Goal: Task Accomplishment & Management: Use online tool/utility

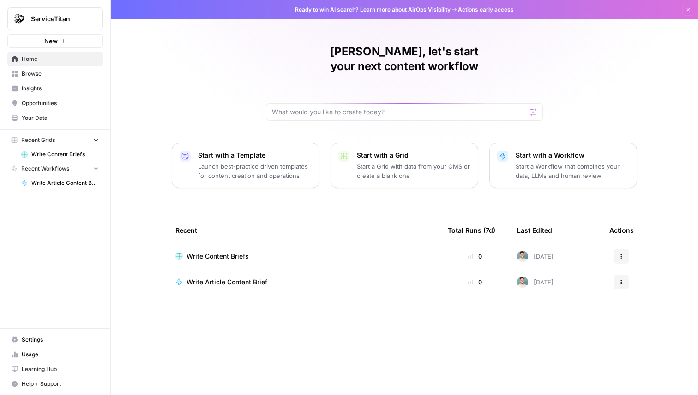
click at [35, 339] on span "Settings" at bounding box center [60, 340] width 77 height 8
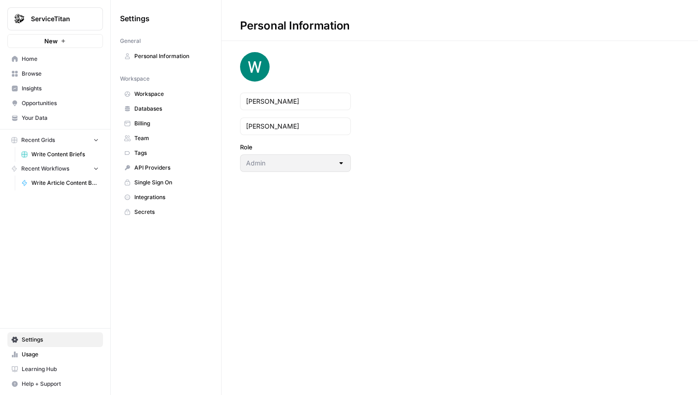
click at [154, 191] on link "Integrations" at bounding box center [166, 197] width 92 height 15
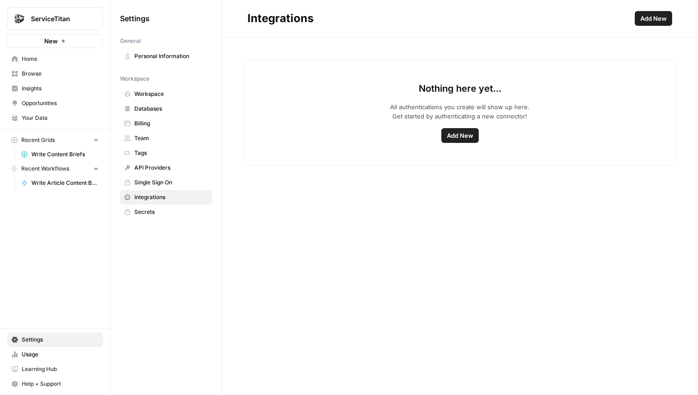
click at [650, 24] on button "Add New" at bounding box center [652, 18] width 37 height 15
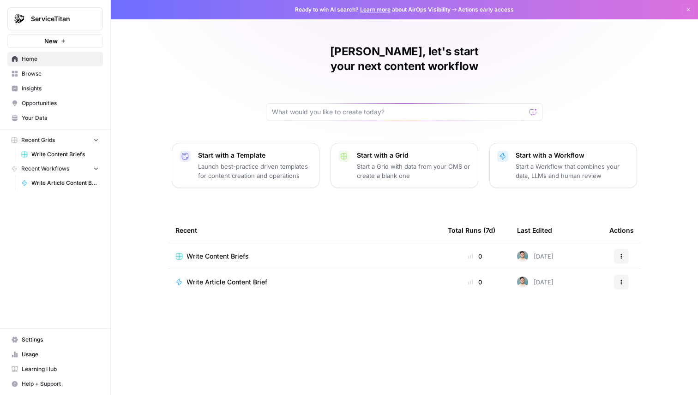
click at [65, 120] on span "Your Data" at bounding box center [60, 118] width 77 height 8
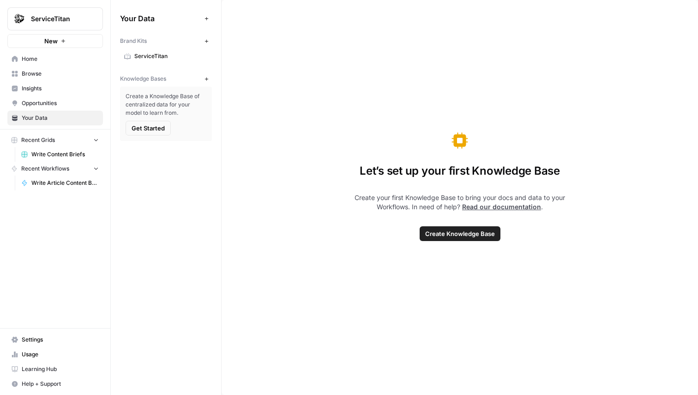
click at [152, 57] on span "ServiceTitan" at bounding box center [170, 56] width 73 height 8
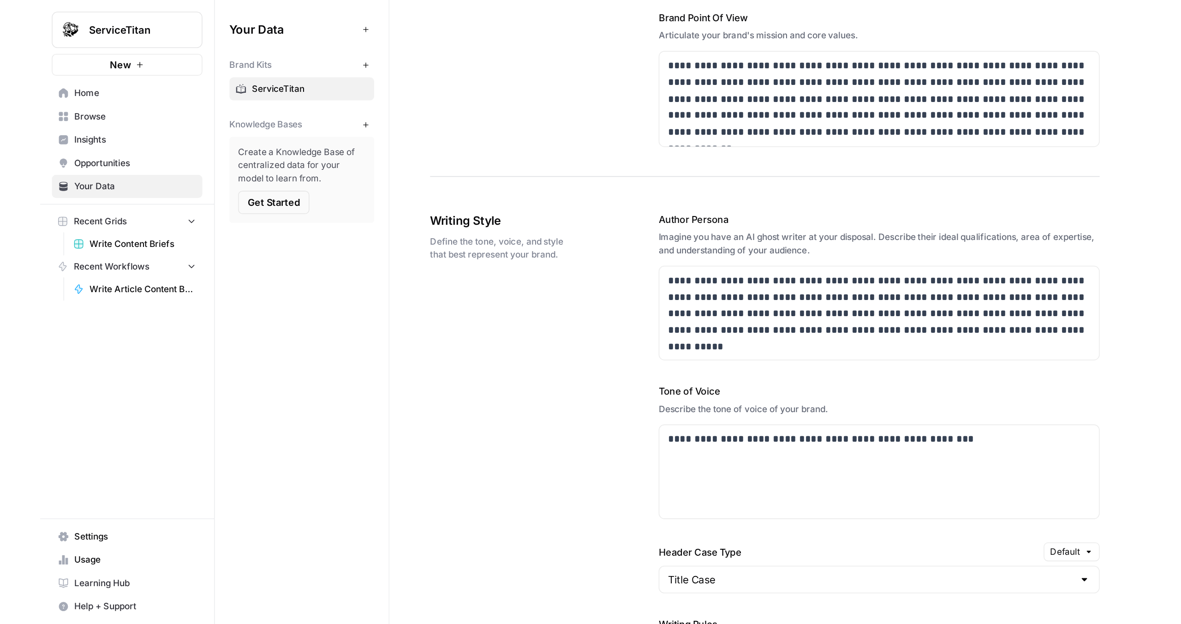
scroll to position [490, 0]
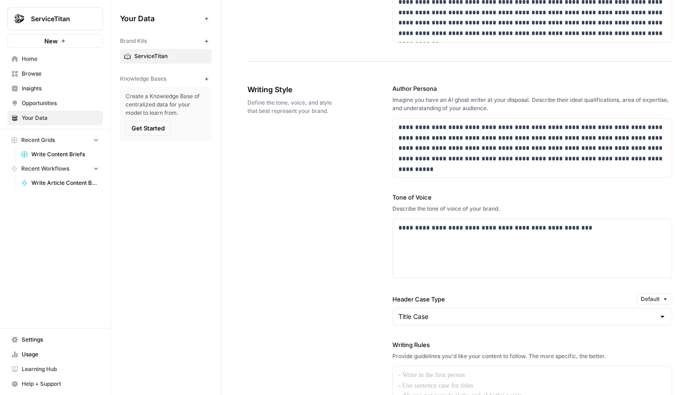
click at [635, 201] on label "Tone of Voice" at bounding box center [532, 197] width 280 height 9
click at [626, 235] on div "**********" at bounding box center [532, 248] width 279 height 59
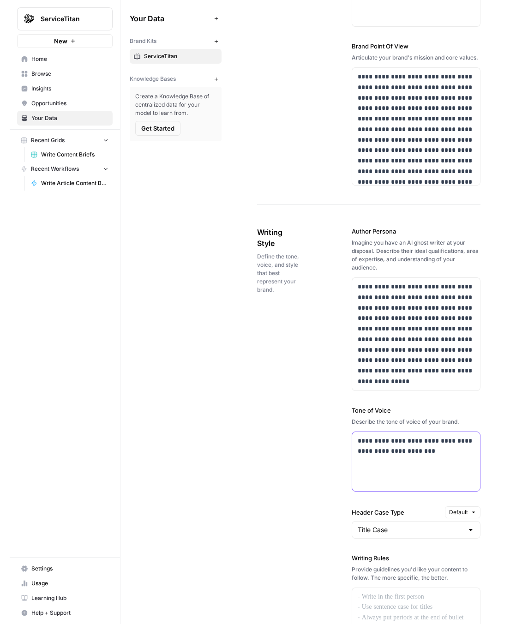
scroll to position [741, 0]
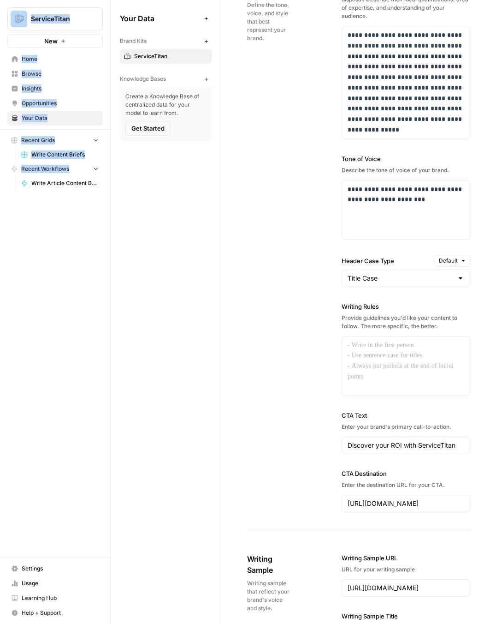
drag, startPoint x: 0, startPoint y: 244, endPoint x: -64, endPoint y: 244, distance: 64.6
click at [0, 244] on html "**********" at bounding box center [248, 312] width 496 height 624
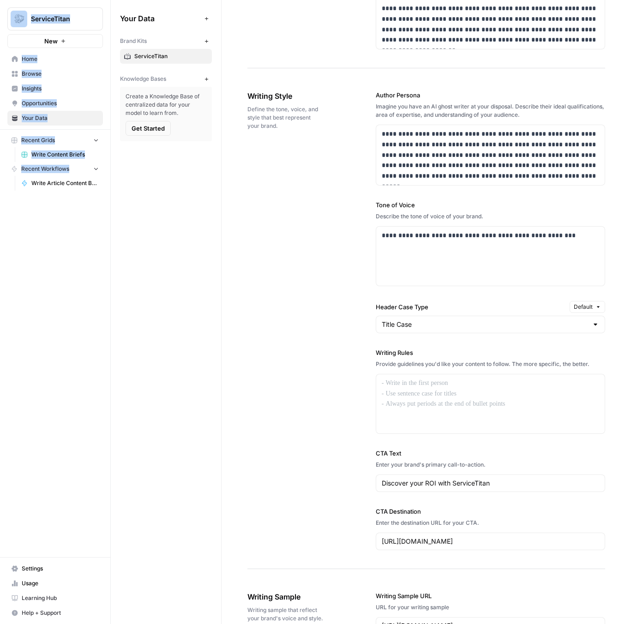
scroll to position [514, 0]
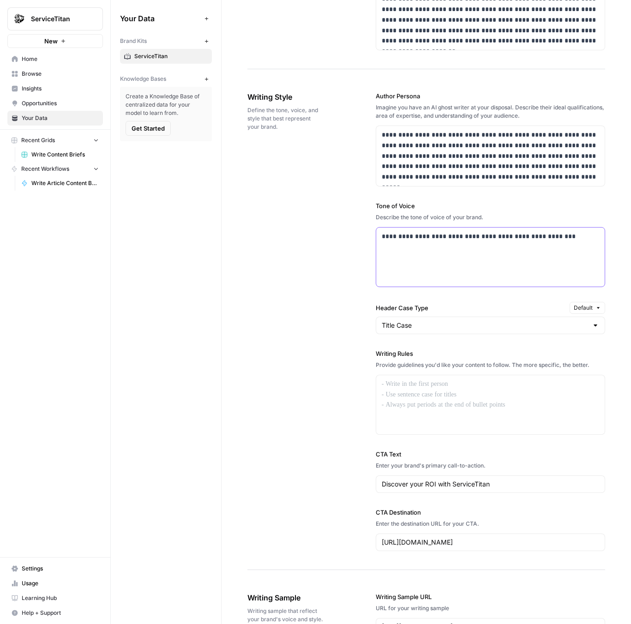
click at [377, 240] on div "**********" at bounding box center [490, 256] width 228 height 59
click at [415, 245] on div "**********" at bounding box center [490, 256] width 228 height 59
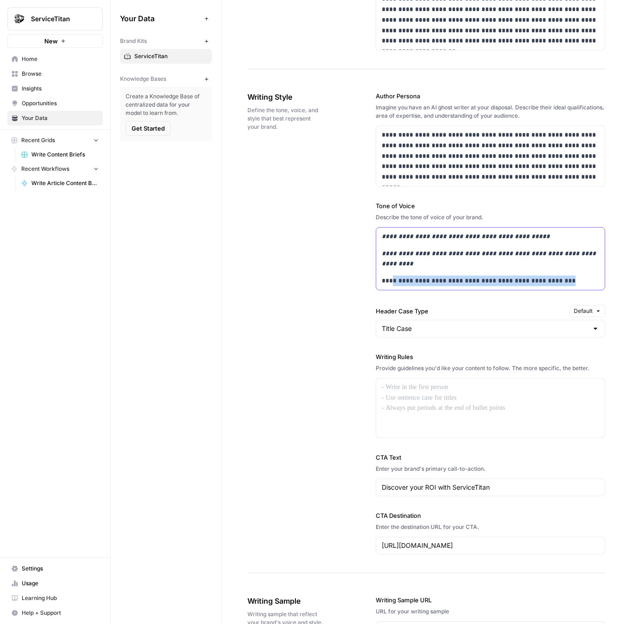
drag, startPoint x: 562, startPoint y: 270, endPoint x: 389, endPoint y: 267, distance: 173.0
click at [390, 275] on p "**********" at bounding box center [490, 280] width 217 height 11
click at [576, 275] on p "**********" at bounding box center [490, 280] width 217 height 11
click at [563, 275] on p "**********" at bounding box center [490, 280] width 217 height 11
click at [549, 275] on p "**********" at bounding box center [490, 280] width 217 height 11
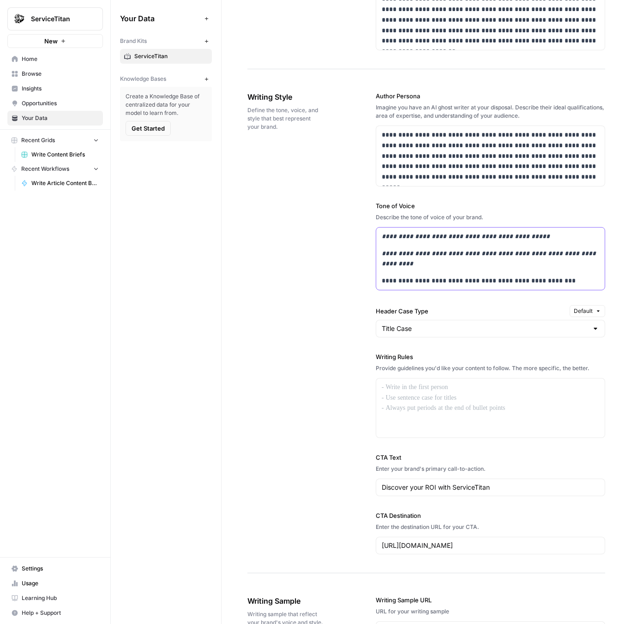
click at [540, 263] on div "**********" at bounding box center [490, 258] width 228 height 62
click at [533, 260] on div "**********" at bounding box center [490, 258] width 228 height 62
click at [530, 260] on div "**********" at bounding box center [490, 258] width 228 height 62
click at [504, 260] on div "**********" at bounding box center [490, 258] width 228 height 62
click at [494, 260] on div "**********" at bounding box center [490, 258] width 228 height 62
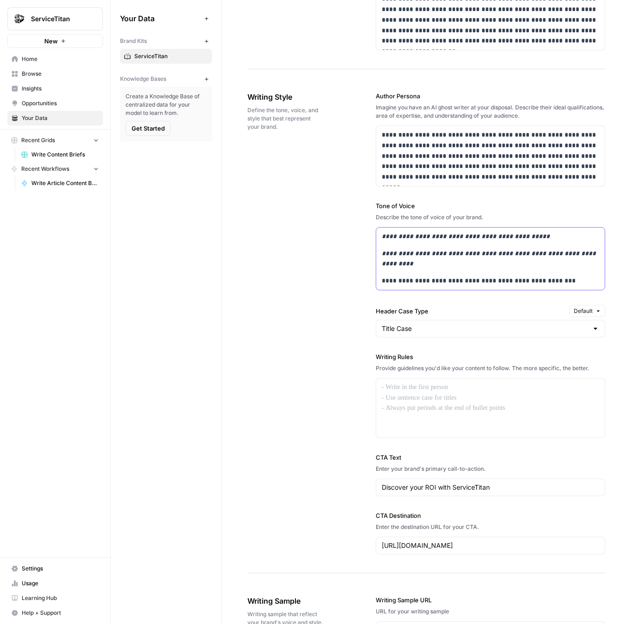
click at [463, 262] on div "**********" at bounding box center [490, 258] width 228 height 62
click at [459, 252] on em "**********" at bounding box center [490, 258] width 216 height 17
click at [446, 260] on div "**********" at bounding box center [490, 258] width 228 height 62
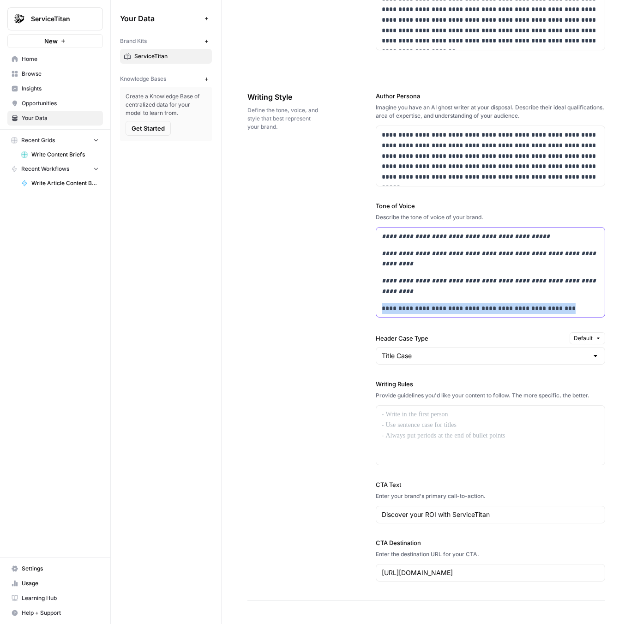
drag, startPoint x: 587, startPoint y: 299, endPoint x: 323, endPoint y: 300, distance: 263.5
click at [323, 300] on div "**********" at bounding box center [426, 336] width 358 height 527
click at [424, 395] on div at bounding box center [490, 435] width 228 height 59
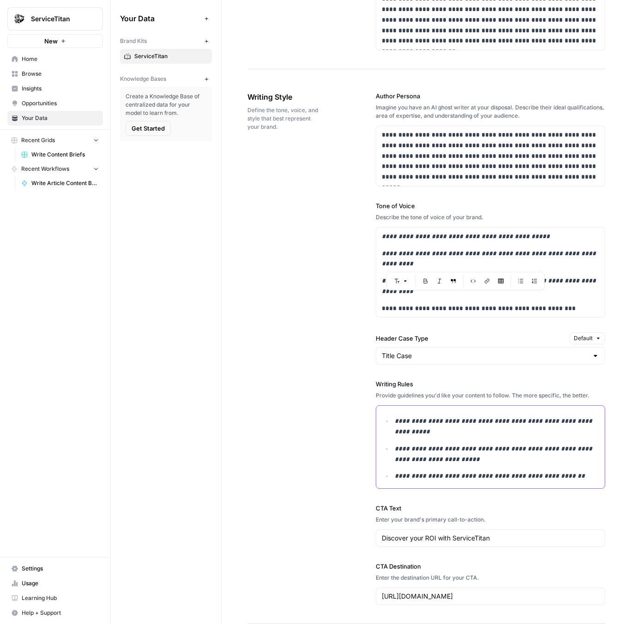
click at [409, 395] on em "**********" at bounding box center [494, 426] width 199 height 17
click at [430, 395] on em "**********" at bounding box center [494, 453] width 199 height 17
click at [524, 395] on p "**********" at bounding box center [497, 426] width 204 height 21
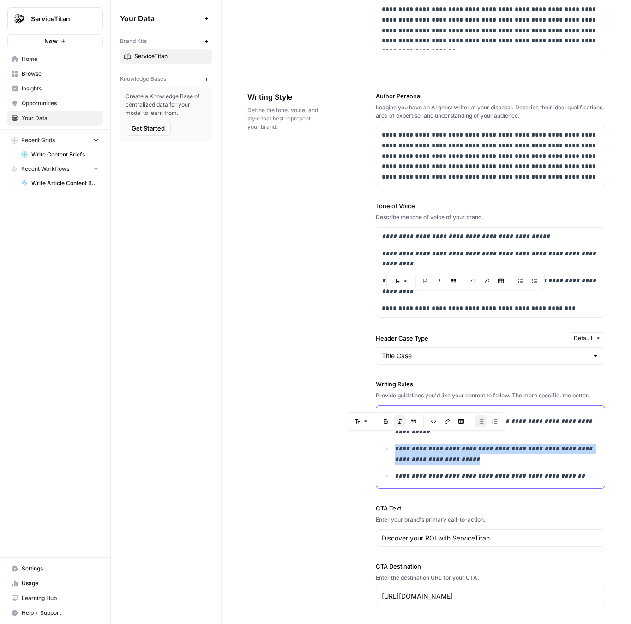
drag, startPoint x: 486, startPoint y: 448, endPoint x: 317, endPoint y: 435, distance: 169.9
click at [317, 395] on div "**********" at bounding box center [426, 348] width 358 height 551
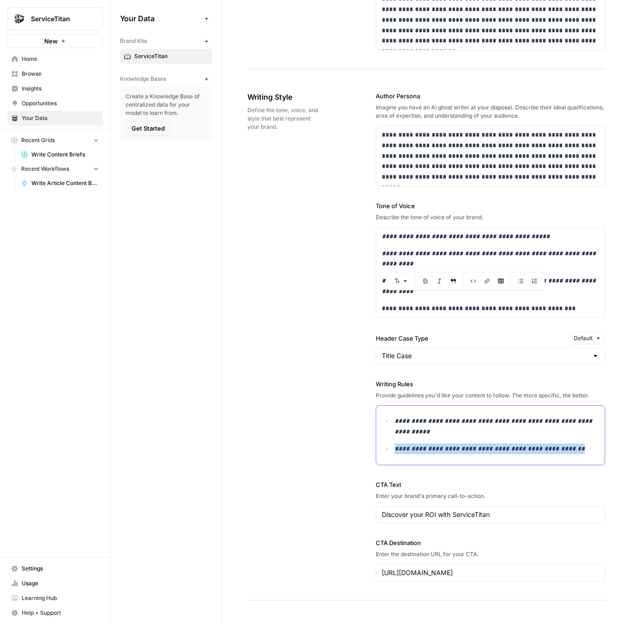
drag, startPoint x: 581, startPoint y: 438, endPoint x: 384, endPoint y: 432, distance: 196.6
click at [384, 395] on ul "**********" at bounding box center [490, 435] width 217 height 38
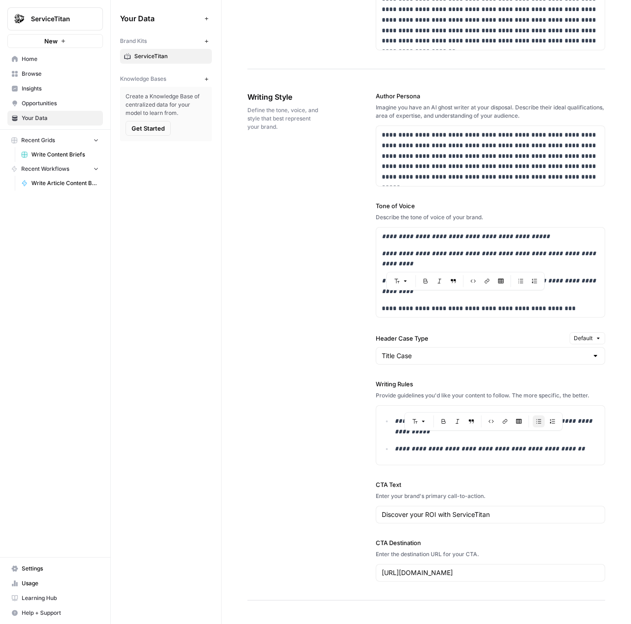
click at [285, 395] on div "**********" at bounding box center [426, 336] width 358 height 527
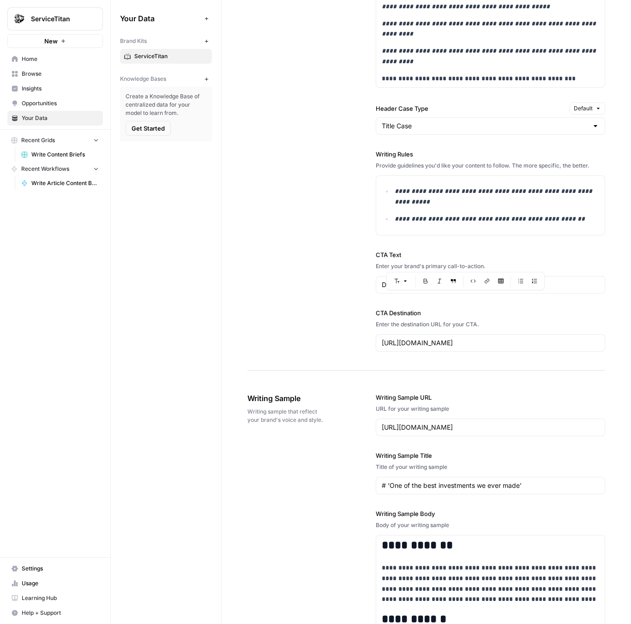
scroll to position [1027, 0]
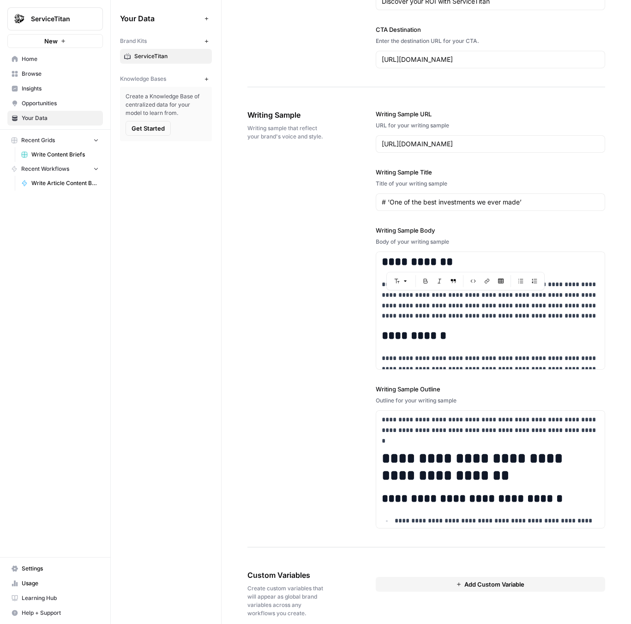
click at [164, 184] on div "Your Data Add Data Brand Kits New ServiceTitan Knowledge Bases New Create a Kno…" at bounding box center [166, 312] width 110 height 624
click at [52, 43] on span "New" at bounding box center [50, 40] width 13 height 9
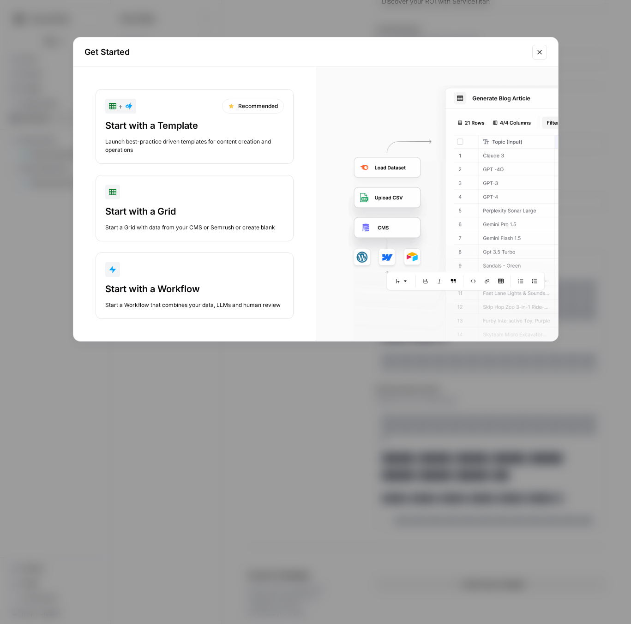
click at [168, 210] on div "Start with a Grid" at bounding box center [194, 211] width 179 height 13
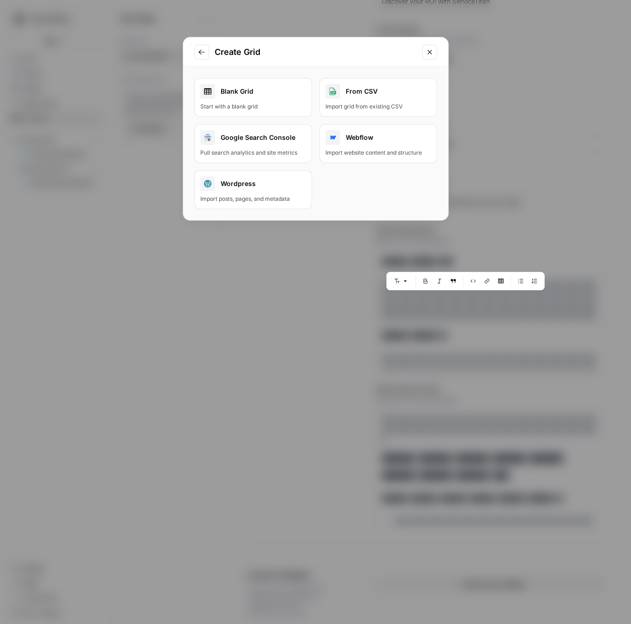
click at [248, 95] on div "Blank Grid" at bounding box center [253, 91] width 106 height 15
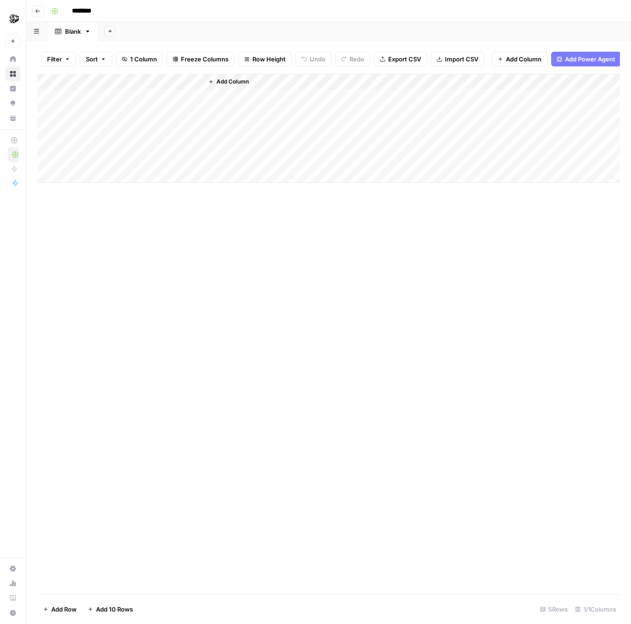
click at [73, 12] on input "********" at bounding box center [94, 11] width 52 height 15
type input "*"
type input "**********"
click at [66, 26] on link "Blank" at bounding box center [73, 31] width 52 height 18
click at [68, 30] on div "Blank" at bounding box center [73, 31] width 16 height 9
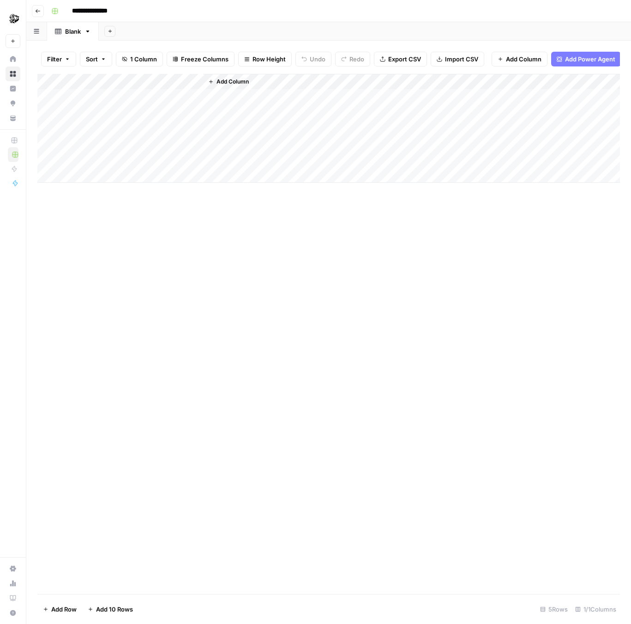
click at [68, 30] on div "Blank" at bounding box center [73, 31] width 16 height 9
type input "****"
click at [218, 80] on span "Add Column" at bounding box center [232, 82] width 32 height 8
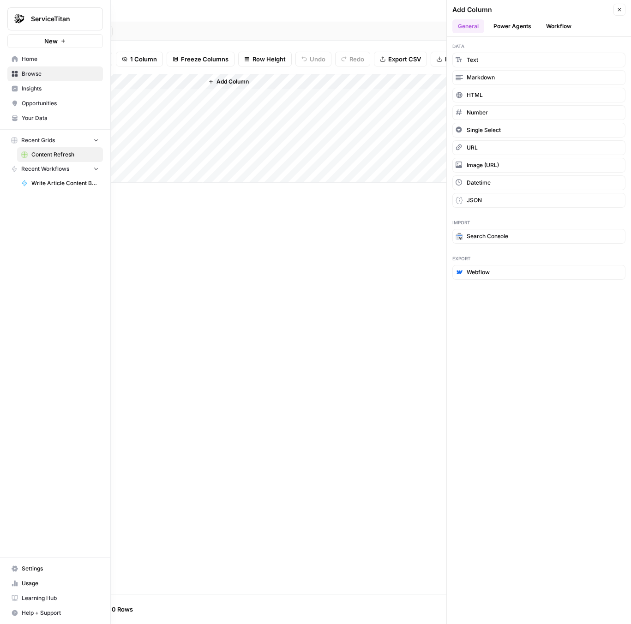
click at [14, 39] on button "New" at bounding box center [55, 41] width 96 height 14
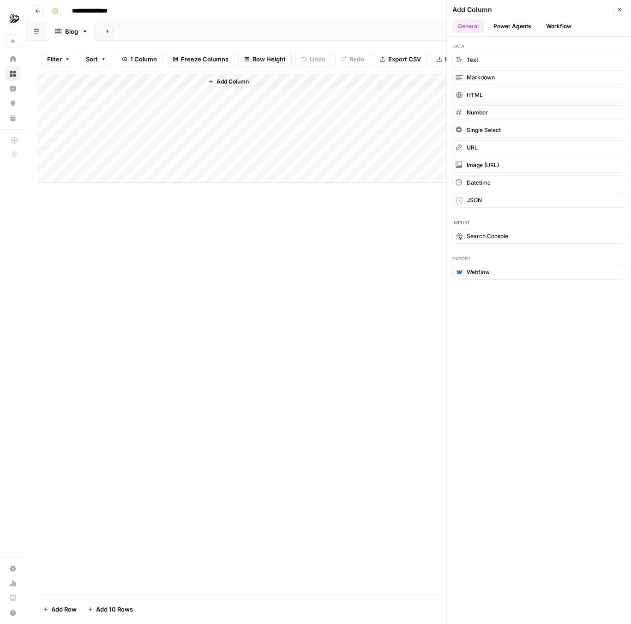
click at [210, 51] on div "Filter Sort 1 Column Freeze Columns Row Height Undo Redo Export CSV Import CSV …" at bounding box center [328, 59] width 582 height 30
click at [85, 80] on div "Add Column" at bounding box center [328, 128] width 582 height 109
click at [201, 342] on div "Add Column" at bounding box center [328, 334] width 582 height 520
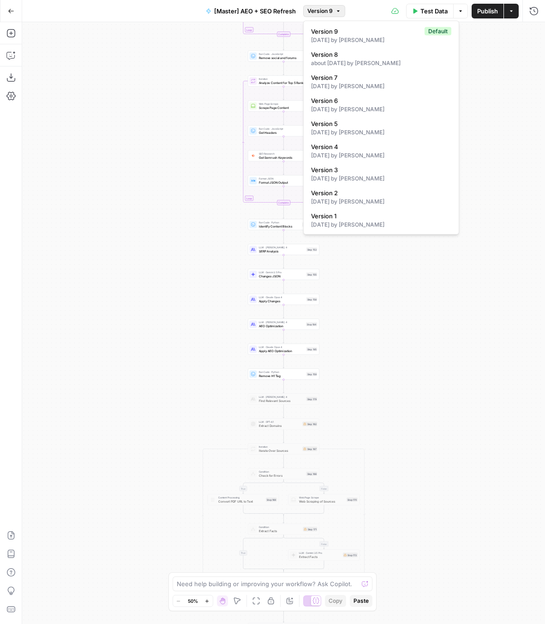
click at [333, 12] on button "Version 9" at bounding box center [324, 11] width 42 height 12
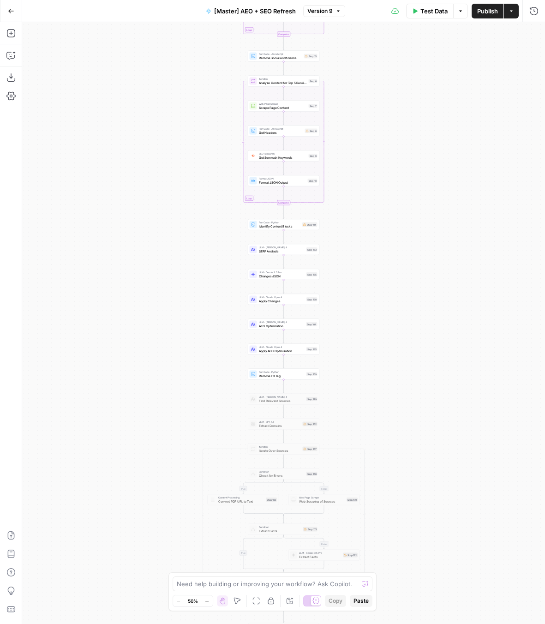
click at [333, 12] on button "Version 9" at bounding box center [324, 11] width 42 height 12
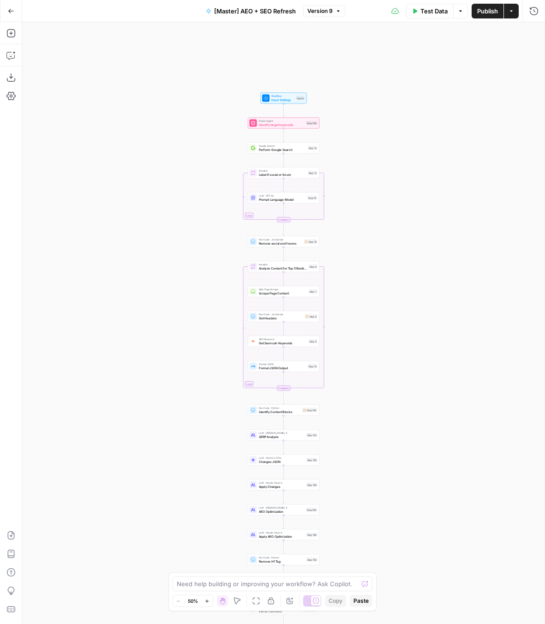
drag, startPoint x: 418, startPoint y: 90, endPoint x: 418, endPoint y: 273, distance: 182.7
click at [418, 280] on div "true false true false true false Workflow Input Settings Inputs Power Agent Ide…" at bounding box center [283, 323] width 523 height 602
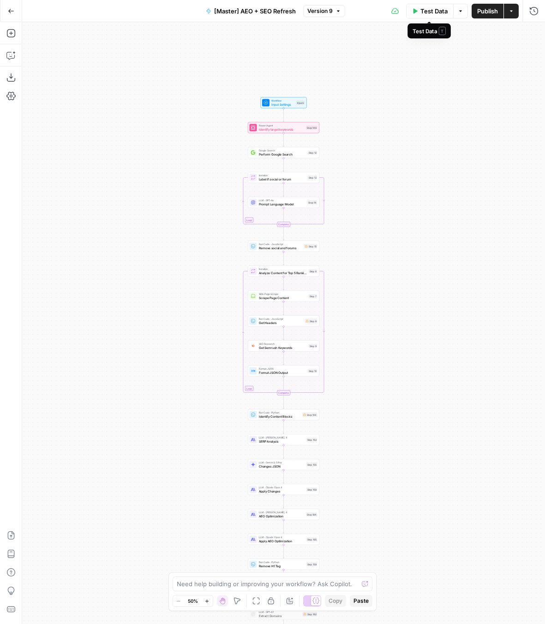
click at [427, 14] on span "Test Data" at bounding box center [433, 10] width 27 height 9
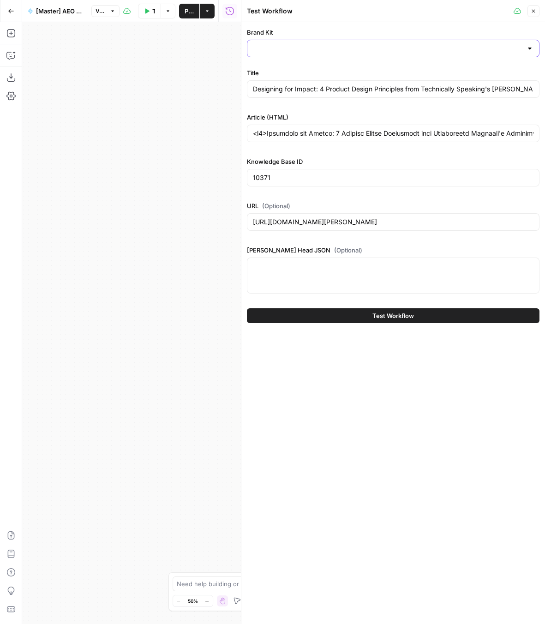
click at [300, 48] on input "Brand Kit" at bounding box center [387, 48] width 269 height 9
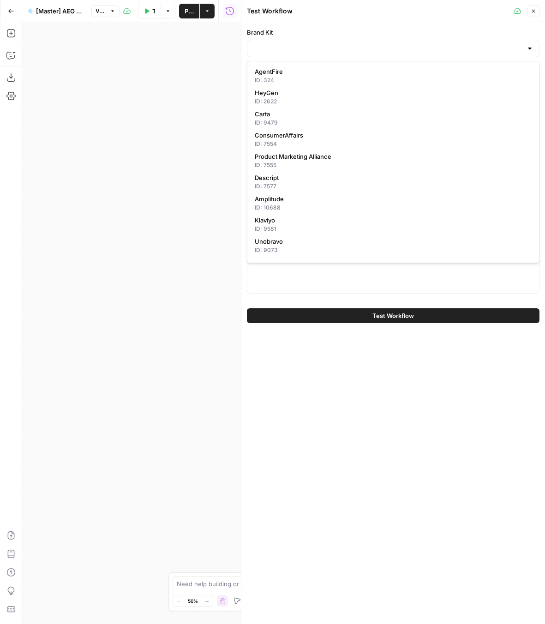
click at [123, 96] on div "true false false true false true Workflow Input Settings Inputs Power Agent Ide…" at bounding box center [131, 323] width 219 height 602
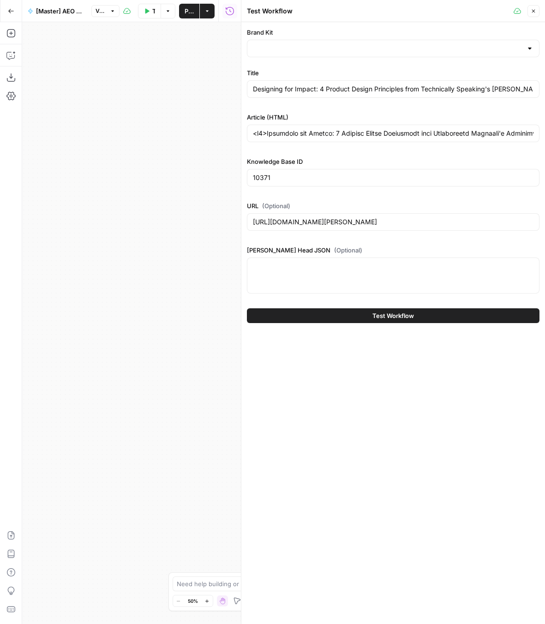
click at [538, 8] on button "Close" at bounding box center [533, 11] width 12 height 12
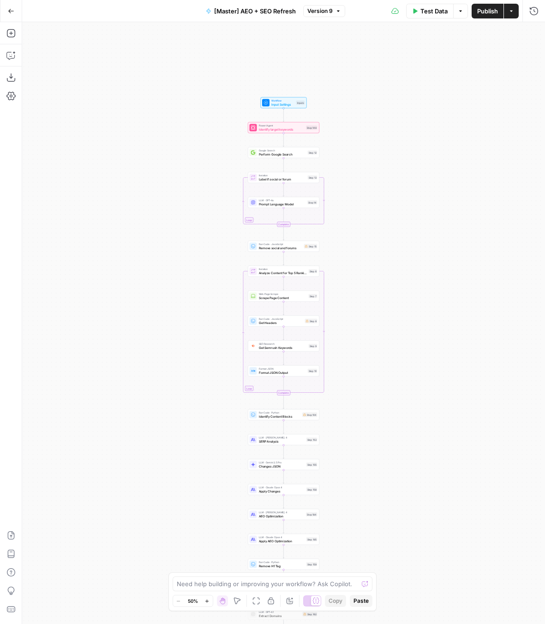
click at [11, 72] on button "Download as JSON" at bounding box center [11, 77] width 15 height 15
drag, startPoint x: 434, startPoint y: 314, endPoint x: 434, endPoint y: 90, distance: 223.8
click at [434, 90] on div "true false false true false true Workflow Input Settings Inputs Power Agent Ide…" at bounding box center [283, 323] width 523 height 602
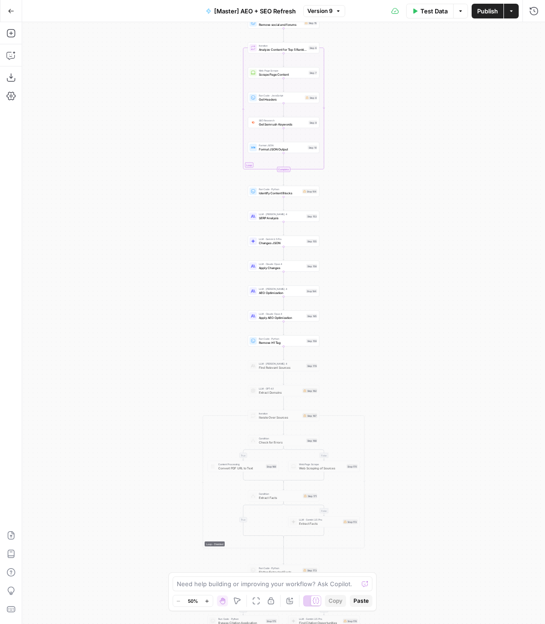
drag, startPoint x: 384, startPoint y: 426, endPoint x: 387, endPoint y: 204, distance: 222.4
click at [387, 209] on div "true false false true false true Workflow Input Settings Inputs Power Agent Ide…" at bounding box center [283, 323] width 523 height 602
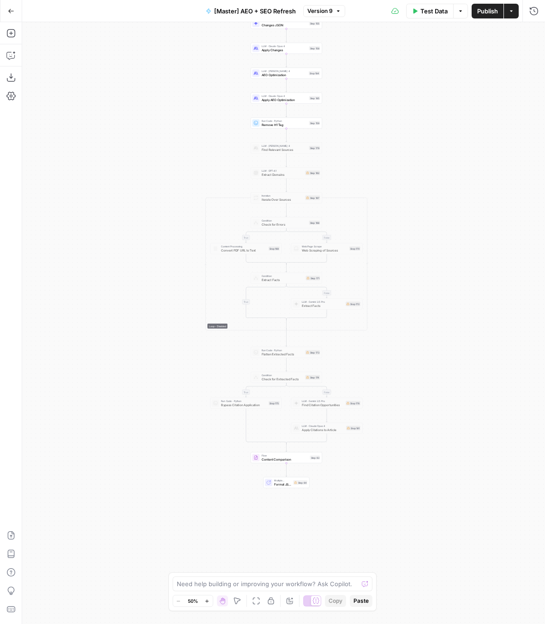
click at [409, 478] on div "true false false true false true Workflow Input Settings Inputs Power Agent Ide…" at bounding box center [283, 323] width 523 height 602
click at [293, 490] on div "true false false true false true Workflow Input Settings Inputs Power Agent Ide…" at bounding box center [283, 323] width 523 height 602
click at [299, 485] on div "Multiple Outputs Format JSON Summary Step 64" at bounding box center [286, 482] width 42 height 8
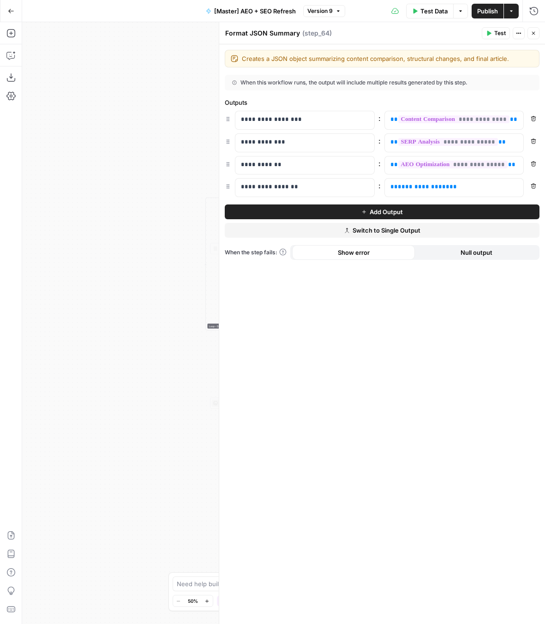
click at [534, 29] on span "E" at bounding box center [531, 30] width 7 height 9
click at [532, 34] on icon "button" at bounding box center [534, 33] width 6 height 6
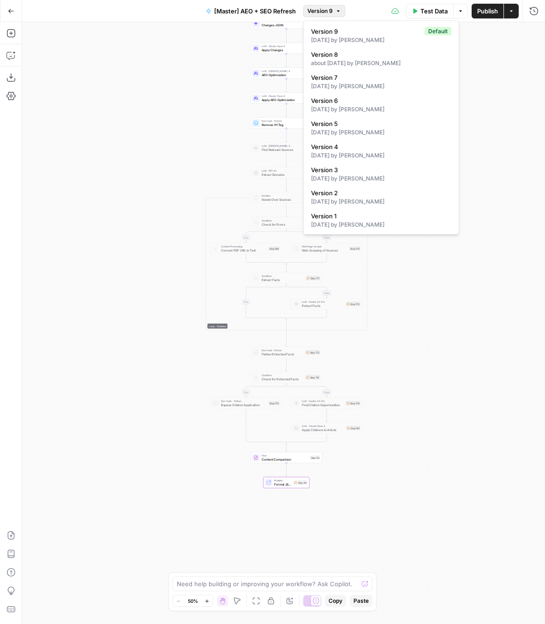
click at [328, 14] on span "Version 9" at bounding box center [319, 11] width 25 height 8
click at [343, 50] on span "Version 8" at bounding box center [379, 54] width 137 height 9
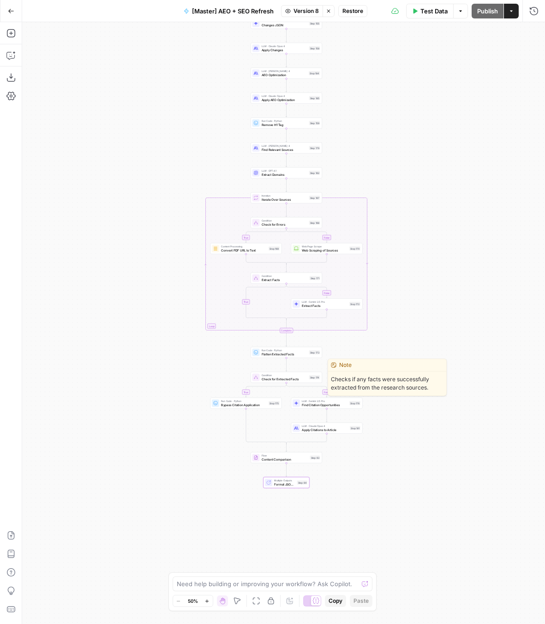
click at [290, 377] on span "Check for Extracted Facts" at bounding box center [285, 379] width 46 height 5
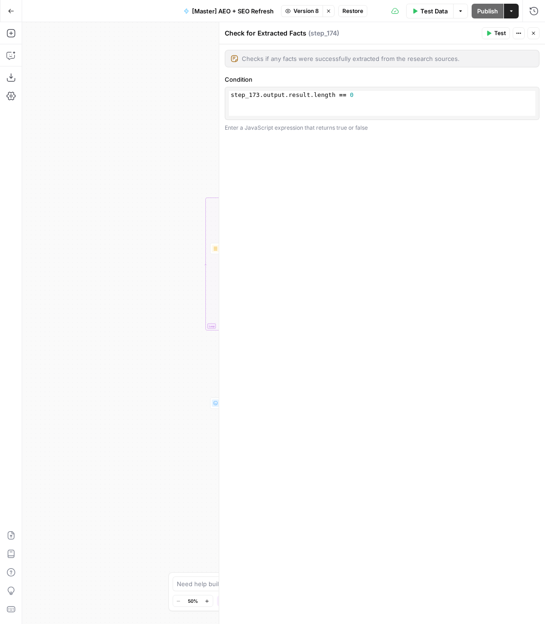
click at [528, 24] on header "Check for Extracted Facts ( step_174 ) Test Actions Close" at bounding box center [382, 33] width 326 height 22
click at [531, 30] on button "Close" at bounding box center [533, 33] width 12 height 12
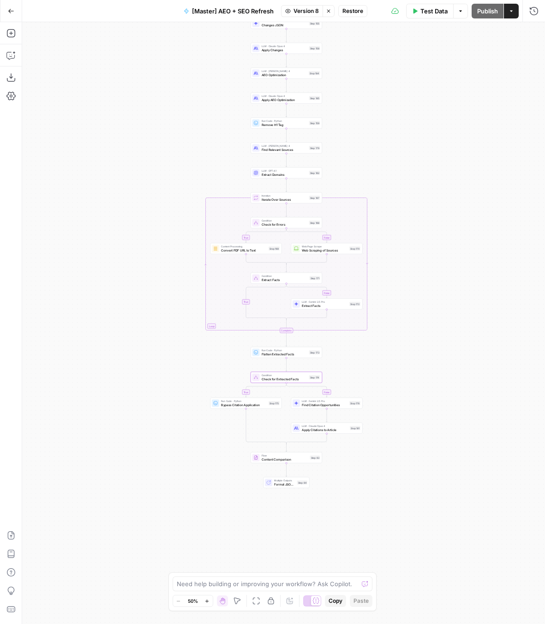
click at [315, 427] on span "LLM · Claude Opus 4" at bounding box center [325, 426] width 46 height 4
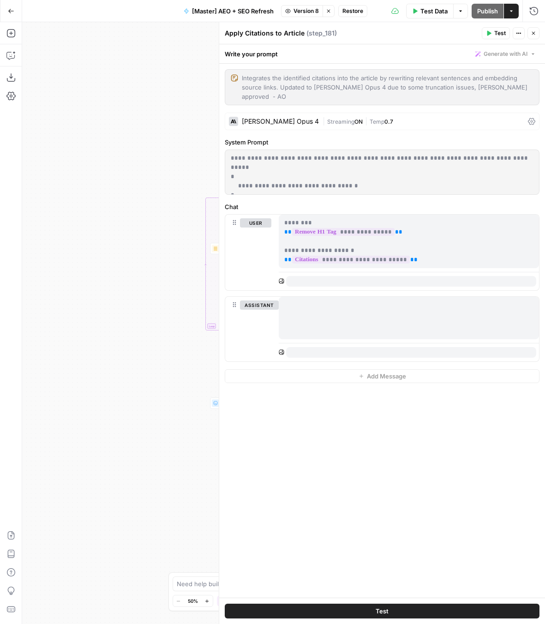
click at [535, 33] on icon "button" at bounding box center [534, 33] width 6 height 6
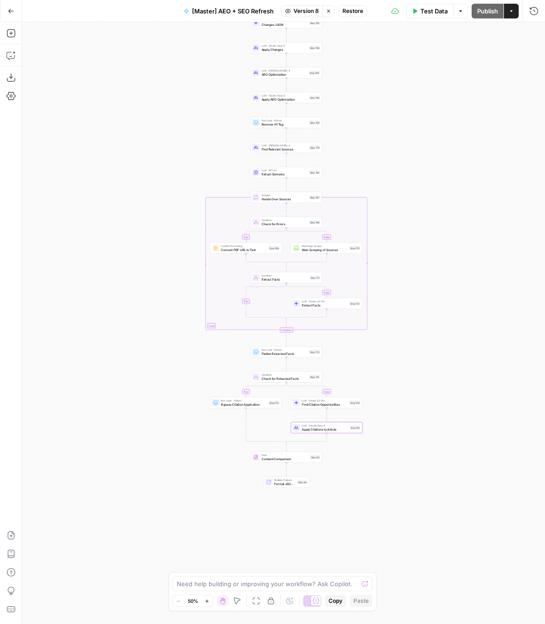
click at [314, 432] on div "LLM · Claude Opus 4 Apply Citations to Article Step 181" at bounding box center [327, 427] width 72 height 11
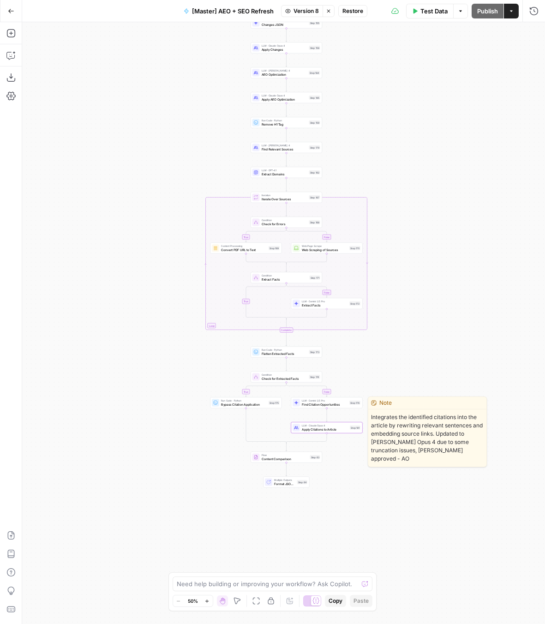
click at [314, 432] on div "LLM · Claude Opus 4 Apply Citations to Article Step 181" at bounding box center [327, 427] width 72 height 11
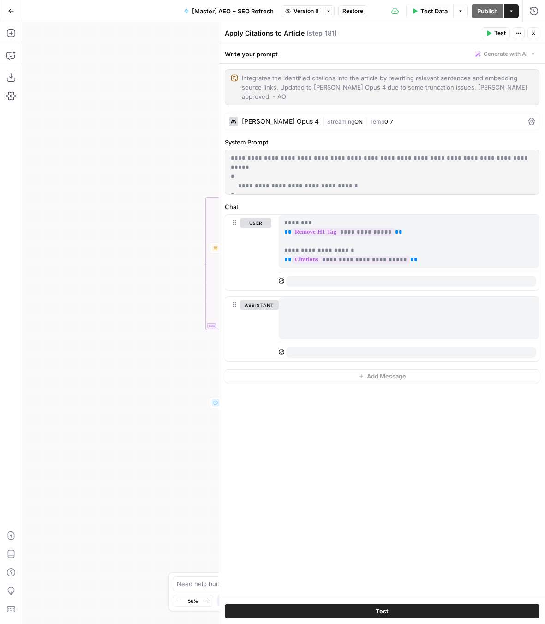
click at [364, 226] on p "**********" at bounding box center [408, 241] width 249 height 46
click at [537, 38] on button "Close" at bounding box center [533, 33] width 12 height 12
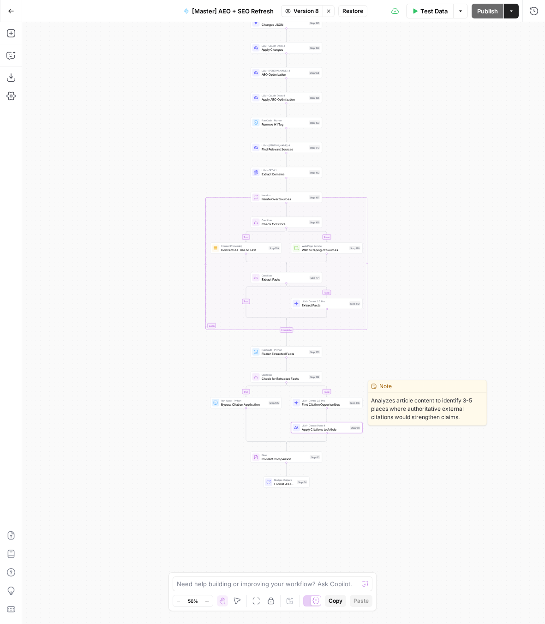
click at [308, 425] on span "LLM · Claude Opus 4" at bounding box center [325, 426] width 46 height 4
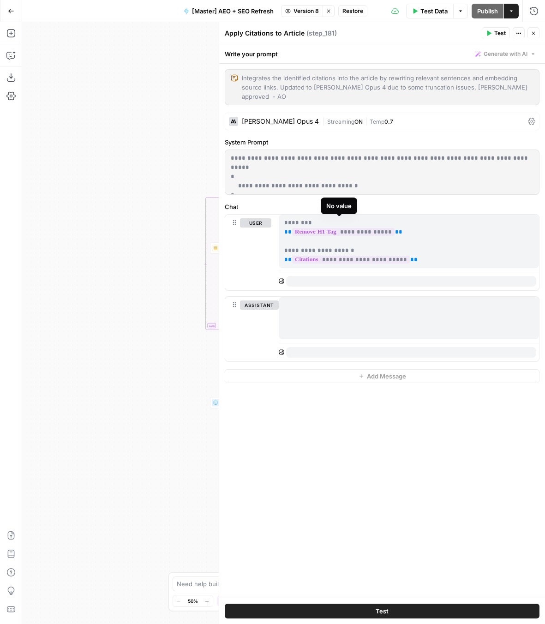
drag, startPoint x: 386, startPoint y: 224, endPoint x: 293, endPoint y: 221, distance: 93.3
click at [293, 228] on span "**********" at bounding box center [343, 232] width 102 height 8
copy span "**********"
click at [534, 31] on icon "button" at bounding box center [534, 33] width 6 height 6
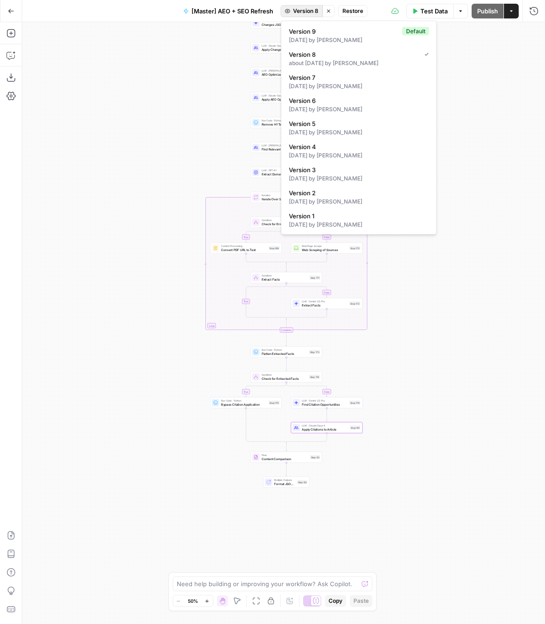
click at [306, 10] on span "Version 8" at bounding box center [305, 11] width 25 height 8
click at [321, 35] on button "Version 9 Default 3 days ago by Melanie Dell'Olio" at bounding box center [359, 35] width 148 height 21
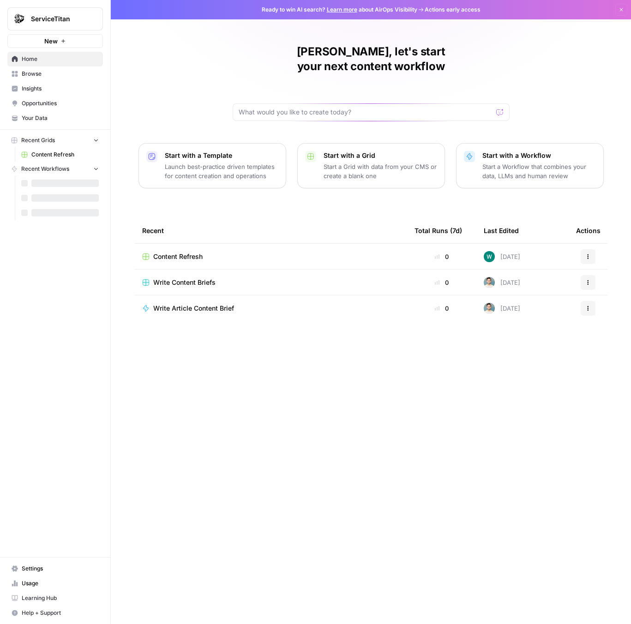
click at [61, 77] on span "Browse" at bounding box center [60, 74] width 77 height 8
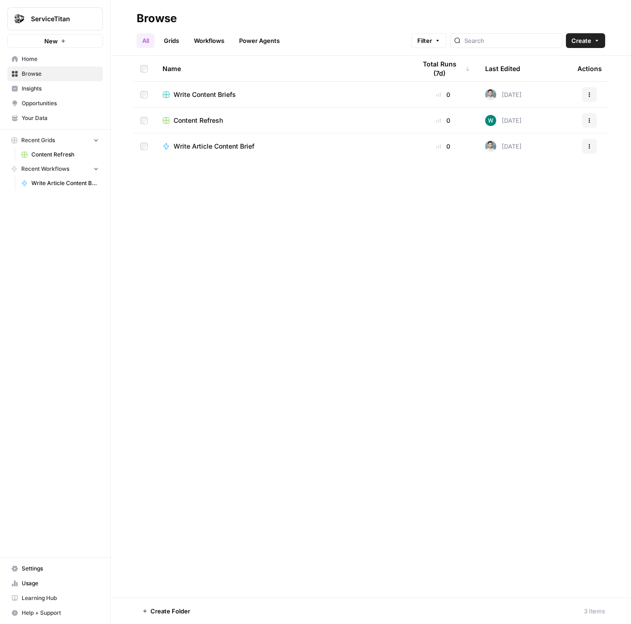
click at [66, 41] on button "New" at bounding box center [55, 41] width 96 height 14
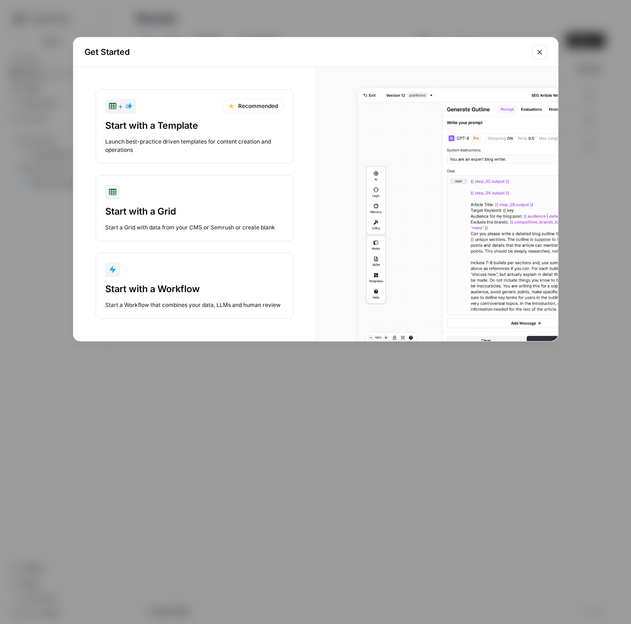
click at [166, 292] on div "Start with a Workflow" at bounding box center [194, 288] width 179 height 13
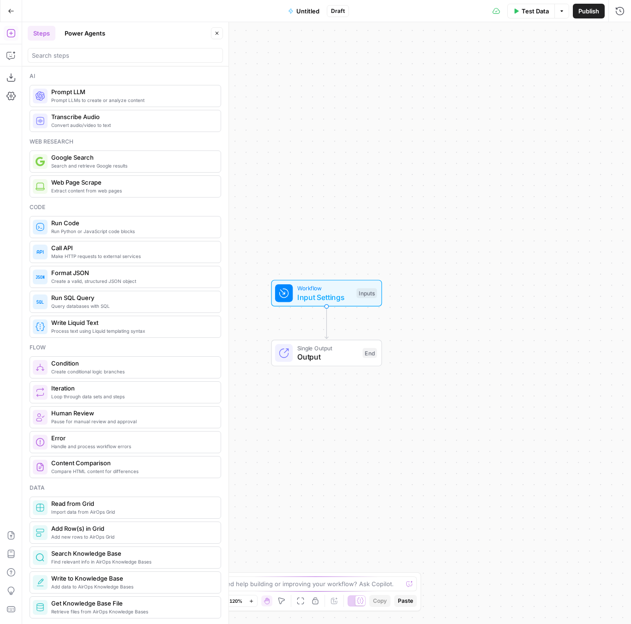
click at [311, 20] on div "Go Back Untitled Draft Test Data Options Publish Run History" at bounding box center [315, 11] width 631 height 22
click at [300, 11] on span "Untitled" at bounding box center [307, 10] width 23 height 9
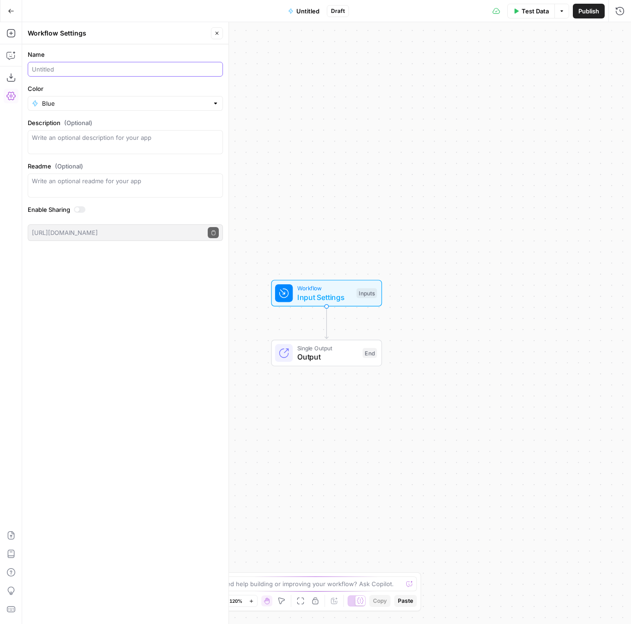
click at [90, 66] on input "Name" at bounding box center [125, 69] width 187 height 9
type input "AEO + SEO Refresh"
click at [7, 539] on icon "button" at bounding box center [10, 535] width 9 height 9
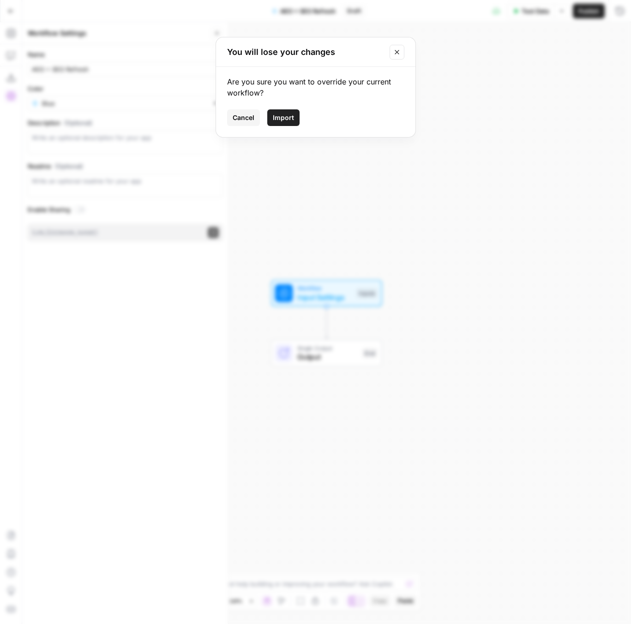
click at [282, 119] on span "Import" at bounding box center [283, 117] width 21 height 9
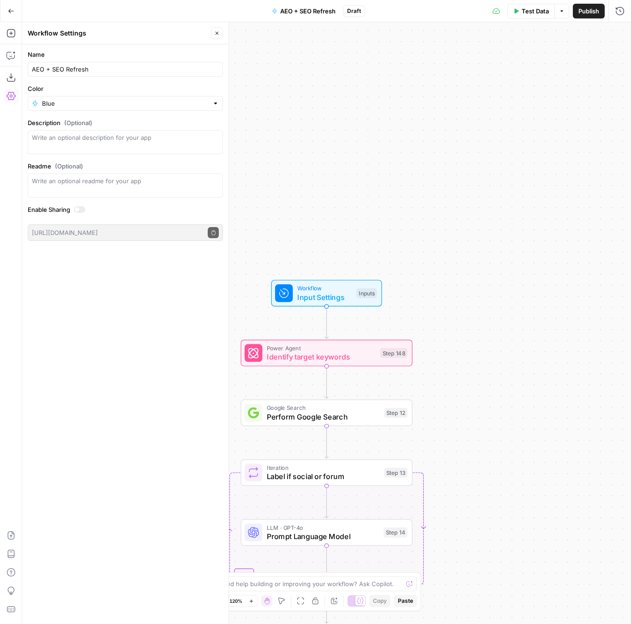
click at [578, 12] on span "Publish" at bounding box center [588, 10] width 21 height 9
click at [511, 10] on button "Test Data" at bounding box center [523, 11] width 48 height 15
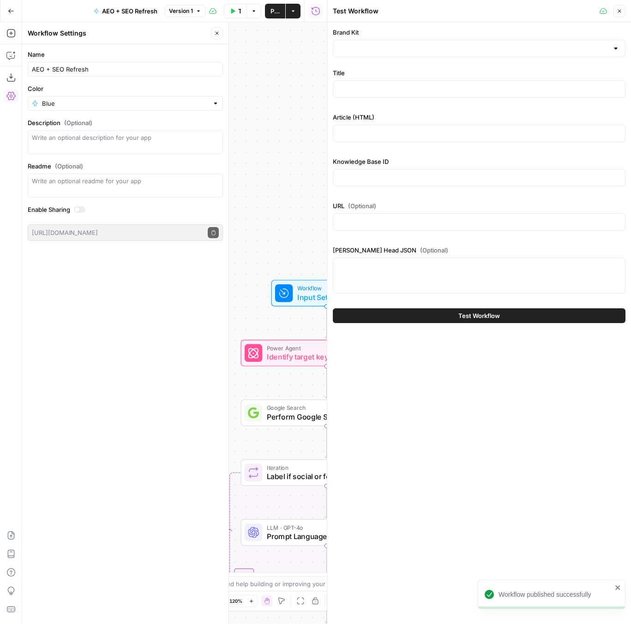
click at [508, 59] on div "Brand Kit Title Article (HTML) Knowledge Base ID URL (Optional) [PERSON_NAME] H…" at bounding box center [479, 162] width 293 height 269
click at [620, 11] on icon "button" at bounding box center [619, 11] width 6 height 6
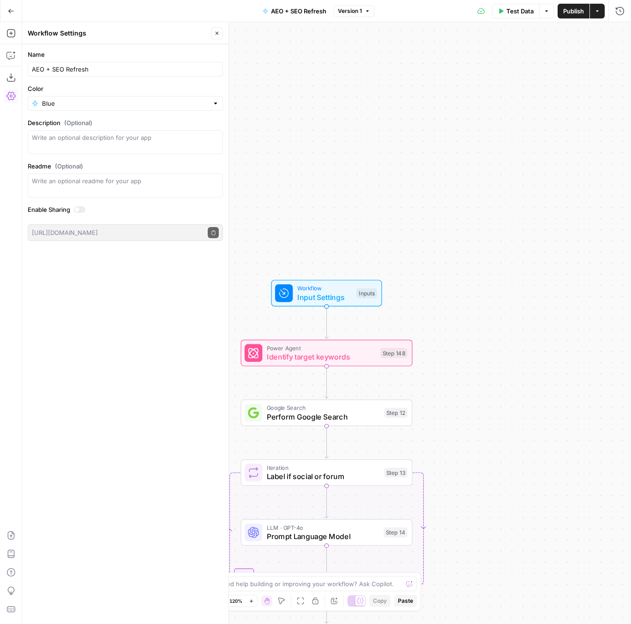
click at [216, 36] on icon "button" at bounding box center [217, 33] width 6 height 6
click at [518, 14] on span "Test Data" at bounding box center [519, 10] width 27 height 9
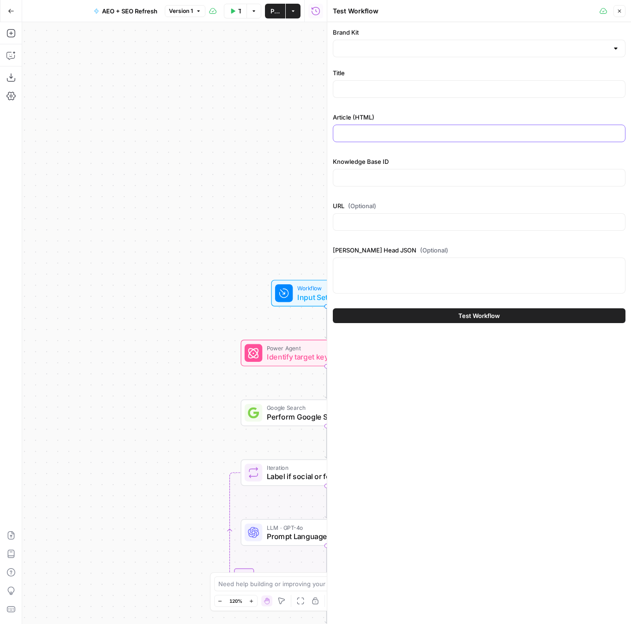
click at [418, 136] on input "Article (HTML)" at bounding box center [479, 133] width 281 height 9
click at [373, 188] on div "Knowledge Base ID" at bounding box center [479, 173] width 293 height 33
click at [389, 179] on input "Knowledge Base ID" at bounding box center [479, 177] width 281 height 9
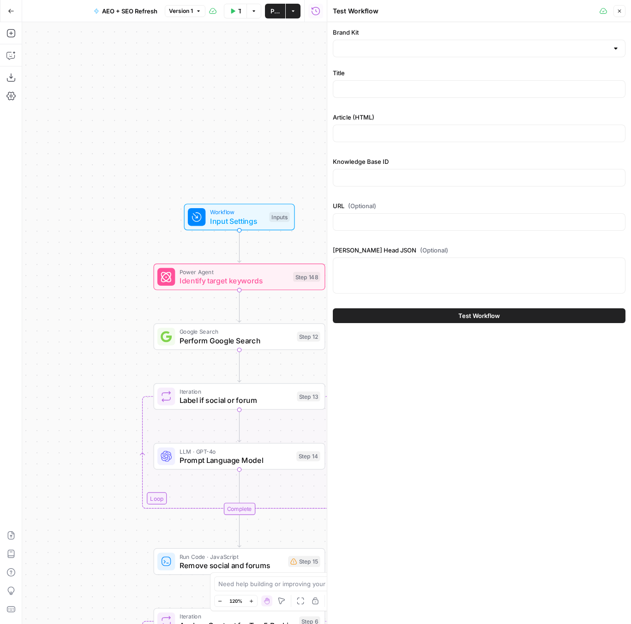
drag, startPoint x: 206, startPoint y: 231, endPoint x: 111, endPoint y: 145, distance: 128.4
click at [111, 145] on div "true false false true false true Workflow Input Settings Inputs Power Agent Ide…" at bounding box center [174, 323] width 305 height 602
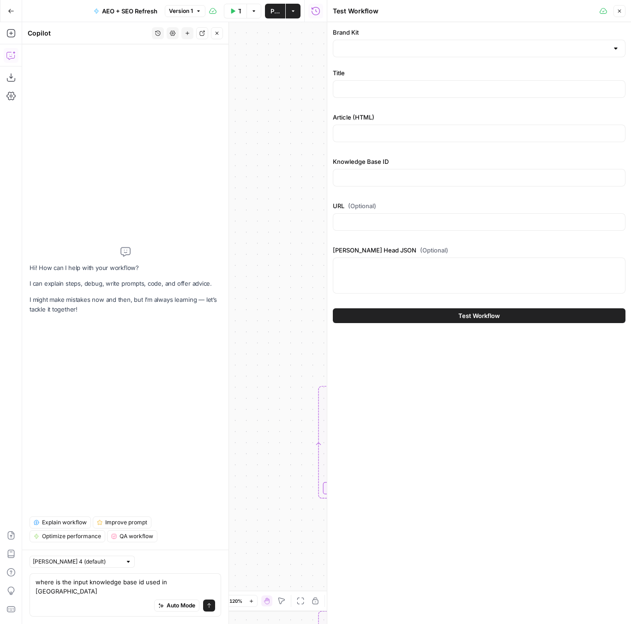
type textarea "where is the input knowledge base id used in thisworflow"
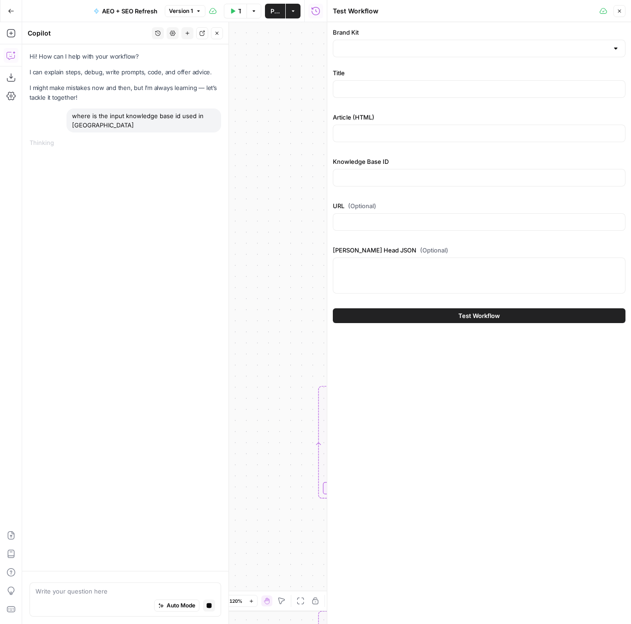
click at [437, 244] on div "Brand Kit Title Article (HTML) Knowledge Base ID URL (Optional) Yoast Head JSON…" at bounding box center [479, 162] width 293 height 269
drag, startPoint x: 433, startPoint y: 254, endPoint x: 333, endPoint y: 250, distance: 100.7
click at [333, 250] on label "Yoast Head JSON (Optional)" at bounding box center [479, 249] width 293 height 9
copy label "Yoast Head JSON"
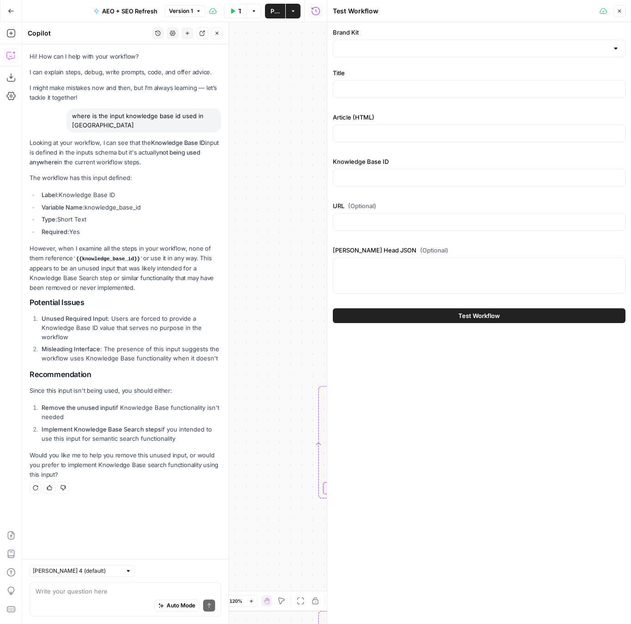
click at [623, 11] on button "Close" at bounding box center [619, 11] width 12 height 12
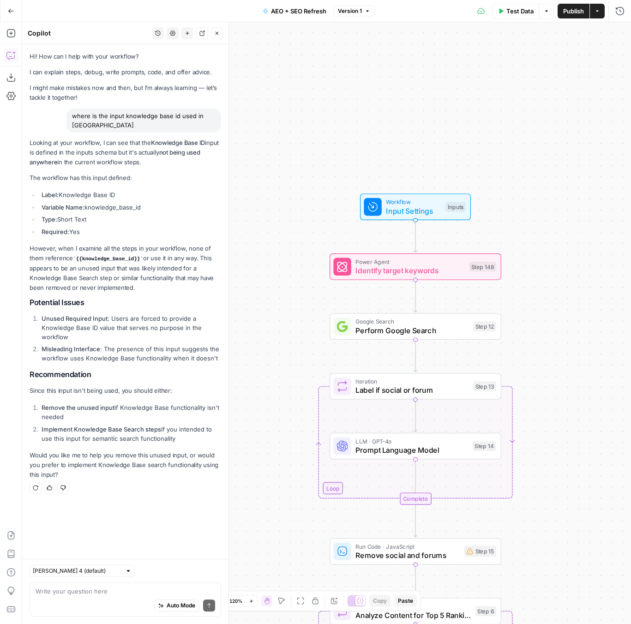
click at [408, 213] on span "Input Settings" at bounding box center [413, 210] width 55 height 11
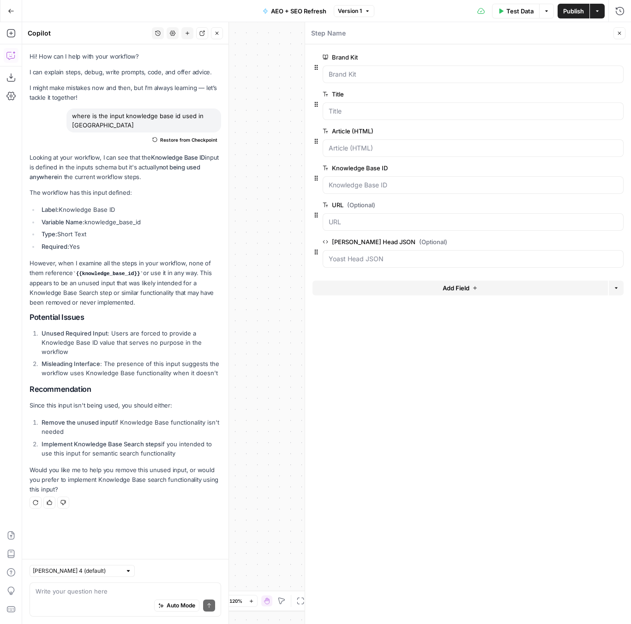
click at [620, 164] on button "Delete group" at bounding box center [617, 167] width 11 height 11
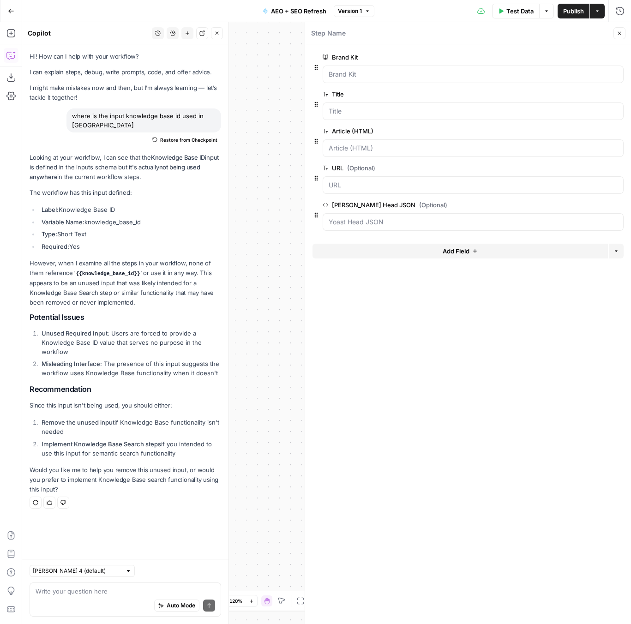
click at [221, 37] on button "Close" at bounding box center [217, 33] width 12 height 12
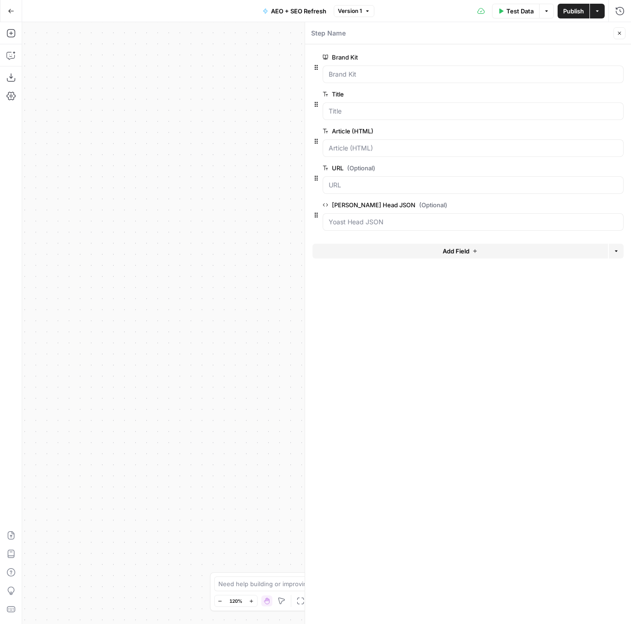
click at [622, 36] on button "Close" at bounding box center [619, 33] width 12 height 12
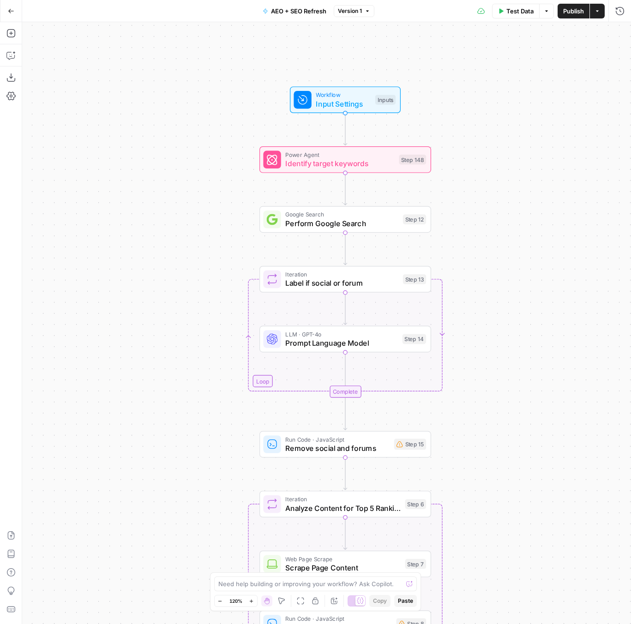
drag, startPoint x: 529, startPoint y: 209, endPoint x: 483, endPoint y: 127, distance: 93.4
click at [483, 127] on div "true false false true false true Workflow Input Settings Inputs Power Agent Ide…" at bounding box center [326, 323] width 609 height 602
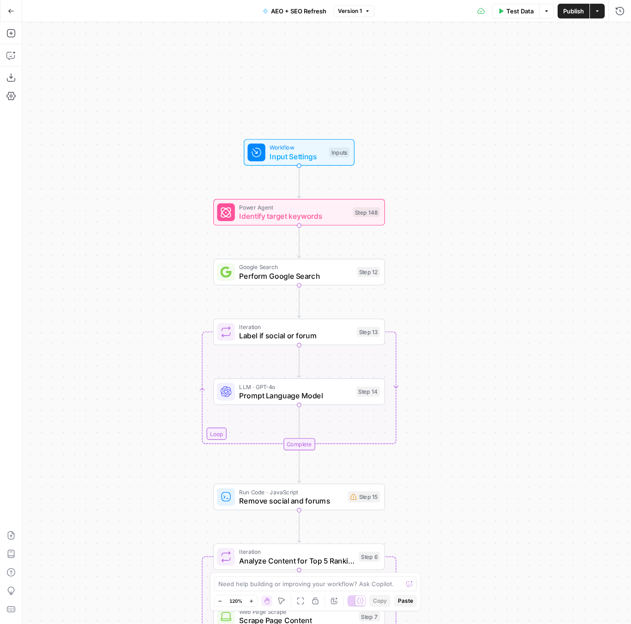
drag, startPoint x: 448, startPoint y: 219, endPoint x: 448, endPoint y: 307, distance: 87.7
click at [448, 307] on div "true false false true false true Workflow Input Settings Inputs Power Agent Ide…" at bounding box center [326, 323] width 609 height 602
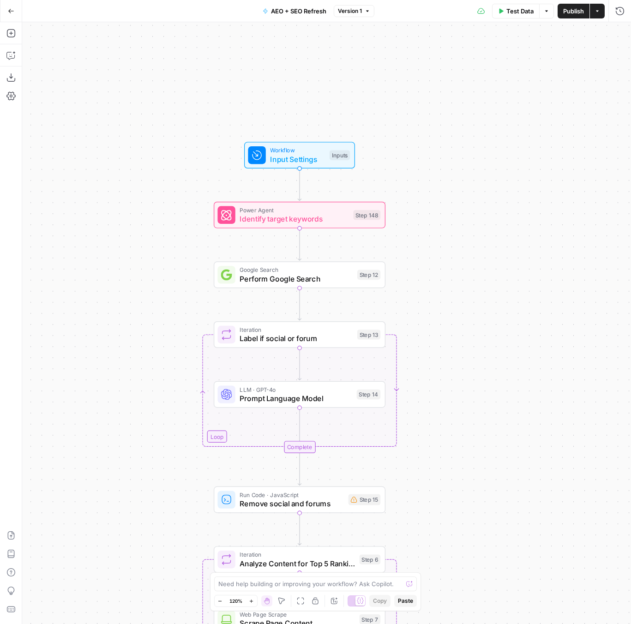
drag, startPoint x: 506, startPoint y: 340, endPoint x: 458, endPoint y: 135, distance: 210.9
click at [458, 135] on div "true false false true false true Workflow Input Settings Inputs Power Agent Ide…" at bounding box center [326, 323] width 609 height 602
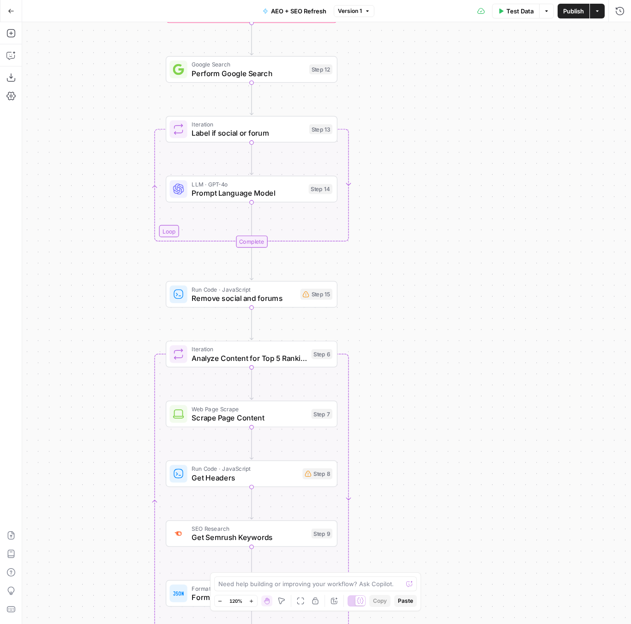
drag, startPoint x: 501, startPoint y: 437, endPoint x: 501, endPoint y: 126, distance: 311.0
click at [501, 126] on div "true false false true false true Workflow Input Settings Inputs Power Agent Ide…" at bounding box center [326, 323] width 609 height 602
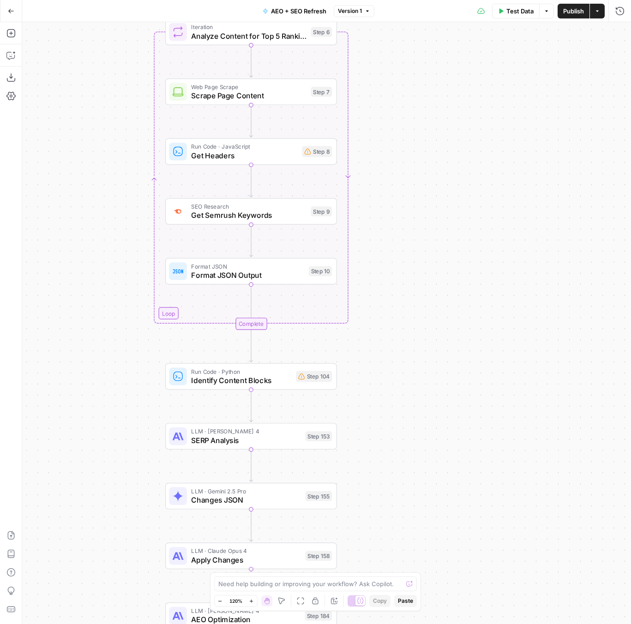
drag, startPoint x: 483, startPoint y: 495, endPoint x: 482, endPoint y: 35, distance: 460.5
click at [482, 35] on div "true false false true false true Workflow Input Settings Inputs Power Agent Ide…" at bounding box center [326, 323] width 609 height 602
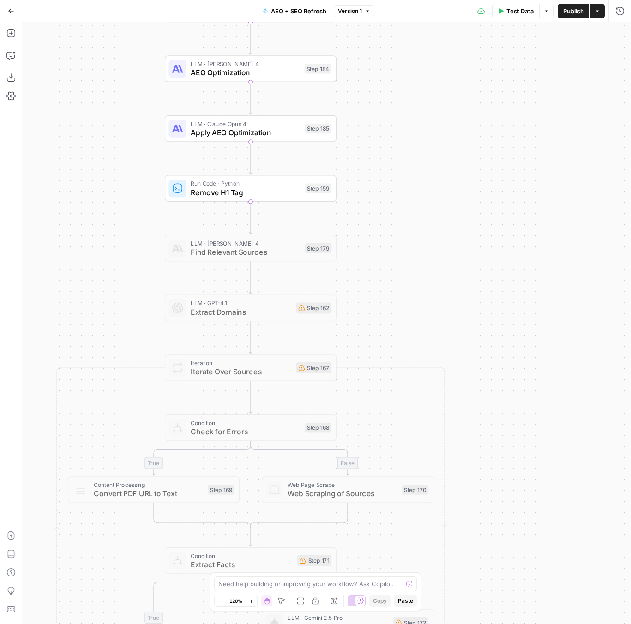
drag, startPoint x: 457, startPoint y: 430, endPoint x: 457, endPoint y: 332, distance: 97.4
click at [457, 332] on div "true false false true false true Workflow Input Settings Inputs Power Agent Ide…" at bounding box center [326, 323] width 609 height 602
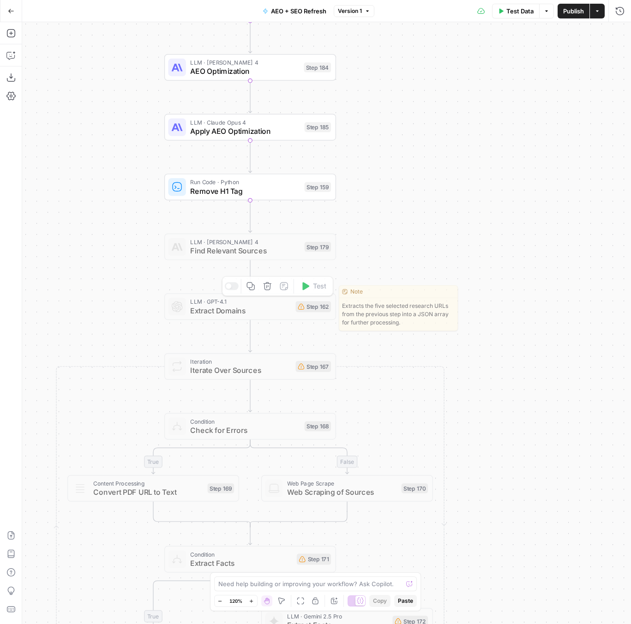
drag, startPoint x: 459, startPoint y: 167, endPoint x: 459, endPoint y: 616, distance: 449.9
click at [459, 616] on div "true false false true false true Workflow Input Settings Inputs Power Agent Ide…" at bounding box center [326, 323] width 609 height 602
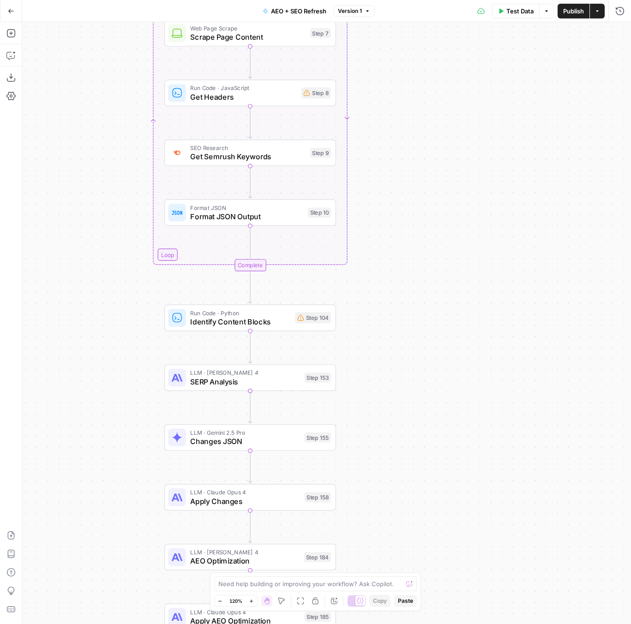
drag, startPoint x: 426, startPoint y: 195, endPoint x: 437, endPoint y: 347, distance: 153.1
click at [436, 347] on div "true false false true false true Workflow Input Settings Inputs Power Agent Ide…" at bounding box center [326, 323] width 609 height 602
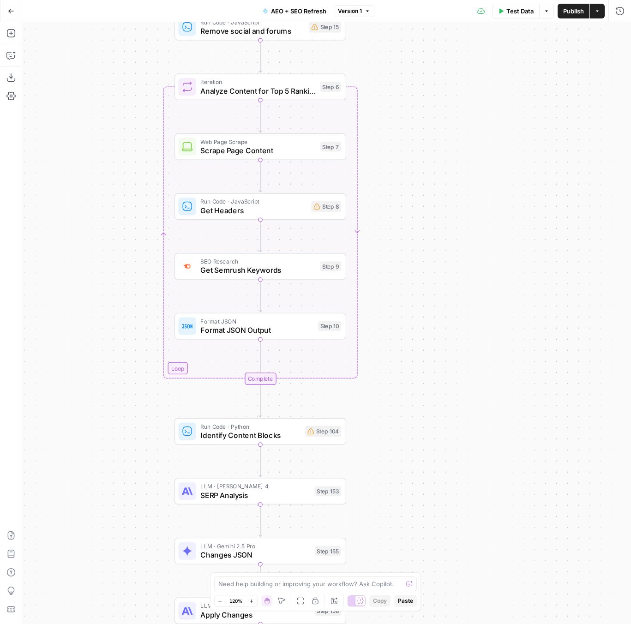
click at [431, 24] on div "Go Back AEO + SEO Refresh Version 1 Test Data Options Publish Actions Run Histo…" at bounding box center [315, 312] width 631 height 624
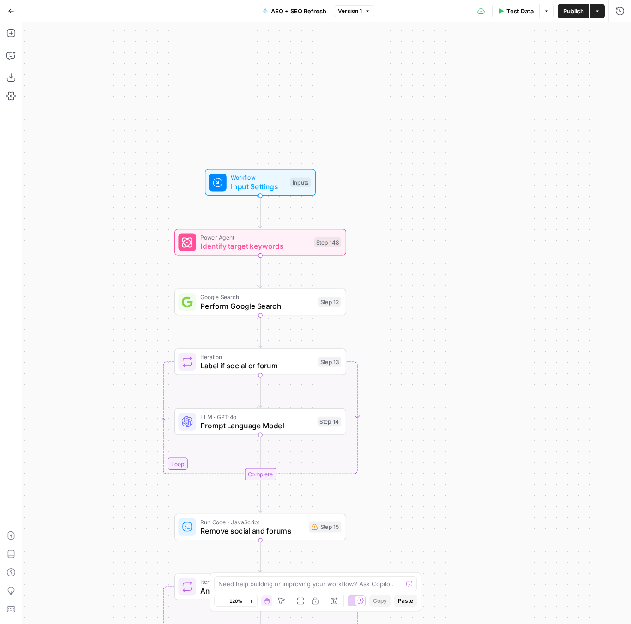
drag, startPoint x: 436, startPoint y: 124, endPoint x: 435, endPoint y: 619, distance: 495.1
click at [436, 622] on div "true false false true false true Workflow Input Settings Inputs Power Agent Ide…" at bounding box center [326, 323] width 609 height 602
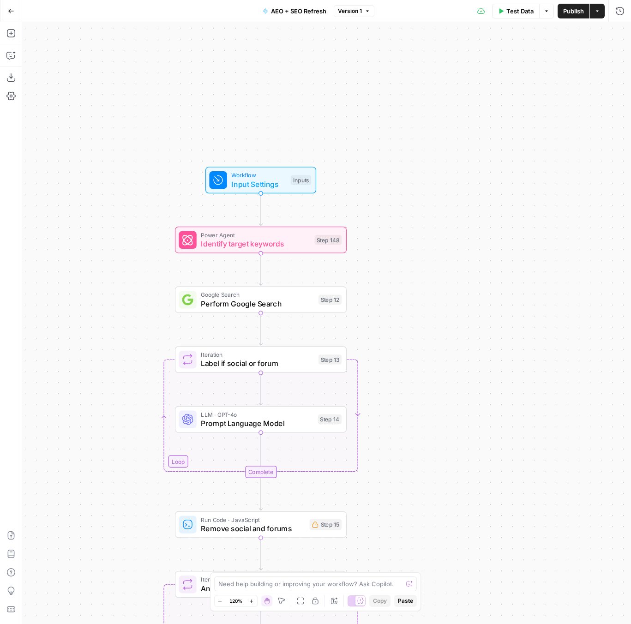
drag, startPoint x: 439, startPoint y: 445, endPoint x: 436, endPoint y: 400, distance: 45.3
click at [436, 400] on div "true false false true false true Workflow Input Settings Inputs Power Agent Ide…" at bounding box center [326, 323] width 609 height 602
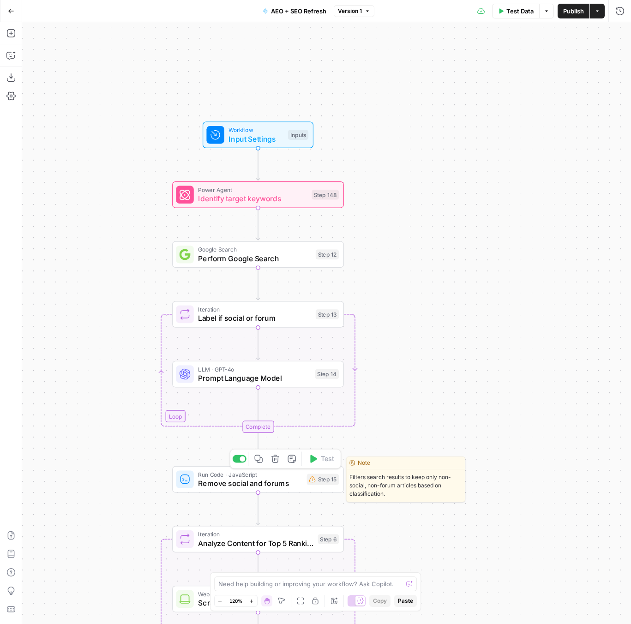
click at [269, 485] on span "Remove social and forums" at bounding box center [250, 483] width 104 height 11
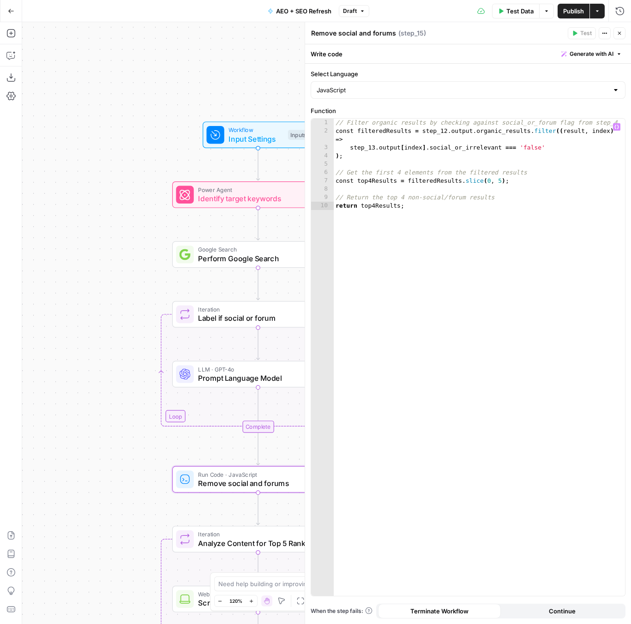
type textarea "**********"
drag, startPoint x: 568, startPoint y: 115, endPoint x: 211, endPoint y: 87, distance: 357.3
click at [211, 87] on body "ServiceTitan New Home Browse Insights Opportunities Your Data Recent Grids Cont…" at bounding box center [315, 312] width 631 height 624
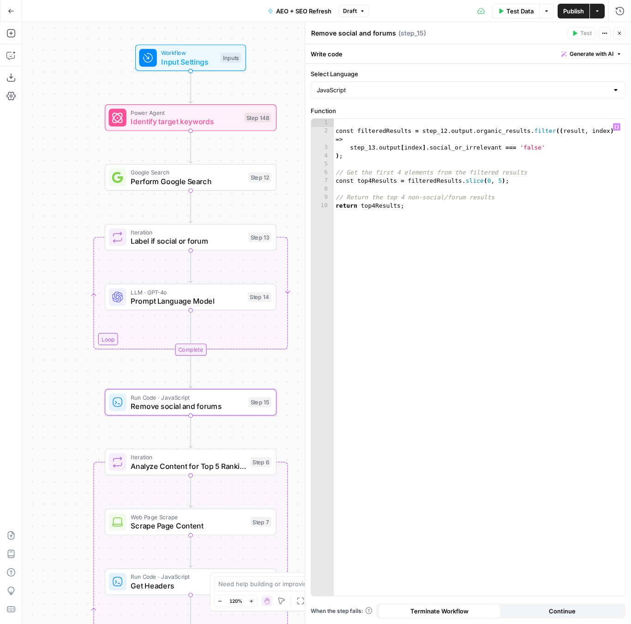
drag, startPoint x: 113, startPoint y: 295, endPoint x: 42, endPoint y: 221, distance: 102.2
click at [42, 220] on div "true false false true false true Workflow Input Settings Inputs Power Agent Ide…" at bounding box center [326, 323] width 609 height 602
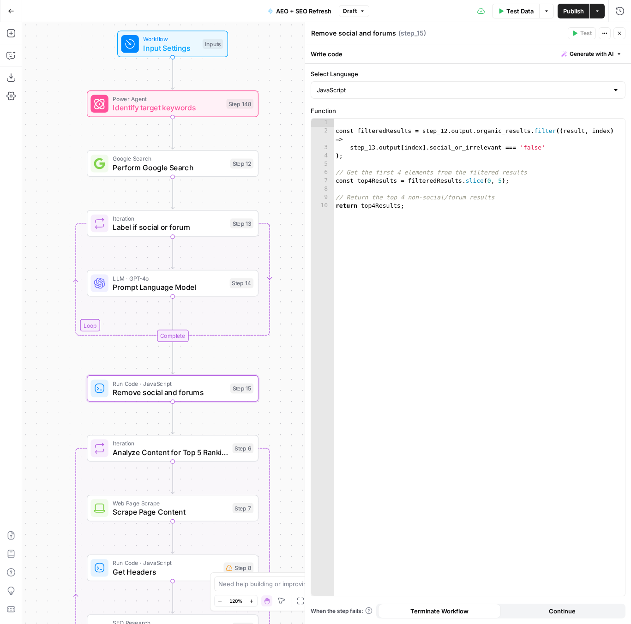
drag, startPoint x: 18, startPoint y: 353, endPoint x: 18, endPoint y: 327, distance: 26.3
click at [18, 327] on div "Add Steps Copilot Download as JSON Settings Import JSON AirOps Academy Help Giv…" at bounding box center [11, 323] width 22 height 602
drag, startPoint x: 48, startPoint y: 371, endPoint x: 48, endPoint y: 287, distance: 84.4
click at [48, 287] on div "true false false true false true Workflow Input Settings Inputs Power Agent Ide…" at bounding box center [326, 323] width 609 height 602
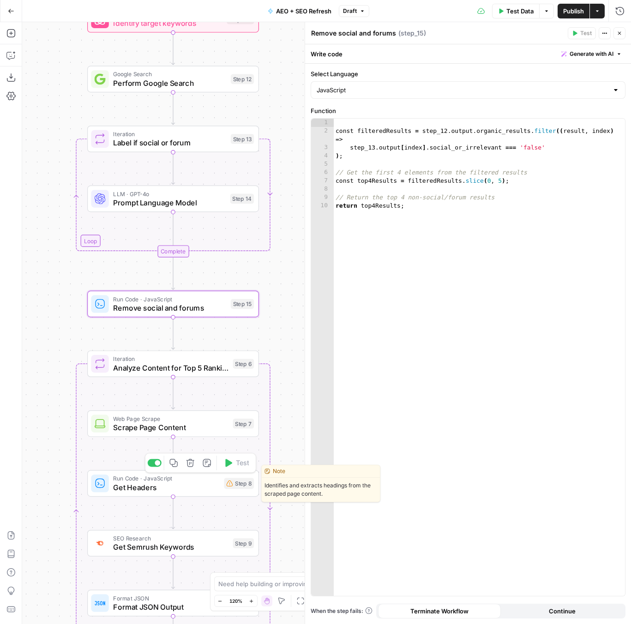
click at [174, 490] on span "Get Headers" at bounding box center [166, 487] width 106 height 11
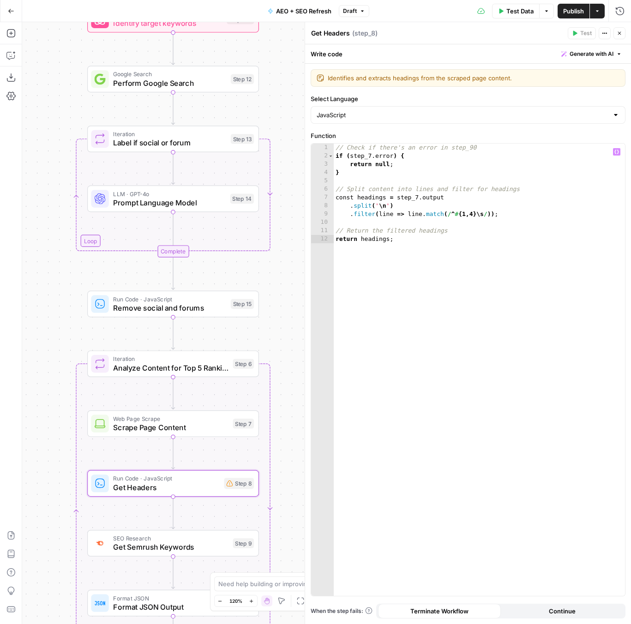
type textarea "**********"
drag, startPoint x: 506, startPoint y: 150, endPoint x: 301, endPoint y: 144, distance: 205.0
click at [305, 144] on div "**********" at bounding box center [468, 323] width 326 height 602
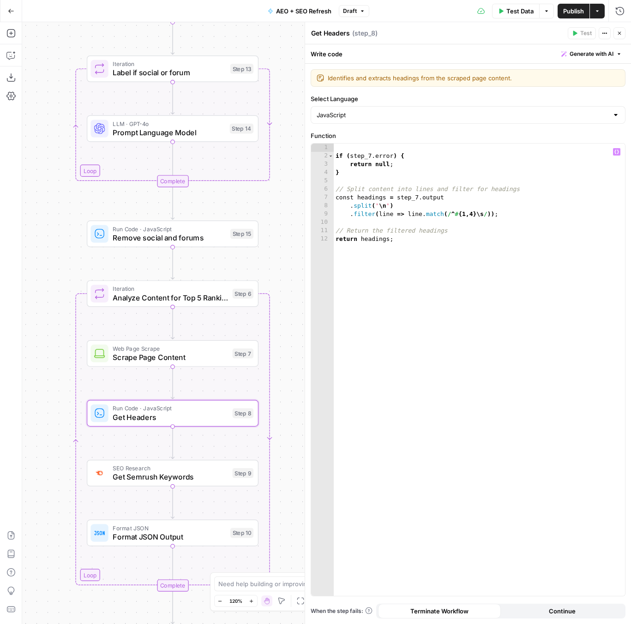
drag, startPoint x: 287, startPoint y: 439, endPoint x: 282, endPoint y: 244, distance: 195.2
click at [282, 244] on div "true false false true false true Workflow Input Settings Inputs Power Agent Ide…" at bounding box center [326, 323] width 609 height 602
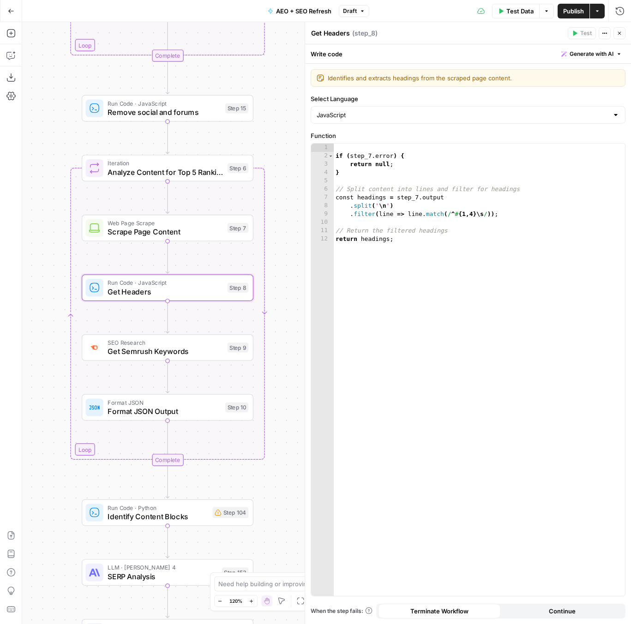
drag, startPoint x: 282, startPoint y: 244, endPoint x: 279, endPoint y: 112, distance: 132.0
click at [279, 112] on div "true false false true false true Workflow Input Settings Inputs Power Agent Ide…" at bounding box center [326, 323] width 609 height 602
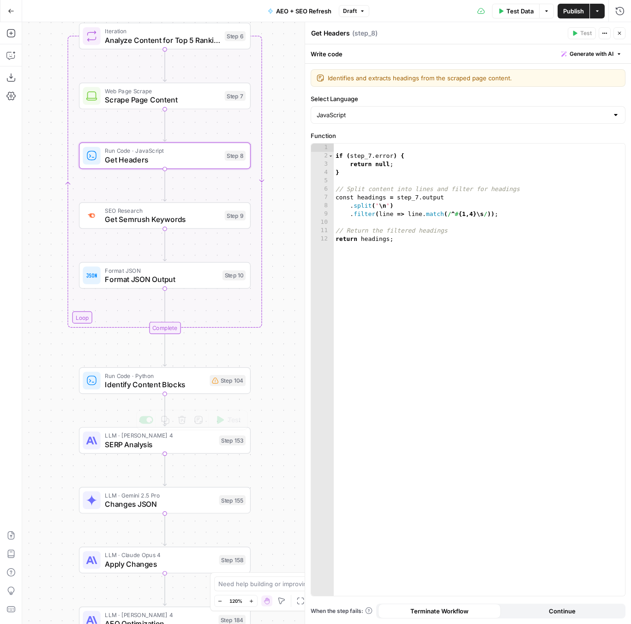
click at [152, 386] on span "Identify Content Blocks" at bounding box center [155, 384] width 100 height 11
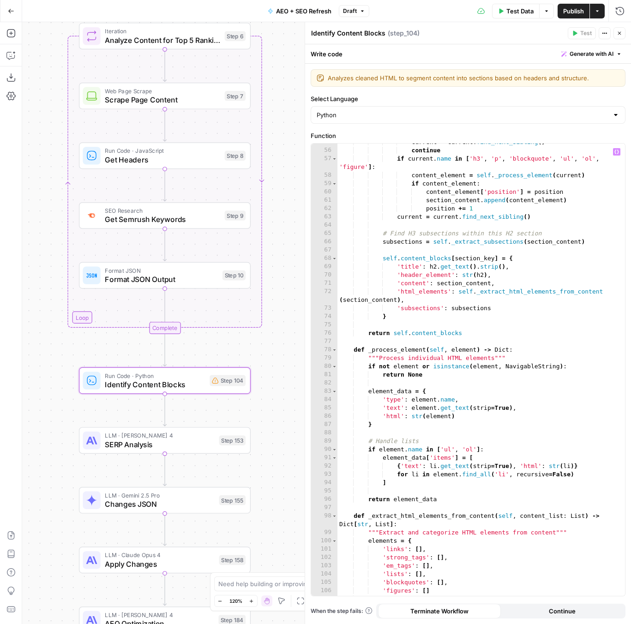
scroll to position [640, 0]
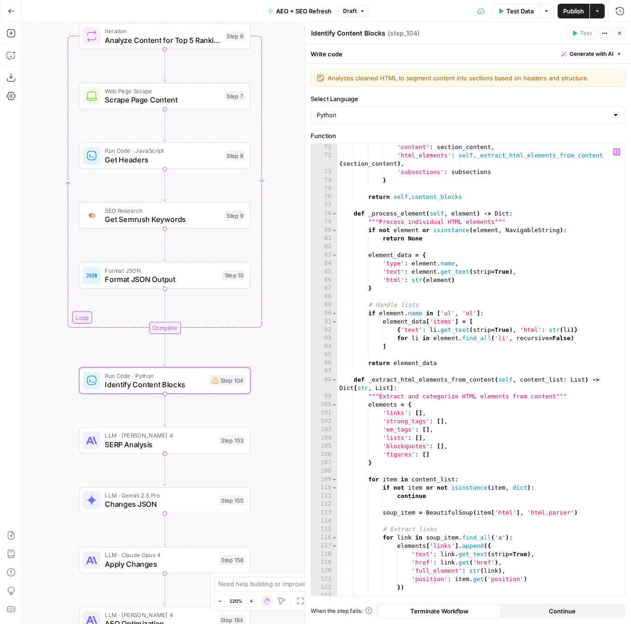
type textarea "**********"
click at [496, 481] on div "'content' : section_content , 'html_elements' : self . _extract_html_elements_f…" at bounding box center [480, 377] width 287 height 469
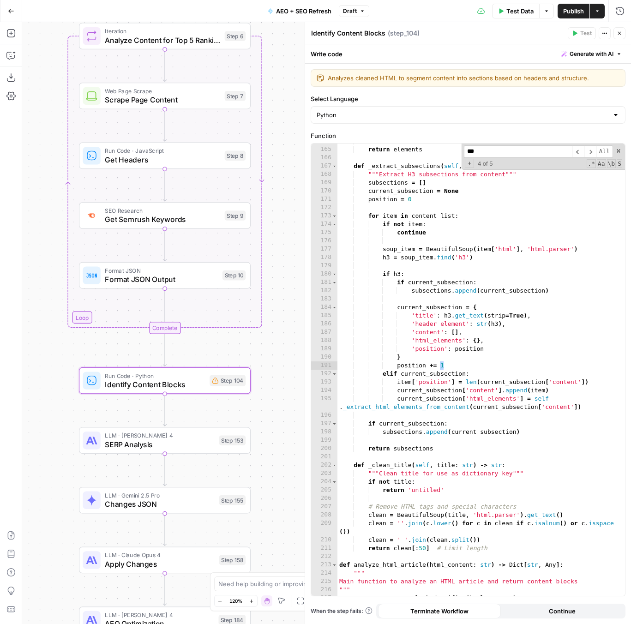
scroll to position [1583, 0]
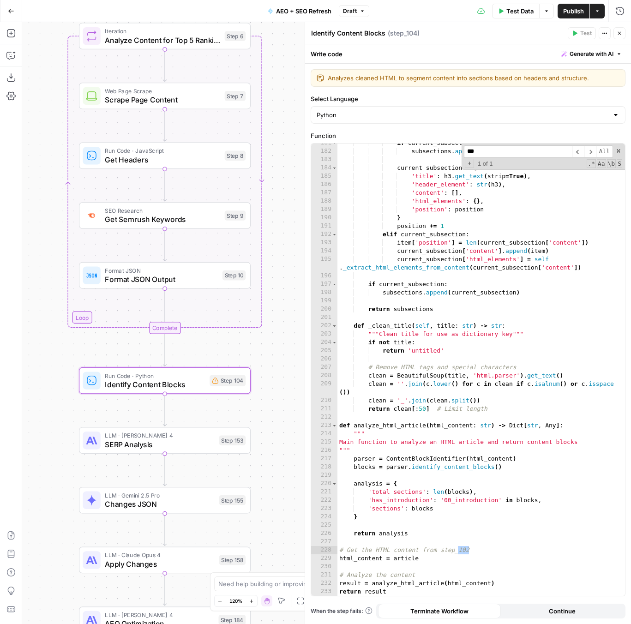
type input "***"
click at [481, 544] on div "if current_subsection : subsections . append ( current_subsection ) current_sub…" at bounding box center [480, 373] width 287 height 469
drag, startPoint x: 478, startPoint y: 552, endPoint x: 331, endPoint y: 546, distance: 146.8
click at [331, 546] on div "181 182 183 184 185 186 187 188 189 190 191 192 193 194 195 196 197 198 199 200…" at bounding box center [468, 369] width 314 height 452
type textarea "**********"
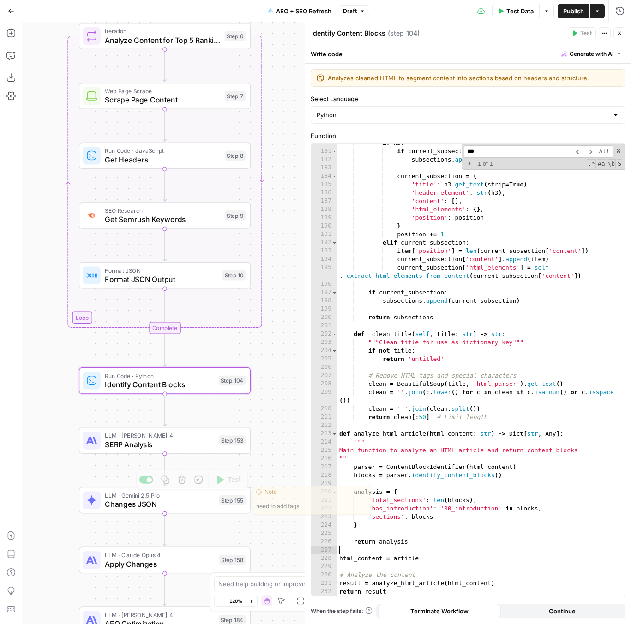
scroll to position [1574, 0]
drag, startPoint x: 288, startPoint y: 522, endPoint x: 287, endPoint y: 132, distance: 390.8
click at [287, 132] on div "true false false true false true Workflow Input Settings Inputs Power Agent Ide…" at bounding box center [326, 323] width 609 height 602
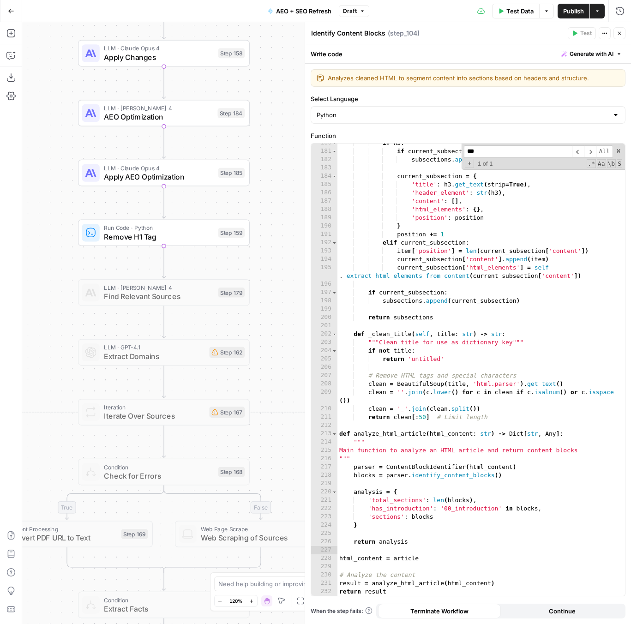
drag, startPoint x: 291, startPoint y: 484, endPoint x: 290, endPoint y: 324, distance: 159.6
click at [291, 324] on div "true false false true false true Workflow Input Settings Inputs Power Agent Ide…" at bounding box center [326, 323] width 609 height 602
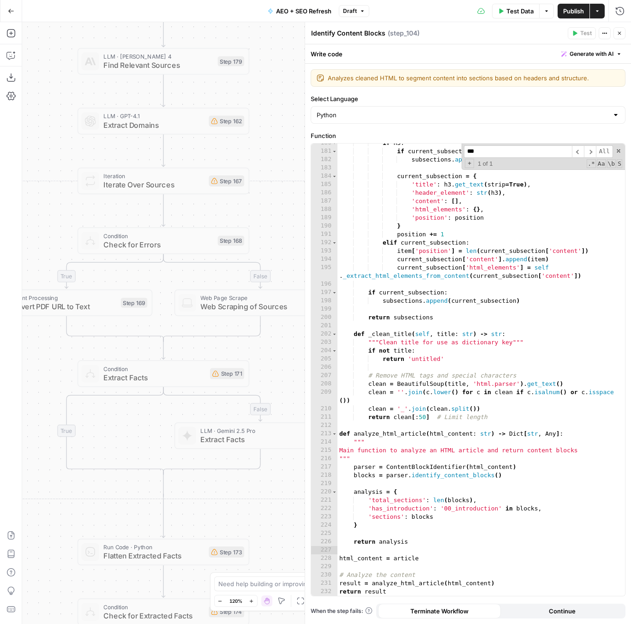
drag, startPoint x: 287, startPoint y: 327, endPoint x: 287, endPoint y: 156, distance: 170.3
click at [287, 156] on div "true false false true false true Workflow Input Settings Inputs Power Agent Ide…" at bounding box center [326, 323] width 609 height 602
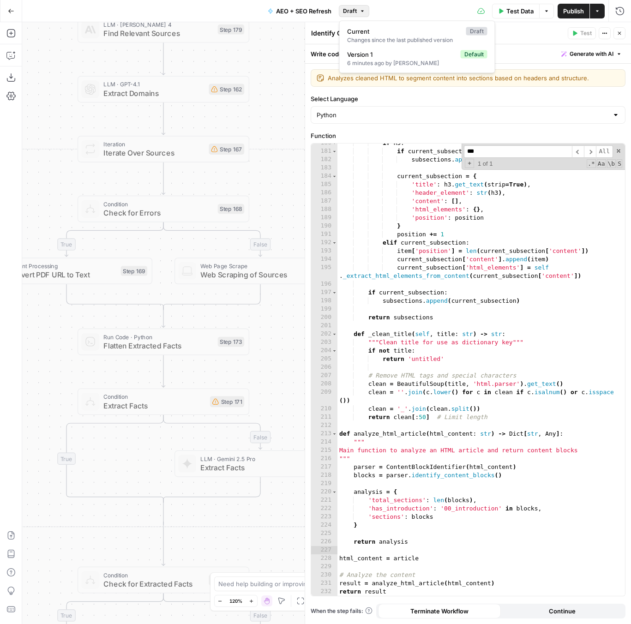
click at [346, 12] on span "Draft" at bounding box center [350, 11] width 14 height 8
click at [375, 55] on span "Version 1" at bounding box center [402, 54] width 110 height 9
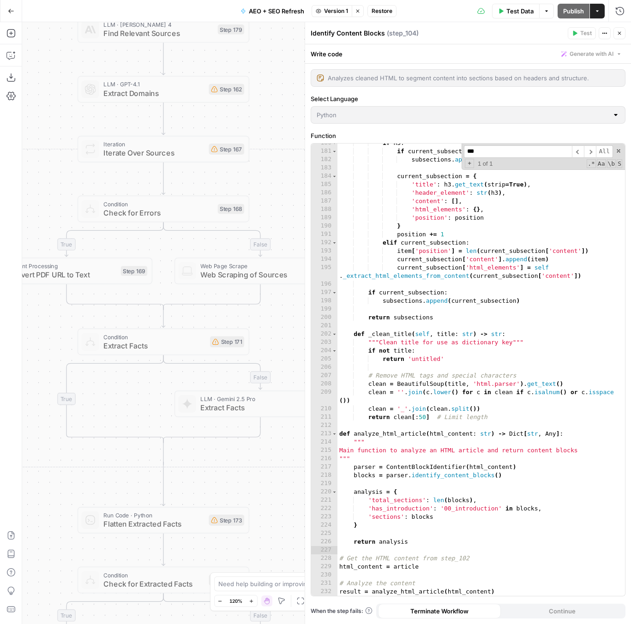
click at [380, 11] on span "Restore" at bounding box center [381, 11] width 21 height 8
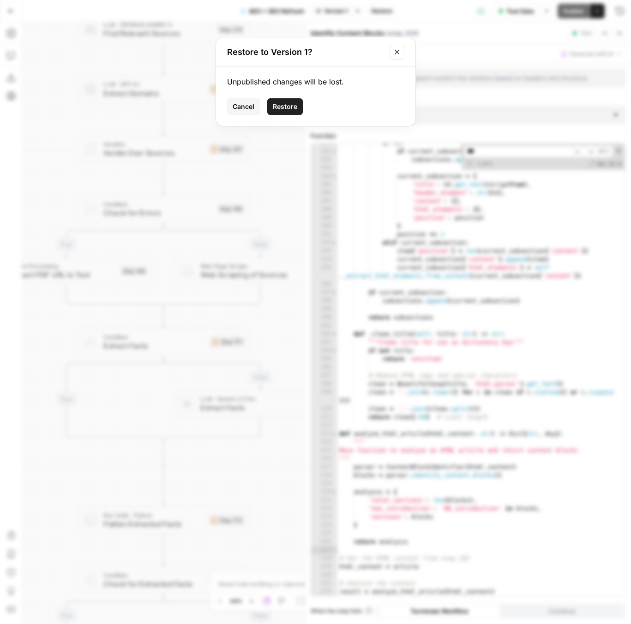
click at [295, 112] on button "Restore" at bounding box center [285, 106] width 36 height 17
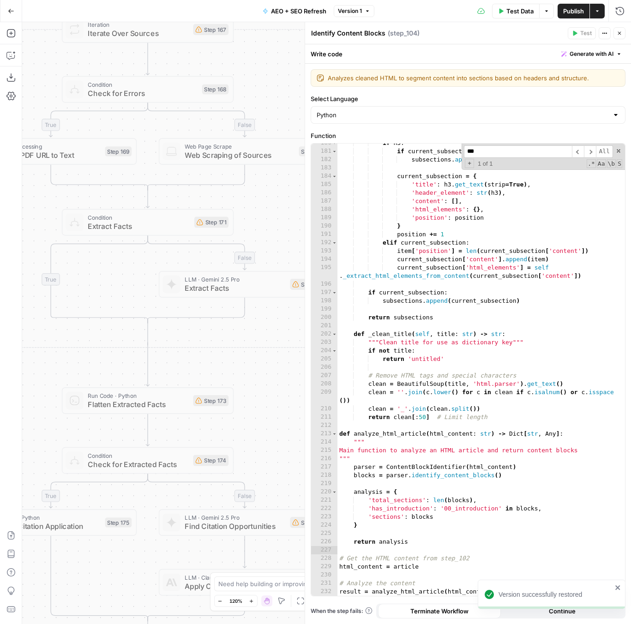
drag, startPoint x: 281, startPoint y: 538, endPoint x: 252, endPoint y: 315, distance: 225.6
click at [252, 315] on div "true false false true false true Workflow Input Settings Inputs Power Agent Ide…" at bounding box center [326, 323] width 609 height 602
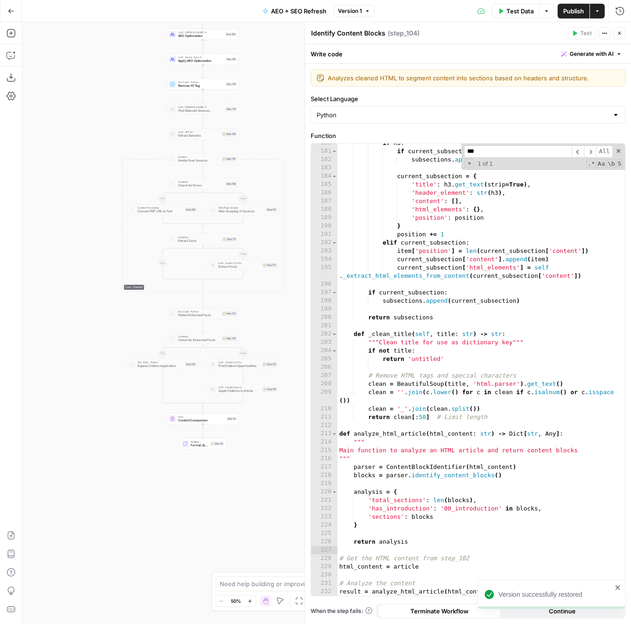
drag, startPoint x: 252, startPoint y: 315, endPoint x: 251, endPoint y: 325, distance: 10.2
click at [251, 325] on div "true false false true false true Workflow Input Settings Inputs Power Agent Ide…" at bounding box center [326, 323] width 609 height 602
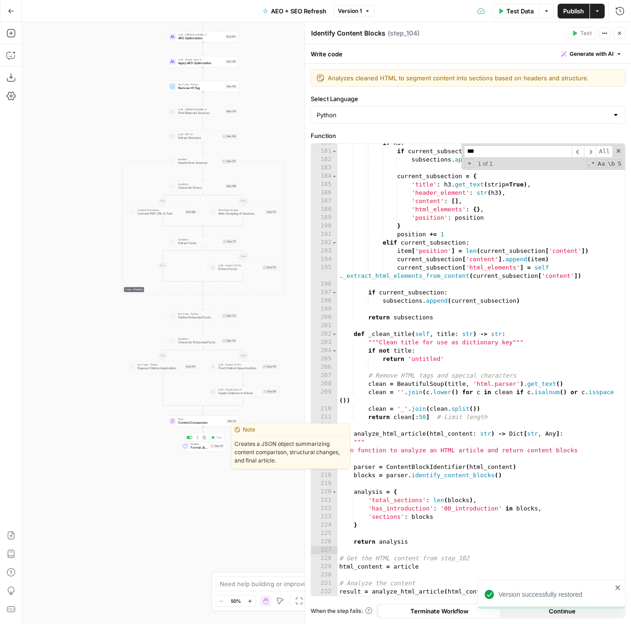
click at [195, 443] on span "Multiple Outputs" at bounding box center [200, 444] width 18 height 4
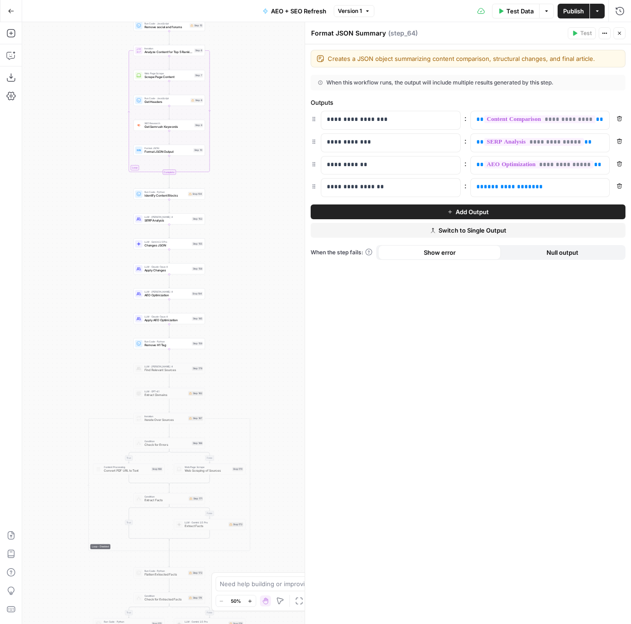
drag, startPoint x: 92, startPoint y: 102, endPoint x: 47, endPoint y: 340, distance: 242.4
click at [58, 353] on div "true false false true false true Workflow Input Settings Inputs Power Agent Ide…" at bounding box center [326, 323] width 609 height 602
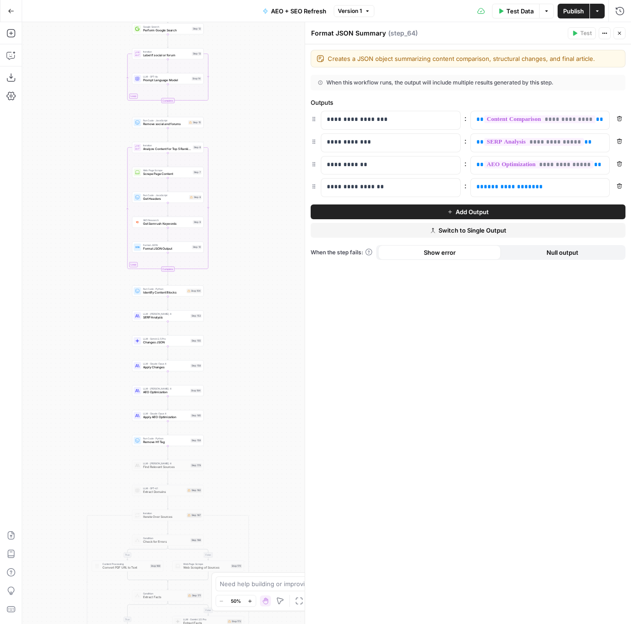
drag, startPoint x: 284, startPoint y: 76, endPoint x: 283, endPoint y: 173, distance: 96.9
click at [283, 173] on div "true false false true false true Workflow Input Settings Inputs Power Agent Ide…" at bounding box center [326, 323] width 609 height 602
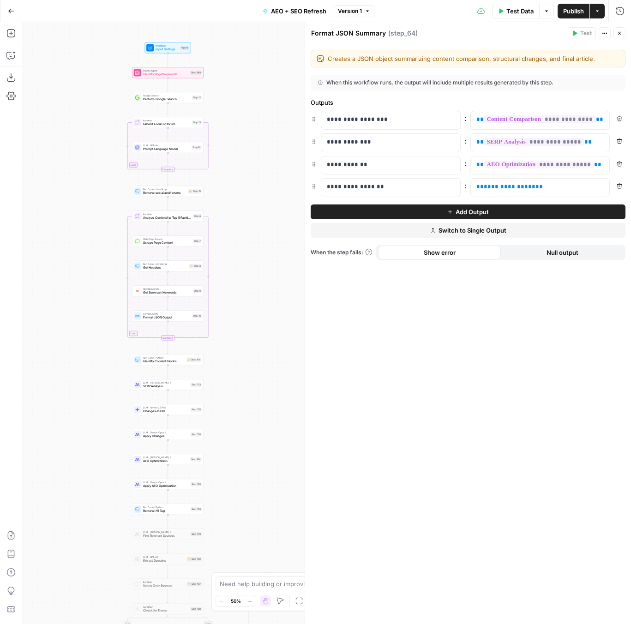
drag, startPoint x: 266, startPoint y: 180, endPoint x: 264, endPoint y: 306, distance: 126.0
click at [264, 310] on div "true false false true false true Workflow Input Settings Inputs Power Agent Ide…" at bounding box center [326, 323] width 609 height 602
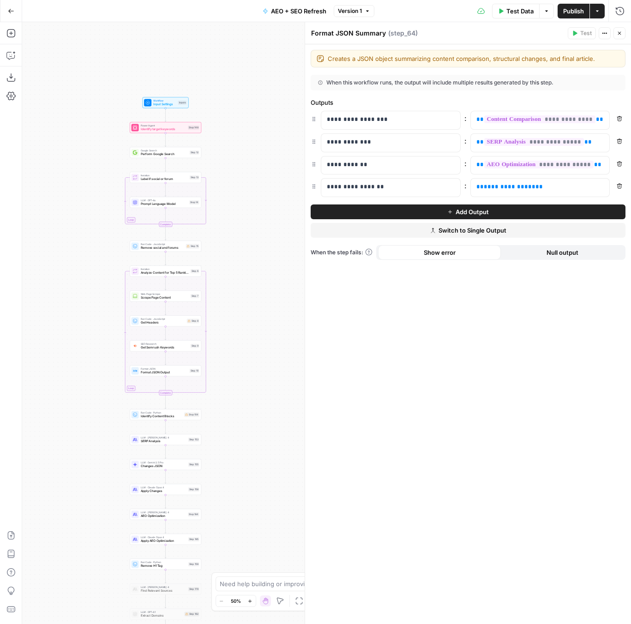
click at [173, 252] on div "true false false true false true Workflow Input Settings Inputs Power Agent Ide…" at bounding box center [326, 323] width 609 height 602
click at [180, 250] on div "Run Code · JavaScript Remove social and forums Step 15 Copy step Delete step Ed…" at bounding box center [166, 245] width 72 height 11
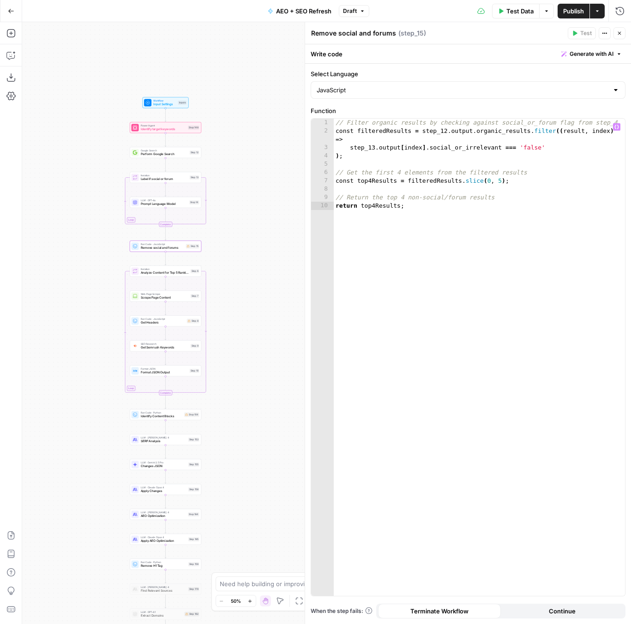
type textarea "**********"
drag, startPoint x: 336, startPoint y: 122, endPoint x: 618, endPoint y: 119, distance: 282.4
click at [618, 119] on div "// Filter organic results by checking against social_or_forum flag from step_4 …" at bounding box center [479, 366] width 291 height 494
type textarea "**********"
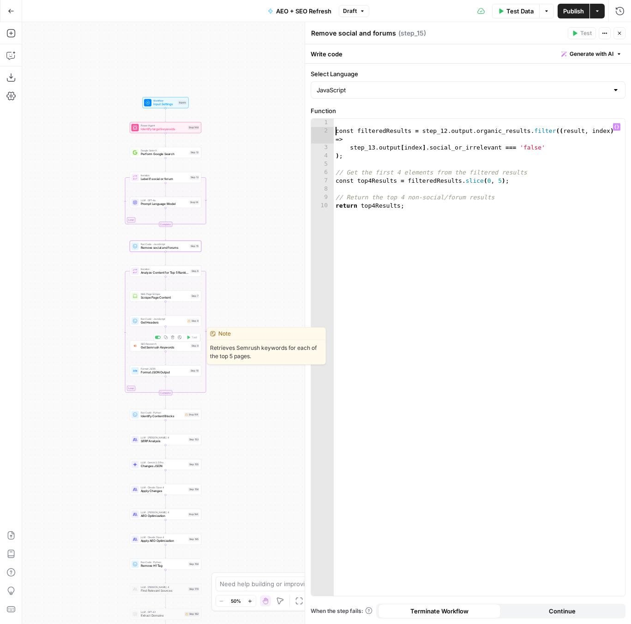
click at [148, 324] on span "Get Headers" at bounding box center [163, 322] width 44 height 5
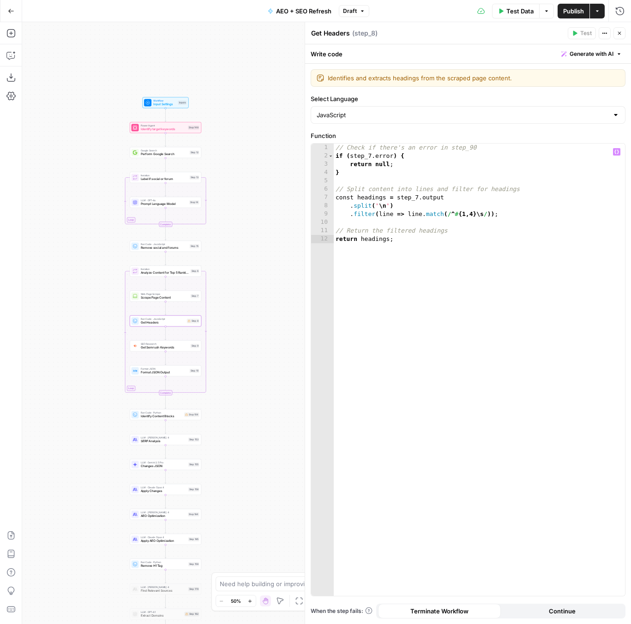
type textarea "**********"
drag, startPoint x: 484, startPoint y: 149, endPoint x: 282, endPoint y: 149, distance: 201.6
click at [282, 149] on body "ServiceTitan New Home Browse Insights Opportunities Your Data Recent Grids Cont…" at bounding box center [315, 312] width 631 height 624
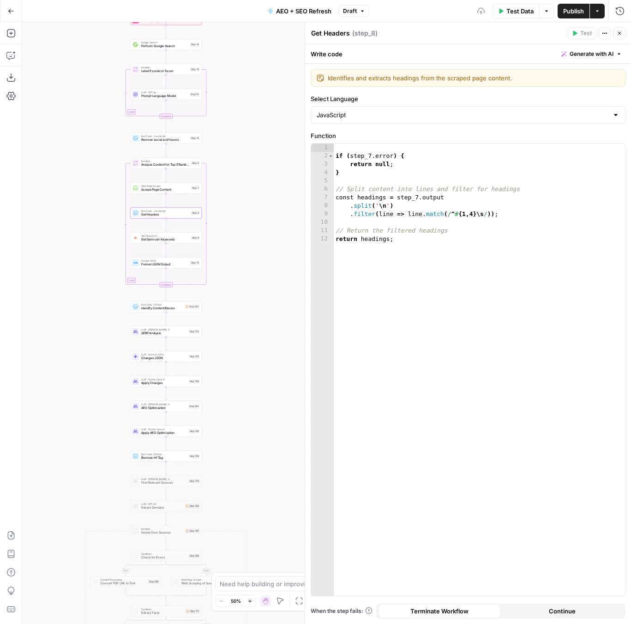
drag, startPoint x: 255, startPoint y: 407, endPoint x: 248, endPoint y: 121, distance: 286.6
click at [248, 120] on div "true false false true false true Workflow Input Settings Inputs Power Agent Ide…" at bounding box center [326, 323] width 609 height 602
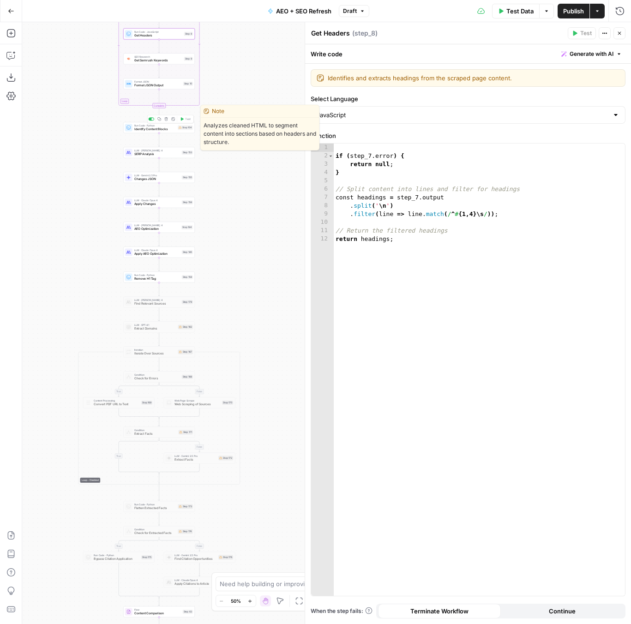
click at [161, 129] on span "Identify Content Blocks" at bounding box center [155, 129] width 42 height 5
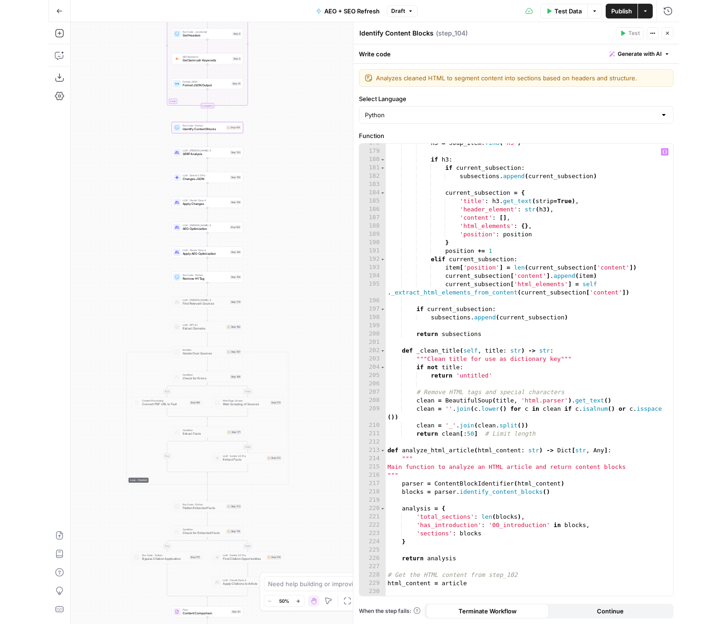
scroll to position [1583, 0]
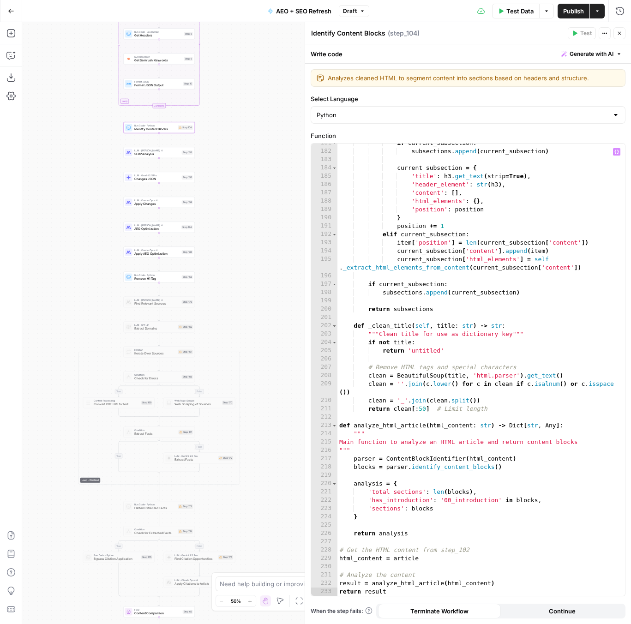
type textarea "**********"
drag, startPoint x: 485, startPoint y: 552, endPoint x: 326, endPoint y: 550, distance: 159.2
click at [326, 550] on div "**********" at bounding box center [468, 369] width 314 height 452
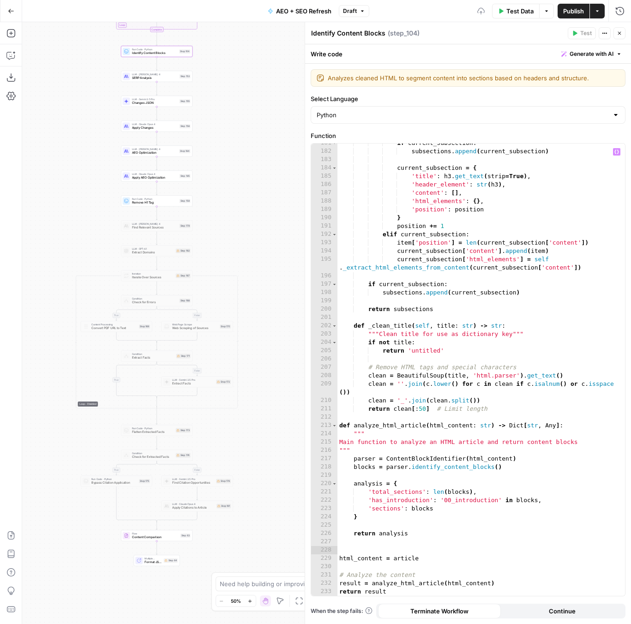
drag, startPoint x: 260, startPoint y: 290, endPoint x: 256, endPoint y: 211, distance: 78.5
click at [257, 211] on div "true false false true false true Workflow Input Settings Inputs Power Agent Ide…" at bounding box center [326, 323] width 609 height 602
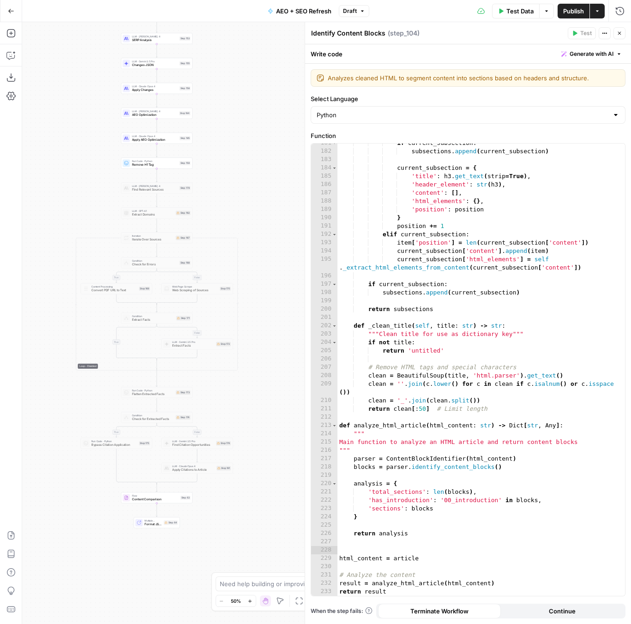
drag, startPoint x: 276, startPoint y: 242, endPoint x: 276, endPoint y: 212, distance: 30.0
click at [276, 212] on div "true false false true false true Workflow Input Settings Inputs Power Agent Ide…" at bounding box center [326, 323] width 609 height 602
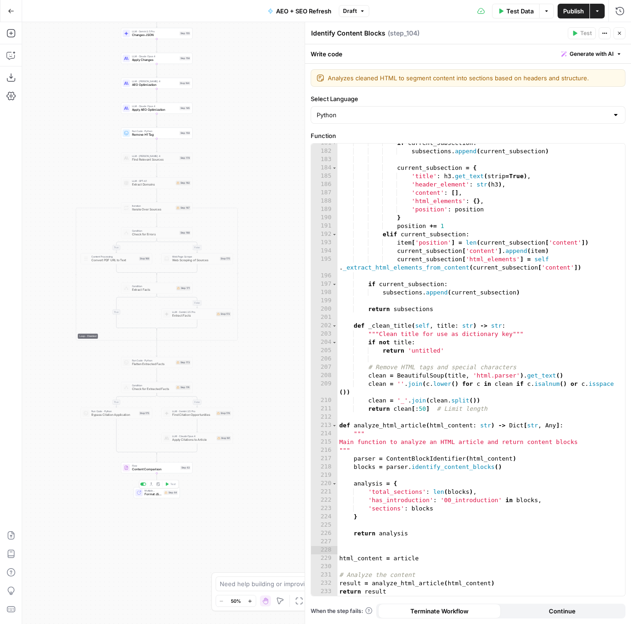
click at [132, 469] on span "Content Comparison" at bounding box center [155, 469] width 47 height 5
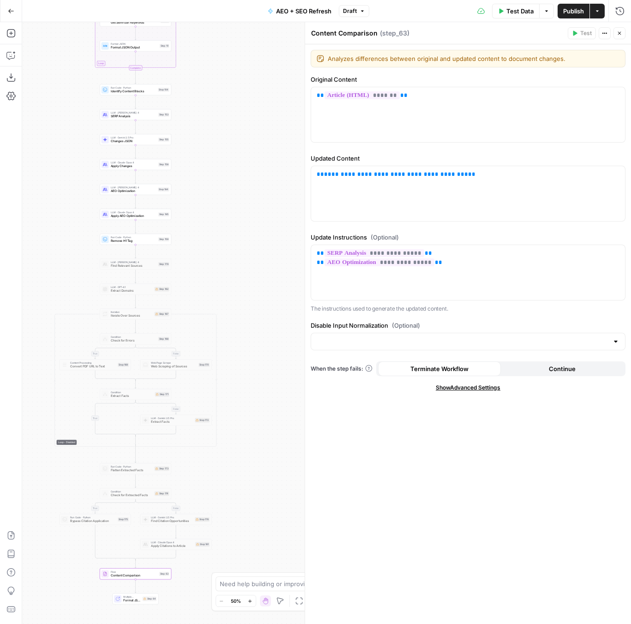
drag, startPoint x: 281, startPoint y: 134, endPoint x: 261, endPoint y: 239, distance: 106.8
click at [260, 239] on div "true false false true false true Workflow Input Settings Inputs Power Agent Ide…" at bounding box center [326, 323] width 609 height 602
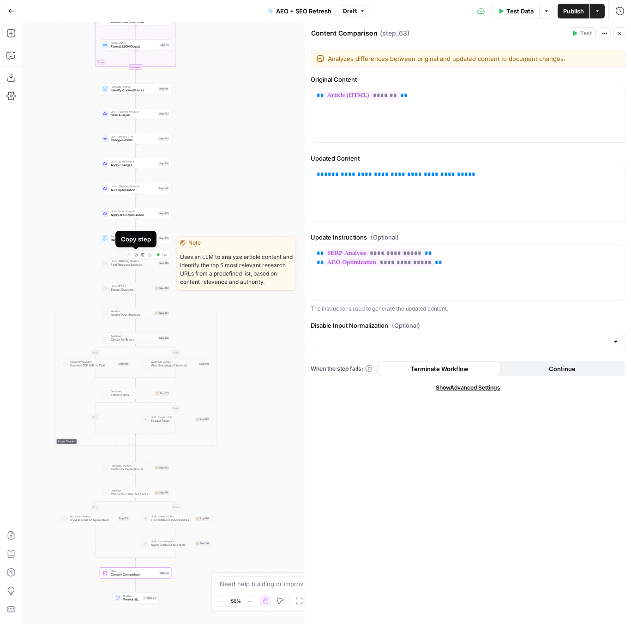
click at [141, 255] on icon "button" at bounding box center [143, 255] width 4 height 4
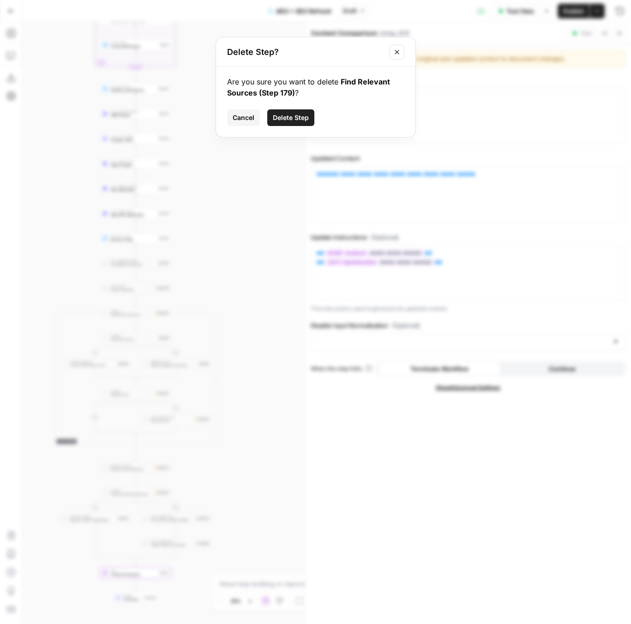
click at [291, 129] on div "Are you sure you want to delete Find Relevant Sources (Step 179) ? Cancel Delet…" at bounding box center [315, 102] width 199 height 70
click at [285, 121] on span "Delete Step" at bounding box center [291, 117] width 36 height 9
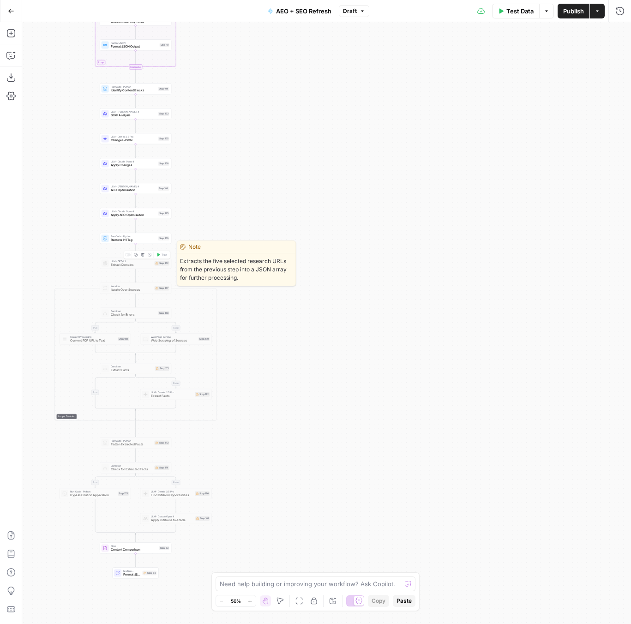
click at [144, 254] on button "Delete step" at bounding box center [143, 254] width 6 height 6
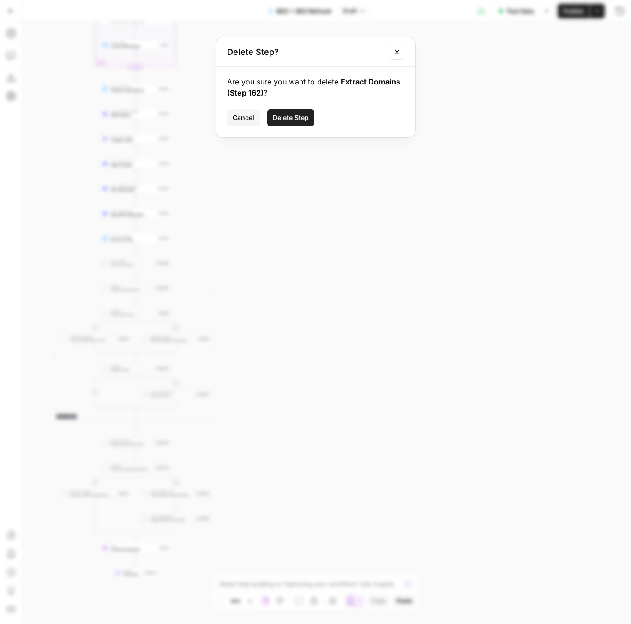
click at [296, 108] on div "Are you sure you want to delete Extract Domains (Step 162) ? Cancel Delete Step" at bounding box center [315, 102] width 199 height 70
click at [287, 110] on button "Delete Step" at bounding box center [290, 117] width 47 height 17
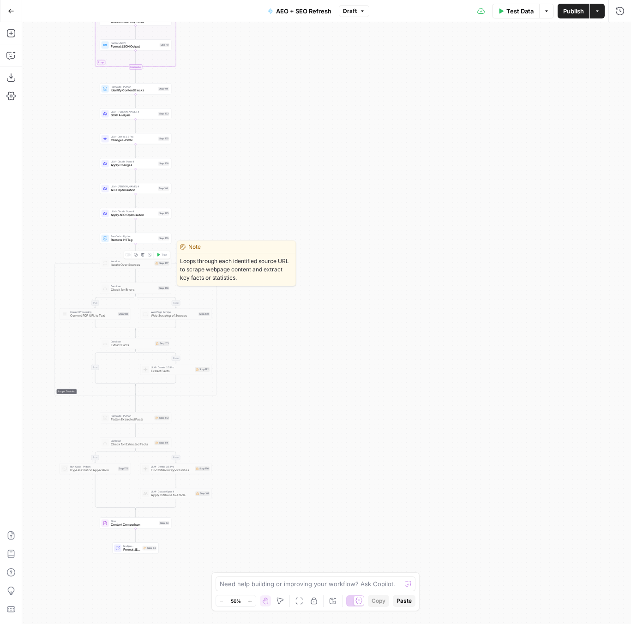
click at [141, 254] on icon "button" at bounding box center [143, 255] width 4 height 4
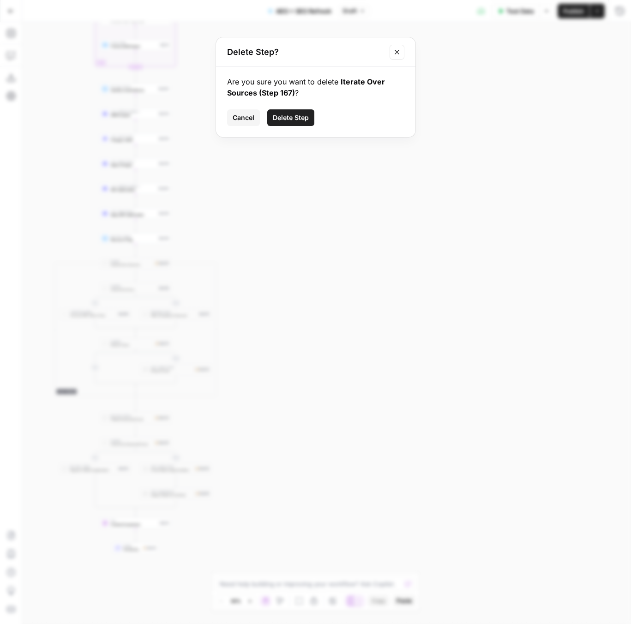
click at [287, 115] on button "Delete Step" at bounding box center [290, 117] width 47 height 17
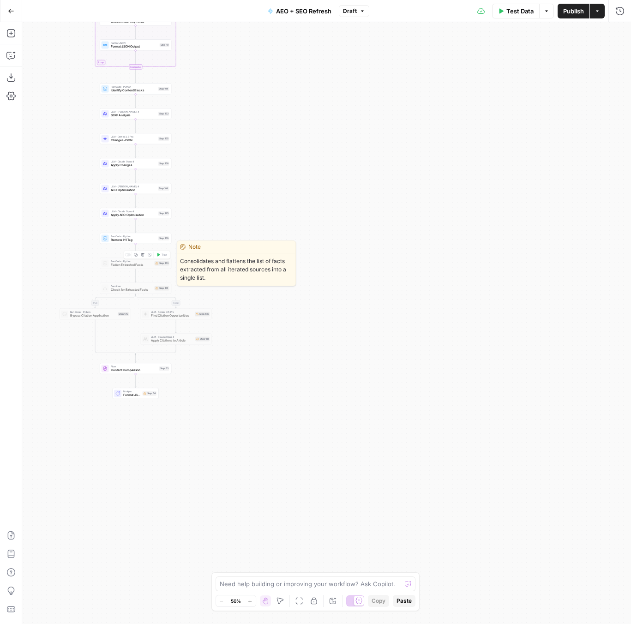
click at [143, 254] on icon "button" at bounding box center [142, 254] width 3 height 3
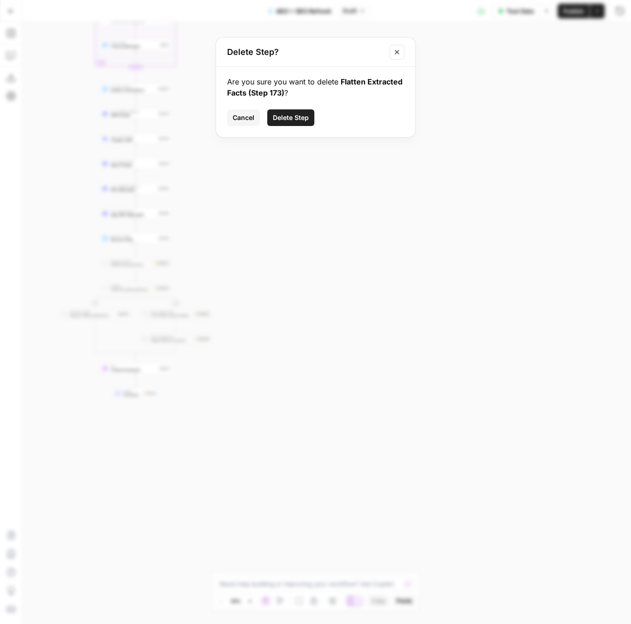
click at [287, 126] on div "Are you sure you want to delete Flatten Extracted Facts (Step 173) ? Cancel Del…" at bounding box center [315, 102] width 199 height 70
click at [288, 120] on span "Delete Step" at bounding box center [291, 117] width 36 height 9
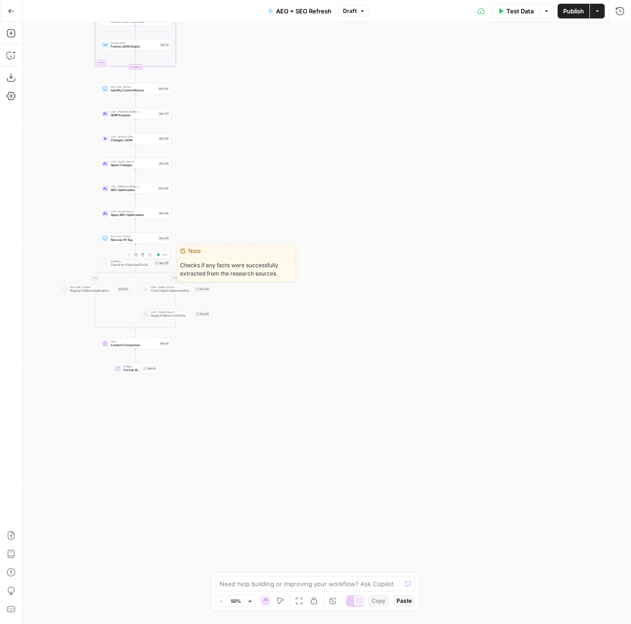
click at [141, 255] on icon "button" at bounding box center [142, 254] width 3 height 3
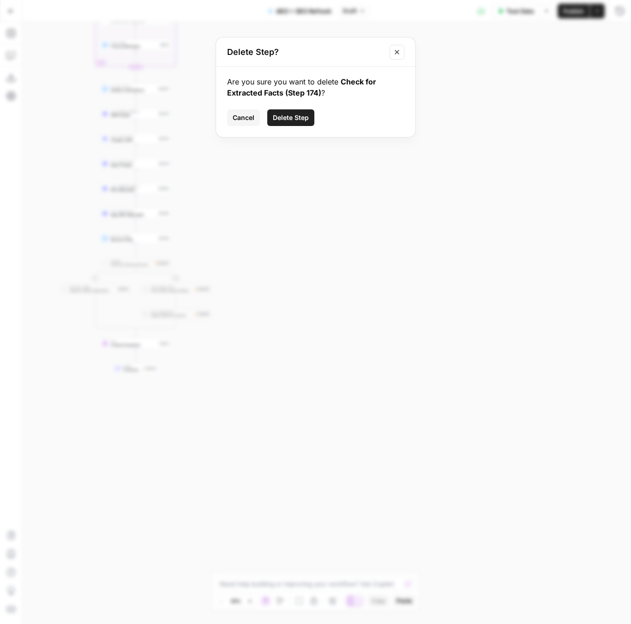
click at [283, 118] on span "Delete Step" at bounding box center [291, 117] width 36 height 9
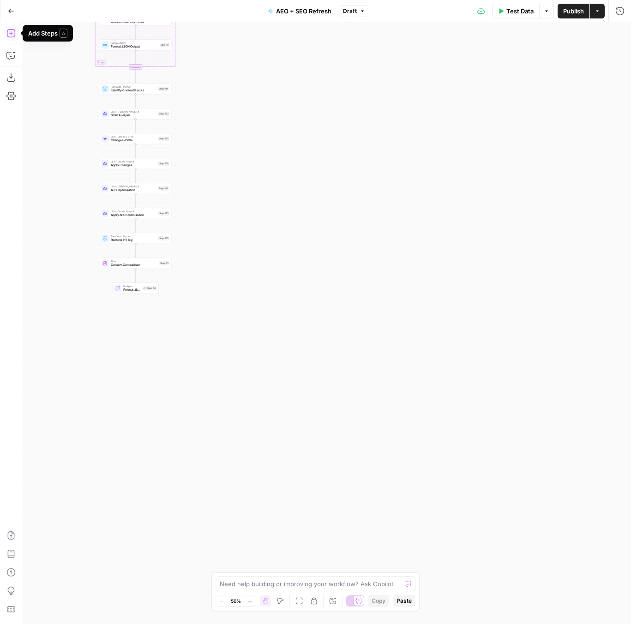
click at [11, 35] on icon "button" at bounding box center [10, 33] width 9 height 9
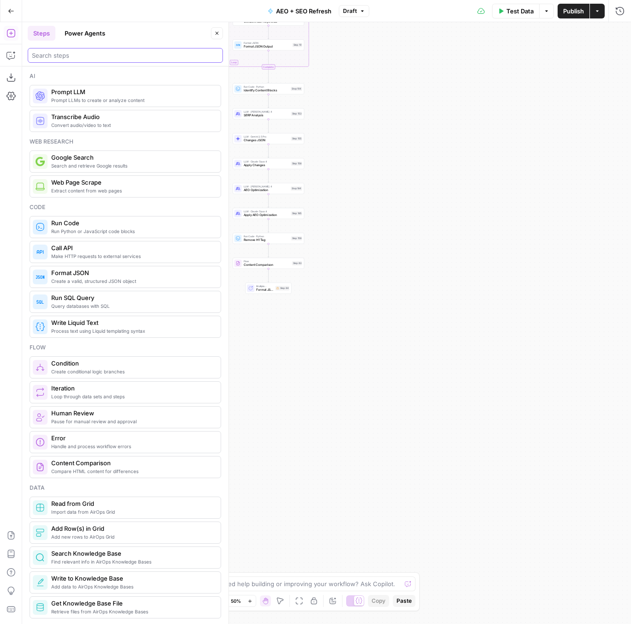
click at [77, 58] on input "search" at bounding box center [125, 55] width 187 height 9
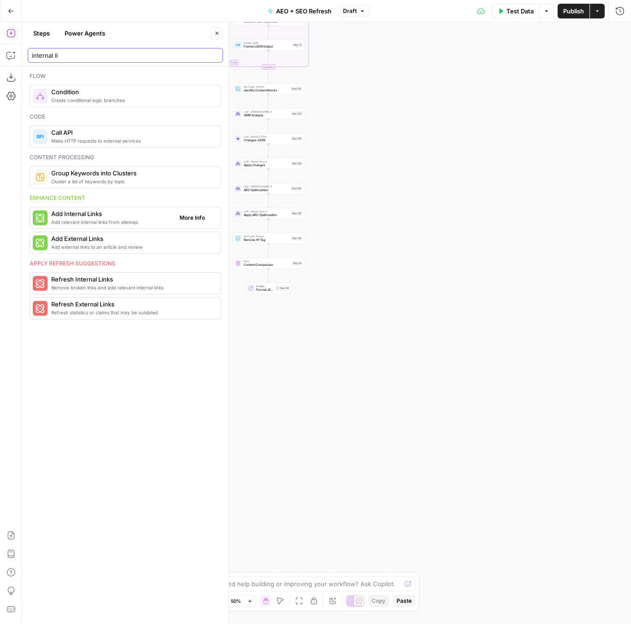
type input "internal li"
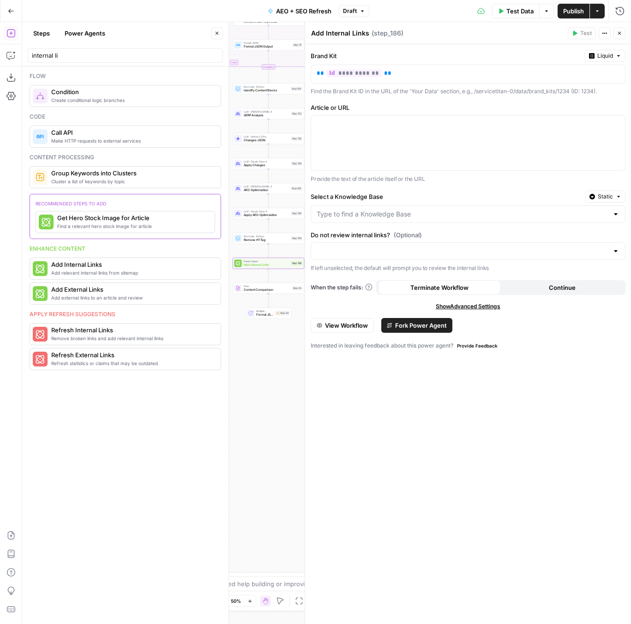
click at [221, 29] on button "Close" at bounding box center [217, 33] width 12 height 12
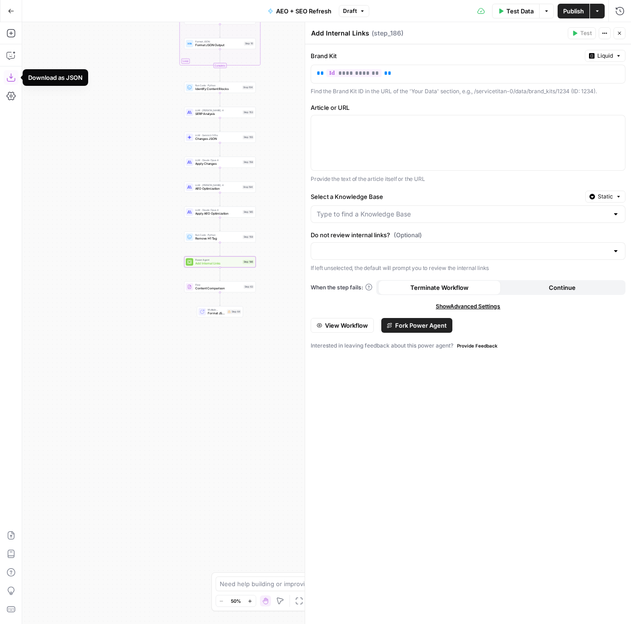
drag, startPoint x: 120, startPoint y: 316, endPoint x: 70, endPoint y: 315, distance: 49.9
click at [70, 315] on div "Workflow Input Settings Inputs Power Agent Identify target keywords Step 148 Go…" at bounding box center [326, 323] width 609 height 602
click at [398, 153] on div at bounding box center [468, 142] width 314 height 55
paste div
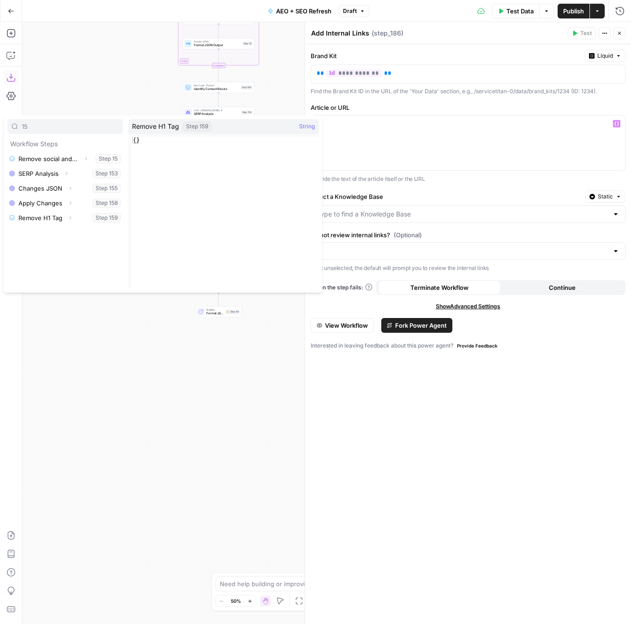
type input "15"
click at [71, 218] on icon "button" at bounding box center [70, 218] width 6 height 6
click at [60, 233] on button "Select variable Output" at bounding box center [70, 232] width 106 height 15
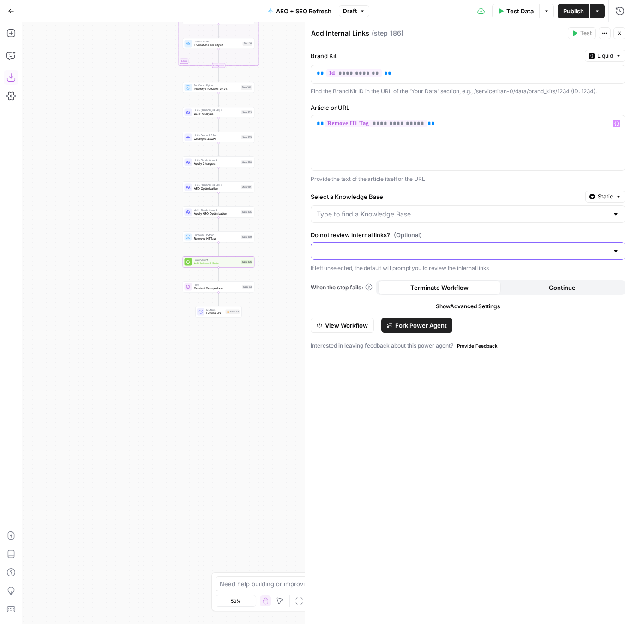
click at [350, 255] on input "Do not review internal links? (Optional)" at bounding box center [463, 250] width 292 height 9
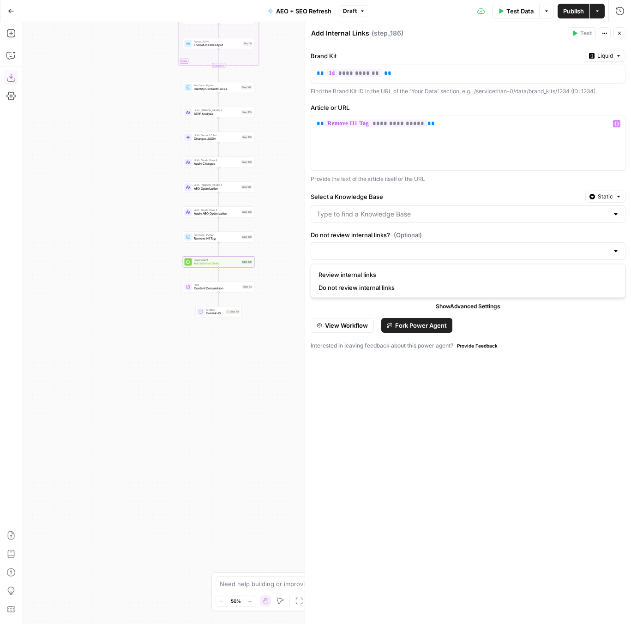
click at [434, 238] on label "Do not review internal links? (Optional)" at bounding box center [468, 234] width 315 height 9
click at [434, 246] on input "Do not review internal links? (Optional)" at bounding box center [463, 250] width 292 height 9
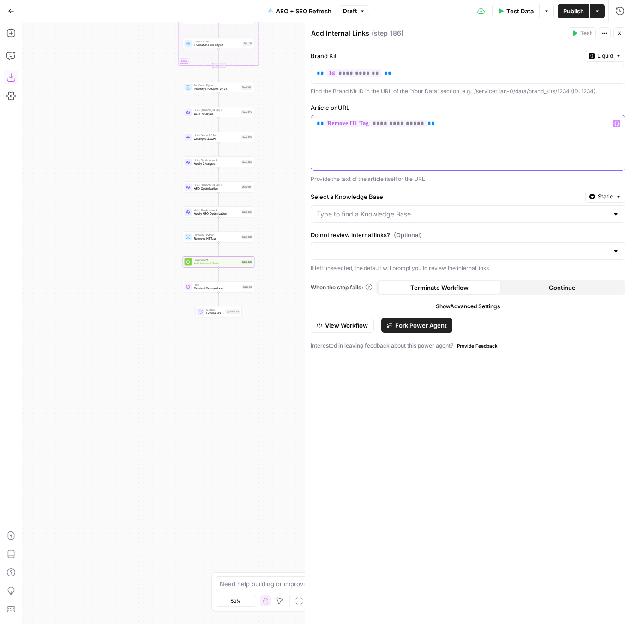
click at [573, 167] on div "**********" at bounding box center [468, 142] width 314 height 55
click at [566, 3] on div "Test Data Options Publish Actions Run History" at bounding box center [500, 11] width 262 height 22
click at [564, 10] on span "Publish" at bounding box center [573, 10] width 21 height 9
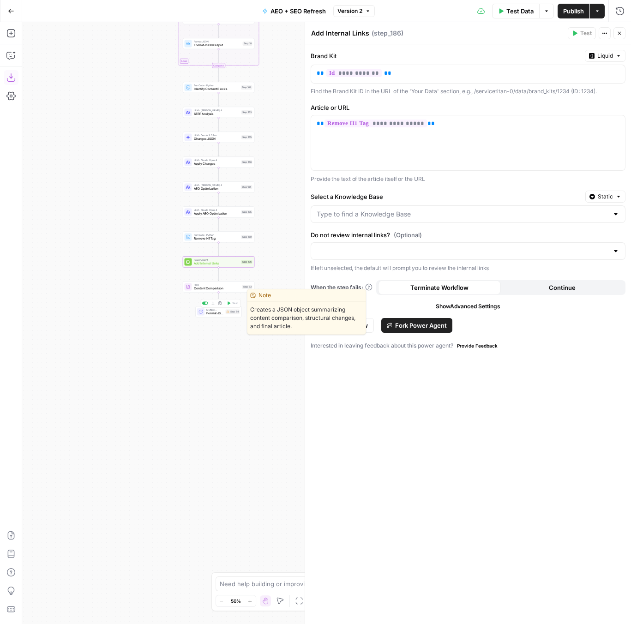
click at [213, 315] on span "Format JSON Summary" at bounding box center [215, 313] width 18 height 5
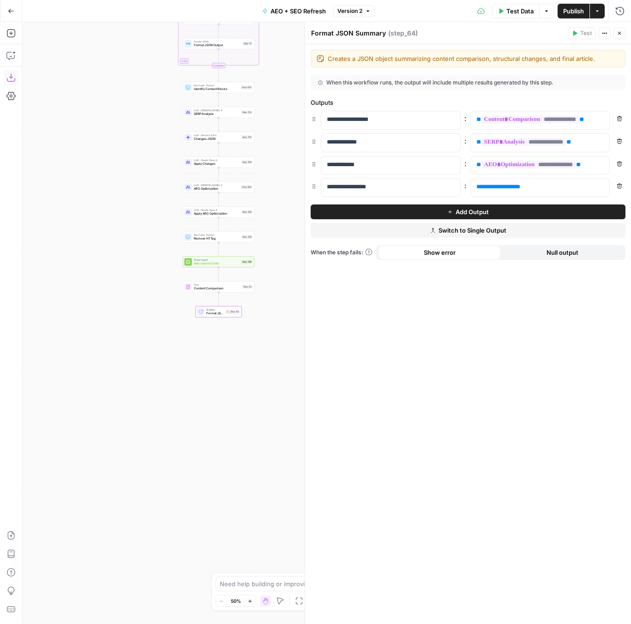
click at [617, 33] on icon "button" at bounding box center [619, 33] width 6 height 6
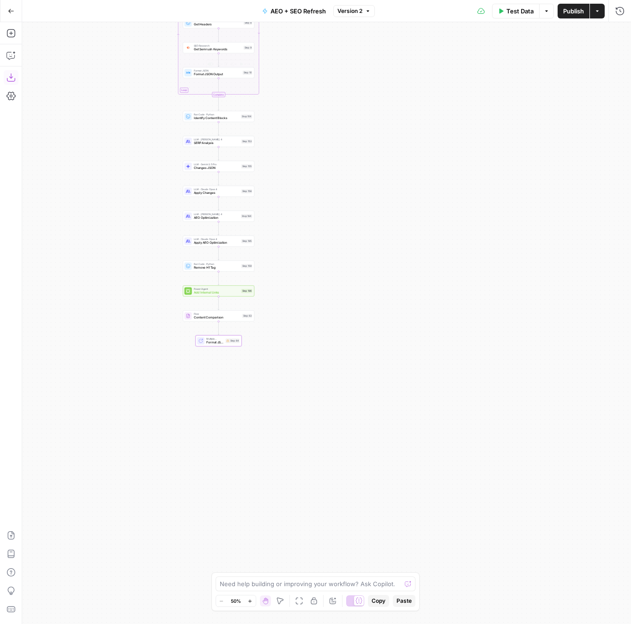
drag, startPoint x: 312, startPoint y: 137, endPoint x: 313, endPoint y: 472, distance: 335.0
click at [313, 483] on div "Workflow Input Settings Inputs Power Agent Identify target keywords Step 148 Go…" at bounding box center [326, 323] width 609 height 602
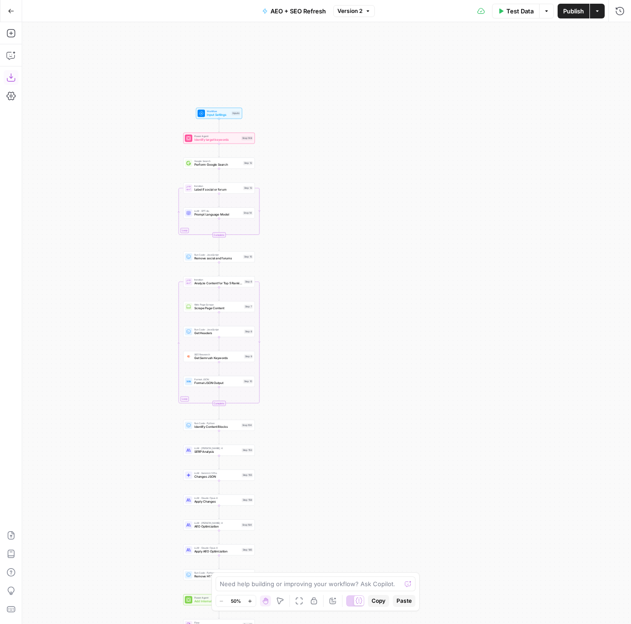
drag, startPoint x: 348, startPoint y: 462, endPoint x: 339, endPoint y: 264, distance: 198.6
click at [340, 264] on div "Workflow Input Settings Inputs Power Agent Identify target keywords Step 148 Go…" at bounding box center [326, 323] width 609 height 602
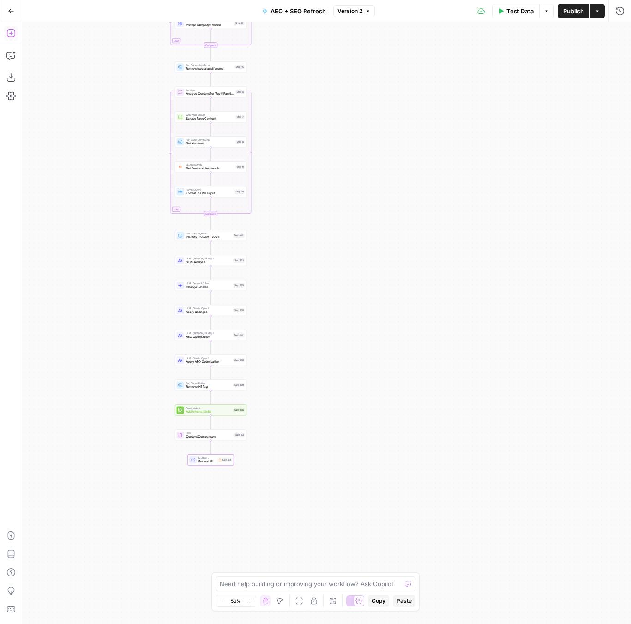
click at [10, 27] on button "Add Steps" at bounding box center [11, 33] width 15 height 15
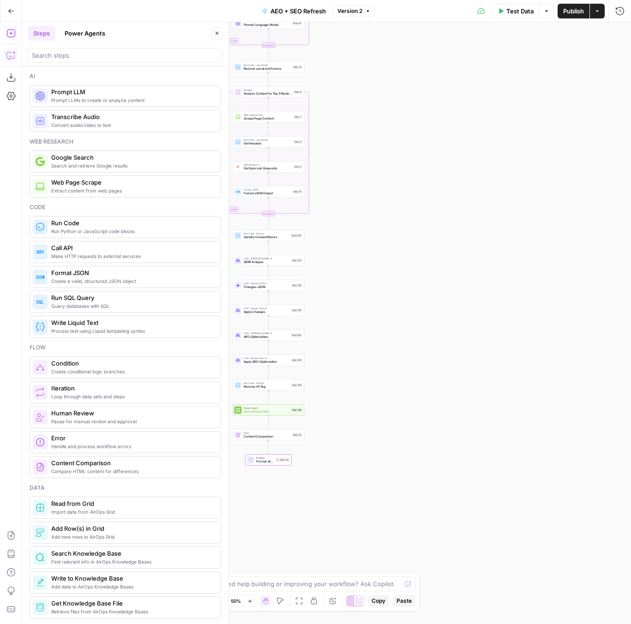
click at [4, 59] on button "Copilot" at bounding box center [11, 55] width 15 height 15
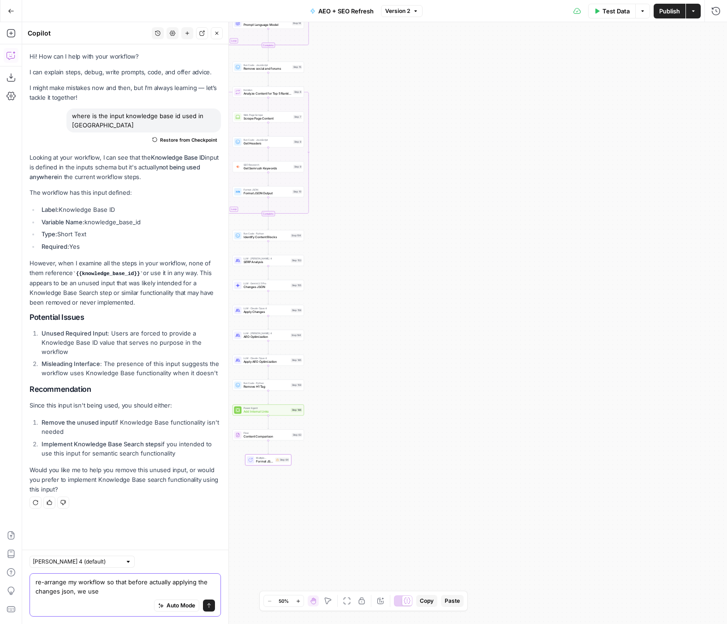
type textarea "re-arrange my workflow so that before actually applying the changes json, we use"
click at [268, 276] on icon "Edge from step_153 to step_155" at bounding box center [268, 272] width 1 height 13
drag, startPoint x: 334, startPoint y: 272, endPoint x: 383, endPoint y: 256, distance: 51.9
click at [380, 256] on div "Workflow Input Settings Inputs Power Agent Identify target keywords Step 148 Go…" at bounding box center [374, 323] width 705 height 602
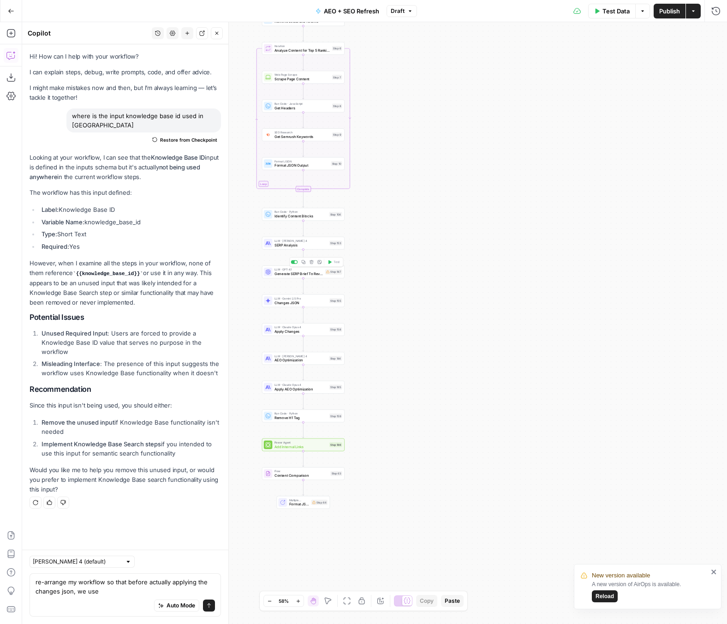
click at [297, 275] on span "Generate SERP Brief To Review" at bounding box center [299, 274] width 48 height 6
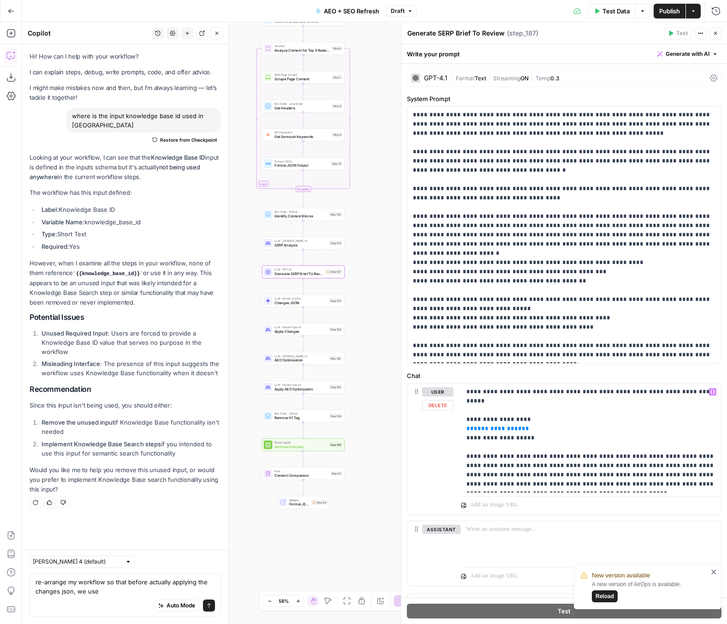
scroll to position [15, 0]
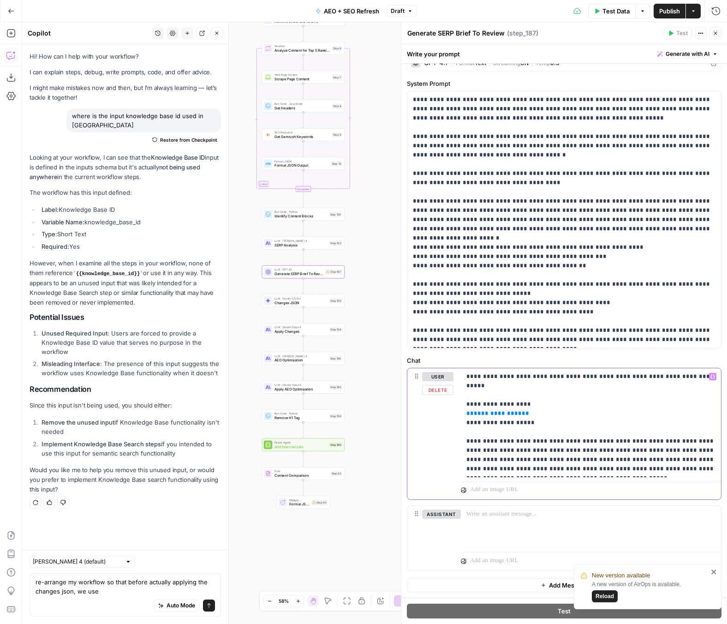
drag, startPoint x: 561, startPoint y: 407, endPoint x: 452, endPoint y: 407, distance: 109.4
click at [452, 407] on div "**********" at bounding box center [564, 433] width 314 height 131
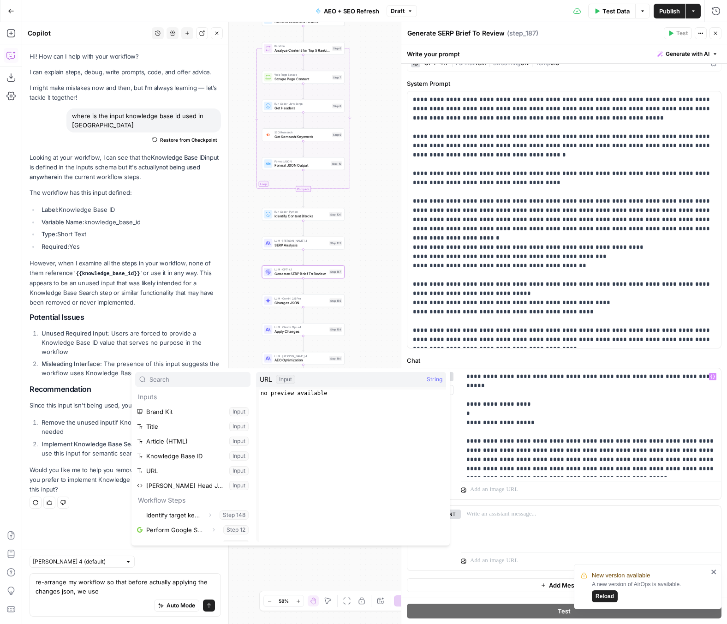
scroll to position [69, 0]
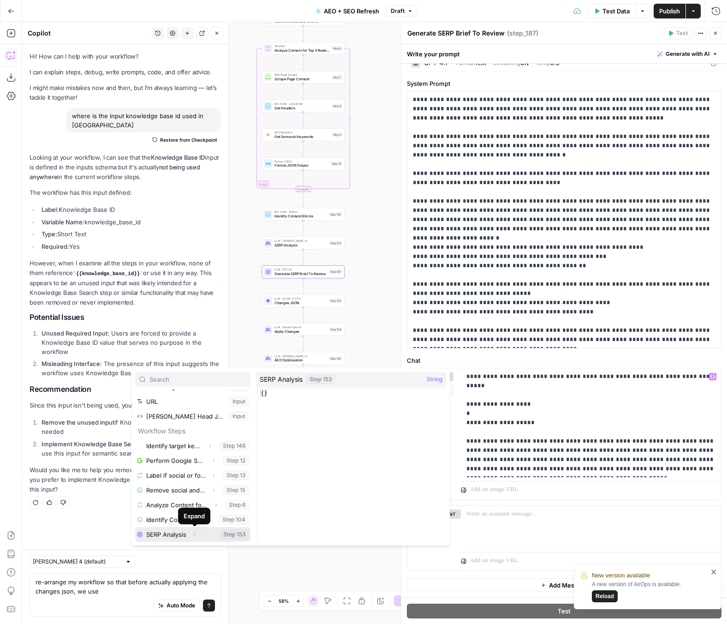
click at [195, 535] on icon "button" at bounding box center [194, 535] width 6 height 6
click at [197, 534] on button "Select variable Output" at bounding box center [197, 534] width 106 height 15
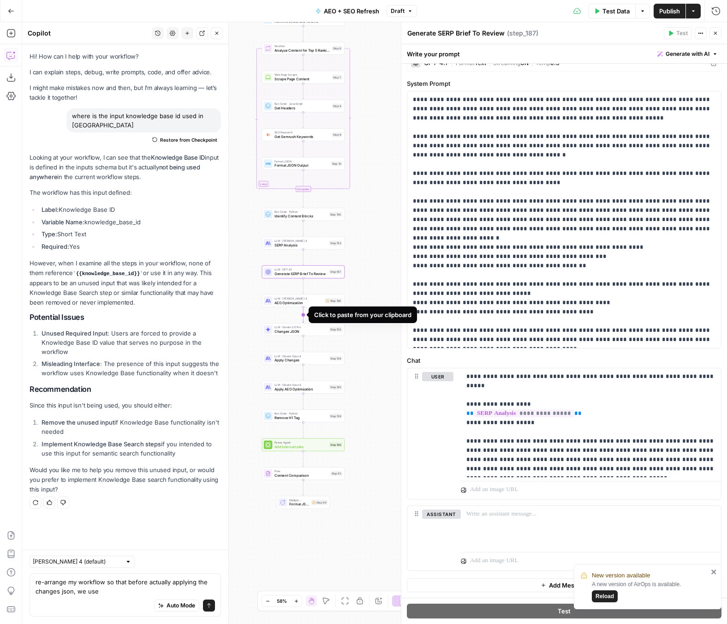
click at [303, 315] on icon "Edge from step_184 to step_155" at bounding box center [303, 315] width 1 height 16
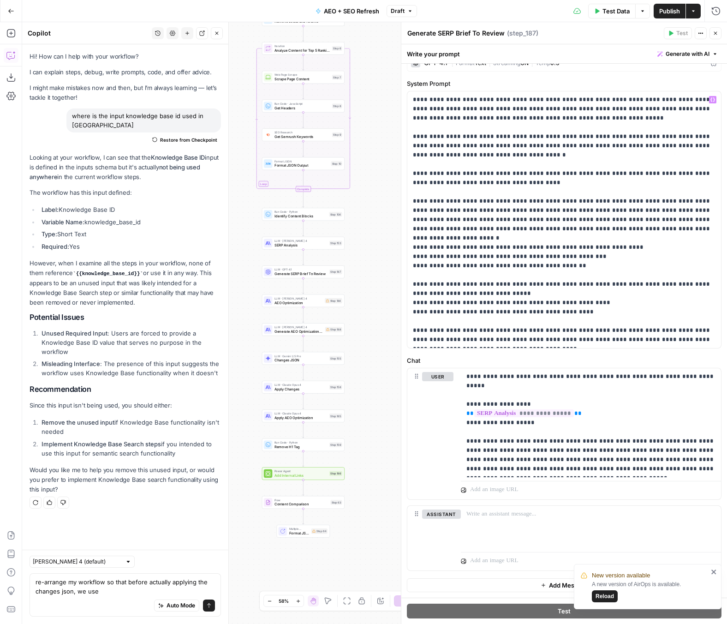
click at [316, 303] on span "AEO Optimization" at bounding box center [299, 303] width 48 height 6
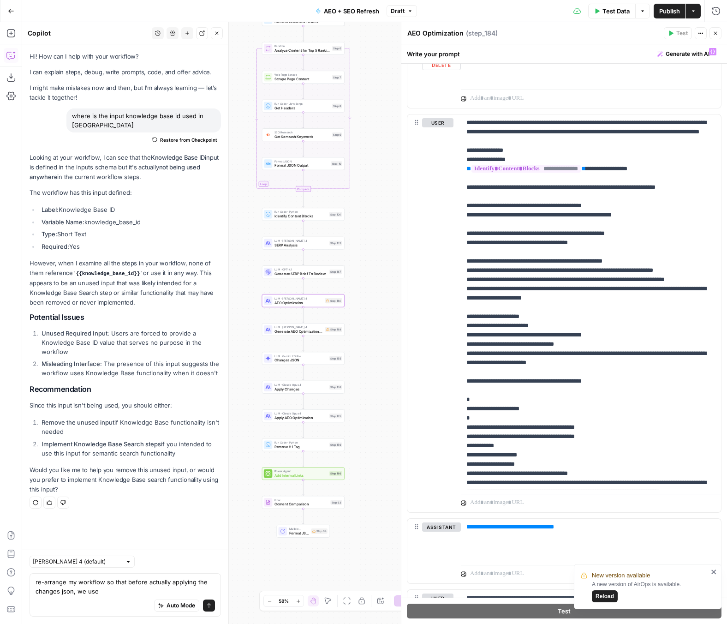
scroll to position [634, 0]
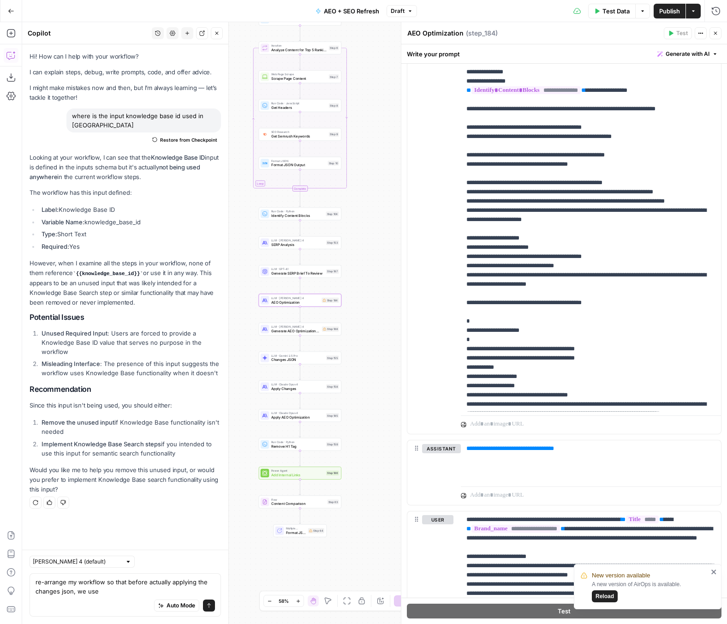
click at [381, 344] on div "Workflow Input Settings Inputs Power Agent Identify target keywords Step 148 Go…" at bounding box center [374, 323] width 705 height 602
click at [313, 358] on span "Generate AEO Optimization Suggestions" at bounding box center [295, 360] width 48 height 6
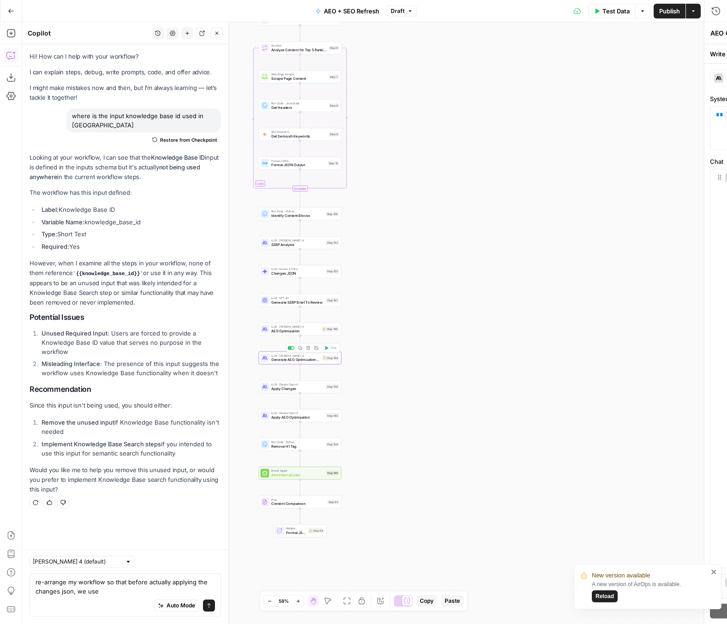
type textarea "Generate AEO Optimization Suggestions"
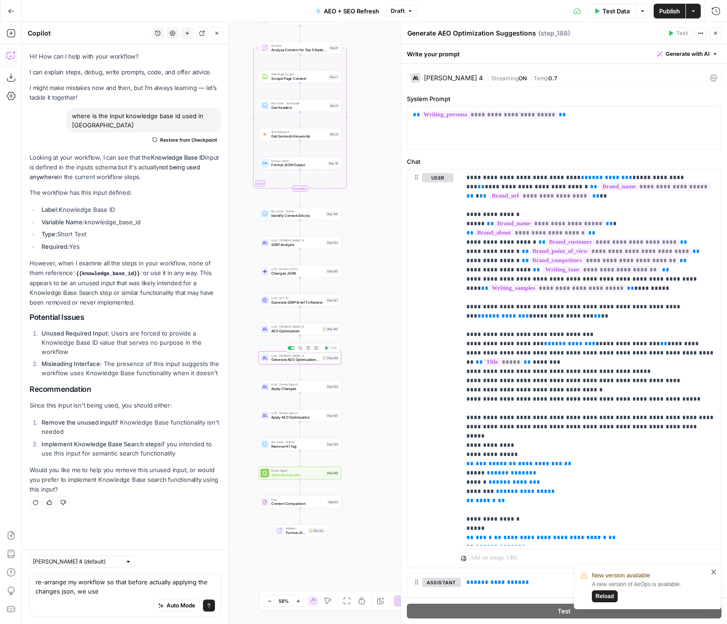
click at [307, 334] on div "LLM · Claude Sonnet 4 AEO Optimization Step 184" at bounding box center [300, 329] width 83 height 13
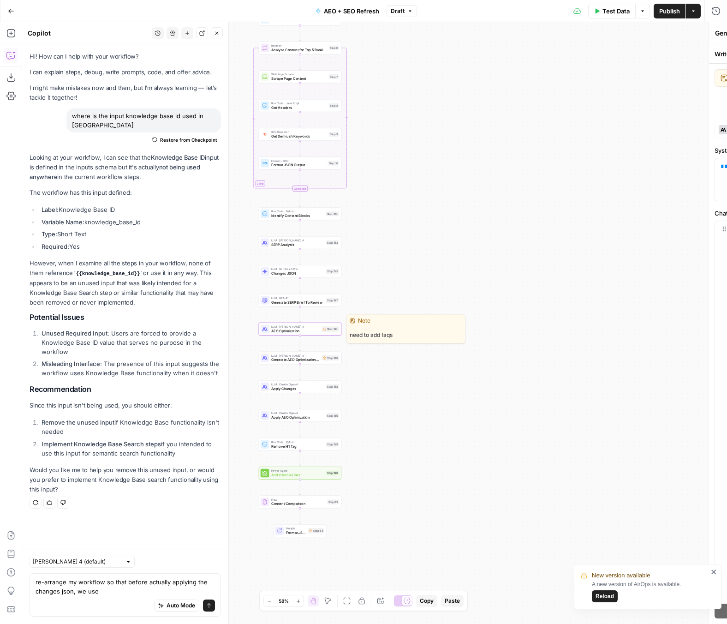
type textarea "AEO Optimization"
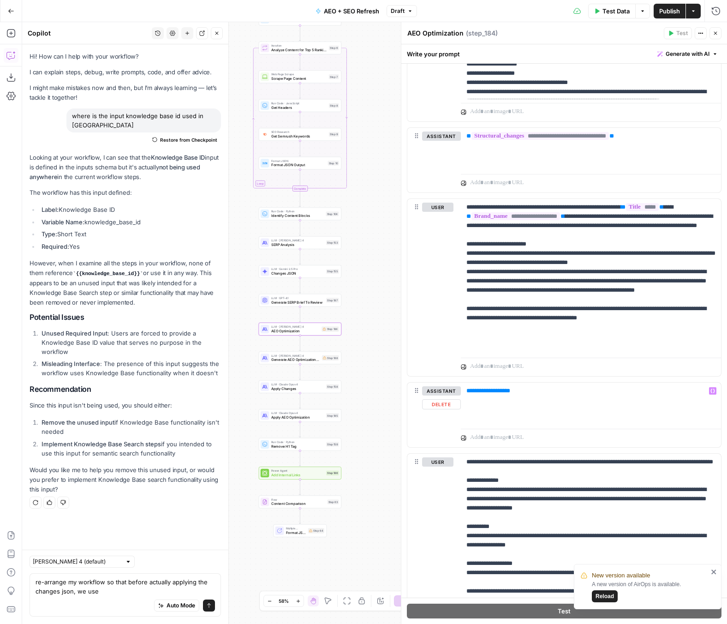
scroll to position [946, 0]
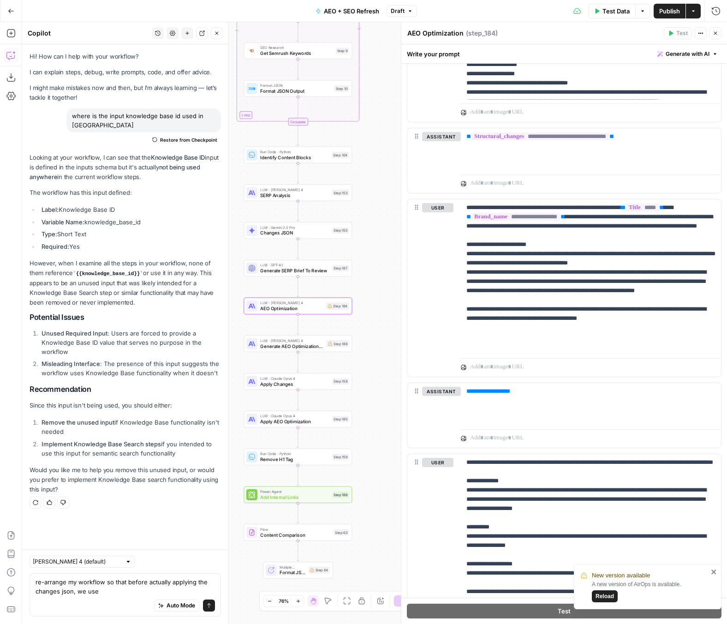
drag, startPoint x: 369, startPoint y: 400, endPoint x: 389, endPoint y: 400, distance: 19.4
click at [389, 400] on div "Workflow Input Settings Inputs Power Agent Identify target keywords Step 148 Go…" at bounding box center [374, 323] width 705 height 602
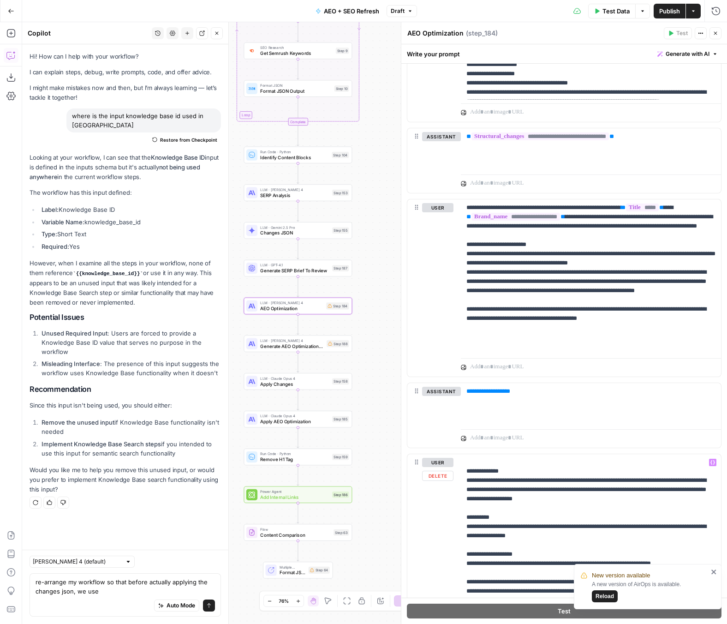
scroll to position [1227, 0]
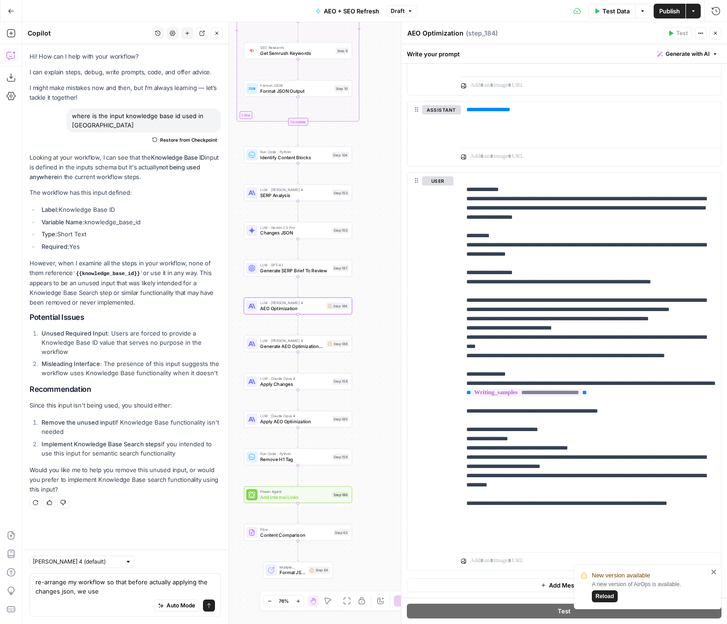
click at [630, 571] on icon "close" at bounding box center [714, 571] width 6 height 7
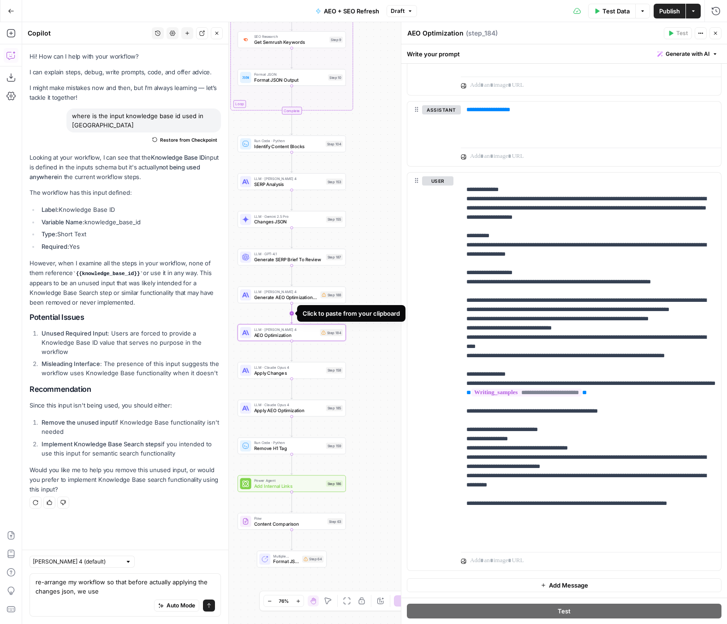
click at [291, 314] on icon "Edge from step_188 to step_184" at bounding box center [292, 313] width 2 height 20
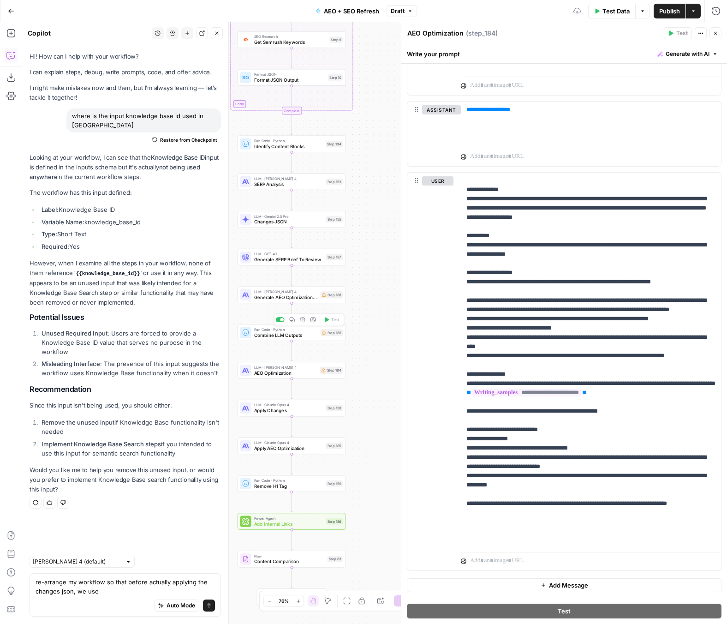
click at [298, 334] on span "Combine LLM Outputs" at bounding box center [286, 334] width 64 height 7
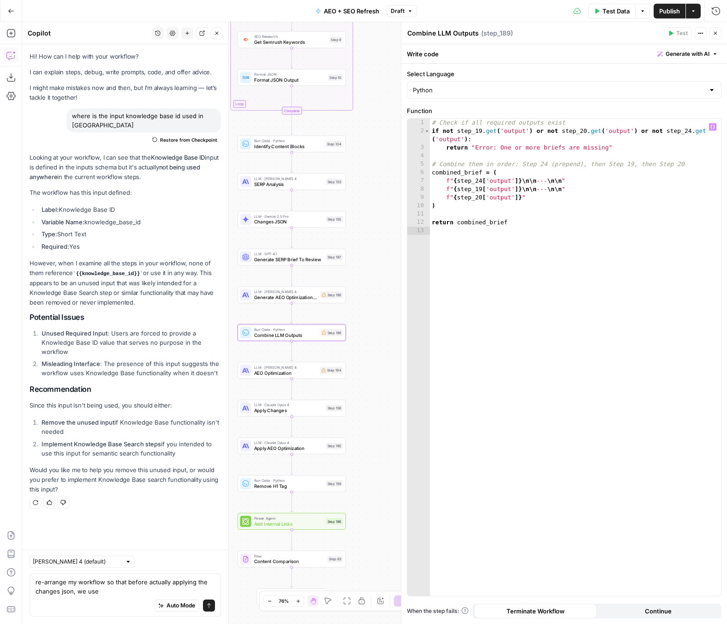
type textarea "**********"
drag, startPoint x: 542, startPoint y: 198, endPoint x: 369, endPoint y: 197, distance: 172.6
click at [369, 197] on body "ServiceTitan New Home Browse Insights Opportunities Your Data Recent Grids Cont…" at bounding box center [363, 312] width 727 height 624
click at [386, 235] on div "Workflow Input Settings Inputs Power Agent Identify target keywords Step 148 Go…" at bounding box center [374, 323] width 705 height 602
click at [218, 33] on icon "button" at bounding box center [217, 33] width 6 height 6
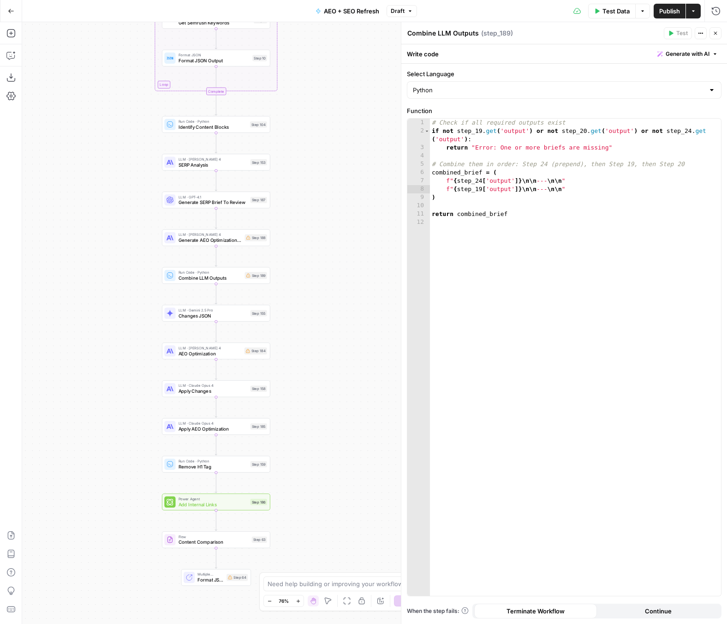
drag, startPoint x: 129, startPoint y: 220, endPoint x: 105, endPoint y: 209, distance: 27.0
click at [105, 209] on div "Workflow Input Settings Inputs Power Agent Identify target keywords Step 148 Go…" at bounding box center [374, 323] width 705 height 602
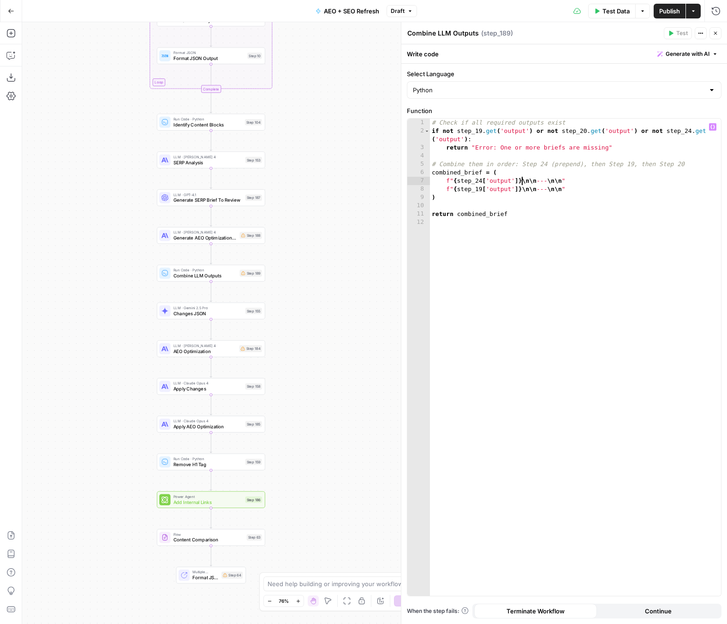
click at [521, 178] on div "# Check if all required outputs exist if not step_19 . get ( 'output' ) or not …" at bounding box center [575, 366] width 291 height 494
click at [481, 180] on div "# Check if all required outputs exist if not step_19 . get ( 'output' ) or not …" at bounding box center [575, 366] width 291 height 494
type textarea "**********"
click at [204, 240] on span "Generate AEO Optimization Suggestions" at bounding box center [205, 237] width 64 height 7
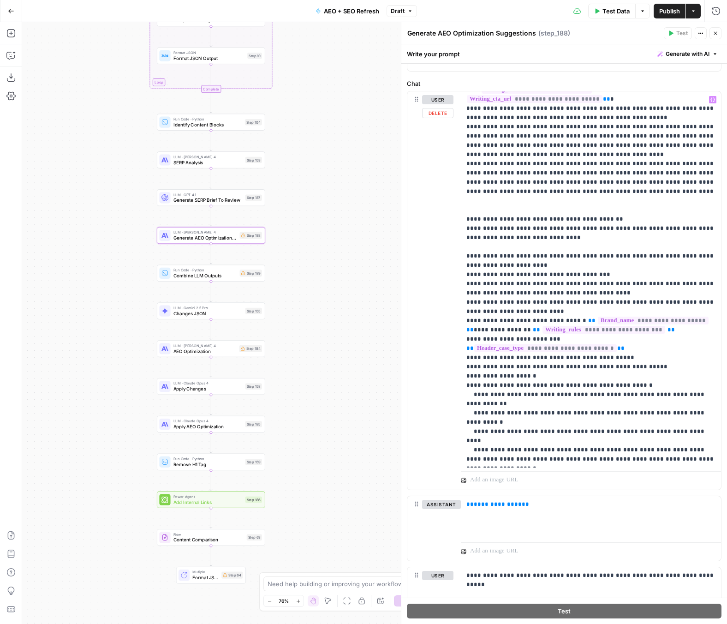
scroll to position [166, 0]
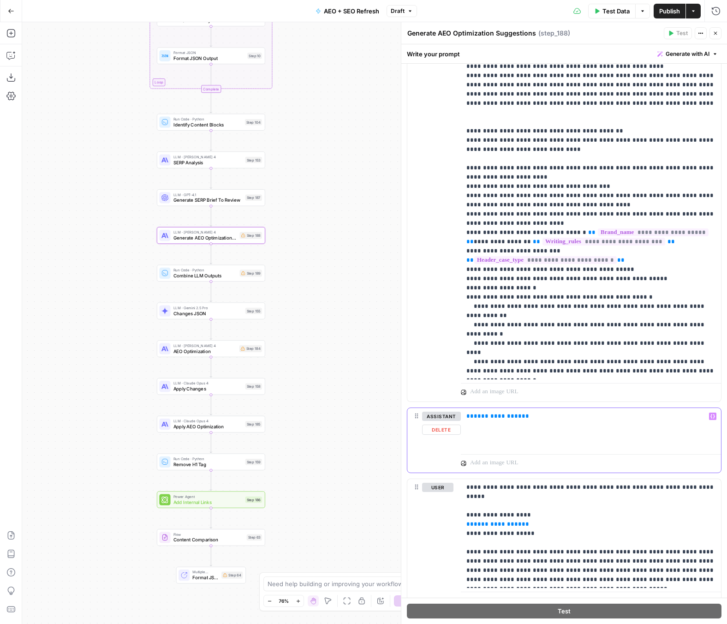
click at [554, 421] on div "**********" at bounding box center [591, 429] width 260 height 42
drag, startPoint x: 551, startPoint y: 421, endPoint x: 380, endPoint y: 410, distance: 171.5
click at [383, 411] on body "ServiceTitan New Home Browse Insights Opportunities Your Data Recent Grids Cont…" at bounding box center [363, 312] width 727 height 624
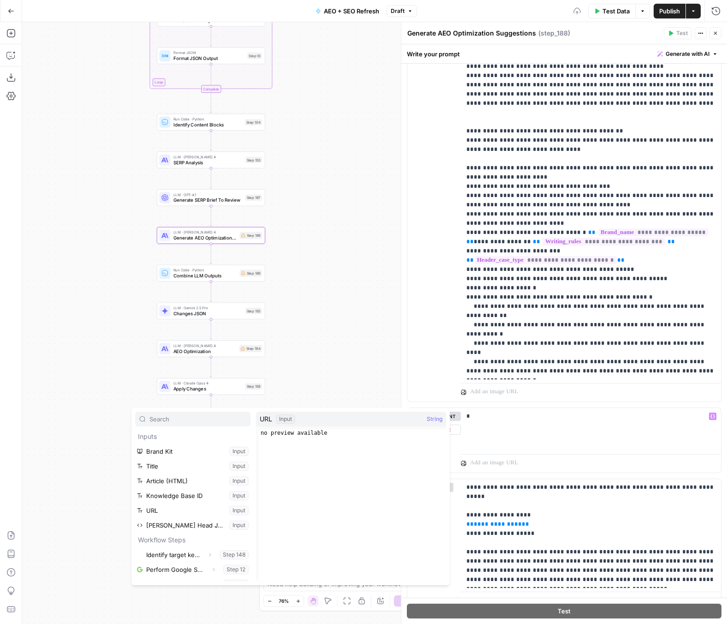
scroll to position [84, 0]
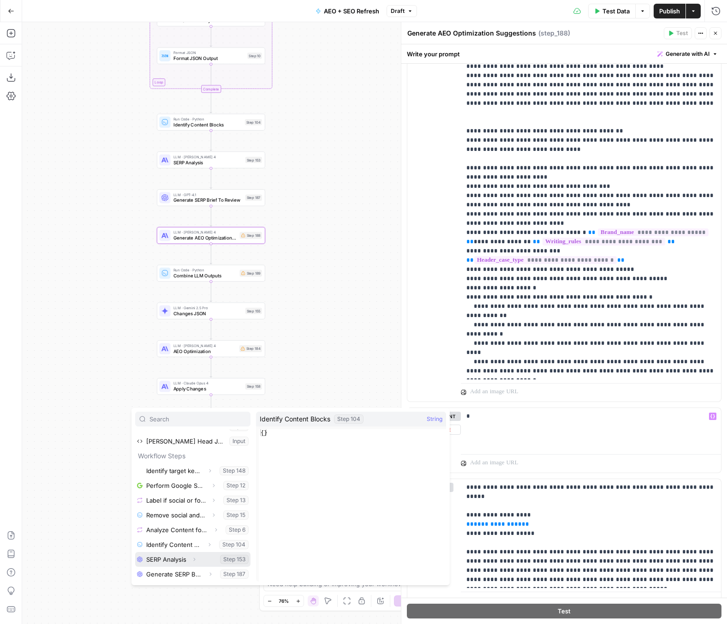
click at [195, 562] on button "Expand" at bounding box center [194, 559] width 12 height 12
click at [184, 572] on button "Select variable Output" at bounding box center [197, 574] width 106 height 15
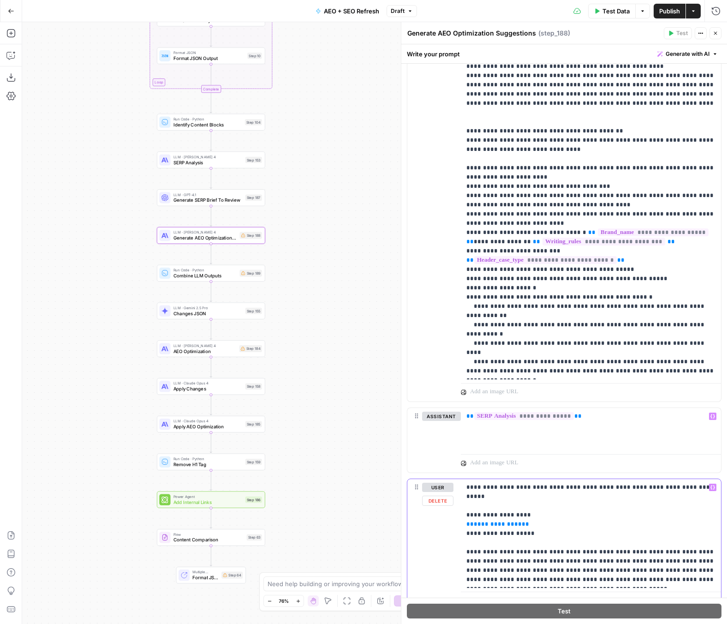
drag, startPoint x: 531, startPoint y: 516, endPoint x: 407, endPoint y: 516, distance: 123.7
click at [407, 516] on div "**********" at bounding box center [564, 544] width 315 height 132
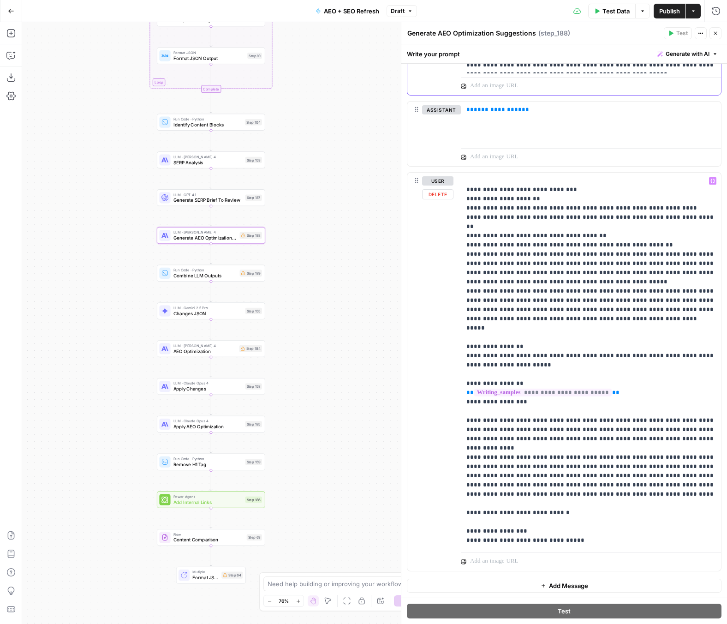
scroll to position [88, 0]
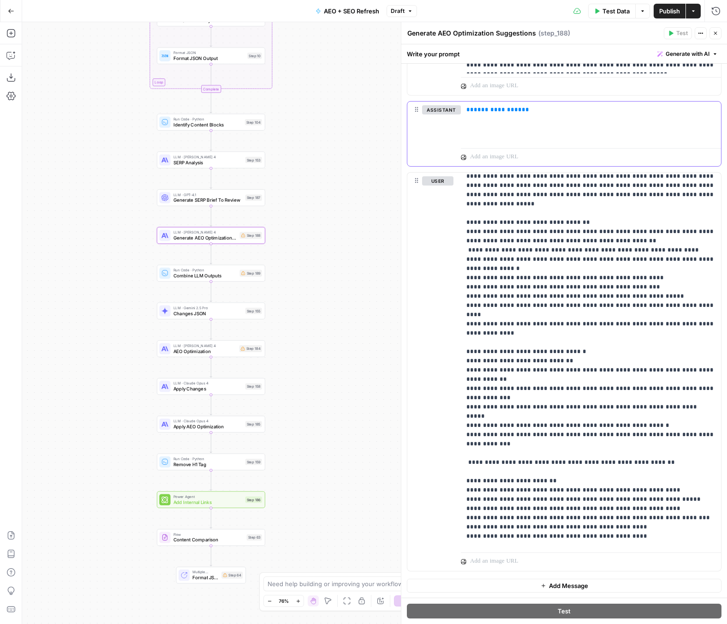
click at [533, 117] on div "**********" at bounding box center [591, 123] width 260 height 42
click at [545, 110] on span "**********" at bounding box center [524, 110] width 100 height 8
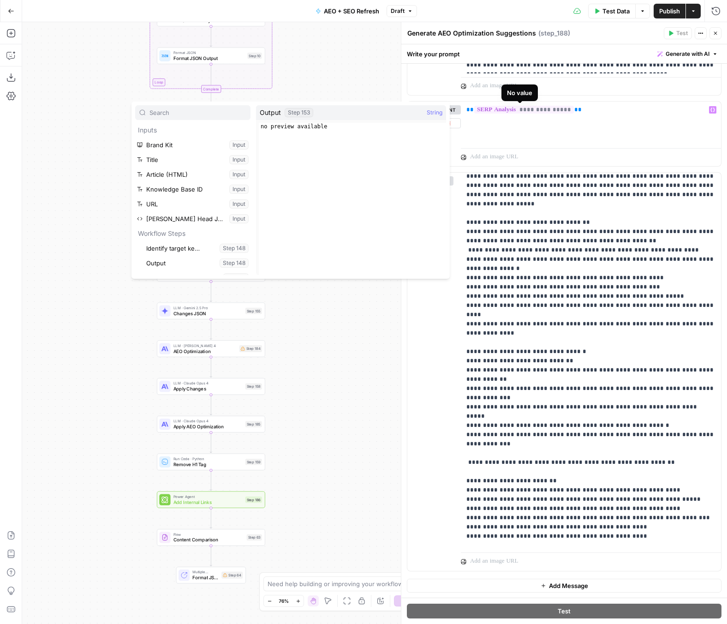
scroll to position [202, 0]
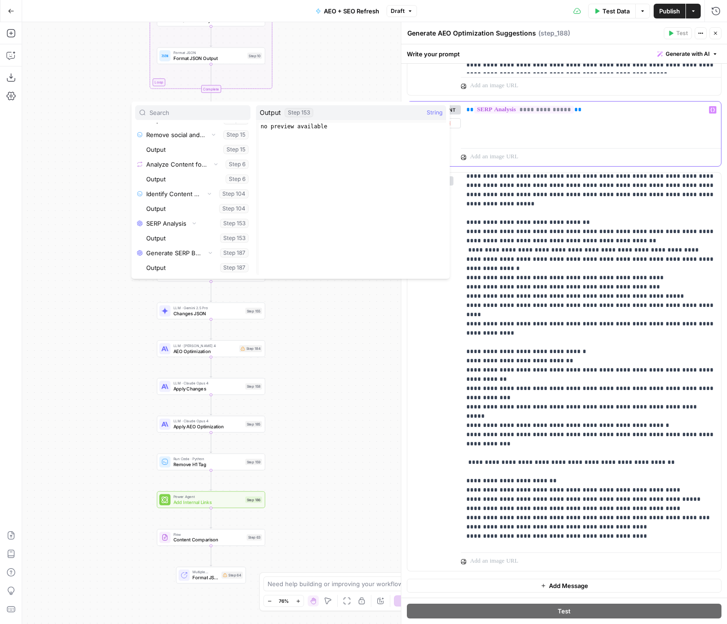
click at [590, 112] on p "**********" at bounding box center [590, 109] width 249 height 9
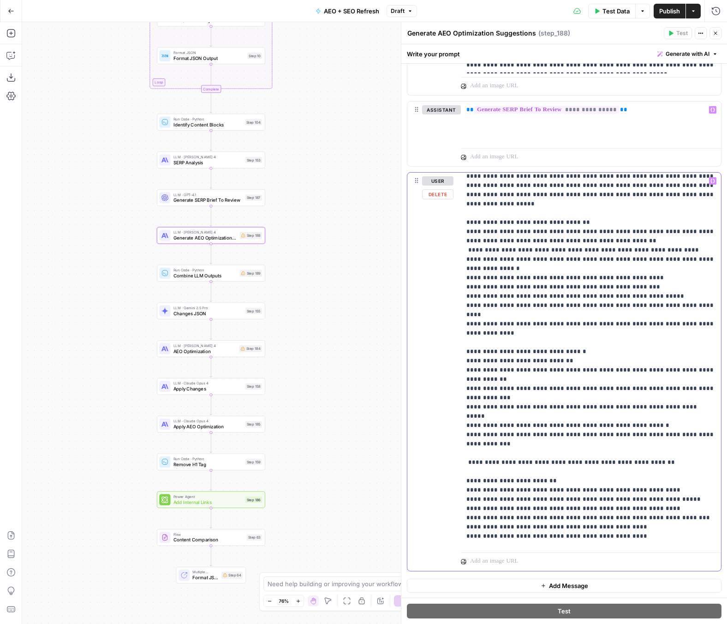
click at [547, 255] on p "**********" at bounding box center [590, 536] width 249 height 895
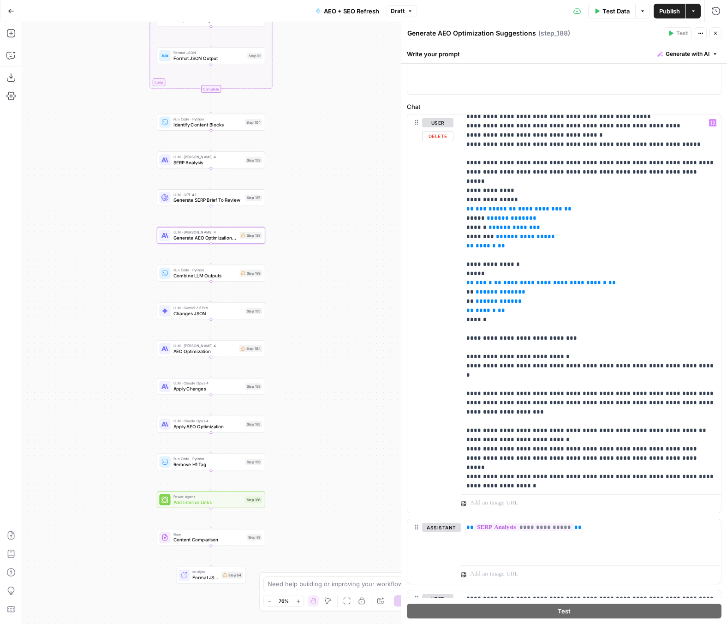
scroll to position [200, 0]
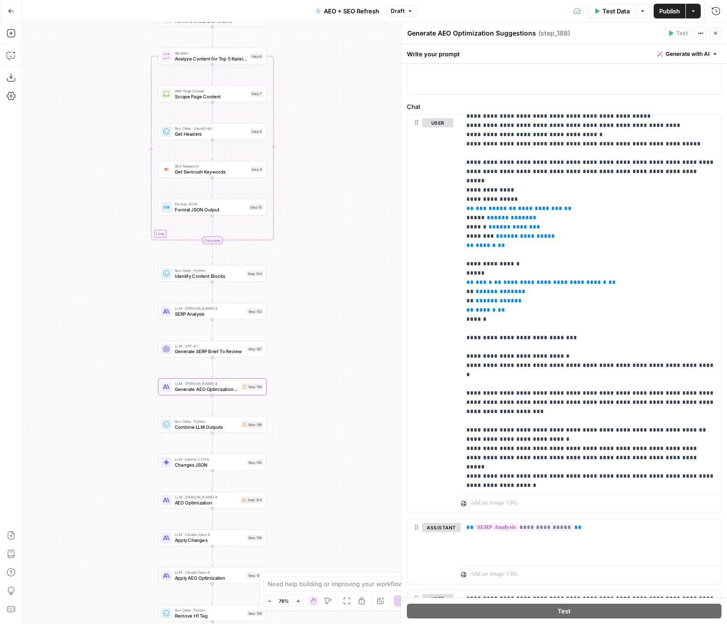
drag, startPoint x: 319, startPoint y: 158, endPoint x: 329, endPoint y: 454, distance: 295.9
click at [328, 459] on div "Workflow Input Settings Inputs Power Agent Identify target keywords Step 148 Go…" at bounding box center [374, 323] width 705 height 602
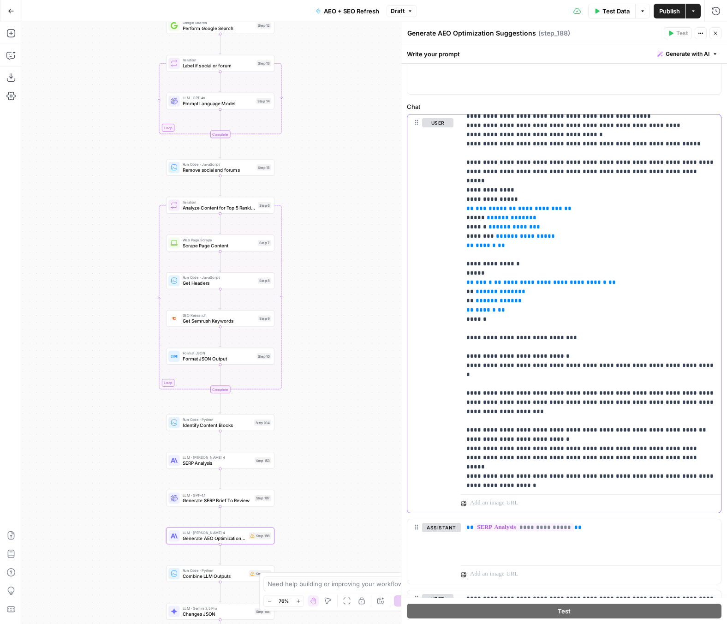
click at [630, 253] on p "**********" at bounding box center [590, 559] width 249 height 1283
click at [630, 284] on p "**********" at bounding box center [590, 559] width 249 height 1283
click at [540, 204] on p "**********" at bounding box center [590, 559] width 249 height 1283
click at [630, 267] on p "**********" at bounding box center [590, 559] width 249 height 1283
click at [616, 267] on p "**********" at bounding box center [590, 559] width 249 height 1283
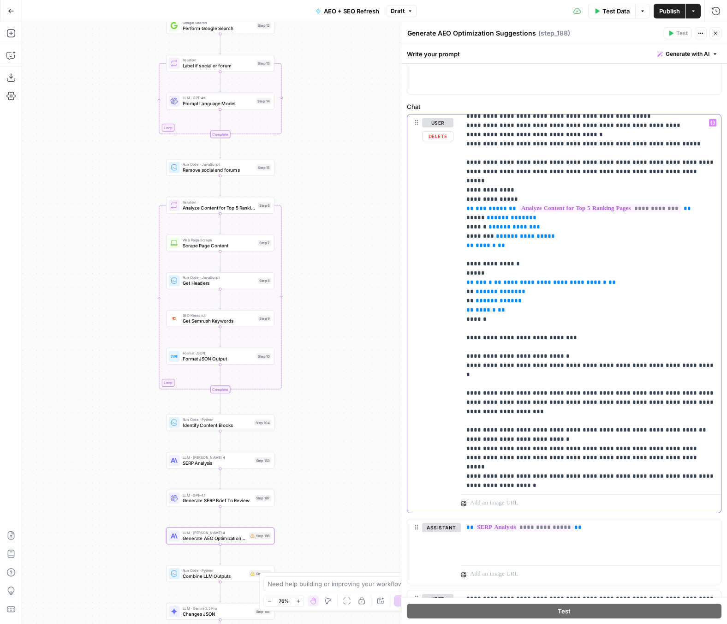
drag, startPoint x: 628, startPoint y: 271, endPoint x: 459, endPoint y: 272, distance: 168.9
click at [459, 272] on div "**********" at bounding box center [564, 313] width 314 height 398
click at [538, 258] on p "**********" at bounding box center [590, 559] width 249 height 1283
drag, startPoint x: 499, startPoint y: 272, endPoint x: 588, endPoint y: 271, distance: 89.5
click at [588, 271] on p "**********" at bounding box center [590, 559] width 249 height 1283
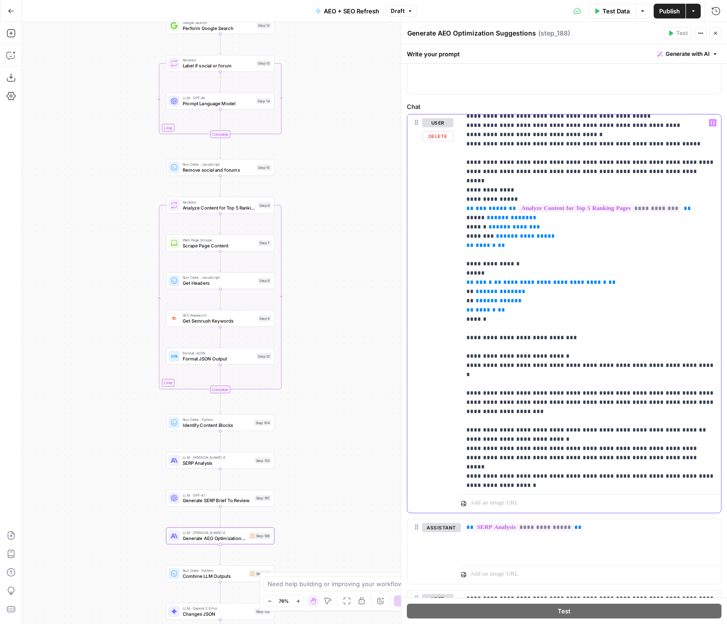
click at [571, 279] on span "**********" at bounding box center [554, 282] width 103 height 6
copy span "**********"
click at [588, 275] on p "**********" at bounding box center [590, 559] width 249 height 1283
click at [589, 275] on p "**********" at bounding box center [590, 559] width 249 height 1283
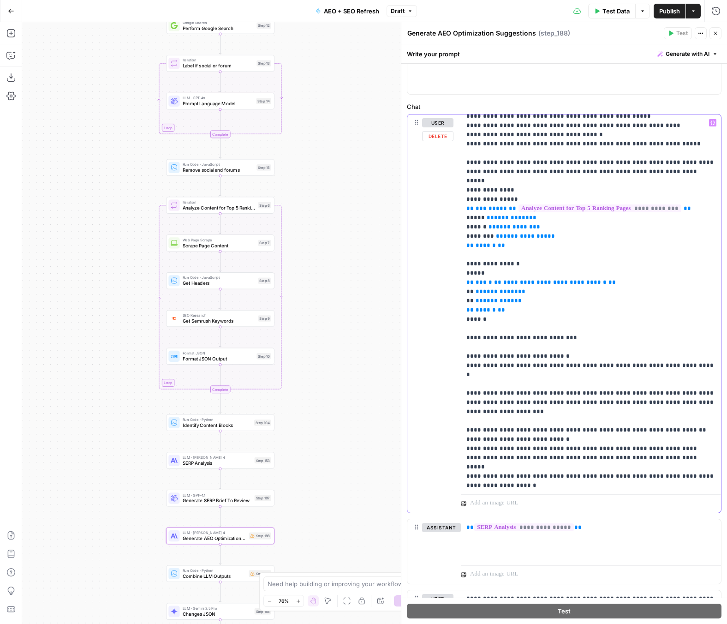
click at [517, 279] on span "**********" at bounding box center [554, 282] width 103 height 6
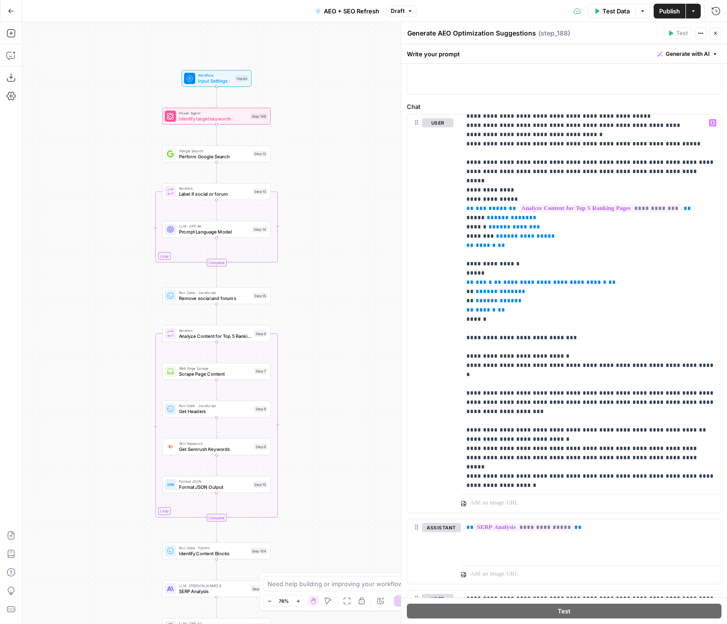
drag, startPoint x: 371, startPoint y: 141, endPoint x: 357, endPoint y: 436, distance: 294.7
click at [360, 426] on div "Workflow Input Settings Inputs Power Agent Identify target keywords Step 148 Go…" at bounding box center [374, 323] width 705 height 602
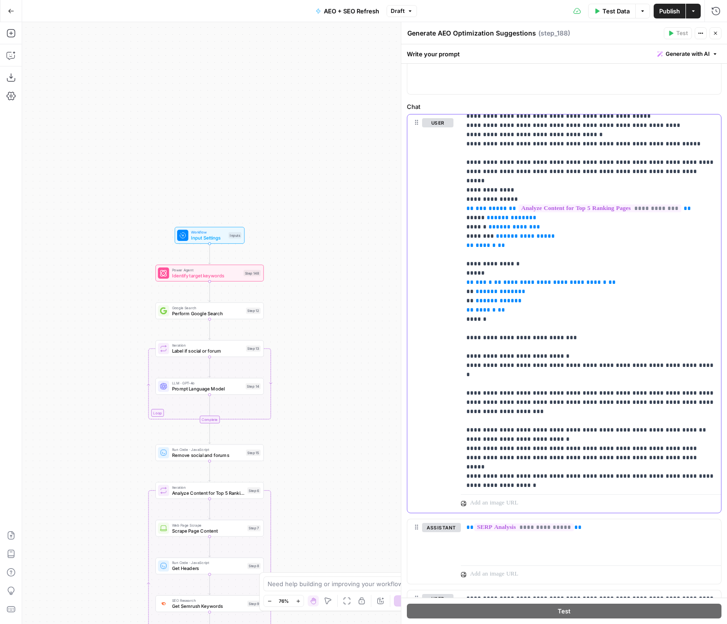
click at [517, 279] on span "**********" at bounding box center [554, 282] width 103 height 6
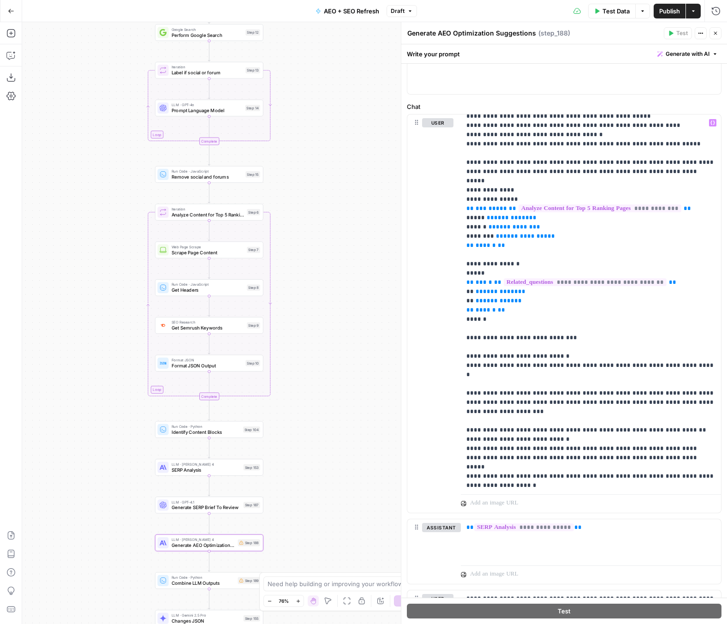
drag, startPoint x: 367, startPoint y: 431, endPoint x: 366, endPoint y: 143, distance: 287.9
click at [366, 143] on div "Workflow Input Settings Inputs Power Agent Identify target keywords Step 148 Go…" at bounding box center [374, 323] width 705 height 602
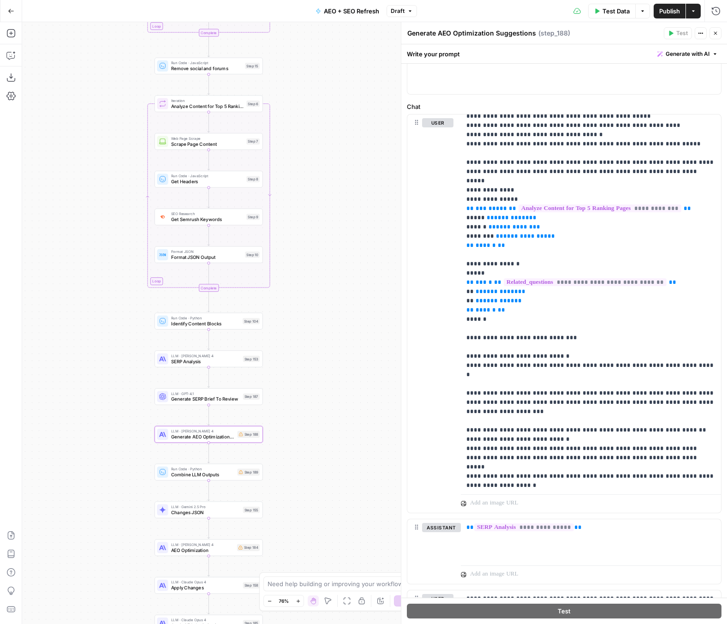
drag, startPoint x: 343, startPoint y: 231, endPoint x: 340, endPoint y: 112, distance: 119.5
click at [340, 112] on div "Workflow Input Settings Inputs Power Agent Identify target keywords Step 148 Go…" at bounding box center [374, 323] width 705 height 602
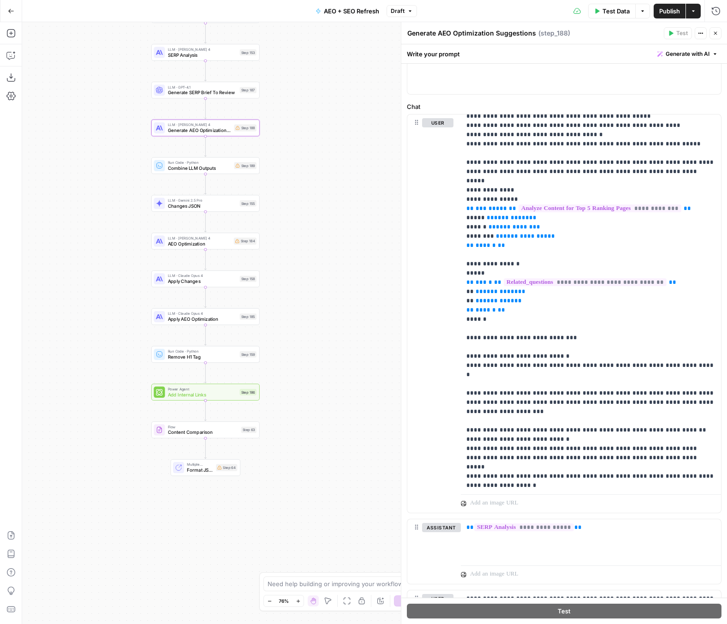
drag, startPoint x: 333, startPoint y: 392, endPoint x: 332, endPoint y: 189, distance: 203.0
click at [332, 189] on div "Workflow Input Settings Inputs Power Agent Identify target keywords Step 148 Go…" at bounding box center [374, 323] width 705 height 602
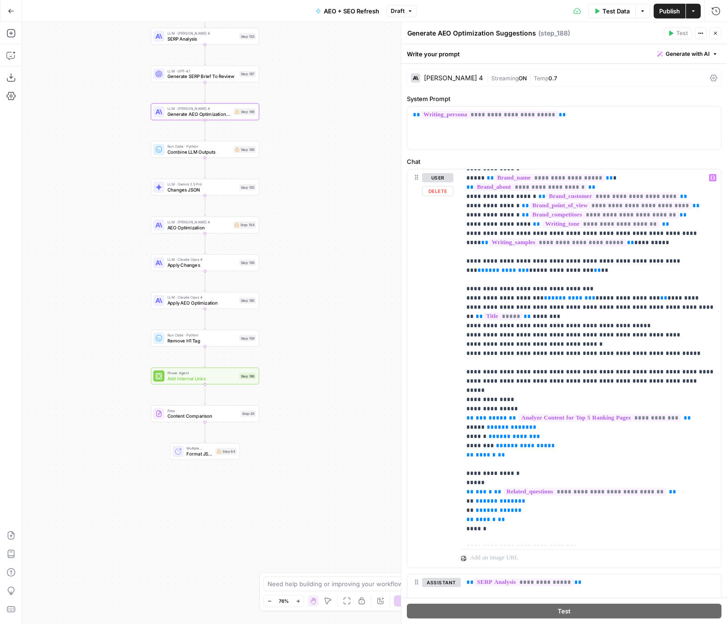
scroll to position [0, 0]
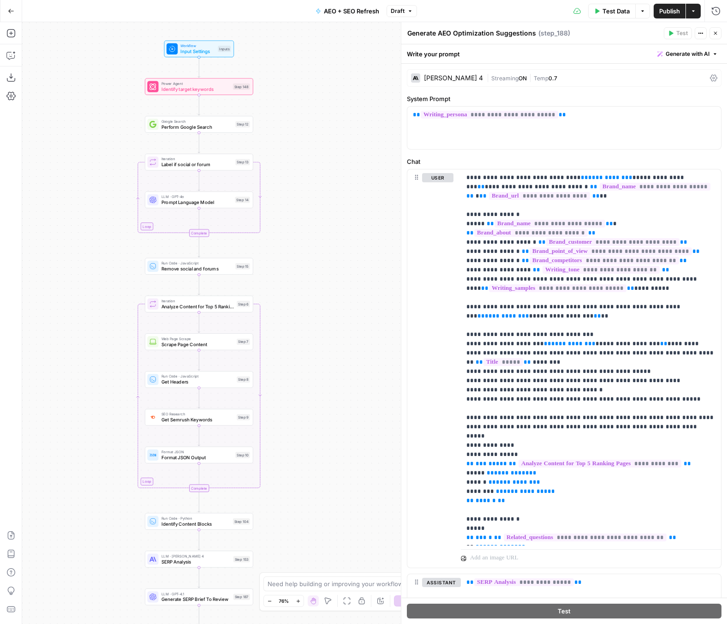
drag, startPoint x: 307, startPoint y: 63, endPoint x: 301, endPoint y: 580, distance: 517.3
click at [301, 591] on body "ServiceTitan New Home Browse Insights Opportunities Your Data Recent Grids Cont…" at bounding box center [363, 312] width 727 height 624
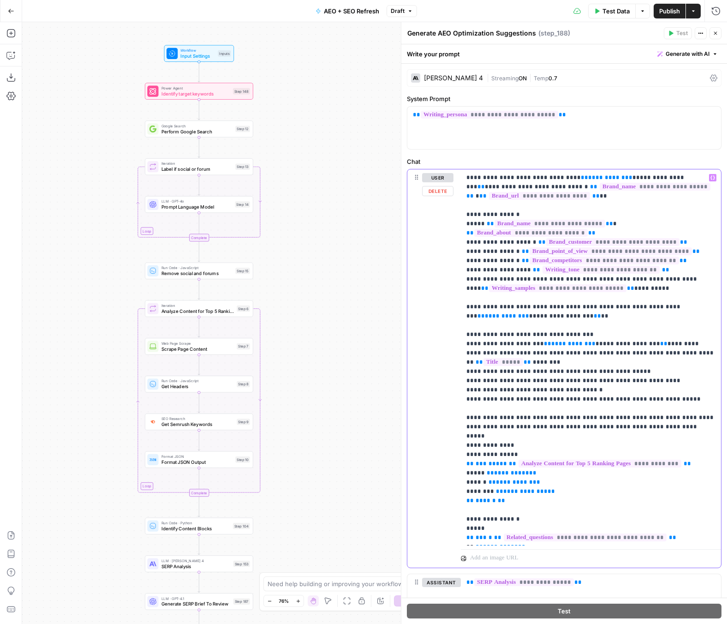
click at [588, 179] on span "**********" at bounding box center [610, 177] width 44 height 6
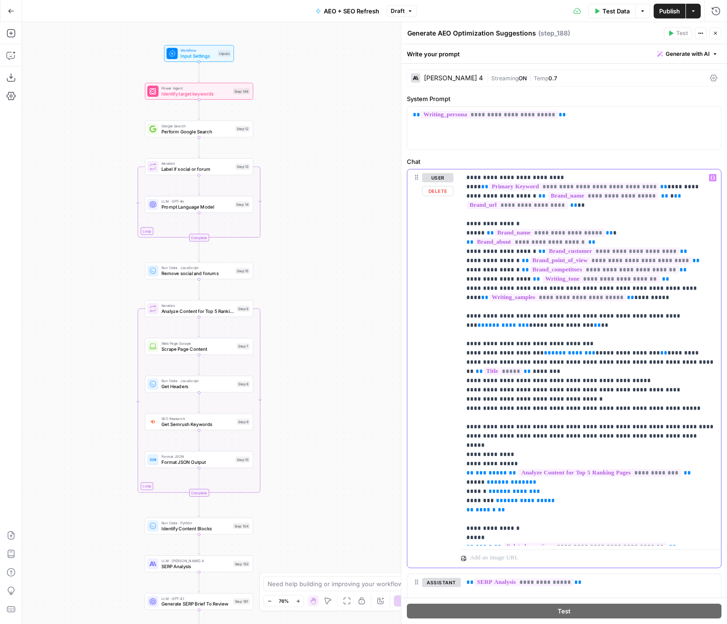
click at [490, 323] on span "**********" at bounding box center [507, 325] width 44 height 6
click at [556, 352] on span "**********" at bounding box center [573, 353] width 44 height 6
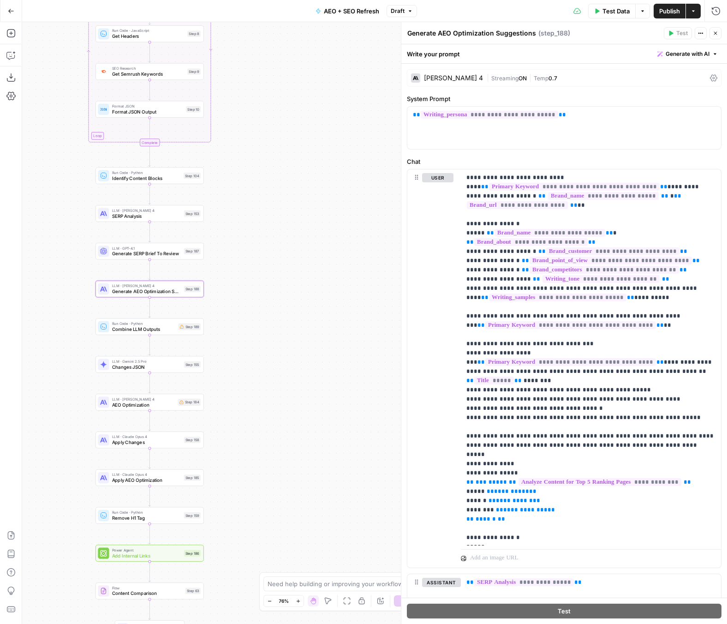
drag, startPoint x: 354, startPoint y: 459, endPoint x: 302, endPoint y: 99, distance: 363.6
click at [303, 99] on div "Workflow Input Settings Inputs Power Agent Identify target keywords Step 148 Go…" at bounding box center [374, 323] width 705 height 602
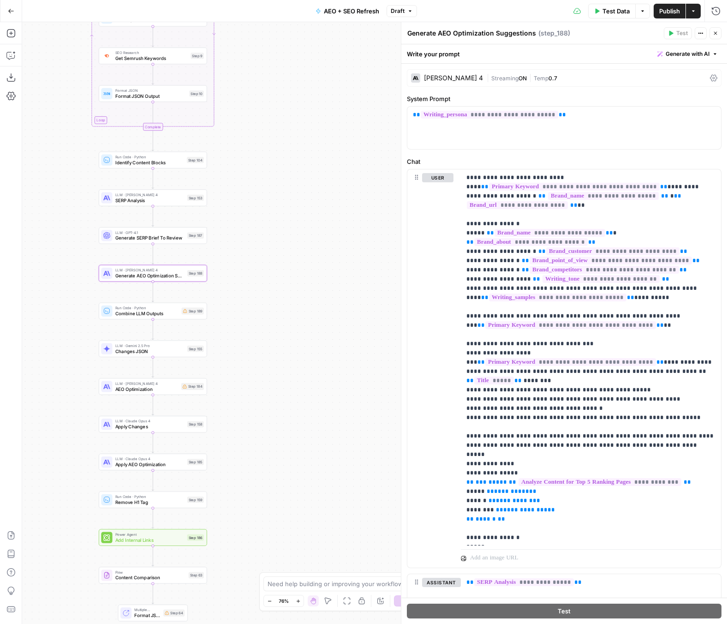
drag, startPoint x: 276, startPoint y: 335, endPoint x: 285, endPoint y: 322, distance: 16.0
click at [284, 326] on div "Workflow Input Settings Inputs Power Agent Identify target keywords Step 148 Go…" at bounding box center [374, 323] width 705 height 602
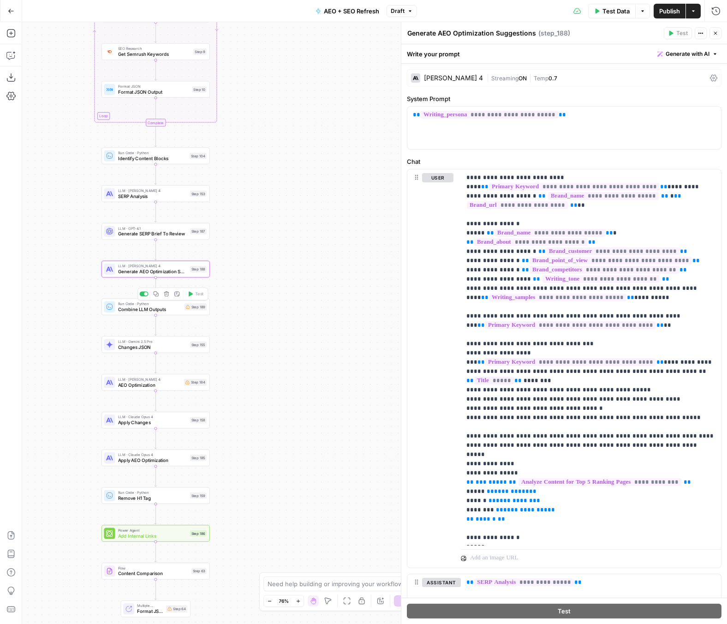
click at [173, 307] on span "Combine LLM Outputs" at bounding box center [150, 309] width 64 height 7
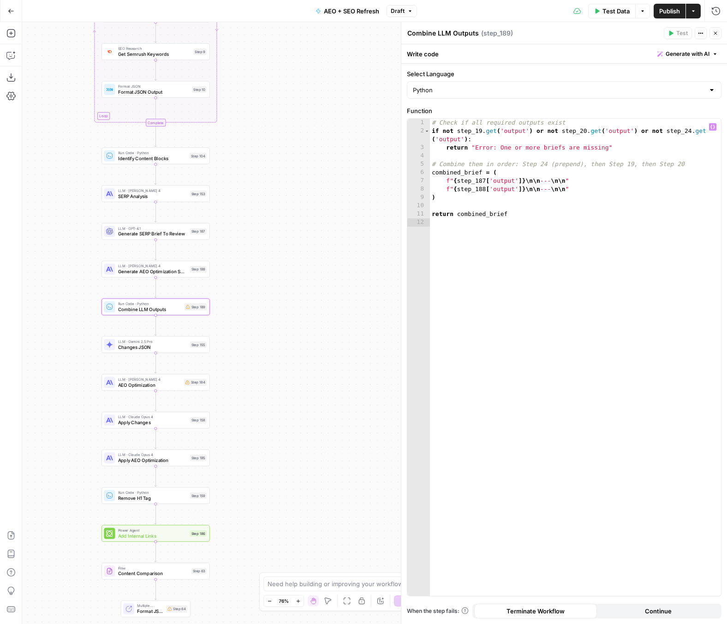
type textarea "**********"
drag, startPoint x: 686, startPoint y: 167, endPoint x: 422, endPoint y: 167, distance: 263.5
click at [422, 167] on div "**********" at bounding box center [564, 357] width 314 height 477
click at [482, 178] on div "# Check if all required outputs exist if not step_19 . get ( 'output' ) or not …" at bounding box center [575, 366] width 291 height 494
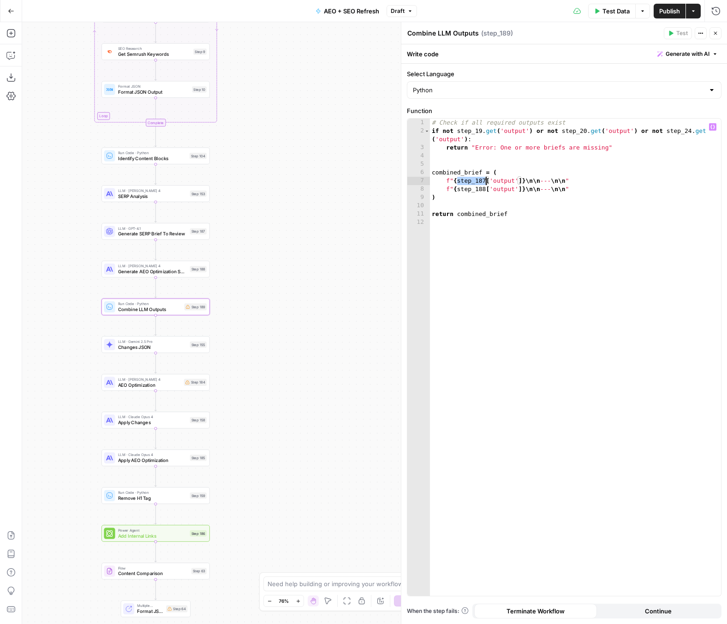
click at [470, 127] on div "# Check if all required outputs exist if not step_19 . get ( 'output' ) or not …" at bounding box center [575, 366] width 291 height 494
paste textarea "*"
click at [475, 186] on div "# Check if all required outputs exist if not step_187 . get ( 'output' ) or not…" at bounding box center [575, 366] width 291 height 494
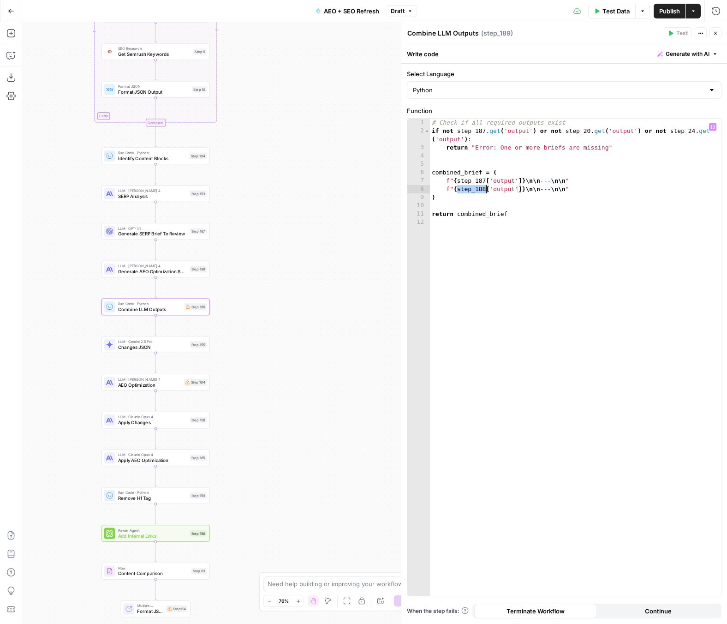
click at [583, 130] on div "# Check if all required outputs exist if not step_187 . get ( 'output' ) or not…" at bounding box center [575, 366] width 291 height 494
paste textarea "*"
drag, startPoint x: 646, startPoint y: 129, endPoint x: 466, endPoint y: 137, distance: 179.7
click at [466, 137] on div "# Check if all required outputs exist if not step_187 . get ( 'output' ) or not…" at bounding box center [575, 366] width 291 height 494
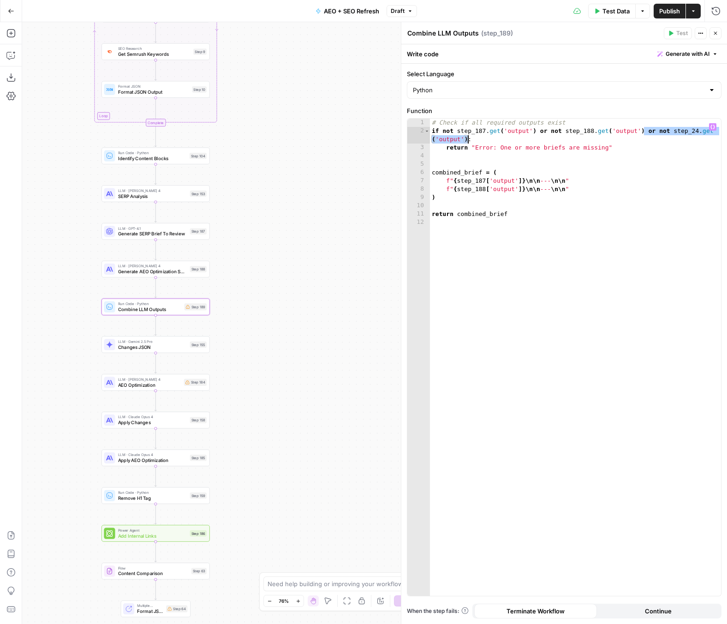
type textarea "**********"
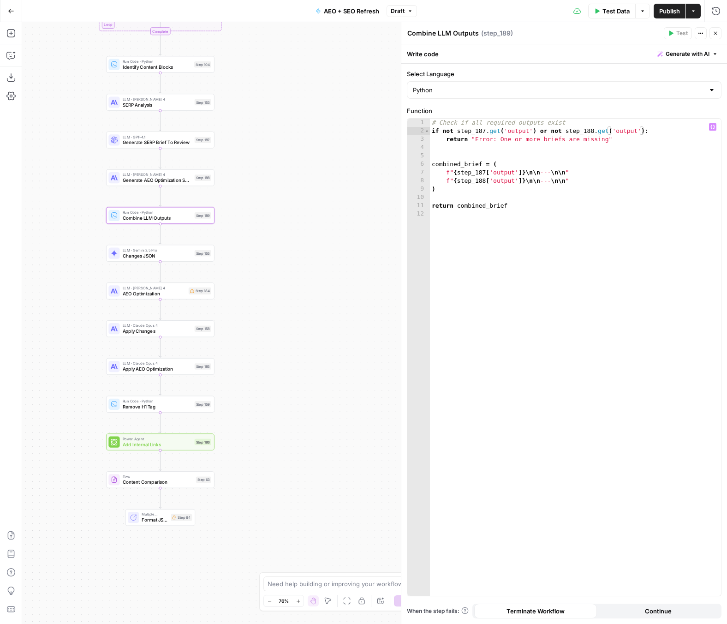
drag, startPoint x: 248, startPoint y: 391, endPoint x: 253, endPoint y: 300, distance: 91.5
click at [253, 300] on div "Workflow Input Settings Inputs Power Agent Identify target keywords Step 148 Go…" at bounding box center [374, 323] width 705 height 602
click at [128, 290] on span "AEO Optimization" at bounding box center [154, 293] width 63 height 7
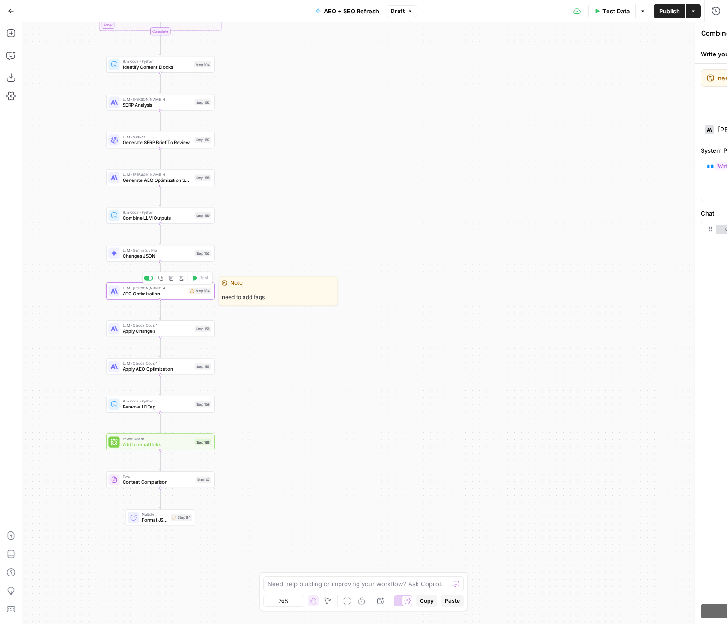
type textarea "AEO Optimization"
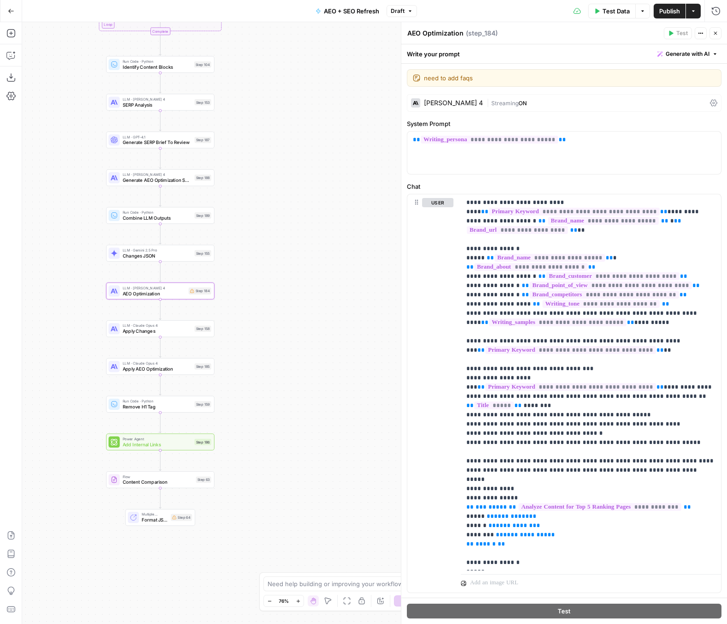
click at [342, 261] on div "Workflow Input Settings Inputs Power Agent Identify target keywords Step 148 Go…" at bounding box center [374, 323] width 705 height 602
click at [11, 31] on icon "button" at bounding box center [10, 33] width 9 height 9
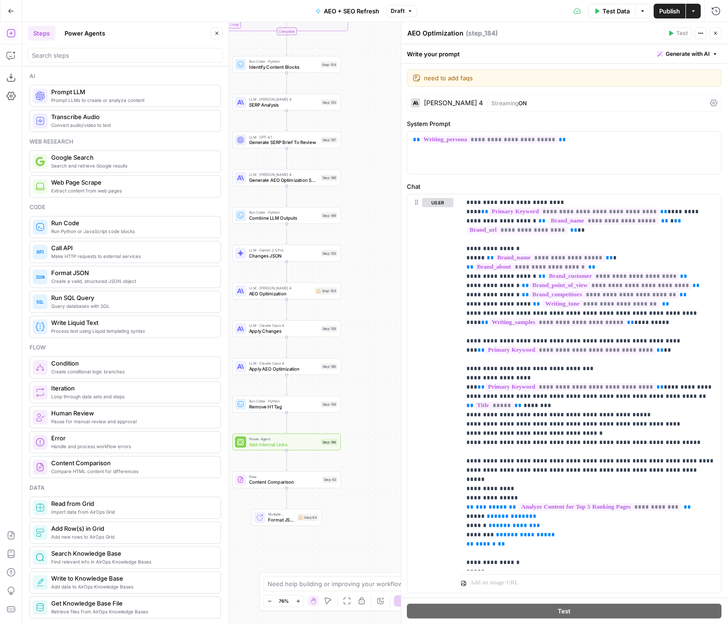
click at [106, 65] on header "Steps Power Agents Close" at bounding box center [125, 44] width 206 height 44
click at [104, 55] on input "search" at bounding box center [125, 55] width 187 height 9
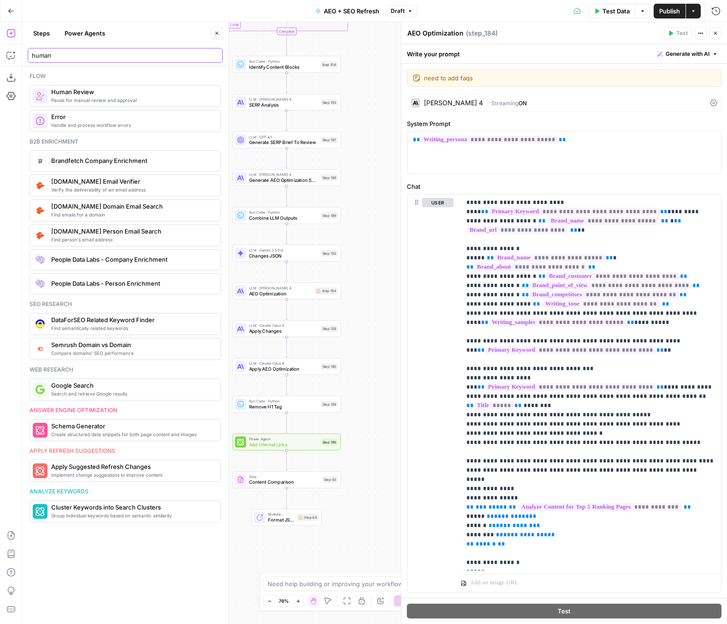
type input "human"
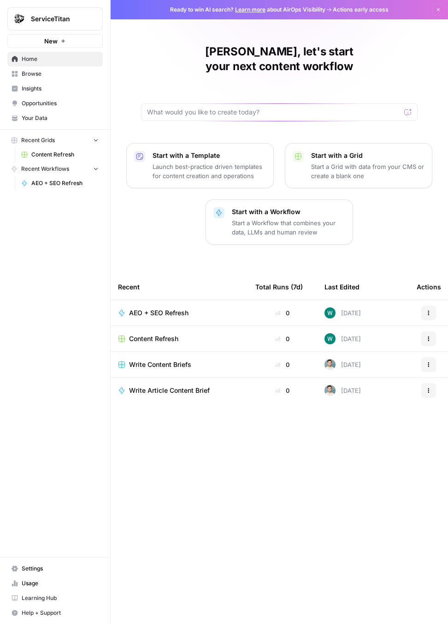
click at [74, 24] on button "ServiceTitan" at bounding box center [55, 18] width 96 height 23
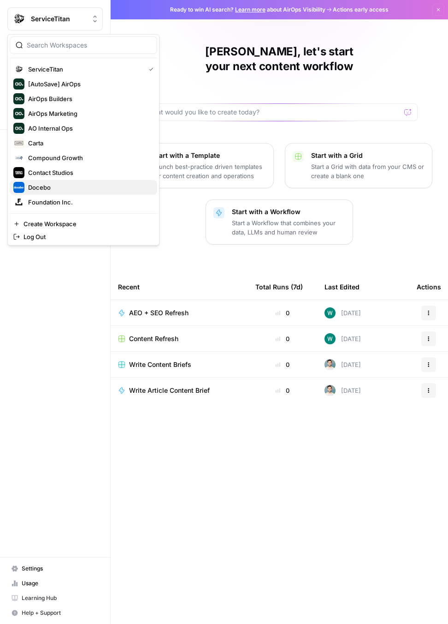
scroll to position [148, 0]
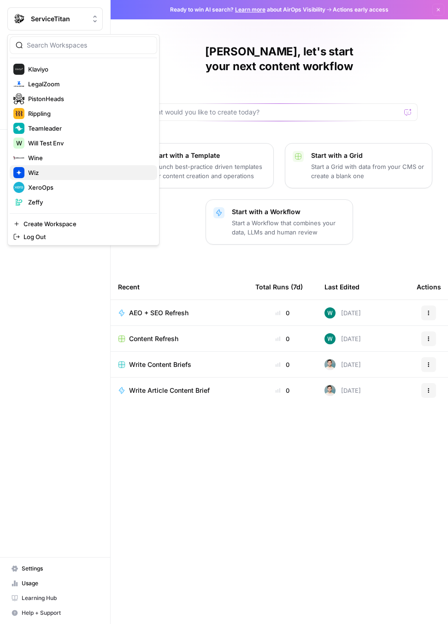
click at [66, 175] on span "Wiz" at bounding box center [89, 172] width 122 height 9
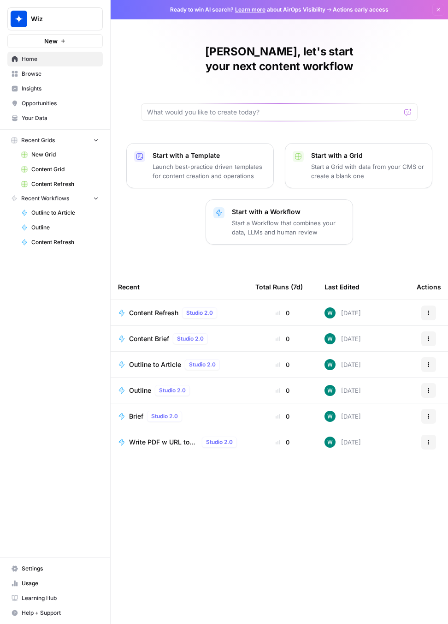
click at [61, 247] on link "Content Refresh" at bounding box center [60, 242] width 86 height 15
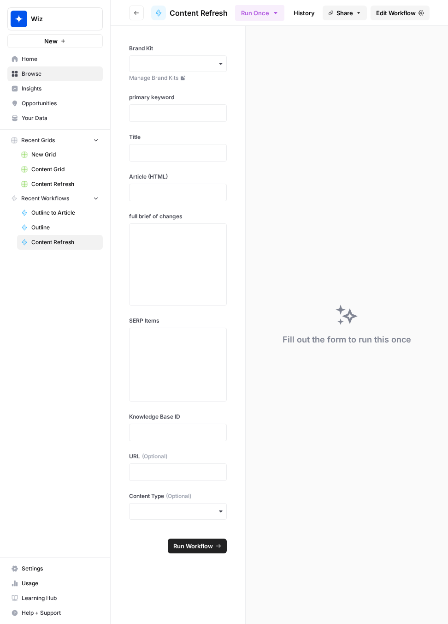
click at [143, 20] on header "Go back Content Refresh Run Once History Analytics Integrate Share Edit Workflow" at bounding box center [280, 13] width 338 height 26
click at [132, 12] on button "Go back" at bounding box center [136, 13] width 15 height 15
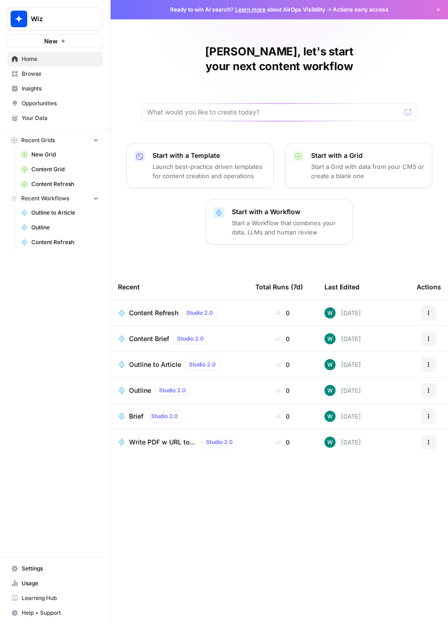
click at [39, 75] on span "Browse" at bounding box center [60, 74] width 77 height 8
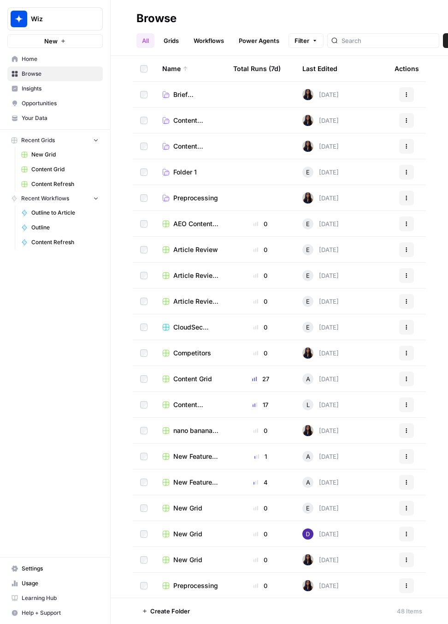
click at [54, 185] on span "Content Refresh" at bounding box center [64, 184] width 67 height 8
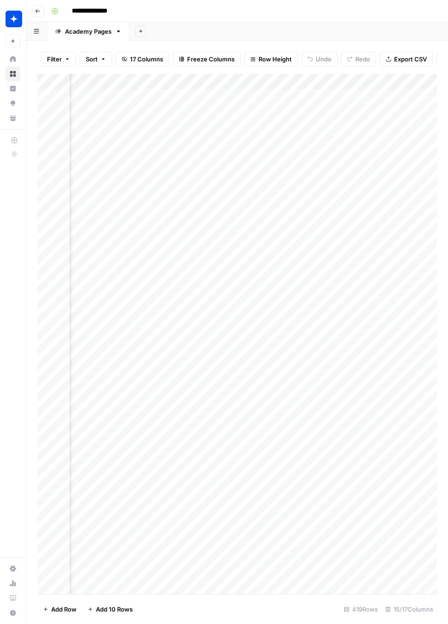
scroll to position [0, 321]
click at [255, 97] on div "Add Column" at bounding box center [237, 334] width 400 height 520
click at [370, 81] on div "Add Column" at bounding box center [237, 334] width 400 height 520
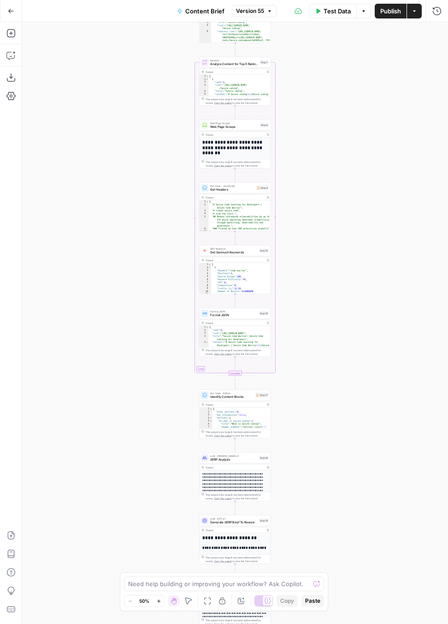
drag, startPoint x: 397, startPoint y: 286, endPoint x: 399, endPoint y: 76, distance: 209.5
click at [399, 76] on div "true false Workflow Input Settings Inputs Power Agent Identify target keywords …" at bounding box center [235, 323] width 426 height 602
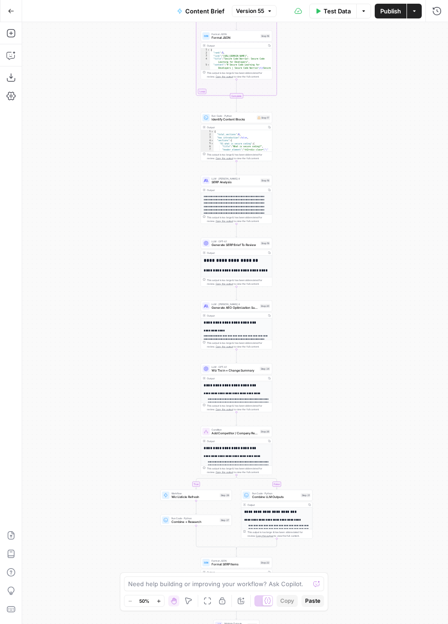
drag, startPoint x: 365, startPoint y: 326, endPoint x: 365, endPoint y: 258, distance: 67.8
click at [365, 258] on div "true false Workflow Input Settings Inputs Power Agent Identify target keywords …" at bounding box center [235, 323] width 426 height 602
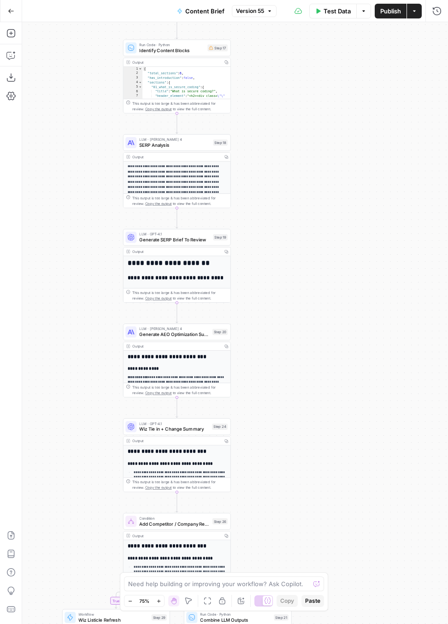
click at [180, 240] on span "Generate SERP Brief To Review" at bounding box center [174, 239] width 71 height 7
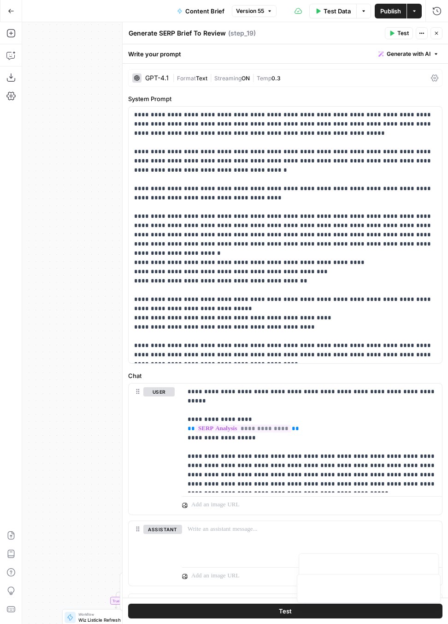
click at [440, 35] on button "Close" at bounding box center [437, 33] width 12 height 12
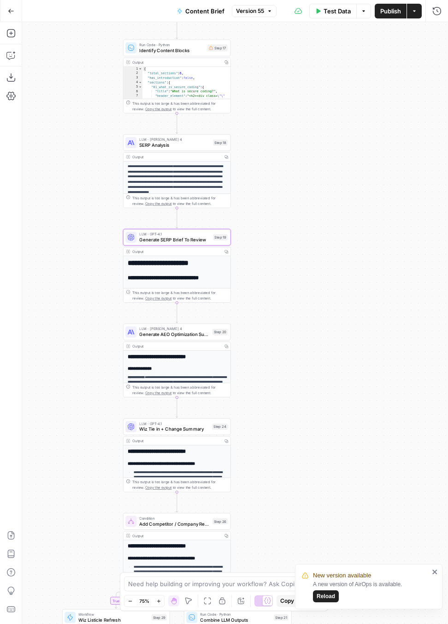
click at [150, 242] on span "Generate SERP Brief To Review" at bounding box center [174, 239] width 71 height 7
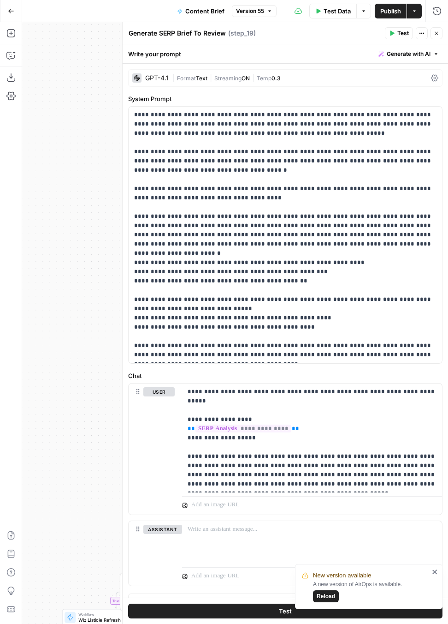
click at [434, 28] on button "Close" at bounding box center [437, 33] width 12 height 12
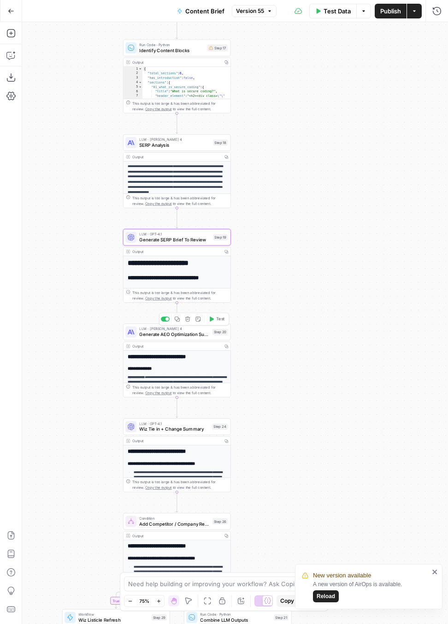
click at [192, 334] on span "Generate AEO Optimization Suggestions" at bounding box center [174, 334] width 70 height 7
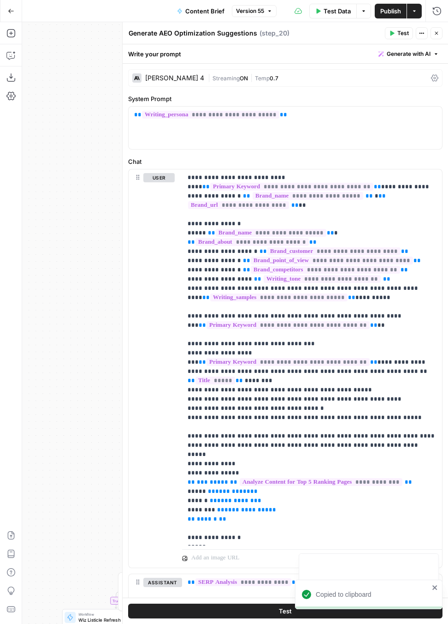
click at [439, 36] on button "Close" at bounding box center [437, 33] width 12 height 12
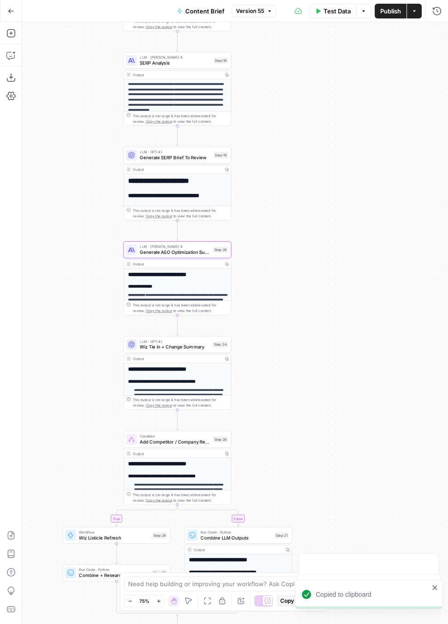
drag, startPoint x: 345, startPoint y: 194, endPoint x: 345, endPoint y: 112, distance: 82.1
click at [345, 112] on div "true false Workflow Input Settings Inputs Power Agent Identify target keywords …" at bounding box center [235, 323] width 426 height 602
click at [272, 228] on div "true false Workflow Input Settings Inputs Power Agent Identify target keywords …" at bounding box center [235, 323] width 426 height 602
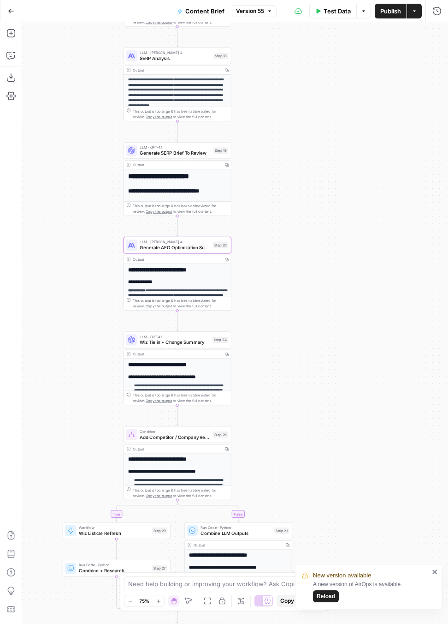
drag, startPoint x: 373, startPoint y: 383, endPoint x: 373, endPoint y: 219, distance: 164.3
click at [373, 219] on div "true false Workflow Input Settings Inputs Power Agent Identify target keywords …" at bounding box center [235, 323] width 426 height 602
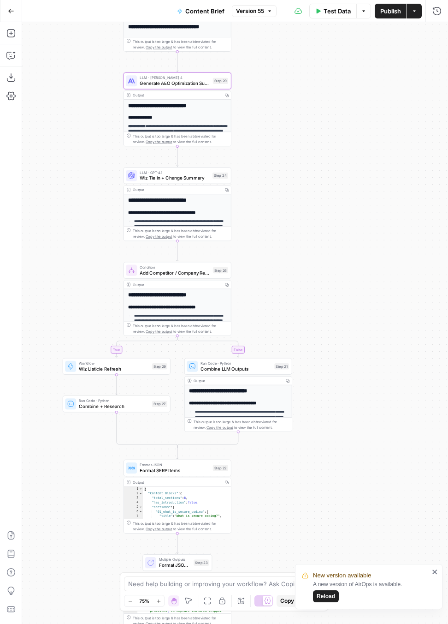
drag, startPoint x: 377, startPoint y: 220, endPoint x: 377, endPoint y: 170, distance: 50.3
click at [377, 170] on div "true false Workflow Input Settings Inputs Power Agent Identify target keywords …" at bounding box center [235, 323] width 426 height 602
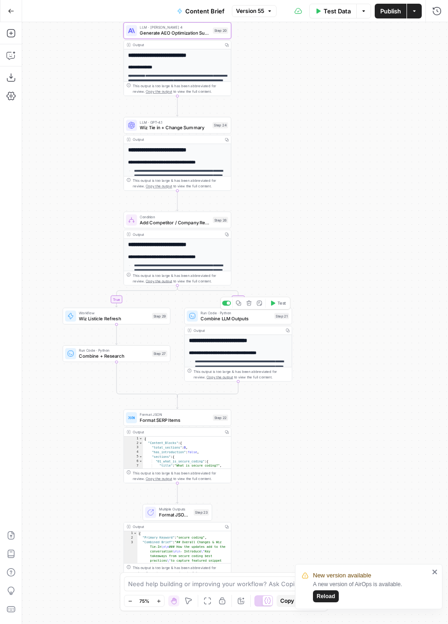
click at [215, 317] on span "Combine LLM Outputs" at bounding box center [236, 318] width 71 height 7
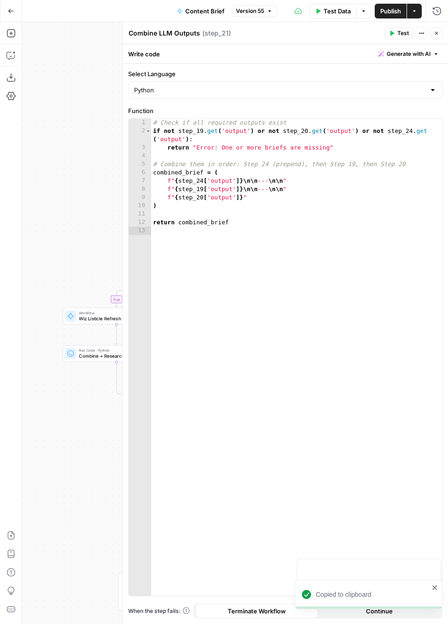
click at [436, 36] on button "Close" at bounding box center [437, 33] width 12 height 12
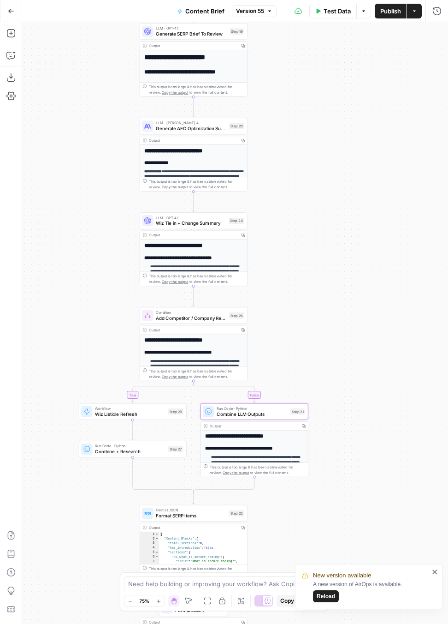
drag, startPoint x: 296, startPoint y: 159, endPoint x: 313, endPoint y: 251, distance: 94.3
click at [313, 253] on div "true false Workflow Input Settings Inputs Power Agent Identify target keywords …" at bounding box center [235, 323] width 426 height 602
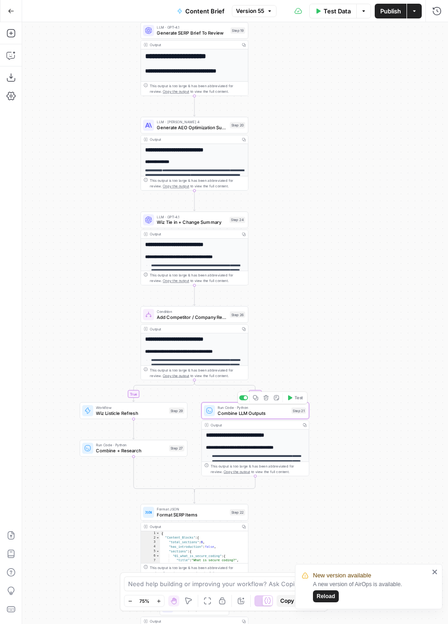
click at [262, 415] on span "Combine LLM Outputs" at bounding box center [253, 412] width 71 height 7
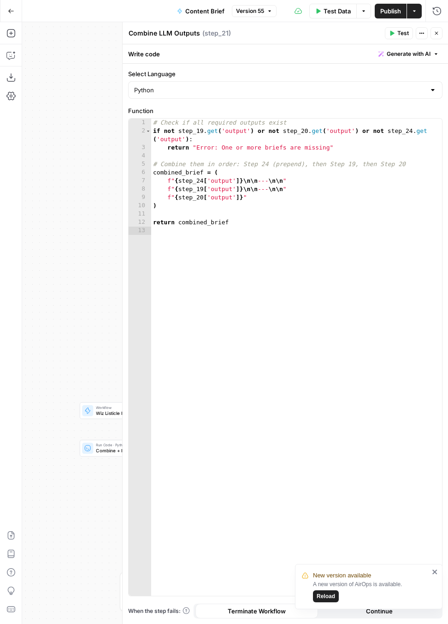
click at [438, 33] on icon "button" at bounding box center [437, 33] width 6 height 6
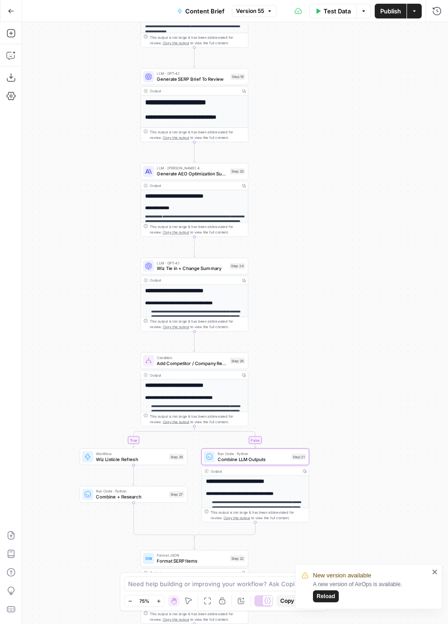
drag, startPoint x: 317, startPoint y: 330, endPoint x: 317, endPoint y: 374, distance: 43.8
click at [317, 375] on div "true false Workflow Input Settings Inputs Power Agent Identify target keywords …" at bounding box center [235, 323] width 426 height 602
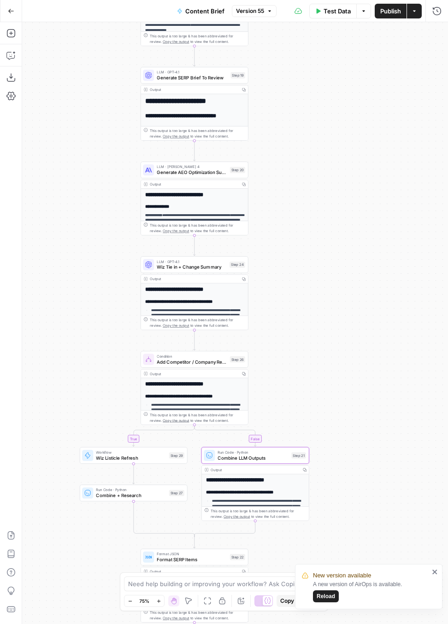
click at [173, 174] on span "Generate AEO Optimization Suggestions" at bounding box center [192, 172] width 70 height 7
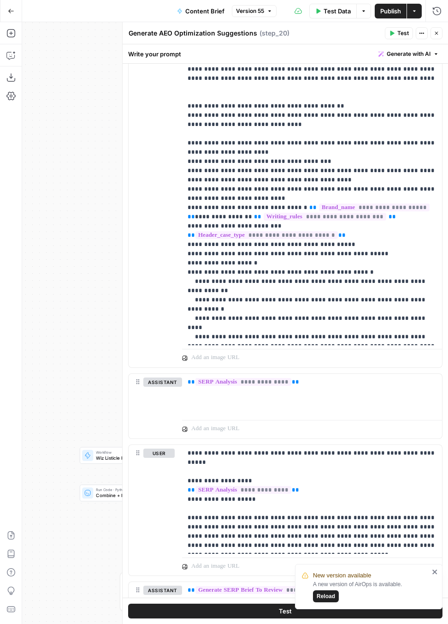
scroll to position [403, 0]
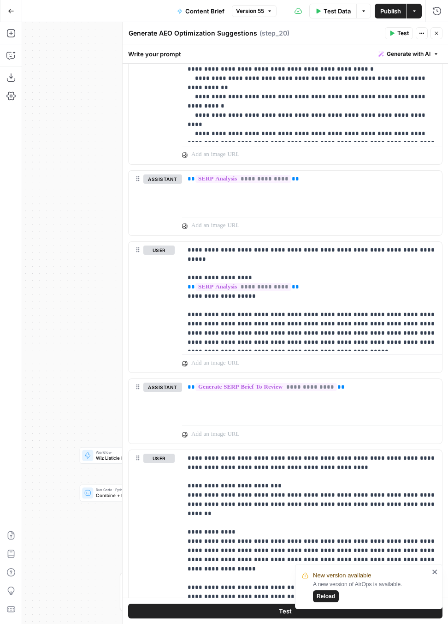
click at [436, 34] on icon "button" at bounding box center [437, 33] width 6 height 6
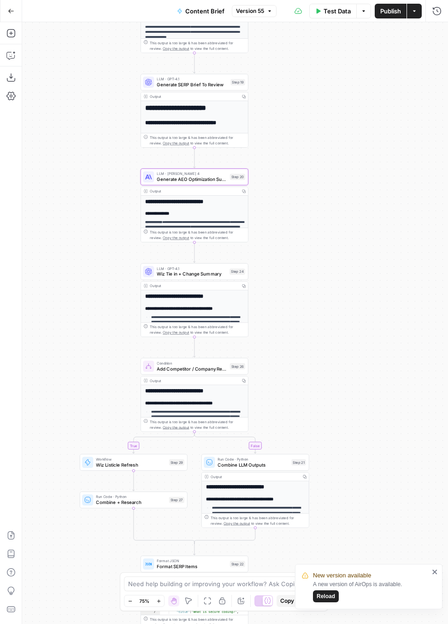
drag, startPoint x: 306, startPoint y: 211, endPoint x: 309, endPoint y: 358, distance: 147.2
click at [309, 358] on div "true false Workflow Input Settings Inputs Power Agent Identify target keywords …" at bounding box center [235, 323] width 426 height 602
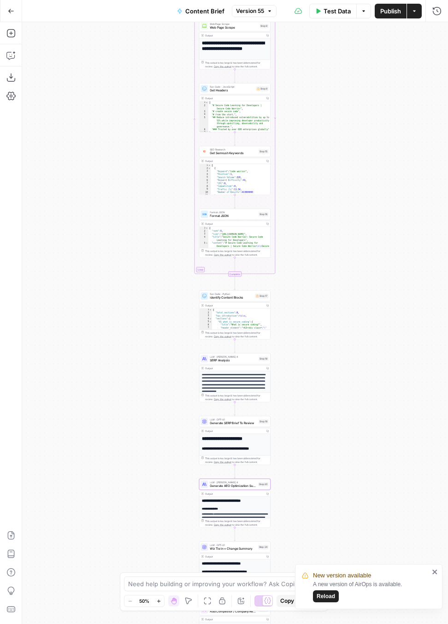
drag, startPoint x: 335, startPoint y: 235, endPoint x: 335, endPoint y: 388, distance: 152.3
click at [335, 388] on div "true false Workflow Input Settings Inputs Power Agent Identify target keywords …" at bounding box center [235, 323] width 426 height 602
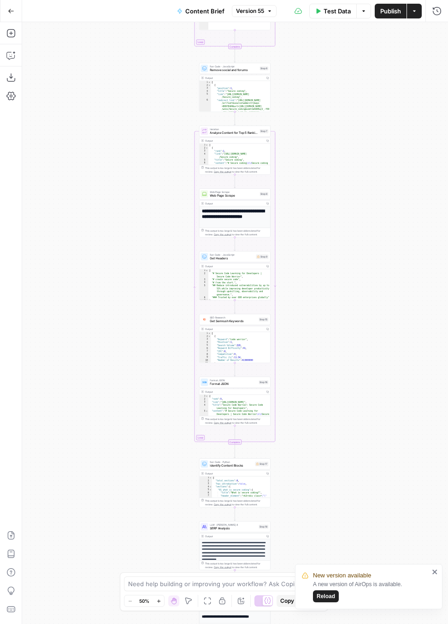
drag, startPoint x: 355, startPoint y: 193, endPoint x: 355, endPoint y: 361, distance: 167.5
click at [355, 362] on div "true false Workflow Input Settings Inputs Power Agent Identify target keywords …" at bounding box center [235, 323] width 426 height 602
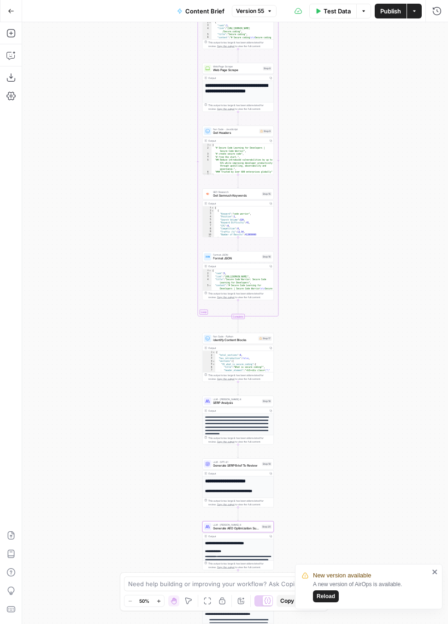
drag, startPoint x: 362, startPoint y: 369, endPoint x: 361, endPoint y: 244, distance: 124.6
click at [364, 244] on div "true false Workflow Input Settings Inputs Power Agent Identify target keywords …" at bounding box center [235, 323] width 426 height 602
drag, startPoint x: 357, startPoint y: 439, endPoint x: 357, endPoint y: 334, distance: 105.2
click at [357, 334] on div "true false Workflow Input Settings Inputs Power Agent Identify target keywords …" at bounding box center [235, 323] width 426 height 602
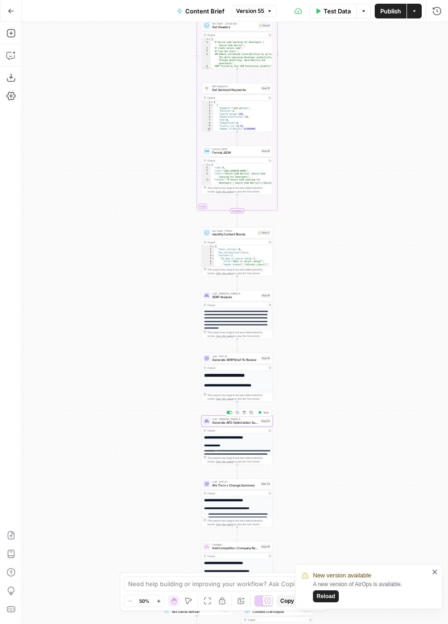
click at [227, 423] on span "Generate AEO Optimization Suggestions" at bounding box center [235, 422] width 47 height 5
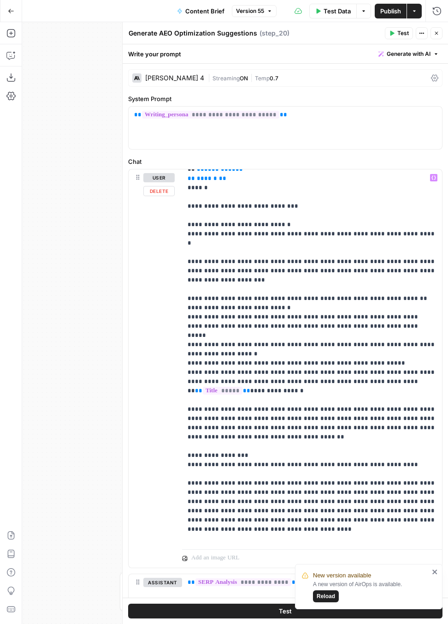
scroll to position [145, 0]
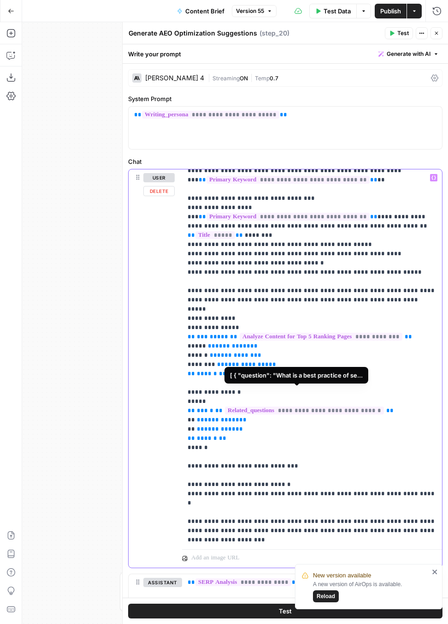
drag, startPoint x: 394, startPoint y: 394, endPoint x: 228, endPoint y: 392, distance: 165.7
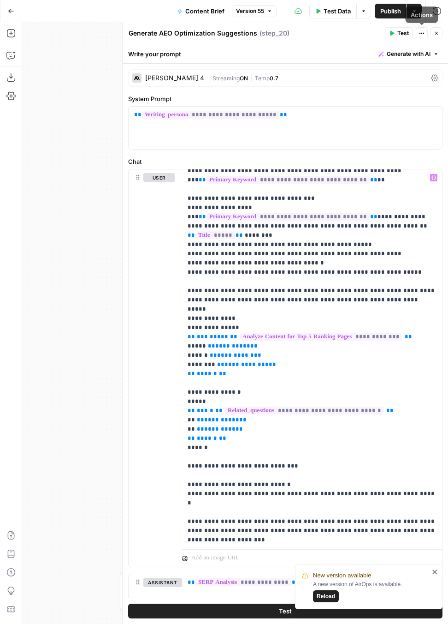
click at [435, 34] on icon "button" at bounding box center [437, 33] width 6 height 6
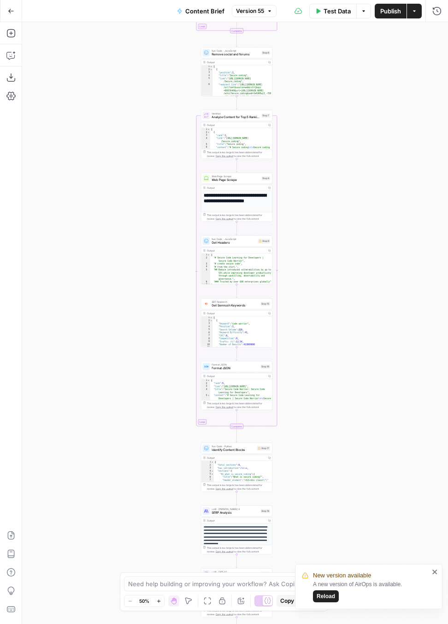
drag, startPoint x: 382, startPoint y: 146, endPoint x: 379, endPoint y: 359, distance: 212.3
click at [381, 362] on div "true false Workflow Input Settings Inputs Power Agent Identify target keywords …" at bounding box center [235, 323] width 426 height 602
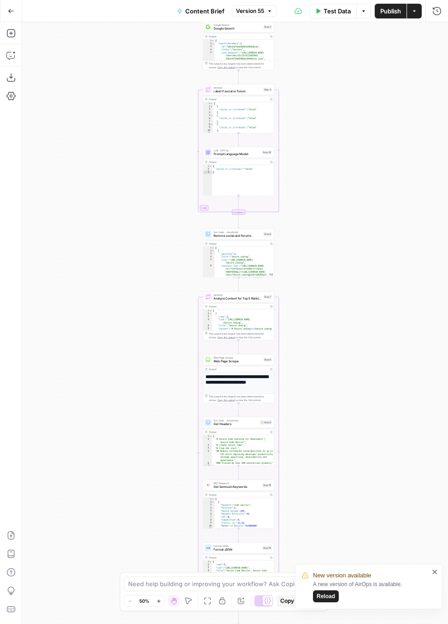
drag, startPoint x: 376, startPoint y: 166, endPoint x: 377, endPoint y: 382, distance: 215.9
click at [377, 383] on div "true false Workflow Input Settings Inputs Power Agent Identify target keywords …" at bounding box center [235, 323] width 426 height 602
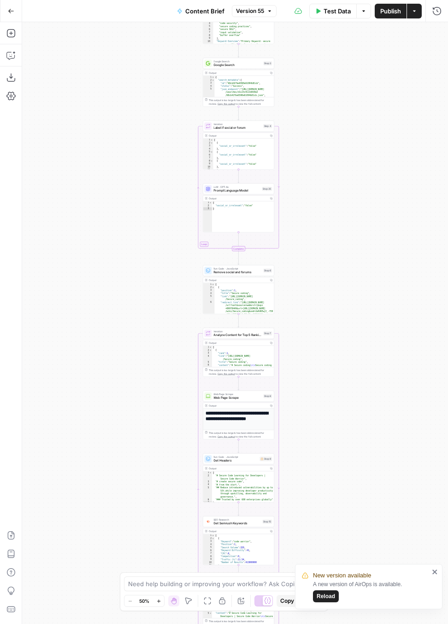
click at [378, 96] on div "true false Workflow Input Settings Inputs Power Agent Identify target keywords …" at bounding box center [235, 323] width 426 height 602
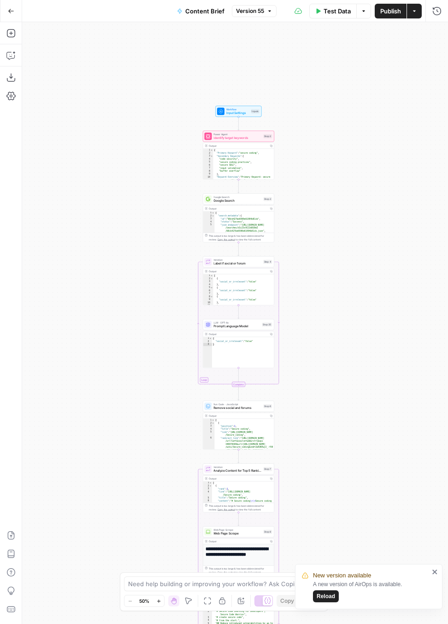
drag, startPoint x: 378, startPoint y: 96, endPoint x: 379, endPoint y: 229, distance: 132.4
click at [379, 229] on div "true false Workflow Input Settings Inputs Power Agent Identify target keywords …" at bounding box center [235, 323] width 426 height 602
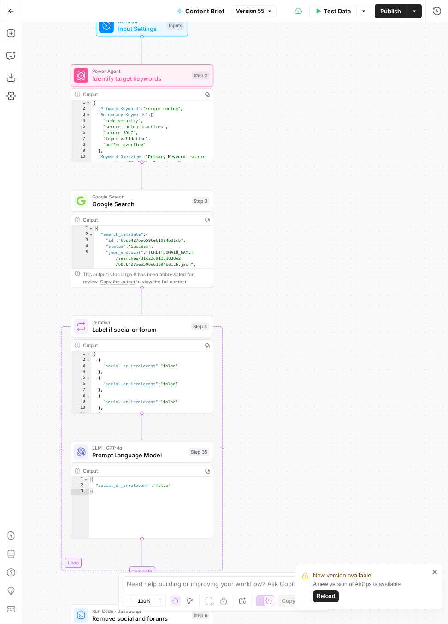
drag, startPoint x: 257, startPoint y: 133, endPoint x: 331, endPoint y: 233, distance: 123.7
click at [341, 234] on div "true false Workflow Input Settings Inputs Power Agent Identify target keywords …" at bounding box center [235, 323] width 426 height 602
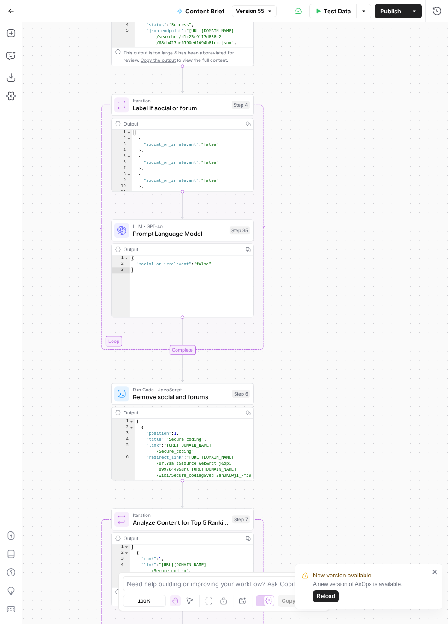
drag, startPoint x: 324, startPoint y: 443, endPoint x: 320, endPoint y: 129, distance: 314.2
click at [321, 129] on div "true false Workflow Input Settings Inputs Power Agent Identify target keywords …" at bounding box center [235, 323] width 426 height 602
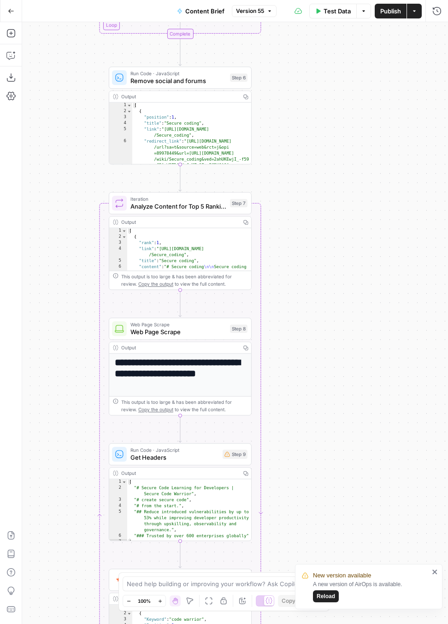
drag, startPoint x: 347, startPoint y: 257, endPoint x: 347, endPoint y: 129, distance: 127.8
click at [347, 129] on div "true false Workflow Input Settings Inputs Power Agent Identify target keywords …" at bounding box center [235, 323] width 426 height 602
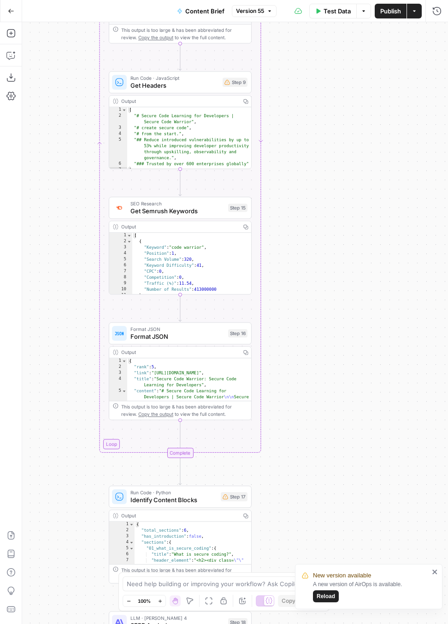
drag, startPoint x: 324, startPoint y: 97, endPoint x: 324, endPoint y: 91, distance: 6.0
click at [324, 90] on div "true false Workflow Input Settings Inputs Power Agent Identify target keywords …" at bounding box center [235, 323] width 426 height 602
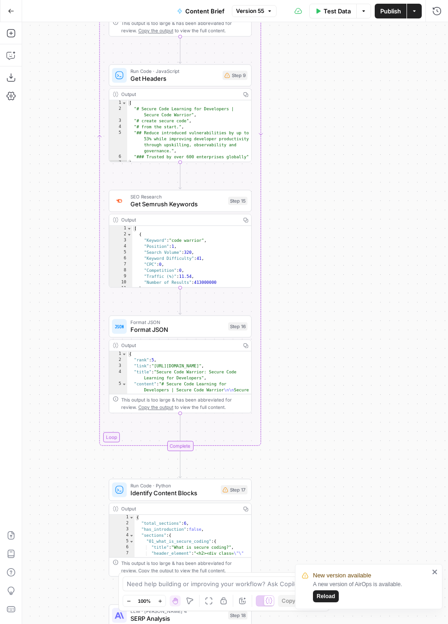
drag, startPoint x: 324, startPoint y: 440, endPoint x: 324, endPoint y: 149, distance: 290.7
click at [324, 149] on div "true false Workflow Input Settings Inputs Power Agent Identify target keywords …" at bounding box center [235, 323] width 426 height 602
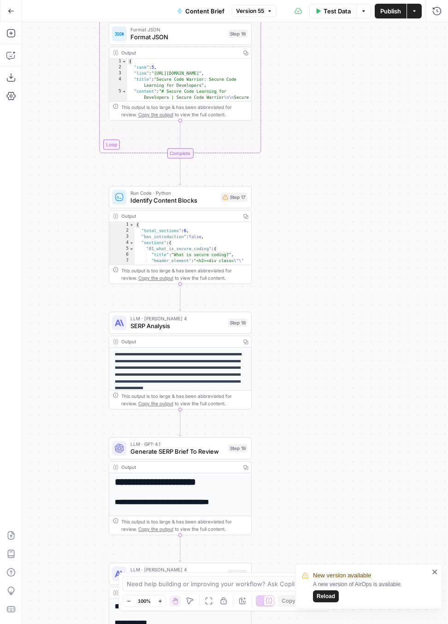
drag, startPoint x: 338, startPoint y: 115, endPoint x: 338, endPoint y: 105, distance: 9.7
click at [338, 105] on div "true false Workflow Input Settings Inputs Power Agent Identify target keywords …" at bounding box center [235, 323] width 426 height 602
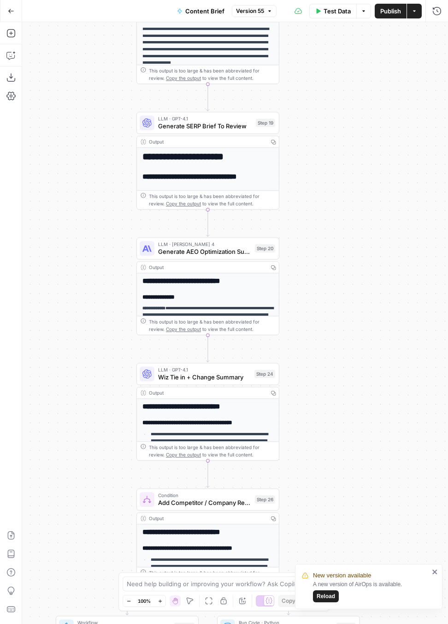
click at [365, 0] on html "New version available A new version of AirOps is available. Reload Wiz New Home…" at bounding box center [224, 312] width 448 height 624
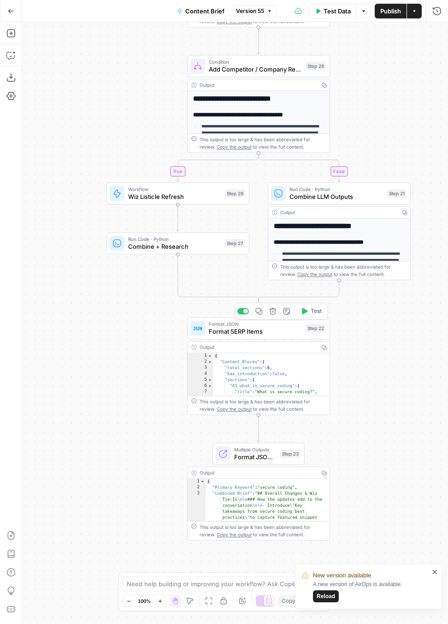
click at [233, 334] on span "Format SERP Items" at bounding box center [255, 331] width 93 height 9
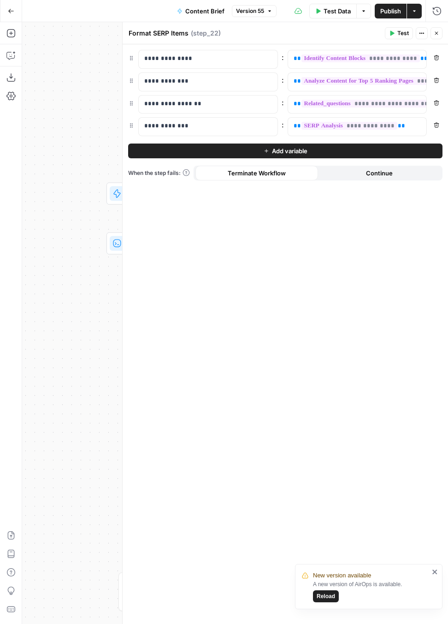
click at [441, 30] on button "Close" at bounding box center [437, 33] width 12 height 12
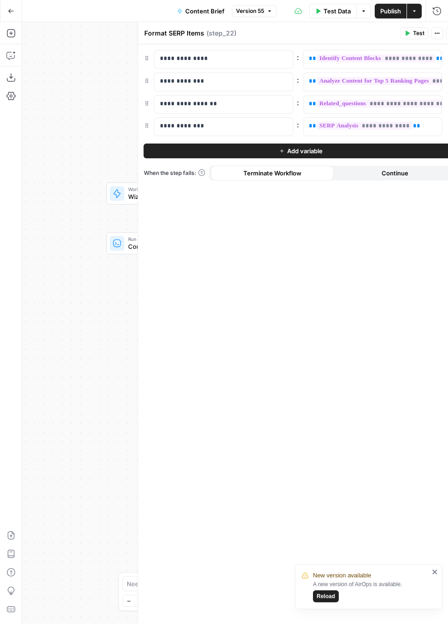
click at [441, 30] on div "Test Actions Close" at bounding box center [430, 33] width 58 height 12
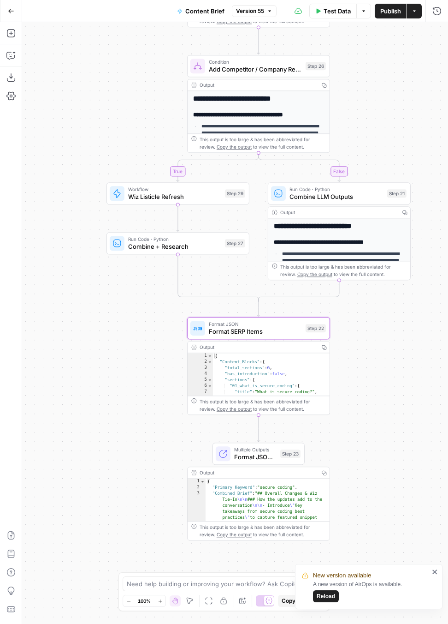
click at [334, 18] on button "Test Data" at bounding box center [334, 11] width 48 height 15
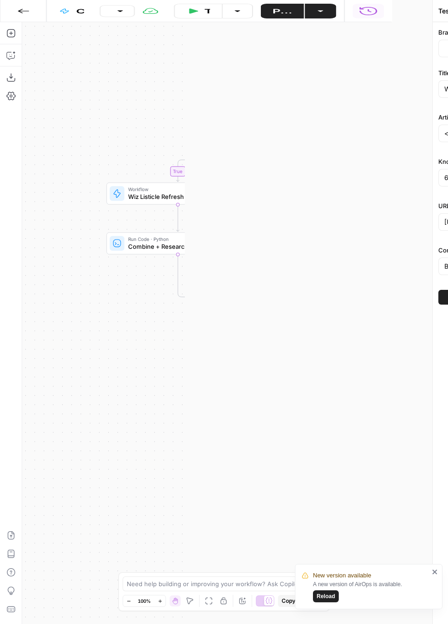
type input "Wiz"
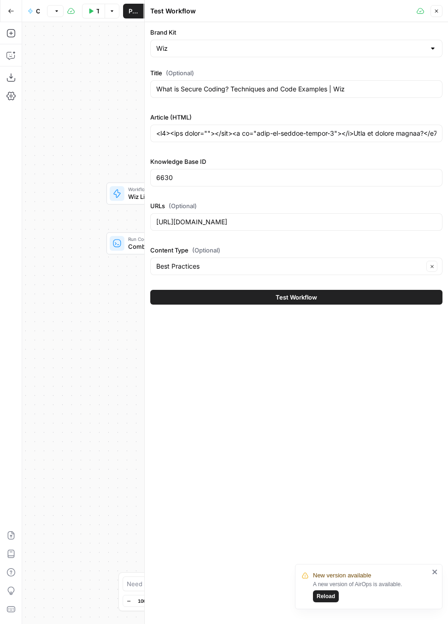
click at [442, 7] on button "Close" at bounding box center [437, 11] width 12 height 12
type input "<h2><div class=""></div><a id="what-is-secure-coding-0"></a>What is secure codi…"
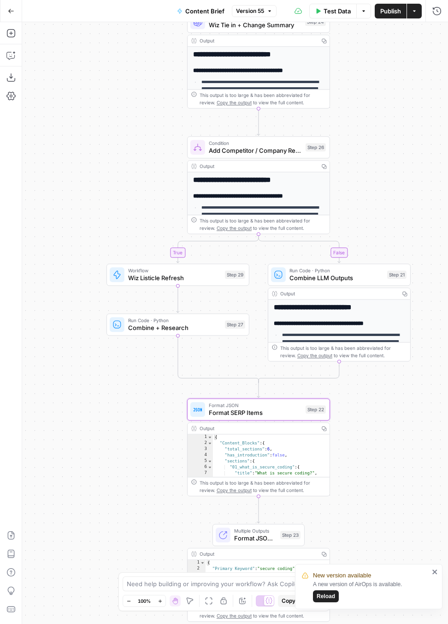
drag, startPoint x: 406, startPoint y: 102, endPoint x: 407, endPoint y: 193, distance: 90.5
click at [407, 194] on div "true false Workflow Input Settings Inputs Power Agent Identify target keywords …" at bounding box center [235, 323] width 426 height 602
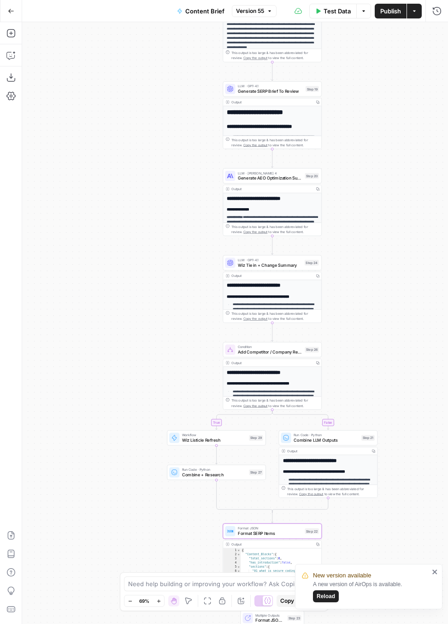
drag, startPoint x: 399, startPoint y: 163, endPoint x: 358, endPoint y: 377, distance: 218.4
click at [363, 377] on div "true false Workflow Input Settings Inputs Power Agent Identify target keywords …" at bounding box center [235, 323] width 426 height 602
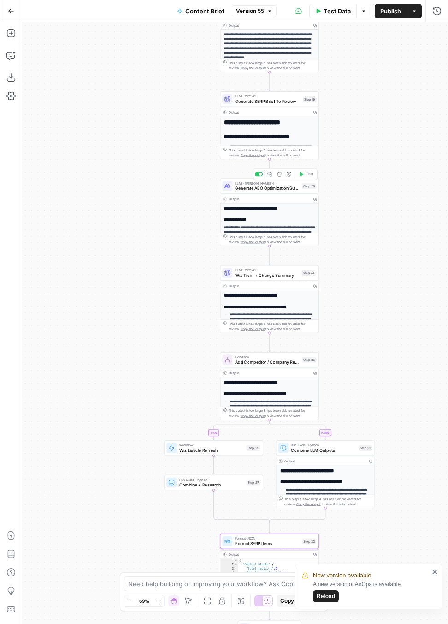
click at [287, 185] on span "LLM · [PERSON_NAME] 4" at bounding box center [267, 182] width 65 height 5
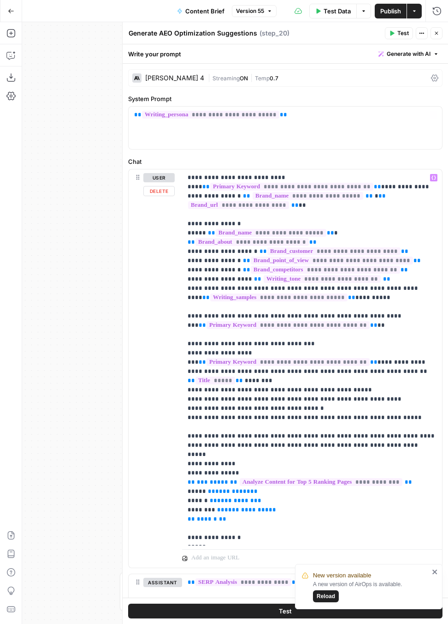
click at [338, 9] on span "Test Data" at bounding box center [337, 10] width 27 height 9
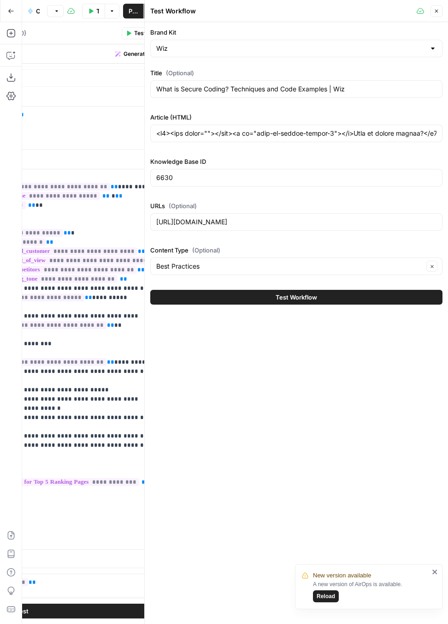
click at [435, 12] on icon "button" at bounding box center [437, 11] width 6 height 6
type input "<h2><div class=""></div><a id="what-is-secure-coding-0"></a>What is secure codi…"
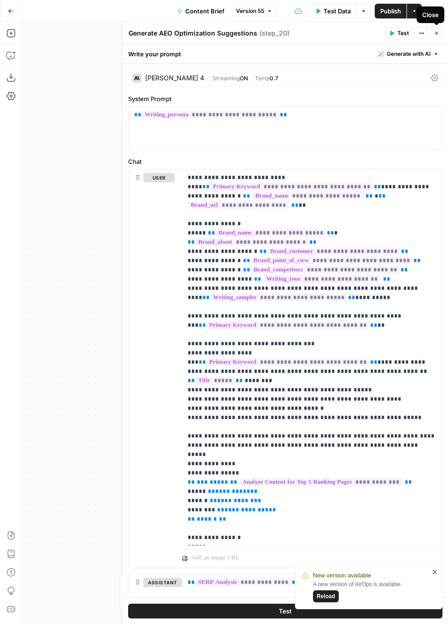
click at [440, 33] on button "Close" at bounding box center [437, 33] width 12 height 12
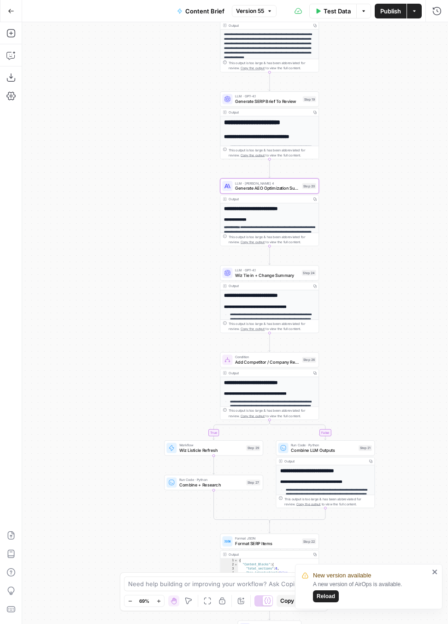
click at [283, 183] on span "LLM · [PERSON_NAME] 4" at bounding box center [267, 182] width 65 height 5
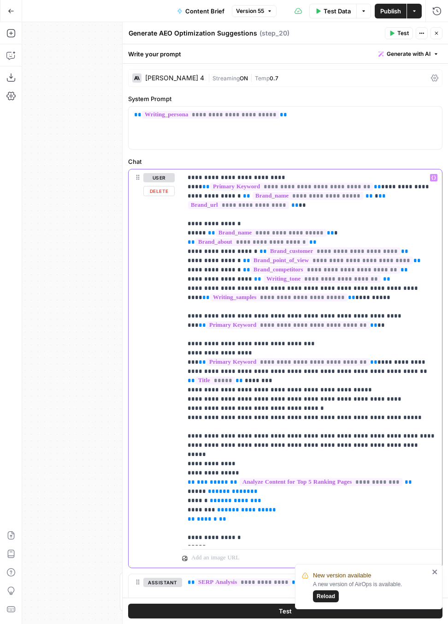
drag, startPoint x: 354, startPoint y: 184, endPoint x: 187, endPoint y: 186, distance: 167.5
click at [187, 186] on div "**********" at bounding box center [312, 357] width 260 height 376
copy p "**********"
click at [437, 32] on icon "button" at bounding box center [437, 33] width 6 height 6
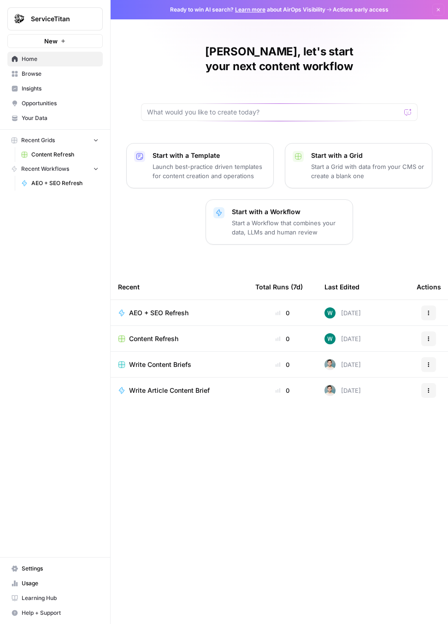
click at [75, 157] on span "Content Refresh" at bounding box center [64, 154] width 67 height 8
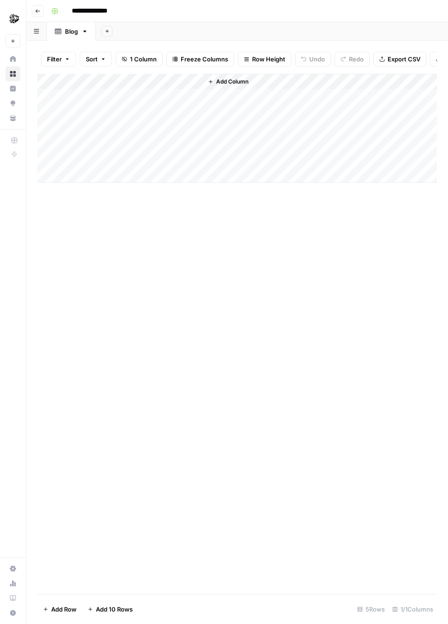
click at [15, 16] on img "Workspace: ServiceTitan" at bounding box center [14, 19] width 17 height 17
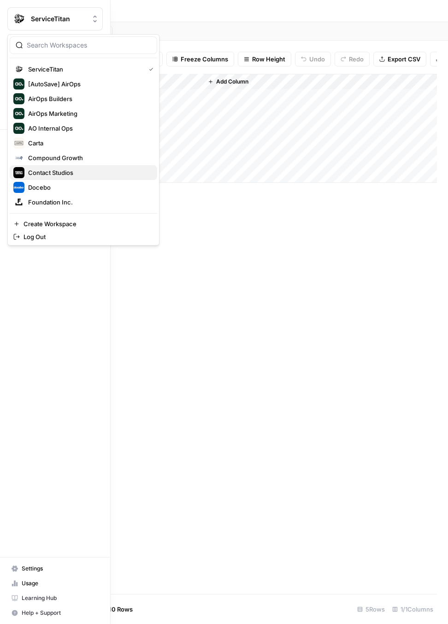
scroll to position [148, 0]
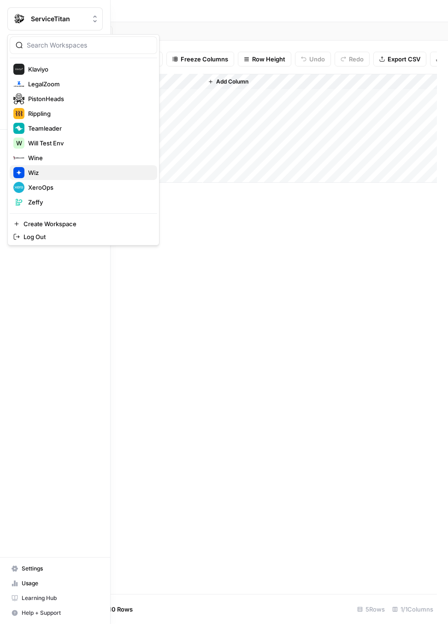
click at [59, 169] on span "Wiz" at bounding box center [89, 172] width 122 height 9
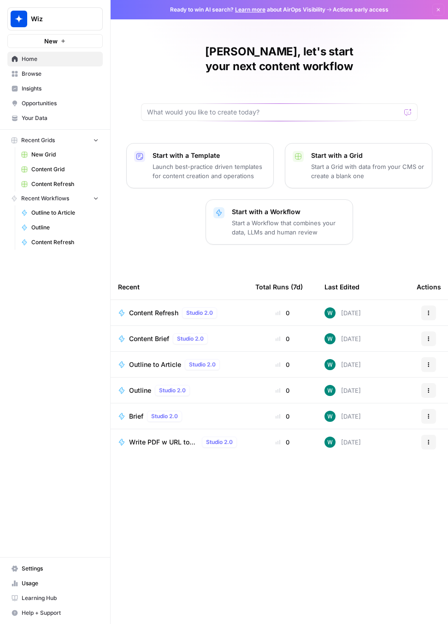
click at [60, 183] on span "Content Refresh" at bounding box center [64, 184] width 67 height 8
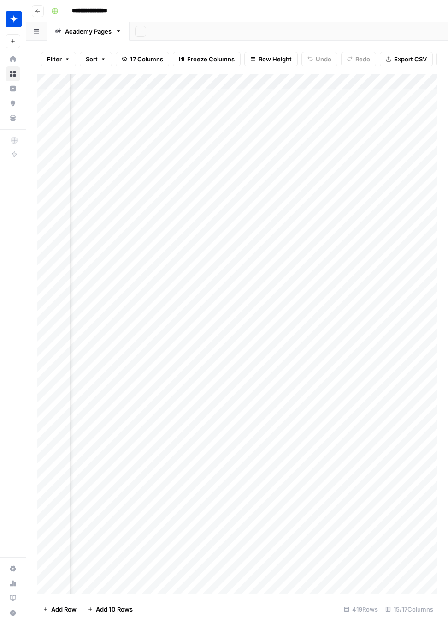
scroll to position [0, 904]
click at [319, 82] on div "Add Column" at bounding box center [237, 334] width 400 height 520
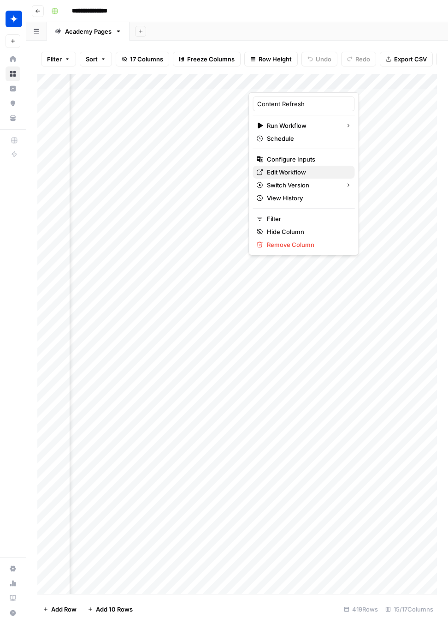
click at [284, 172] on span "Edit Workflow" at bounding box center [307, 171] width 81 height 9
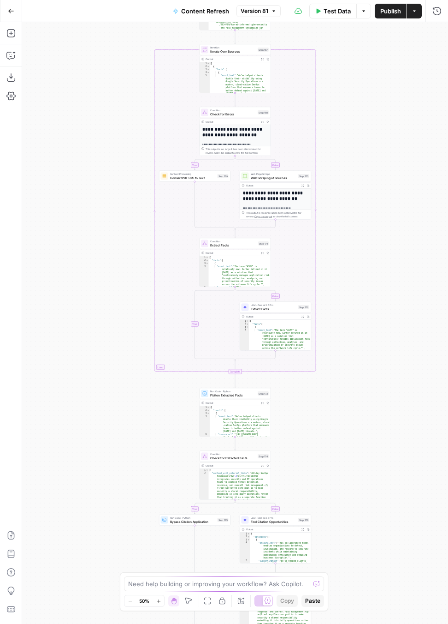
drag, startPoint x: 349, startPoint y: 191, endPoint x: 348, endPoint y: 490, distance: 299.0
click at [349, 491] on div "true false true false true false true false Workflow Input Settings Inputs LLM …" at bounding box center [235, 323] width 426 height 602
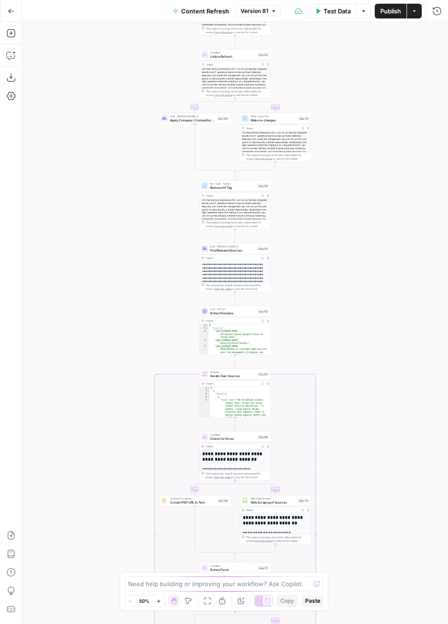
drag, startPoint x: 383, startPoint y: 268, endPoint x: 383, endPoint y: 408, distance: 140.3
click at [383, 408] on div "true false true false true false true false Workflow Input Settings Inputs LLM …" at bounding box center [235, 323] width 426 height 602
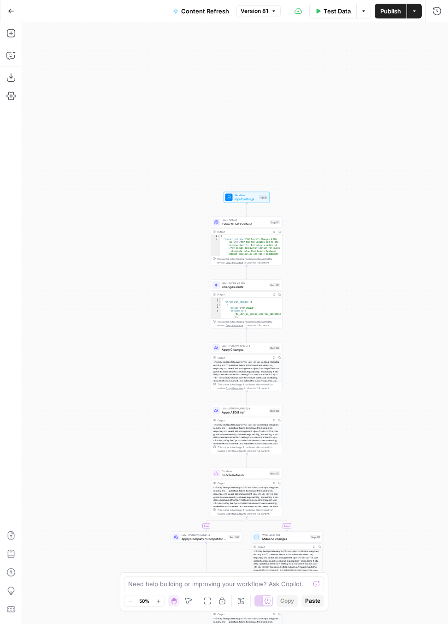
drag, startPoint x: 331, startPoint y: 126, endPoint x: 342, endPoint y: 386, distance: 260.5
click at [342, 391] on div "true false true false true false true false Workflow Input Settings Inputs LLM …" at bounding box center [235, 323] width 426 height 602
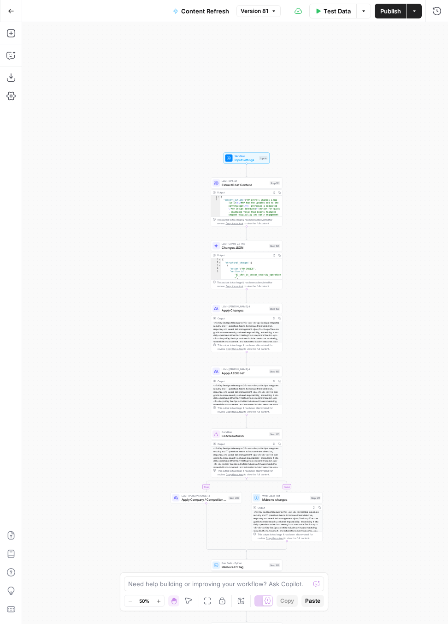
drag, startPoint x: 365, startPoint y: 454, endPoint x: 365, endPoint y: 375, distance: 79.4
click at [365, 375] on div "true false true false true false true false Workflow Input Settings Inputs LLM …" at bounding box center [235, 323] width 426 height 602
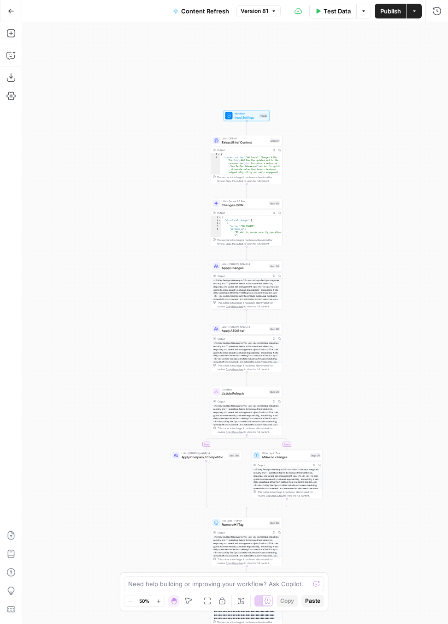
click at [318, 211] on div "true false true false true false true false Workflow Input Settings Inputs LLM …" at bounding box center [235, 323] width 426 height 602
click at [339, 224] on div "true false true false true false true false Workflow Input Settings Inputs LLM …" at bounding box center [235, 323] width 426 height 602
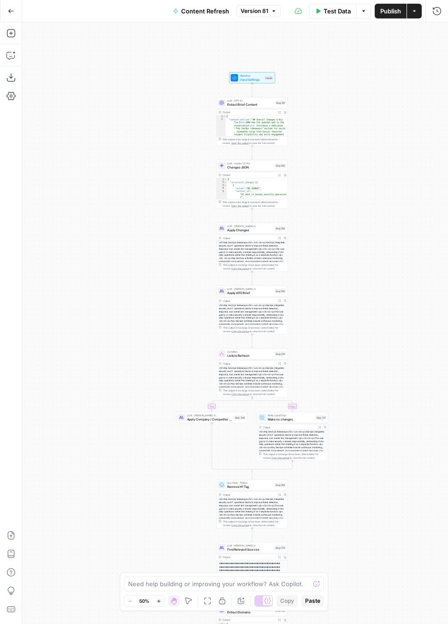
drag, startPoint x: 339, startPoint y: 224, endPoint x: 343, endPoint y: 187, distance: 37.7
click at [344, 186] on div "true false true false true false true false Workflow Input Settings Inputs LLM …" at bounding box center [235, 323] width 426 height 602
click at [366, 364] on div "true false true false true false true false Workflow Input Settings Inputs LLM …" at bounding box center [235, 323] width 426 height 602
click at [239, 293] on span "Apply AEO Brief" at bounding box center [250, 293] width 46 height 5
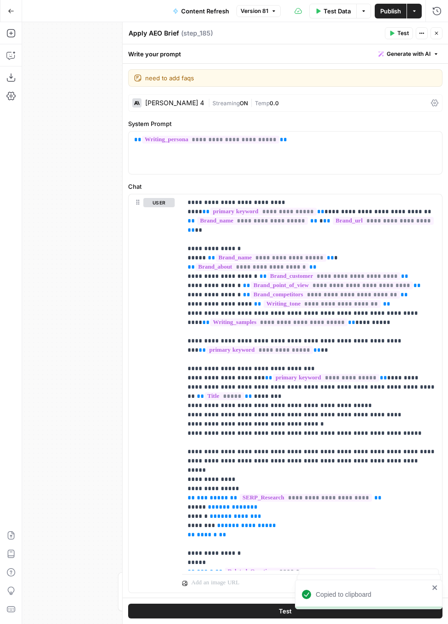
click at [442, 25] on header "Apply AEO Brief Apply AEO Brief ( step_185 ) Test Actions Close" at bounding box center [286, 33] width 326 height 22
click at [436, 27] on header "Apply AEO Brief Apply AEO Brief ( step_185 ) Test Actions Close" at bounding box center [286, 33] width 326 height 22
click at [433, 32] on button "Close" at bounding box center [437, 33] width 12 height 12
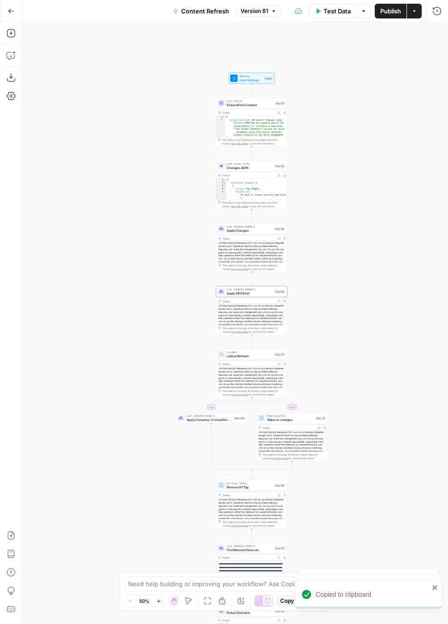
click at [256, 293] on span "Apply AEO Brief" at bounding box center [250, 293] width 46 height 5
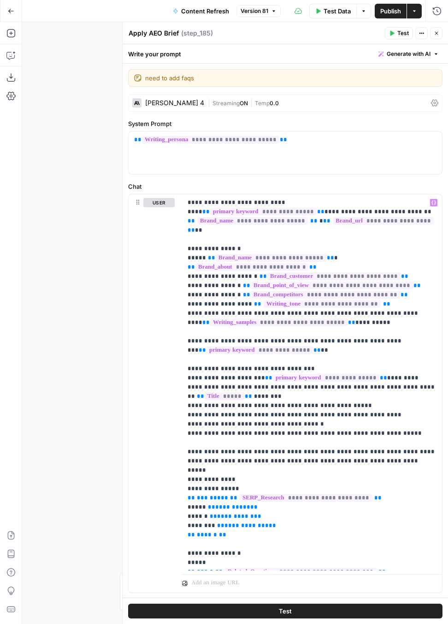
click at [420, 188] on label "Chat" at bounding box center [285, 186] width 315 height 9
click at [435, 36] on button "Close" at bounding box center [437, 33] width 12 height 12
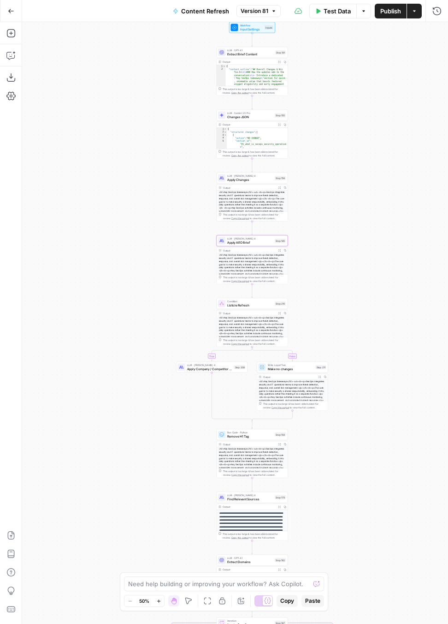
drag, startPoint x: 396, startPoint y: 313, endPoint x: 384, endPoint y: 217, distance: 96.3
click at [384, 213] on div "true false true false false true false true Workflow Input Settings Inputs LLM …" at bounding box center [235, 323] width 426 height 602
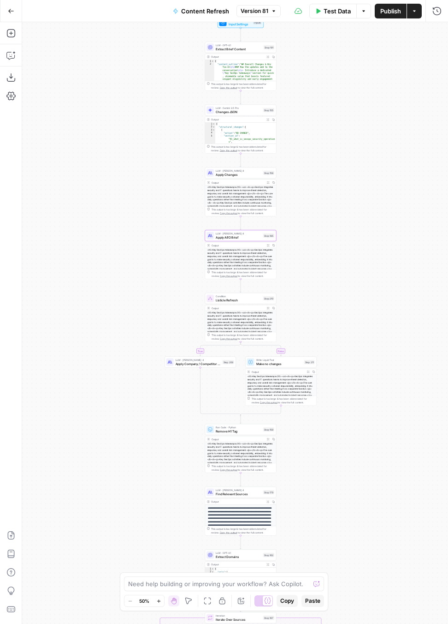
drag, startPoint x: 371, startPoint y: 151, endPoint x: 372, endPoint y: 215, distance: 63.7
click at [372, 218] on div "true false true false false true false true Workflow Input Settings Inputs LLM …" at bounding box center [235, 323] width 426 height 602
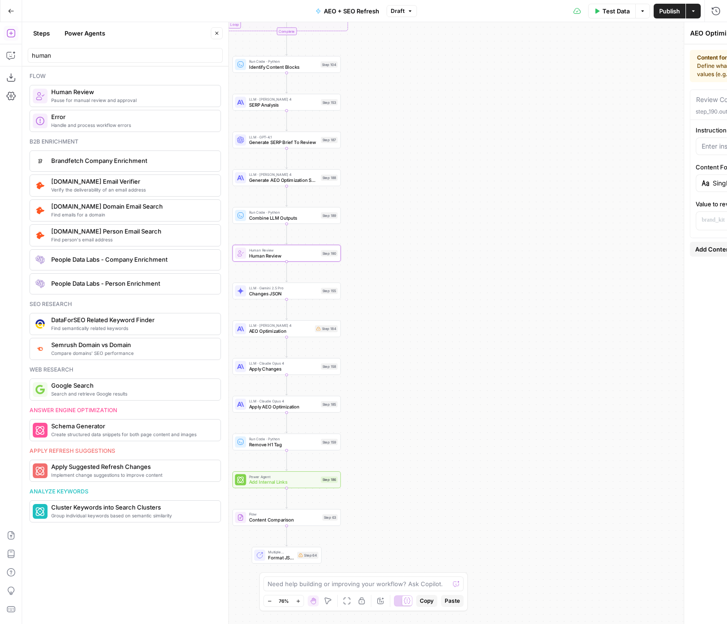
type textarea "Human Review"
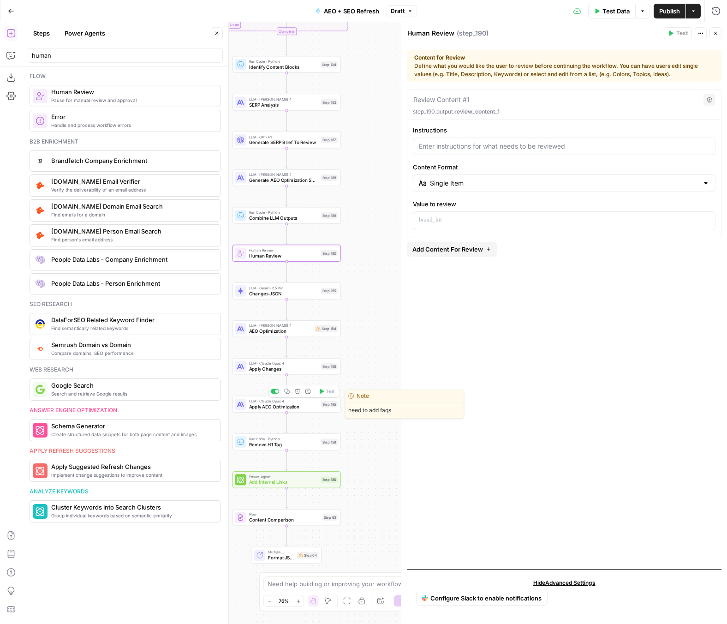
click at [298, 393] on icon "button" at bounding box center [298, 392] width 6 height 6
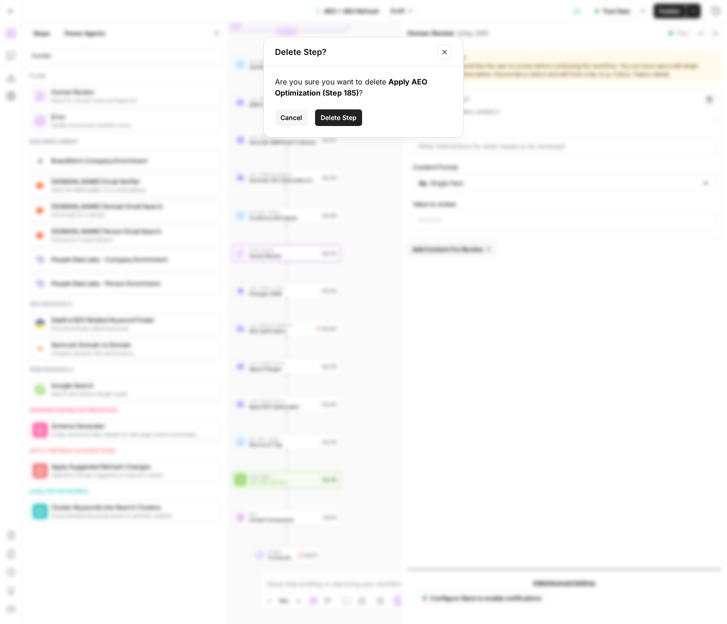
click at [447, 46] on button "Close modal" at bounding box center [444, 52] width 15 height 15
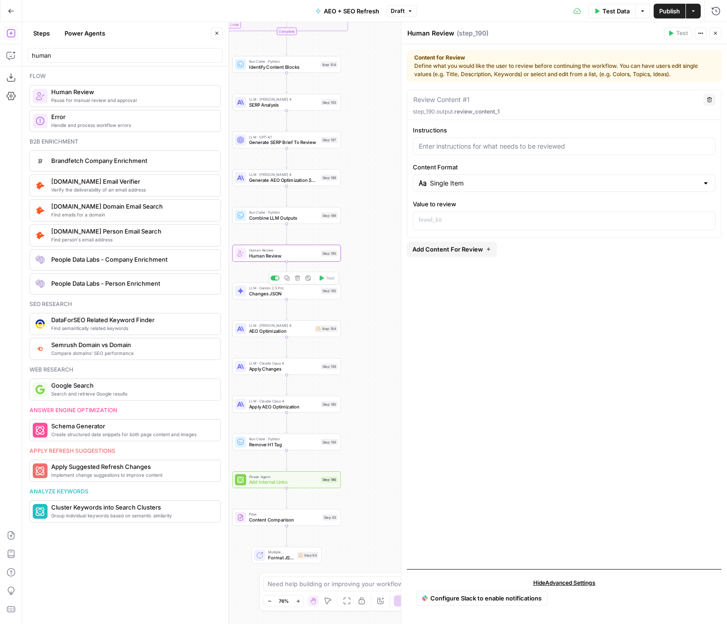
click at [263, 296] on span "Changes JSON" at bounding box center [283, 293] width 69 height 7
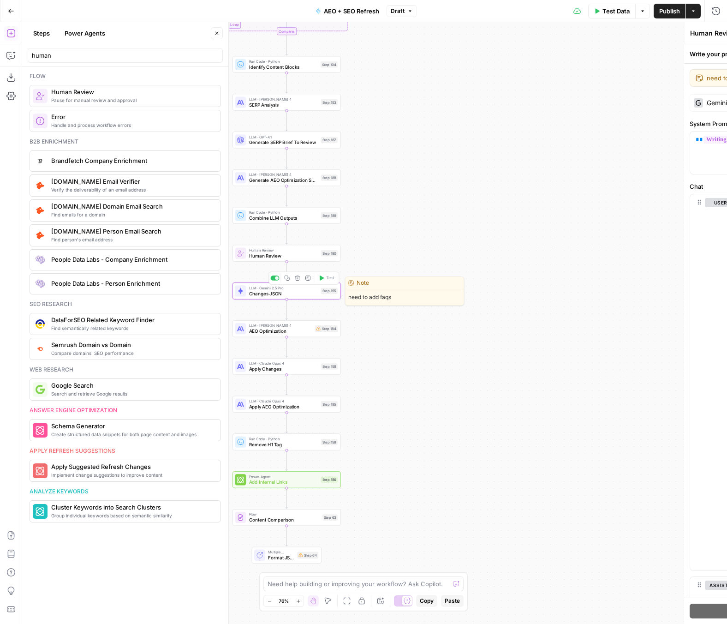
type textarea "Changes JSON"
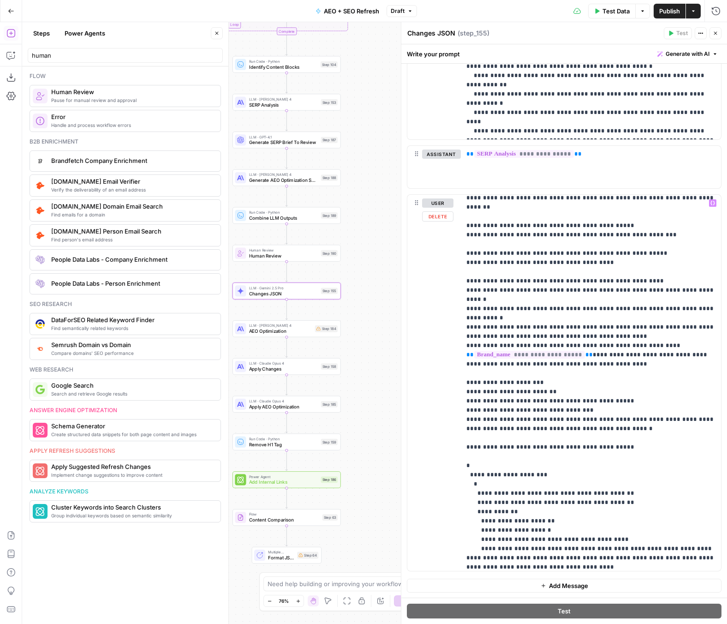
scroll to position [102, 0]
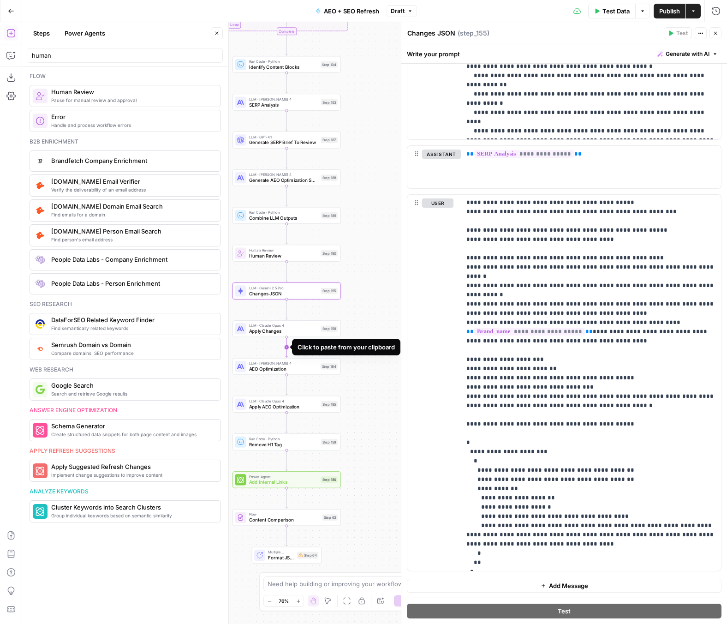
click at [287, 348] on g "Edge from step_158 to step_184" at bounding box center [287, 347] width 2 height 20
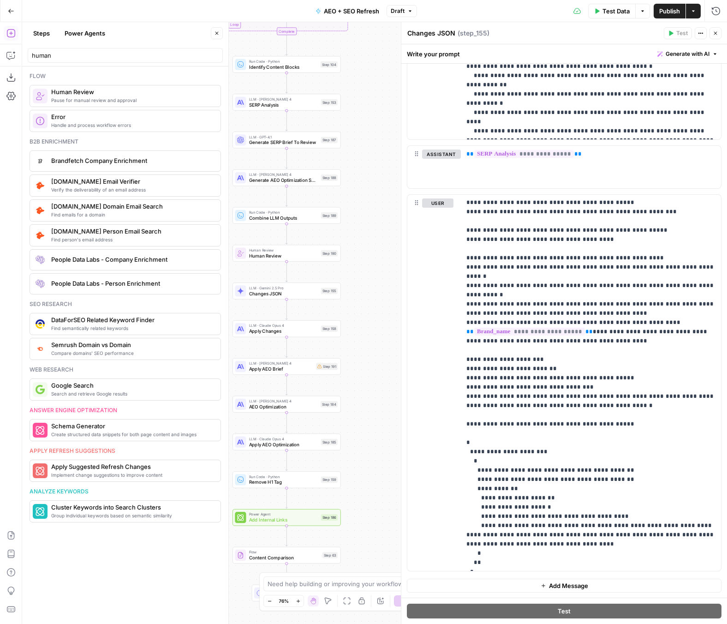
click at [301, 370] on span "Apply AEO Brief" at bounding box center [281, 368] width 64 height 7
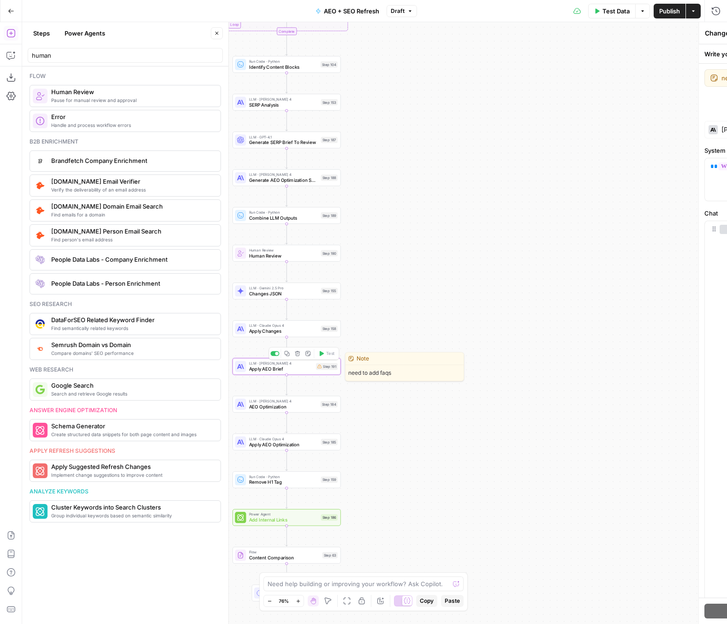
type textarea "Apply AEO Brief"
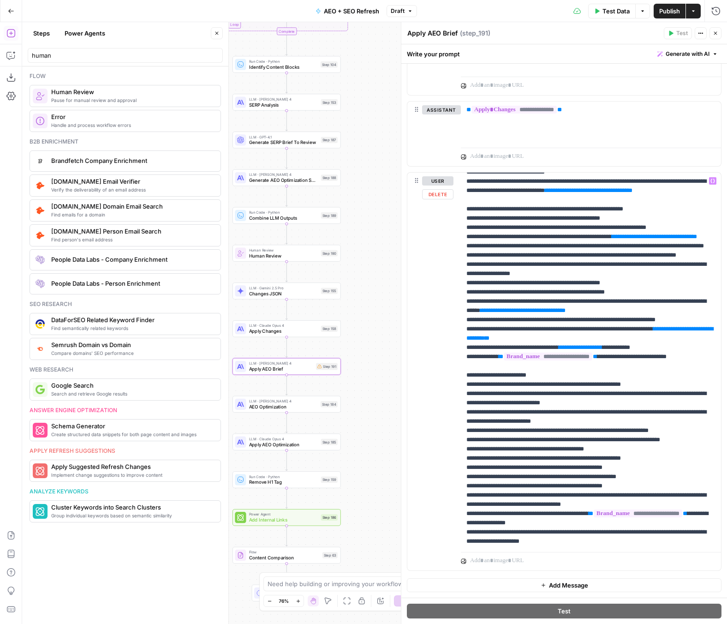
scroll to position [146, 0]
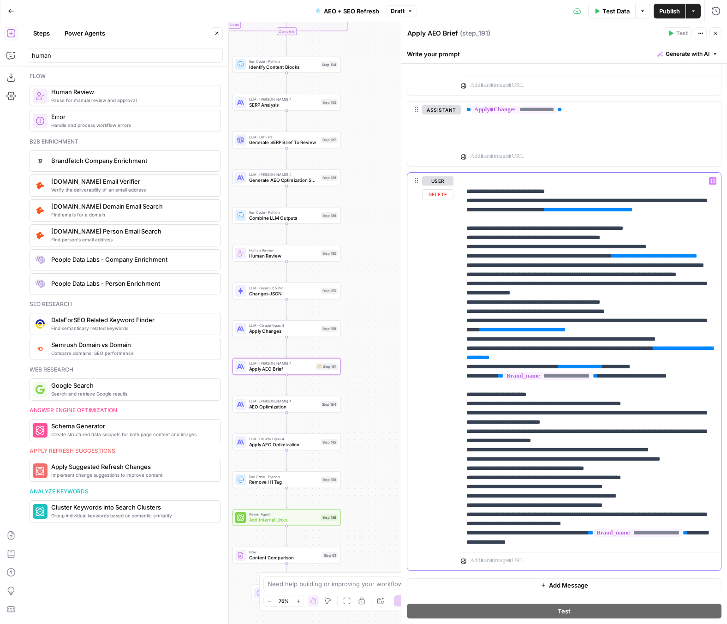
drag, startPoint x: 470, startPoint y: 219, endPoint x: 598, endPoint y: 219, distance: 128.3
click at [600, 219] on p "**********" at bounding box center [590, 339] width 249 height 618
drag, startPoint x: 598, startPoint y: 219, endPoint x: 457, endPoint y: 220, distance: 141.7
click at [457, 220] on div "**********" at bounding box center [564, 372] width 314 height 398
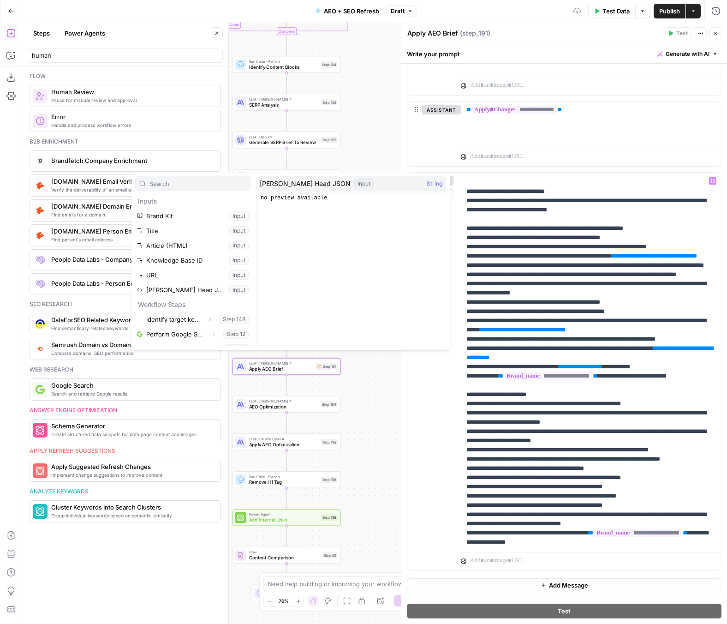
scroll to position [158, 0]
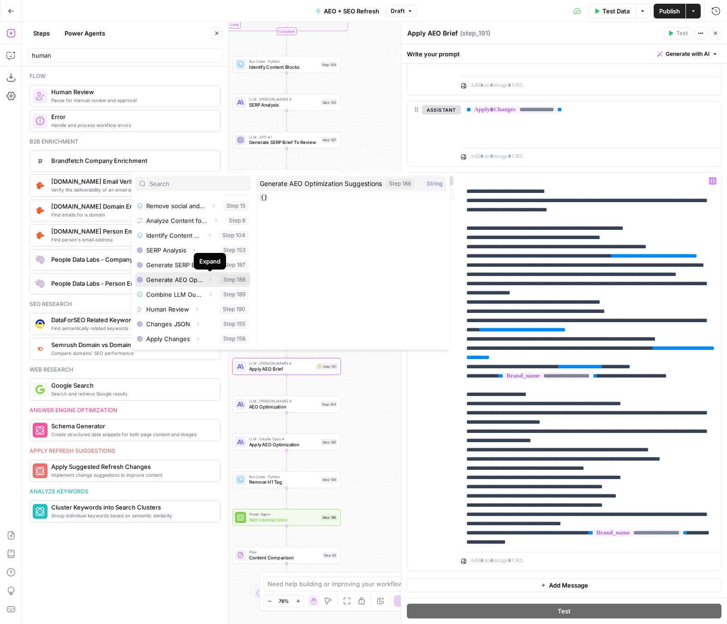
click at [209, 278] on icon "button" at bounding box center [211, 280] width 6 height 6
click at [195, 294] on button "Select variable Output" at bounding box center [197, 294] width 106 height 15
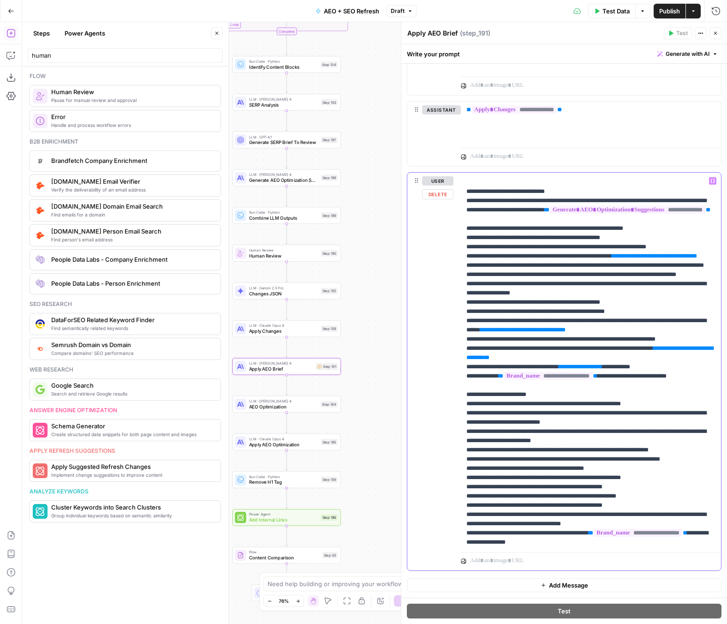
drag, startPoint x: 639, startPoint y: 221, endPoint x: 453, endPoint y: 221, distance: 185.9
click at [453, 221] on div "**********" at bounding box center [564, 372] width 314 height 398
copy p "**********"
drag, startPoint x: 588, startPoint y: 275, endPoint x: 414, endPoint y: 275, distance: 173.9
click at [414, 275] on div "**********" at bounding box center [564, 372] width 314 height 398
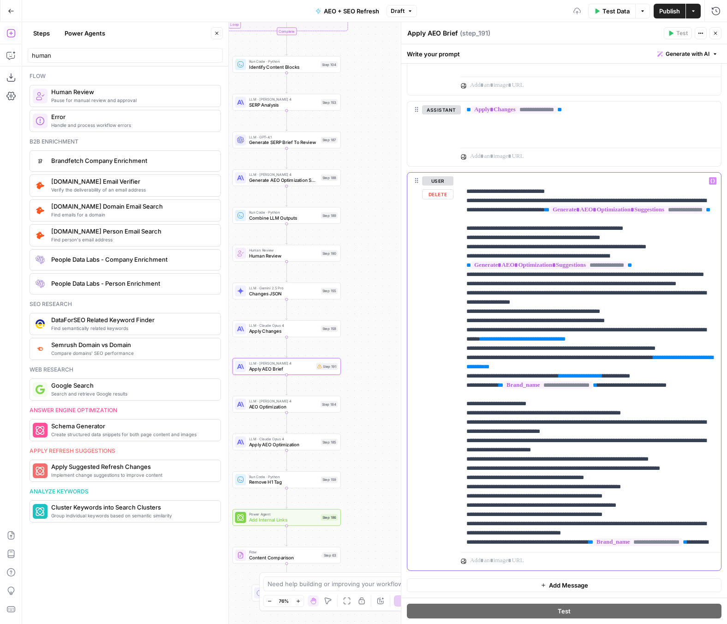
drag, startPoint x: 644, startPoint y: 366, endPoint x: 528, endPoint y: 369, distance: 115.8
click at [528, 369] on p "**********" at bounding box center [590, 339] width 249 height 618
drag, startPoint x: 582, startPoint y: 393, endPoint x: 466, endPoint y: 395, distance: 115.8
click at [466, 395] on p "**********" at bounding box center [590, 339] width 249 height 618
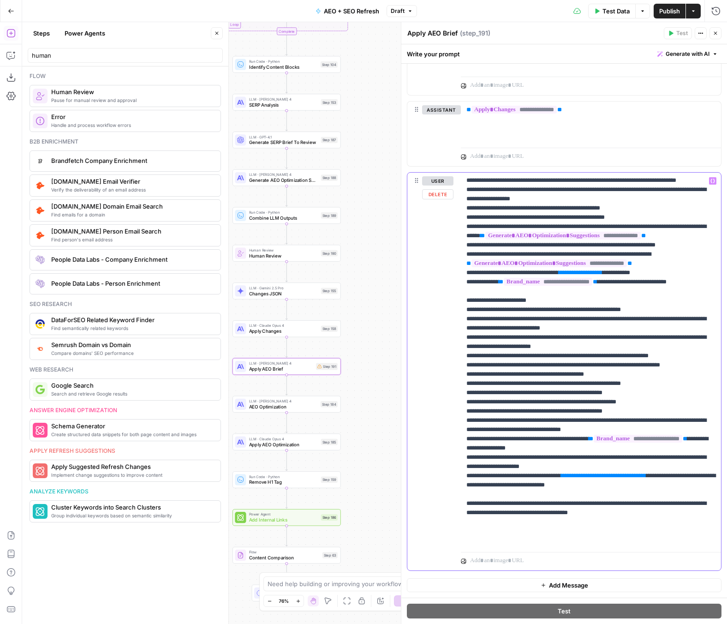
drag, startPoint x: 687, startPoint y: 505, endPoint x: 581, endPoint y: 504, distance: 106.1
click at [581, 504] on p "**********" at bounding box center [590, 236] width 249 height 618
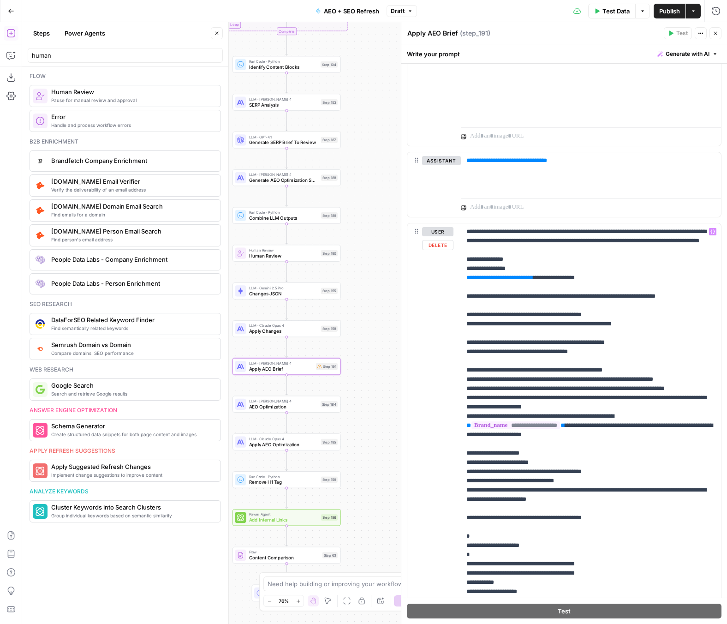
scroll to position [417, 0]
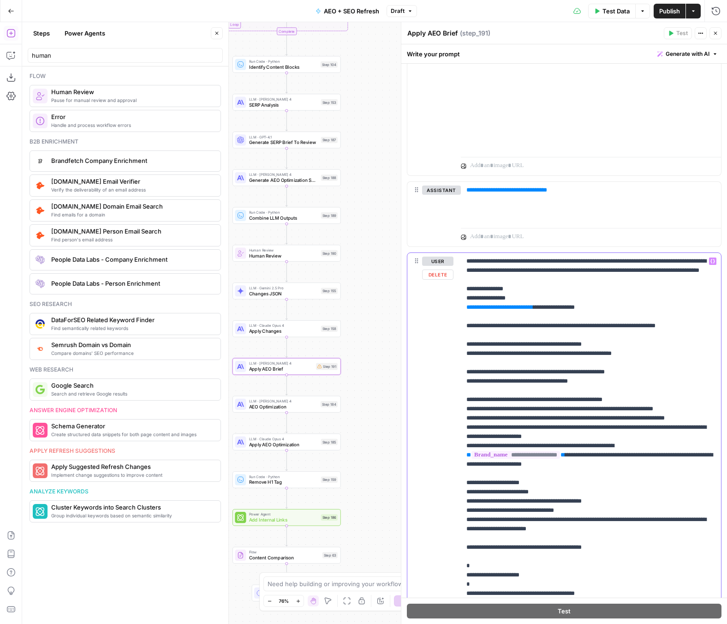
drag, startPoint x: 554, startPoint y: 317, endPoint x: 468, endPoint y: 315, distance: 86.3
click at [468, 315] on p "**********" at bounding box center [590, 492] width 249 height 471
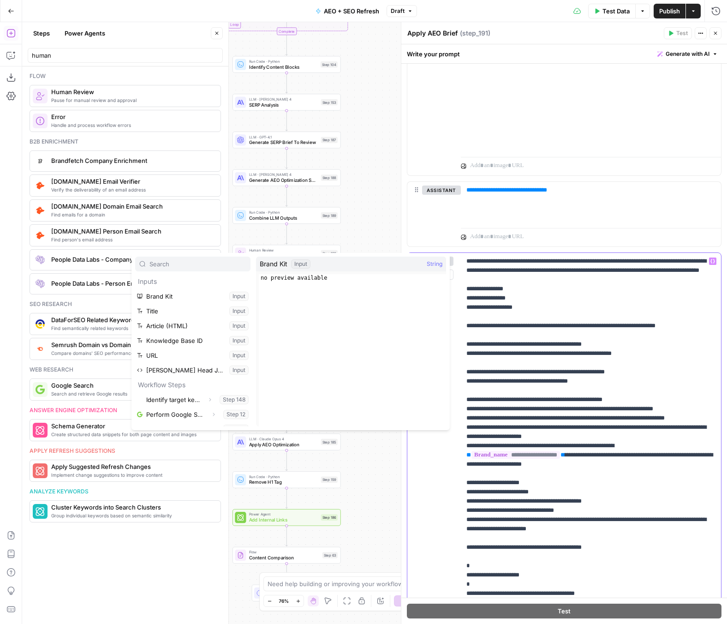
click at [471, 318] on p "**********" at bounding box center [590, 492] width 249 height 471
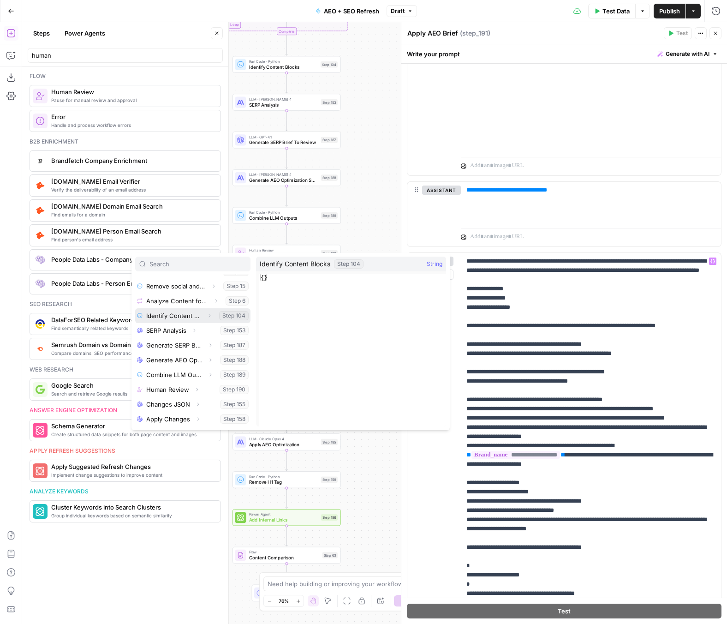
click at [209, 316] on icon "button" at bounding box center [210, 315] width 2 height 3
click at [198, 326] on button "Select variable Output" at bounding box center [197, 330] width 106 height 15
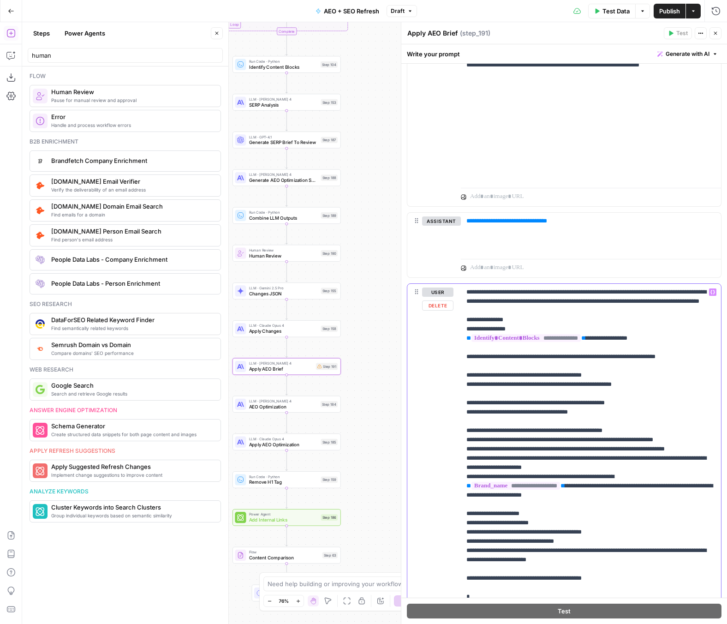
scroll to position [386, 0]
drag, startPoint x: 608, startPoint y: 226, endPoint x: 453, endPoint y: 223, distance: 155.5
click at [453, 223] on div "**********" at bounding box center [564, 245] width 314 height 65
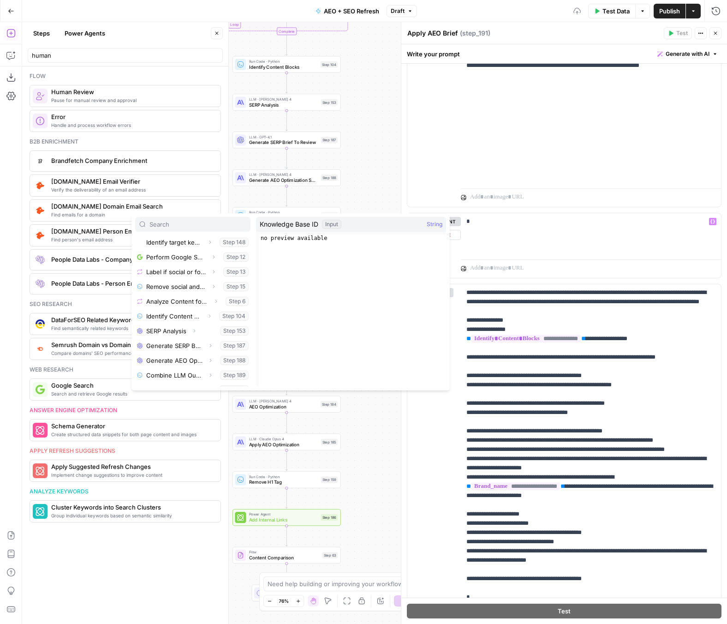
scroll to position [158, 0]
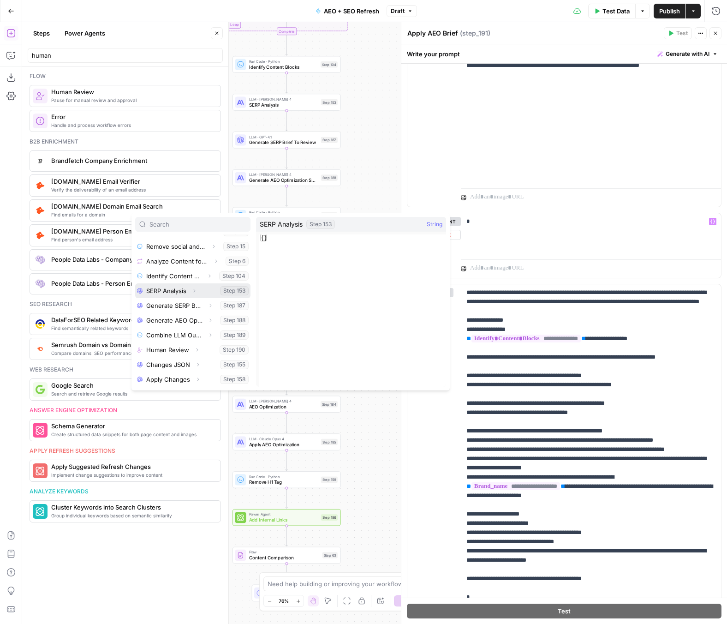
click at [194, 292] on icon "button" at bounding box center [194, 291] width 6 height 6
click at [180, 303] on button "Select variable Output" at bounding box center [197, 305] width 106 height 15
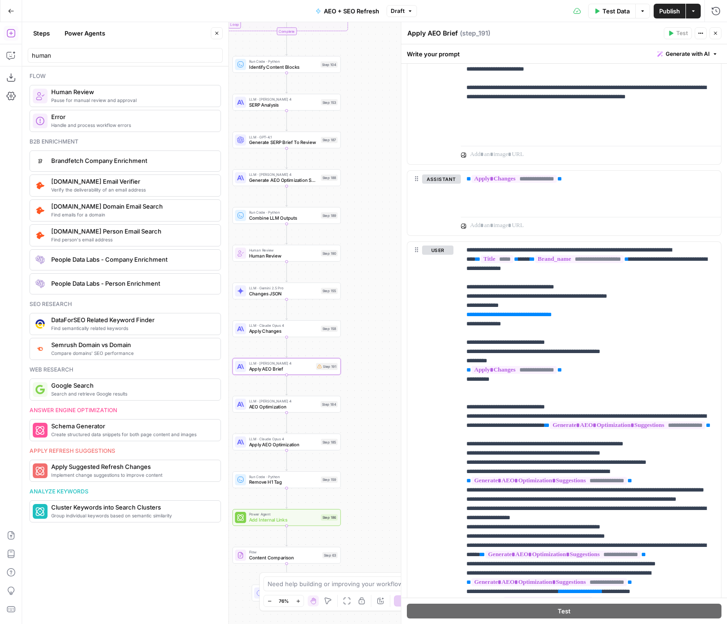
scroll to position [1283, 0]
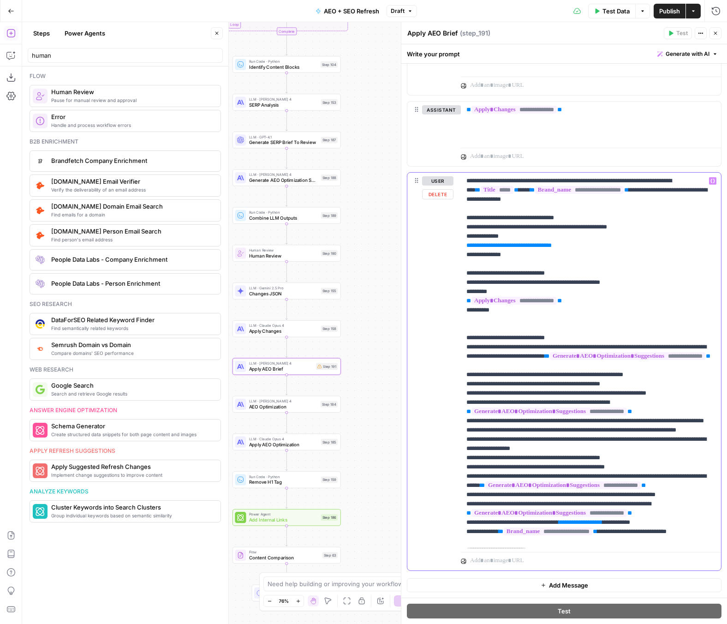
drag, startPoint x: 598, startPoint y: 245, endPoint x: 462, endPoint y: 245, distance: 136.6
click at [462, 245] on div "**********" at bounding box center [591, 361] width 260 height 376
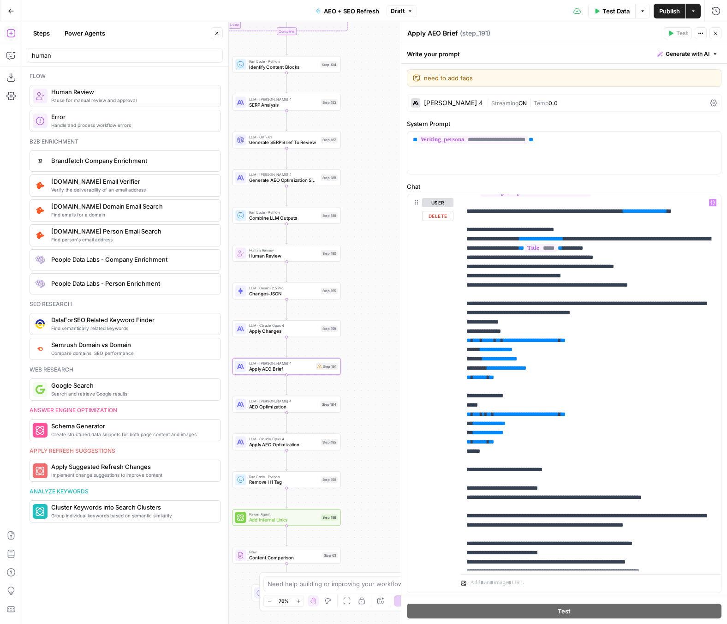
scroll to position [72, 0]
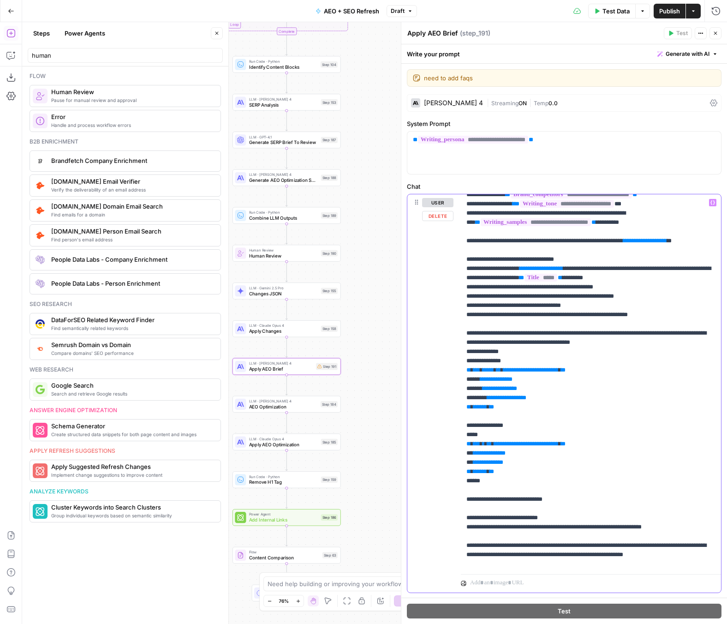
click at [559, 373] on span "**********" at bounding box center [530, 370] width 55 height 6
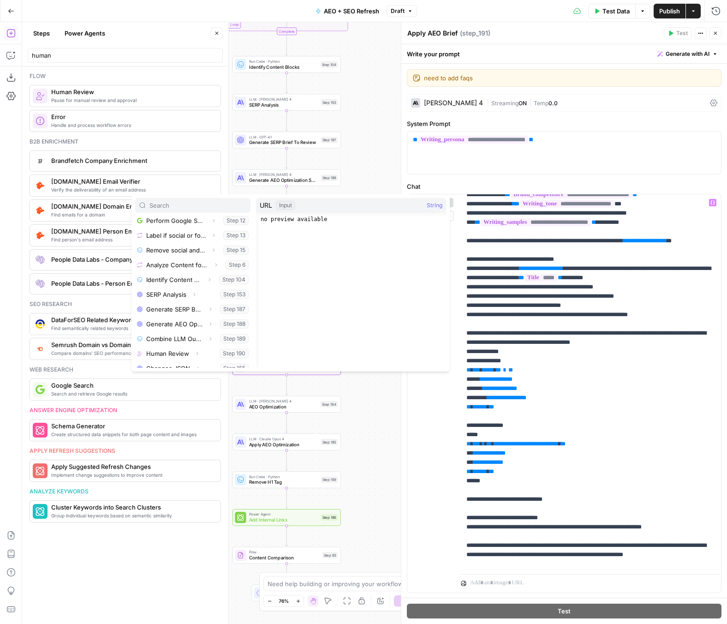
scroll to position [158, 0]
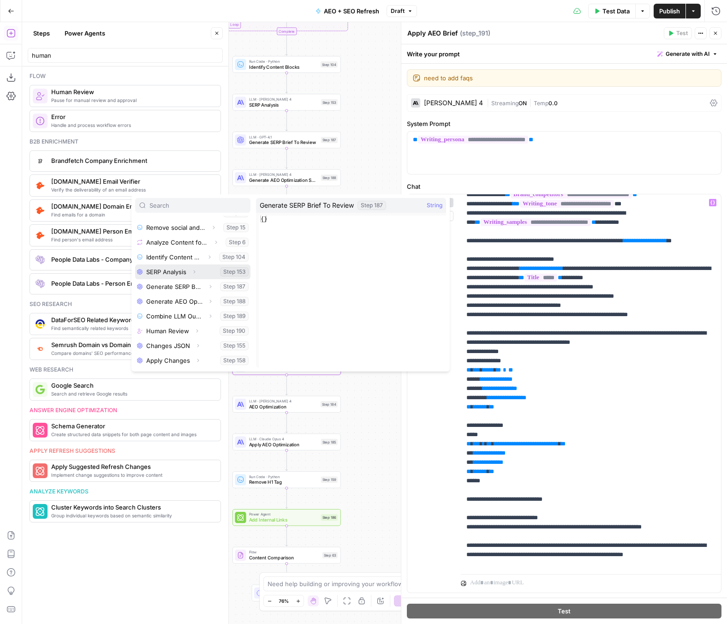
click at [195, 272] on icon "button" at bounding box center [195, 271] width 2 height 3
click at [176, 285] on button "Select variable Output" at bounding box center [197, 286] width 106 height 15
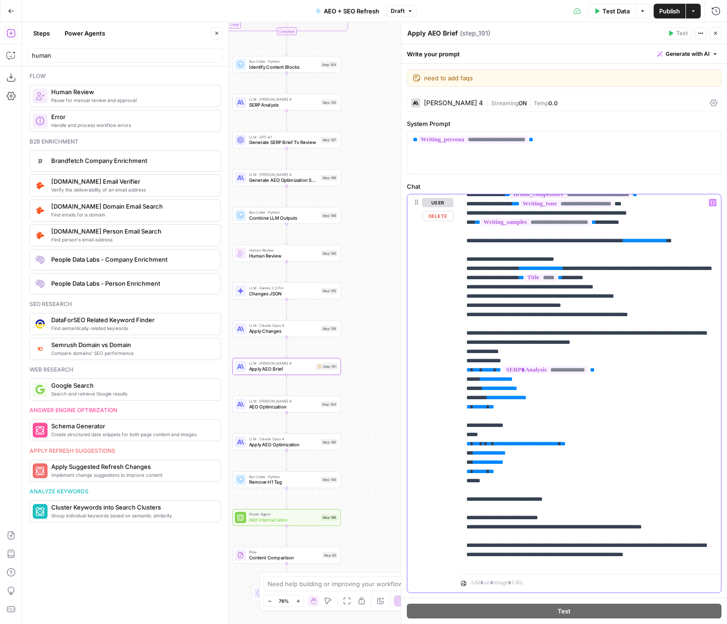
click at [559, 447] on span "**********" at bounding box center [526, 444] width 65 height 6
drag, startPoint x: 590, startPoint y: 386, endPoint x: 511, endPoint y: 385, distance: 78.9
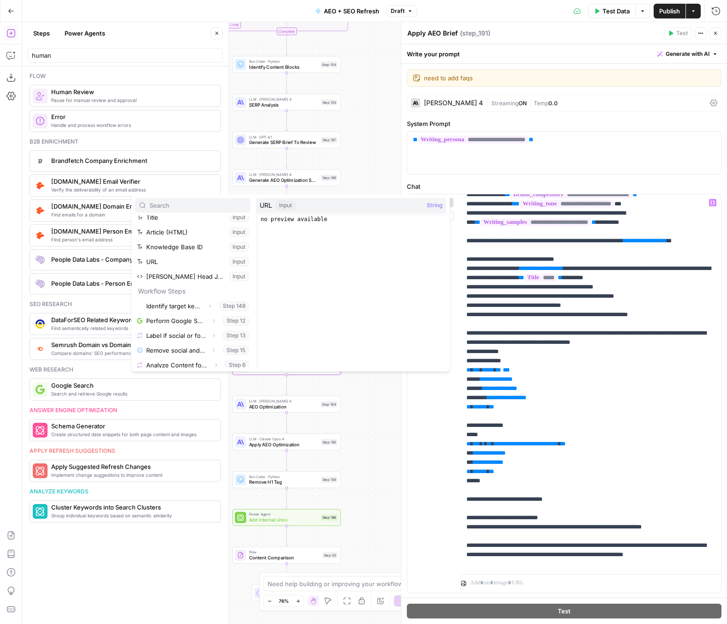
scroll to position [38, 0]
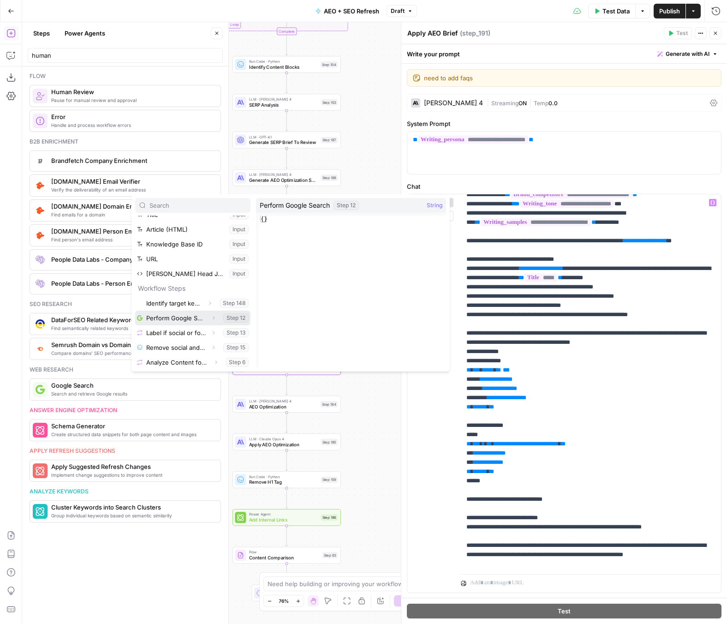
click at [213, 319] on icon "button" at bounding box center [214, 318] width 6 height 6
click at [185, 330] on button "Select variable Output" at bounding box center [197, 332] width 106 height 15
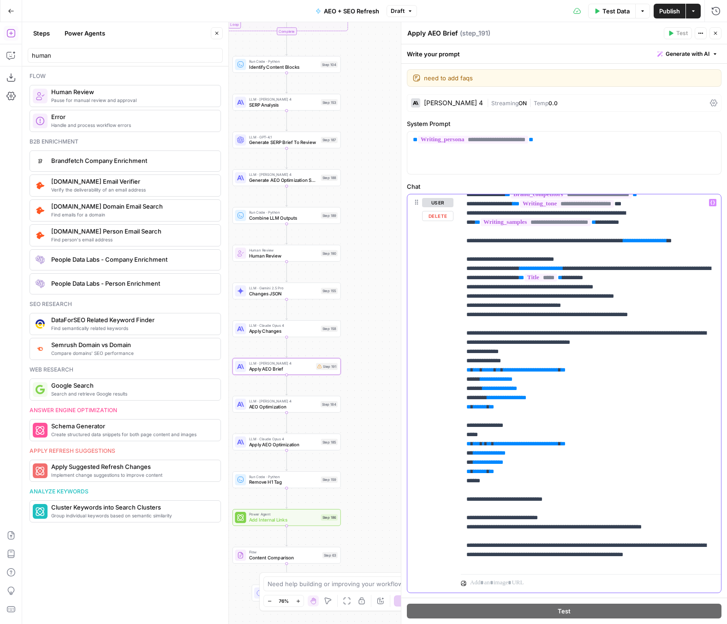
scroll to position [0, 0]
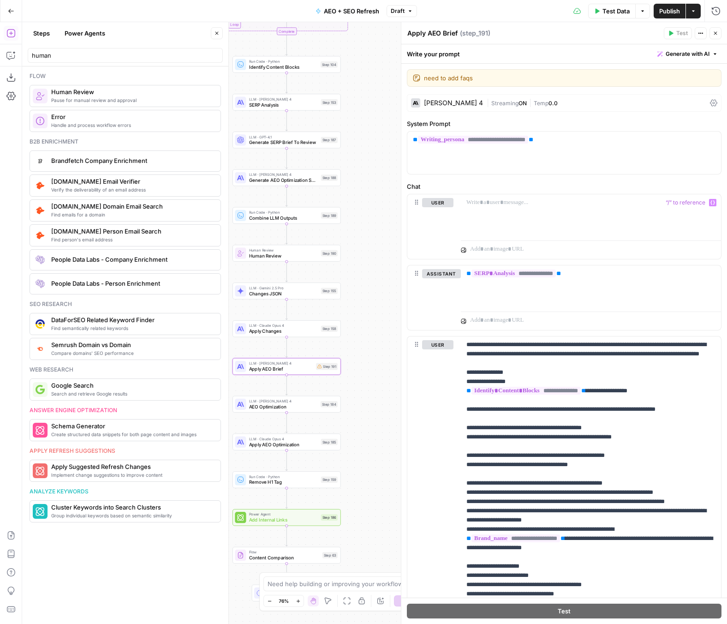
click at [394, 0] on div "Go Back AEO + SEO Refresh Draft Test Data Options Publish Actions Run History" at bounding box center [363, 11] width 727 height 22
click at [532, 222] on div at bounding box center [591, 215] width 260 height 42
click at [555, 203] on p at bounding box center [590, 202] width 249 height 9
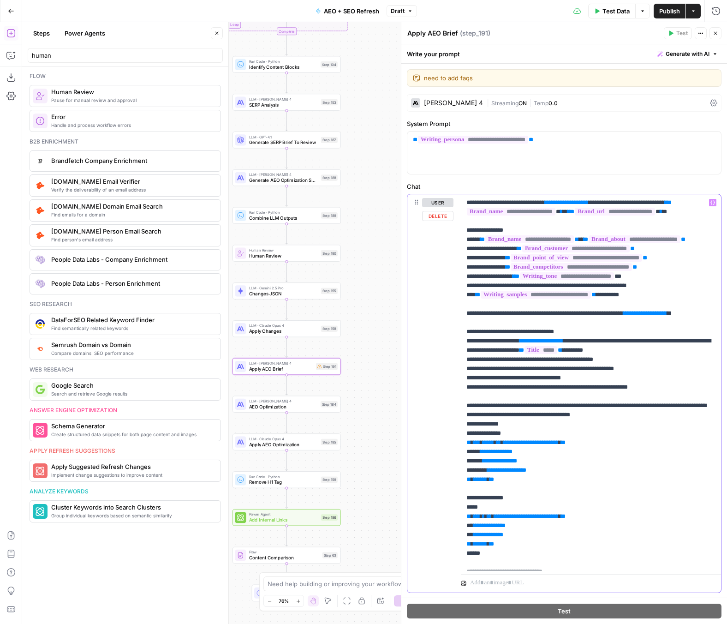
click at [559, 445] on span "**********" at bounding box center [530, 442] width 55 height 6
drag, startPoint x: 590, startPoint y: 460, endPoint x: 511, endPoint y: 462, distance: 79.4
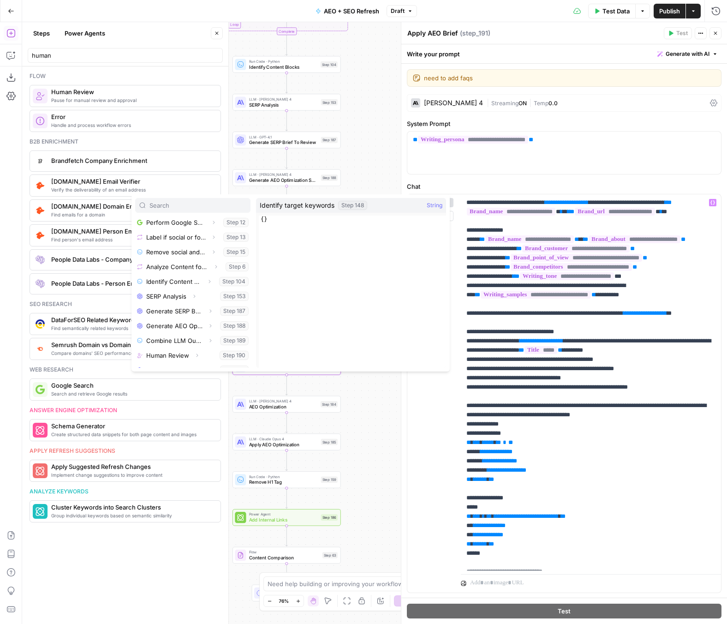
scroll to position [120, 0]
click at [214, 280] on icon "button" at bounding box center [216, 281] width 6 height 6
click at [197, 292] on button "Select variable Output" at bounding box center [197, 295] width 106 height 15
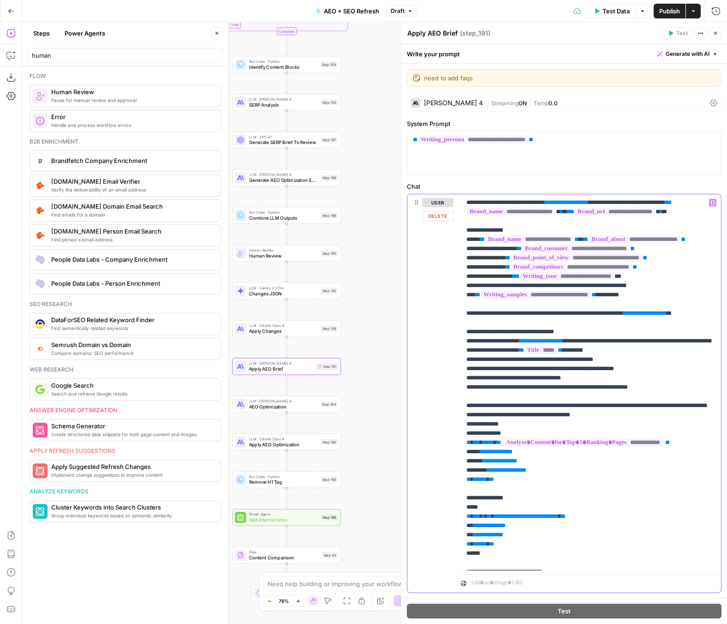
drag, startPoint x: 498, startPoint y: 536, endPoint x: 583, endPoint y: 535, distance: 84.9
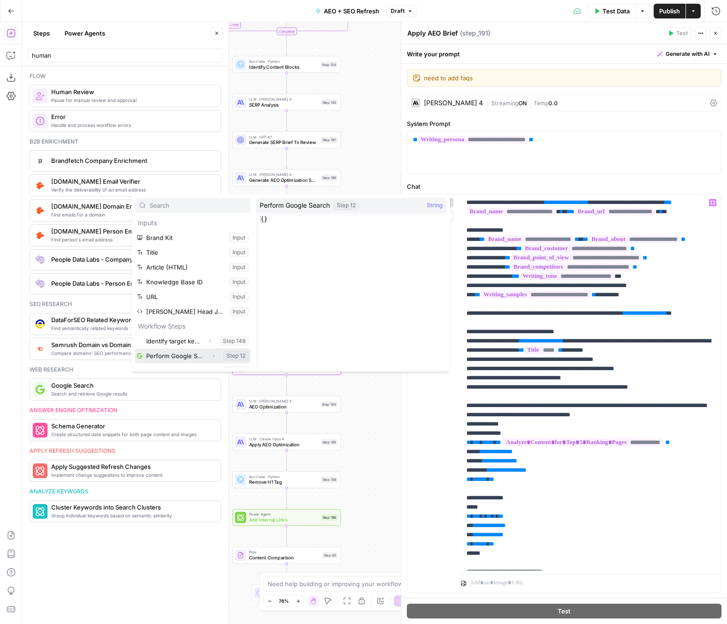
click at [212, 356] on icon "button" at bounding box center [214, 356] width 6 height 6
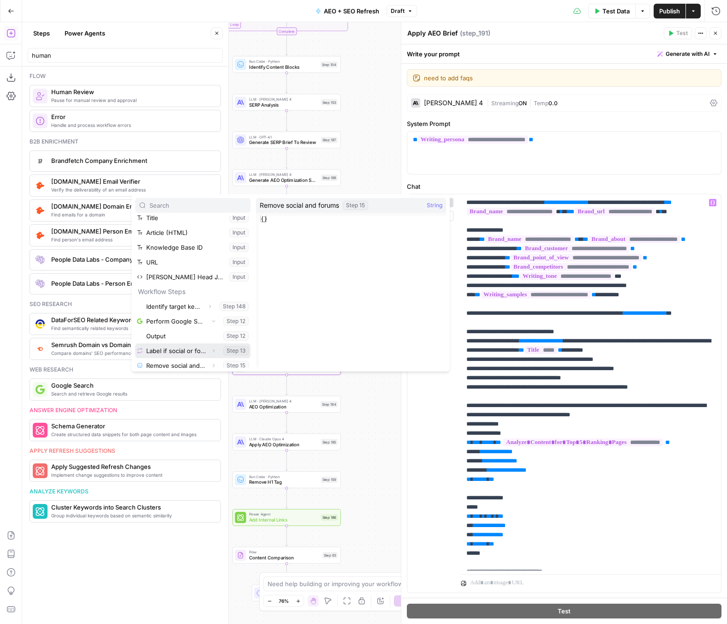
click at [205, 359] on ul "Identify target keywords Expand Step 148 Perform Google Search Collapse Step 12…" at bounding box center [192, 402] width 115 height 207
click at [197, 335] on button "Select variable Output" at bounding box center [197, 336] width 106 height 15
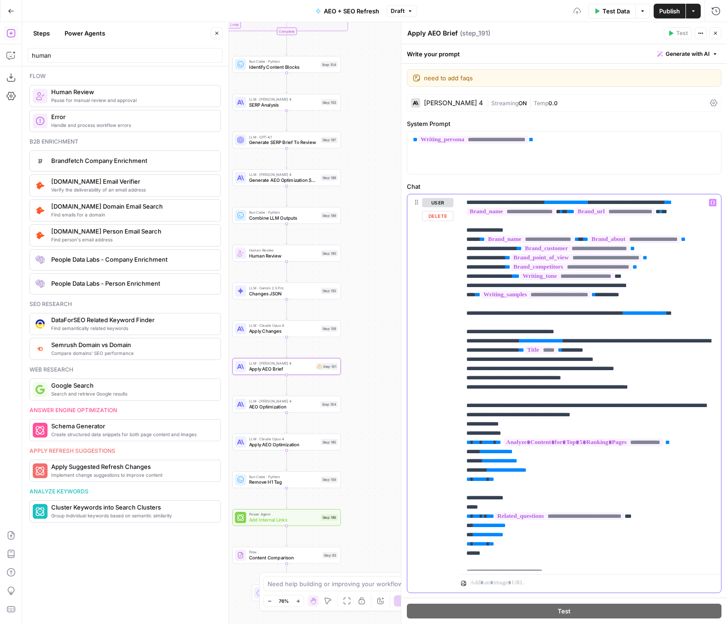
click at [603, 10] on span "Test Data" at bounding box center [616, 10] width 27 height 9
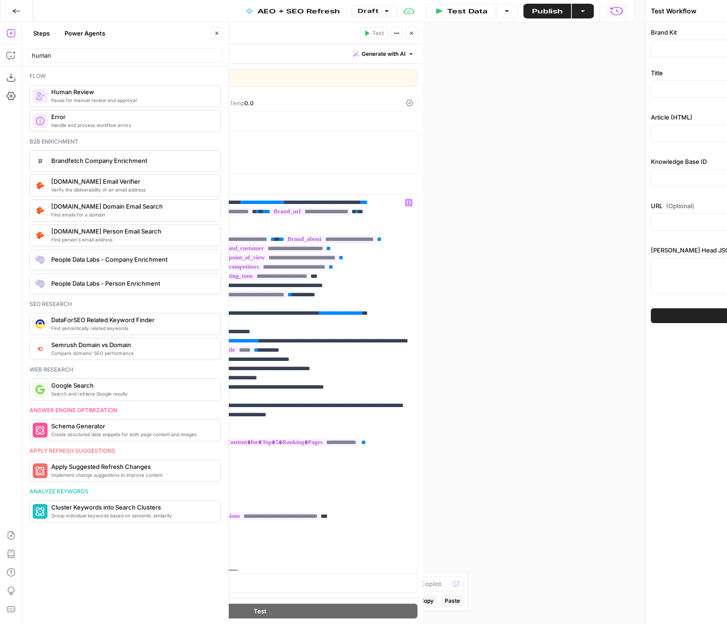
click at [602, 10] on div "Test Workflow Close Brand Kit Title Article (HTML) Knowledge Base ID URL (Optio…" at bounding box center [575, 312] width 304 height 624
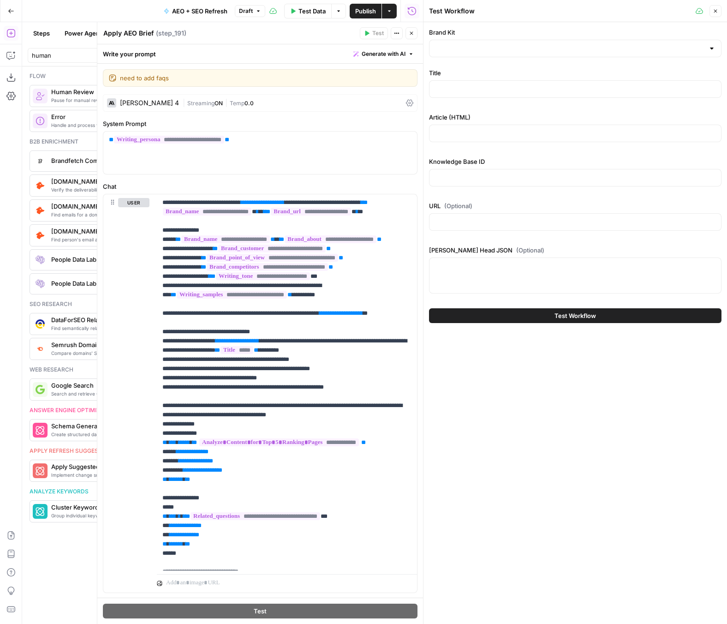
click at [411, 36] on icon "button" at bounding box center [412, 33] width 6 height 6
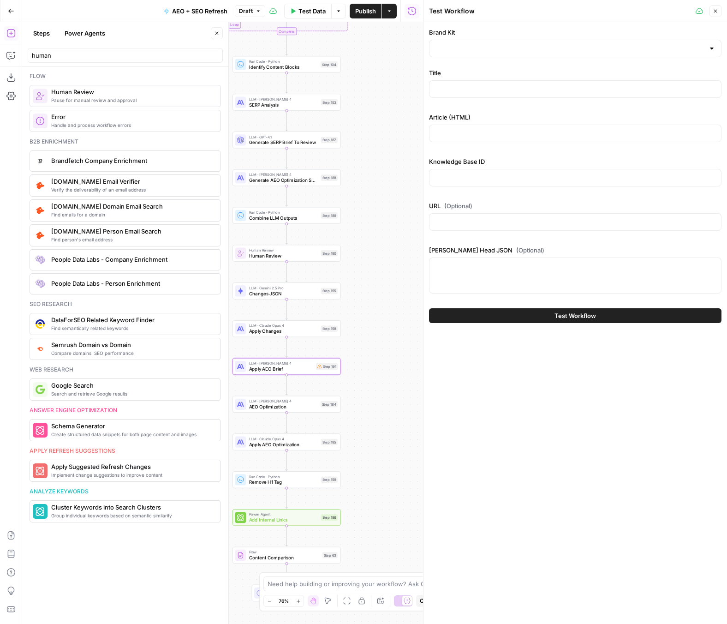
click at [221, 32] on button "Close" at bounding box center [217, 33] width 12 height 12
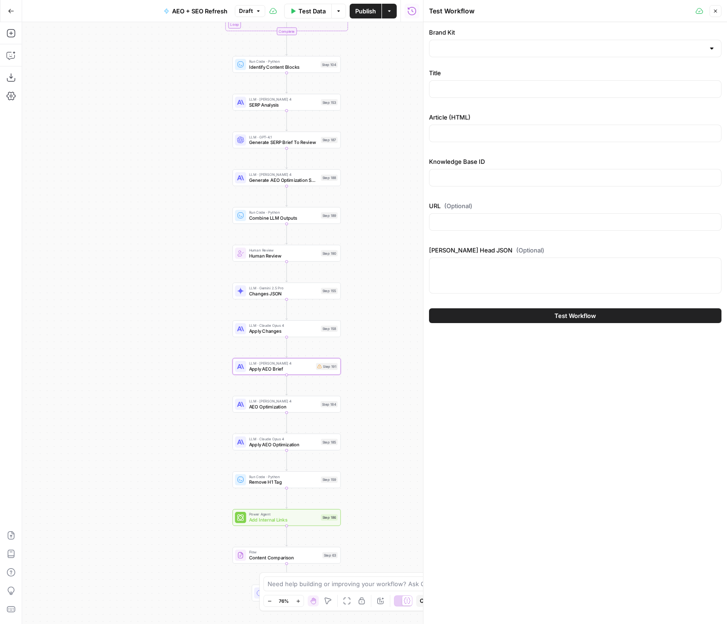
click at [256, 374] on div "LLM · Claude Sonnet 4 Apply AEO Brief Step 191" at bounding box center [287, 366] width 108 height 17
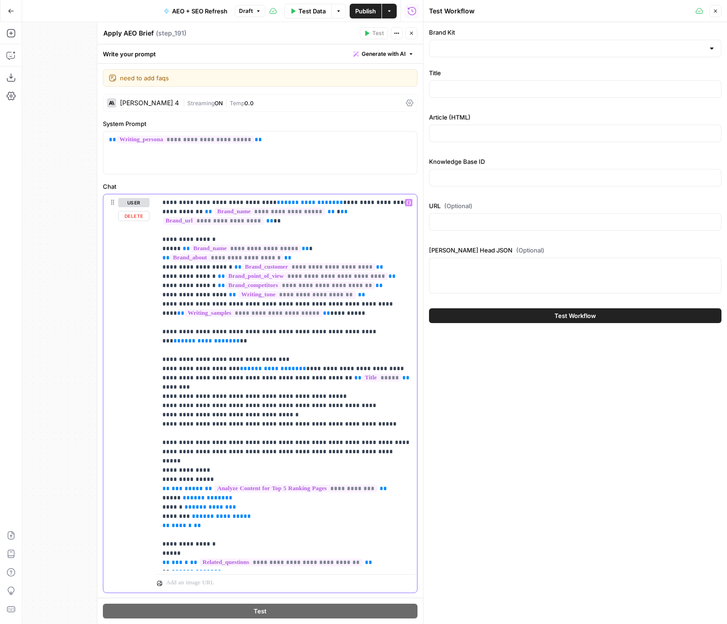
drag, startPoint x: 225, startPoint y: 331, endPoint x: 208, endPoint y: 331, distance: 16.6
drag, startPoint x: 312, startPoint y: 202, endPoint x: 250, endPoint y: 201, distance: 61.8
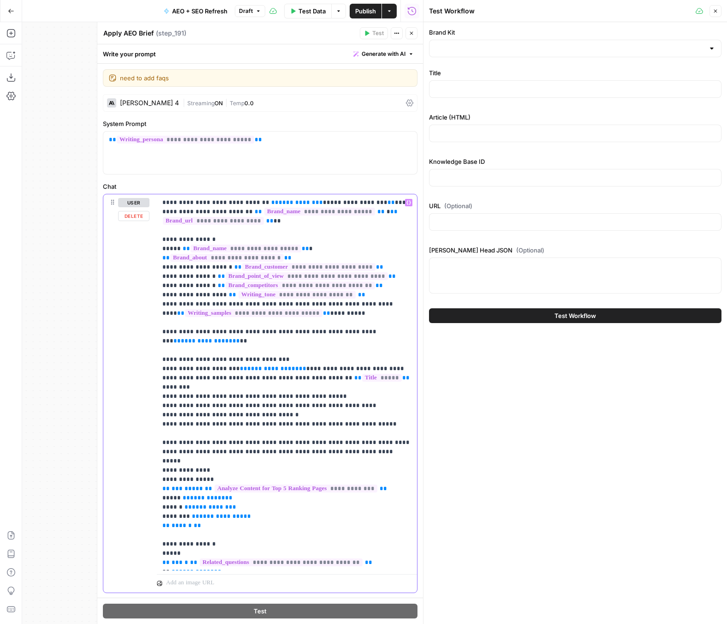
click at [279, 203] on span "**********" at bounding box center [301, 202] width 44 height 6
drag, startPoint x: 83, startPoint y: 173, endPoint x: 14, endPoint y: 351, distance: 190.5
click at [15, 348] on div "Add Steps Copilot Download as JSON Settings Import JSON AirOps Academy Help Giv…" at bounding box center [211, 323] width 423 height 602
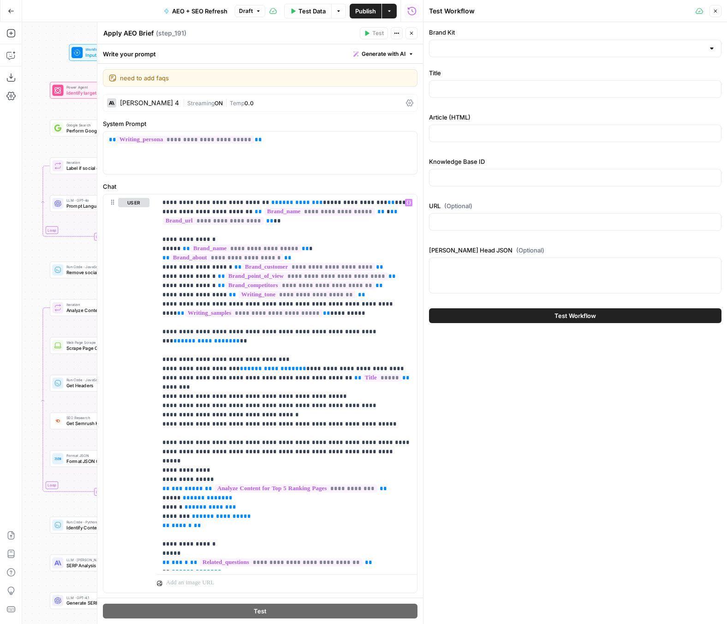
drag, startPoint x: 72, startPoint y: 89, endPoint x: -33, endPoint y: 383, distance: 312.5
click at [0, 383] on html "ServiceTitan New Home Browse Insights Opportunities Your Data Recent Grids Cont…" at bounding box center [363, 312] width 727 height 624
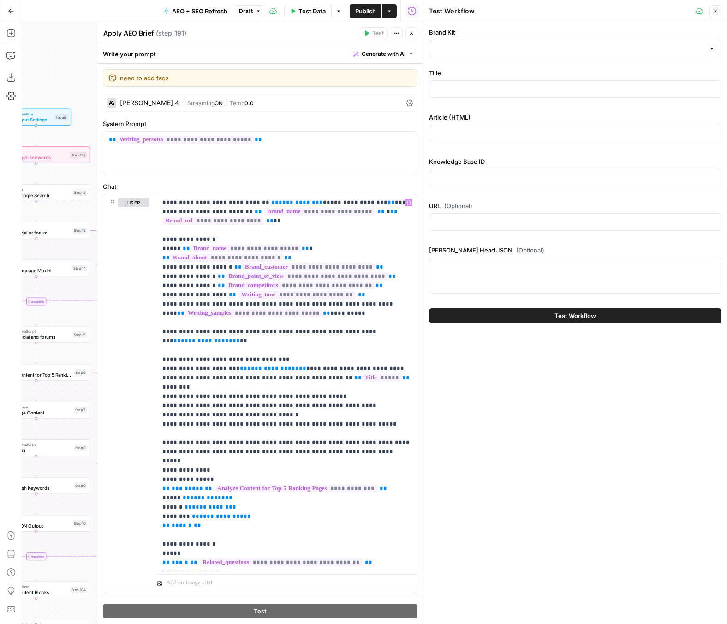
drag, startPoint x: 42, startPoint y: 108, endPoint x: -33, endPoint y: 166, distance: 95.4
click at [0, 166] on html "ServiceTitan New Home Browse Insights Opportunities Your Data Recent Grids Cont…" at bounding box center [363, 312] width 727 height 624
click at [279, 203] on span "**********" at bounding box center [301, 202] width 44 height 6
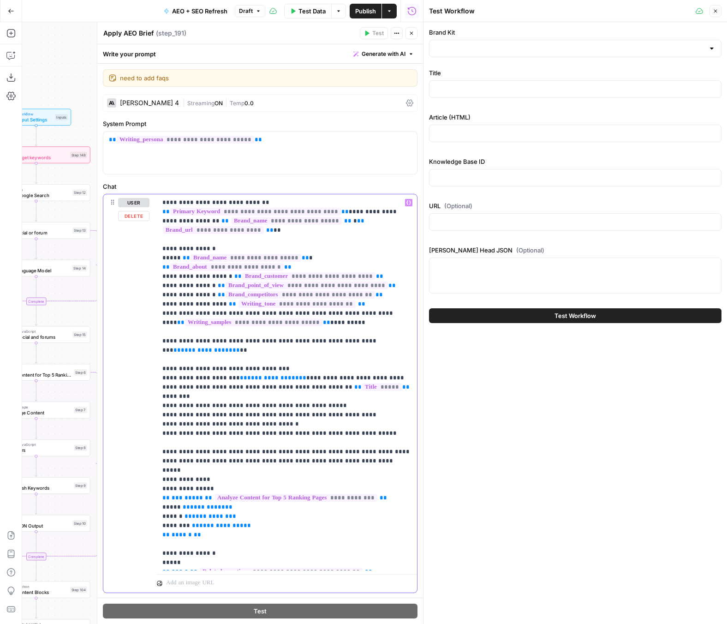
drag, startPoint x: 335, startPoint y: 211, endPoint x: 161, endPoint y: 210, distance: 173.5
click at [161, 210] on div "**********" at bounding box center [287, 382] width 260 height 376
copy p "**********"
drag, startPoint x: 221, startPoint y: 351, endPoint x: 164, endPoint y: 351, distance: 57.7
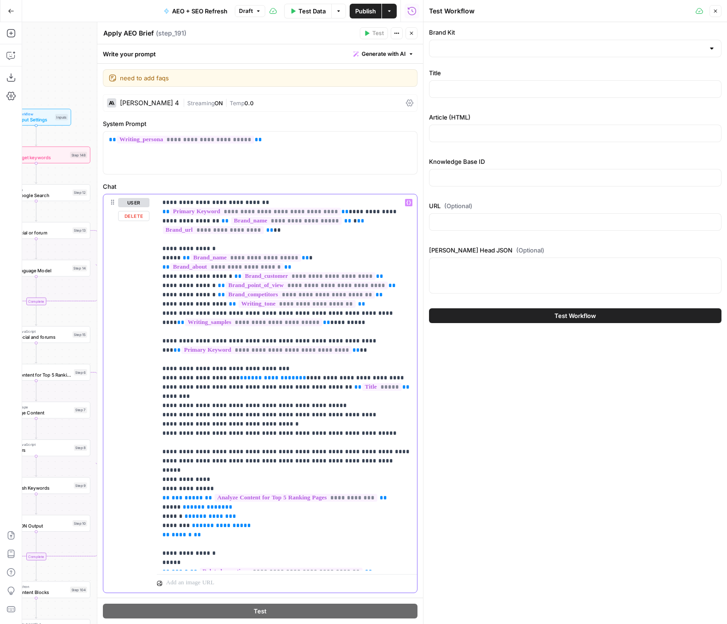
drag, startPoint x: 287, startPoint y: 376, endPoint x: 228, endPoint y: 376, distance: 59.1
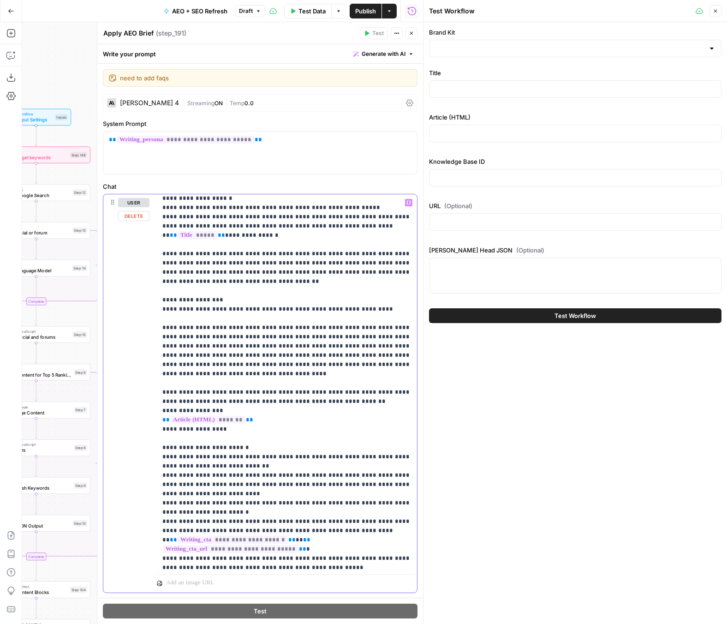
scroll to position [728, 0]
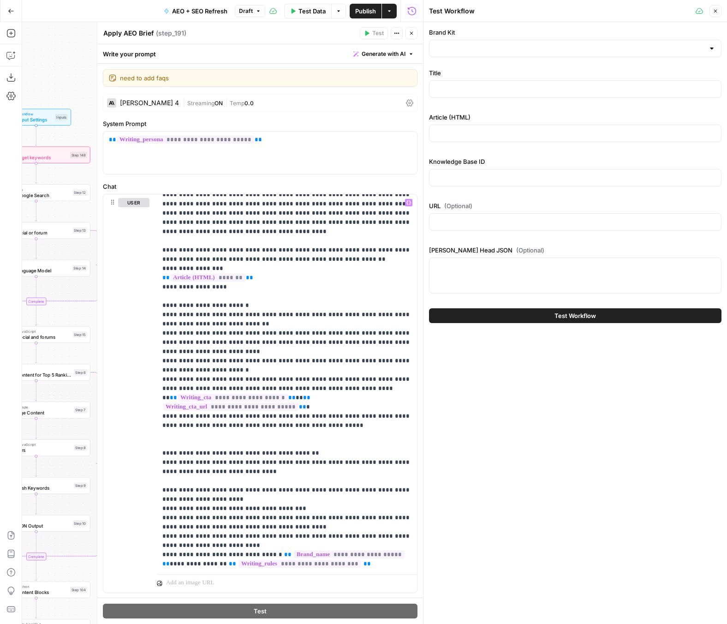
click at [412, 35] on button "Close" at bounding box center [412, 33] width 12 height 12
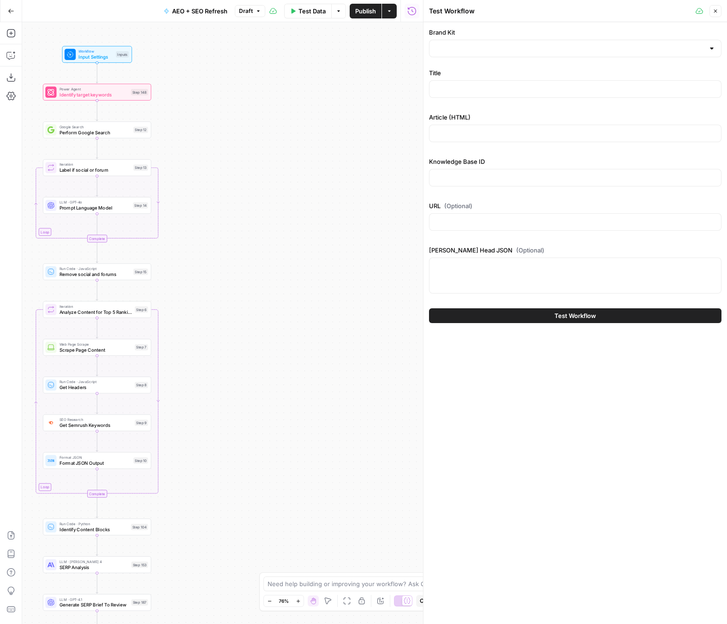
drag, startPoint x: 338, startPoint y: 251, endPoint x: 399, endPoint y: 188, distance: 87.4
click at [399, 188] on div "Workflow Input Settings Inputs Power Agent Identify target keywords Step 148 Go…" at bounding box center [222, 323] width 401 height 602
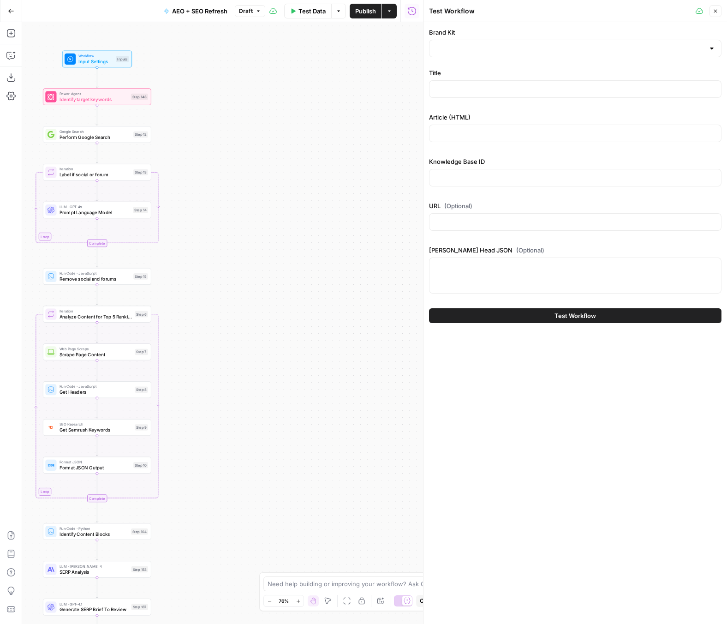
drag, startPoint x: 259, startPoint y: 418, endPoint x: 329, endPoint y: 272, distance: 162.2
click at [329, 273] on div "Workflow Input Settings Inputs Power Agent Identify target keywords Step 148 Go…" at bounding box center [222, 323] width 401 height 602
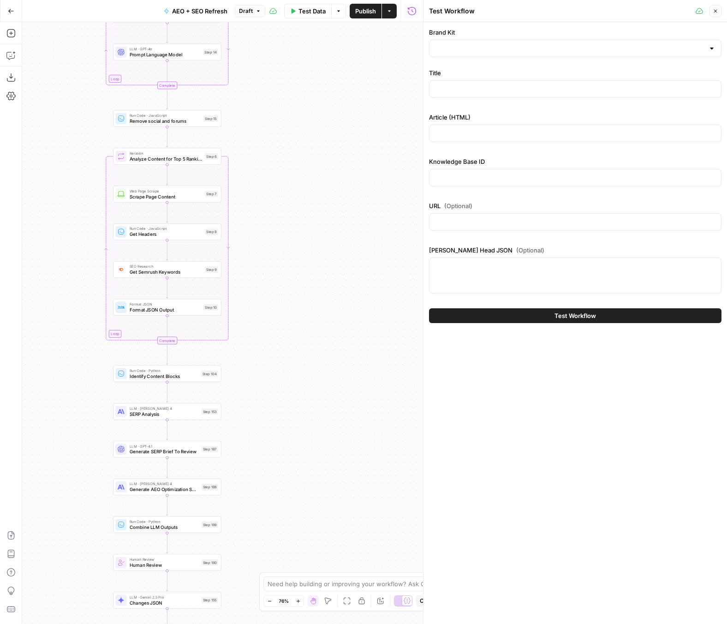
drag, startPoint x: 329, startPoint y: 317, endPoint x: 329, endPoint y: 149, distance: 168.4
click at [329, 149] on div "Workflow Input Settings Inputs Power Agent Identify target keywords Step 148 Go…" at bounding box center [222, 323] width 401 height 602
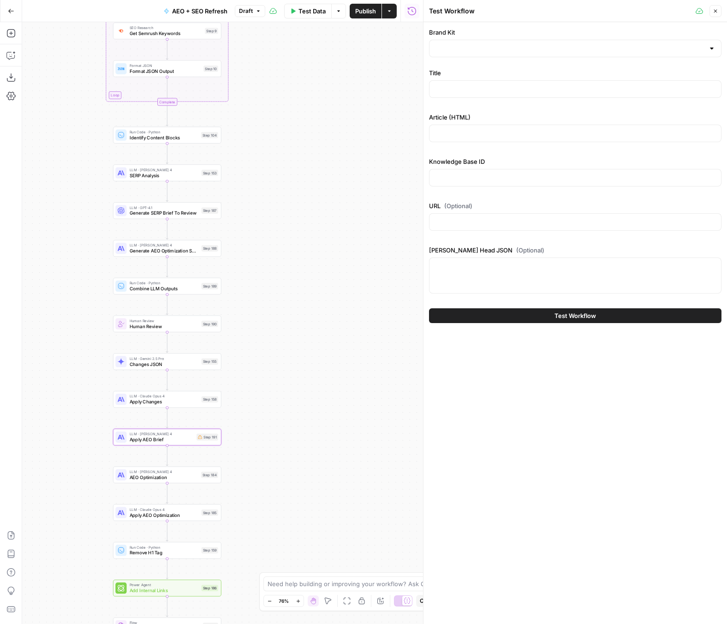
drag, startPoint x: 334, startPoint y: 302, endPoint x: 334, endPoint y: 188, distance: 114.0
click at [334, 188] on div "Workflow Input Settings Inputs Power Agent Identify target keywords Step 148 Go…" at bounding box center [222, 323] width 401 height 602
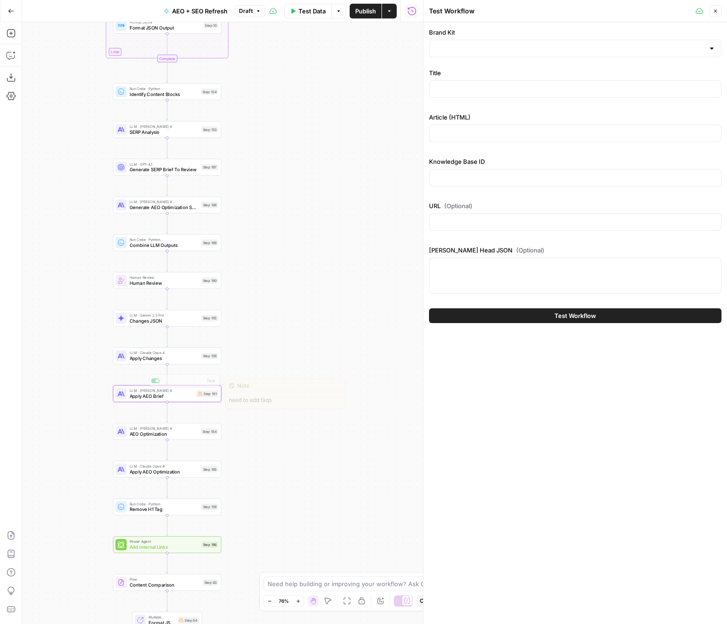
click at [205, 396] on div "Step 191" at bounding box center [208, 393] width 22 height 7
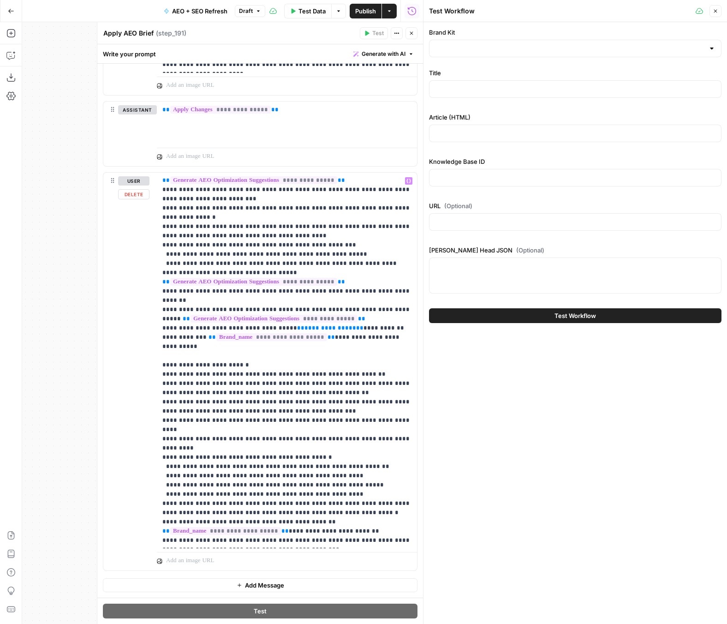
scroll to position [253, 0]
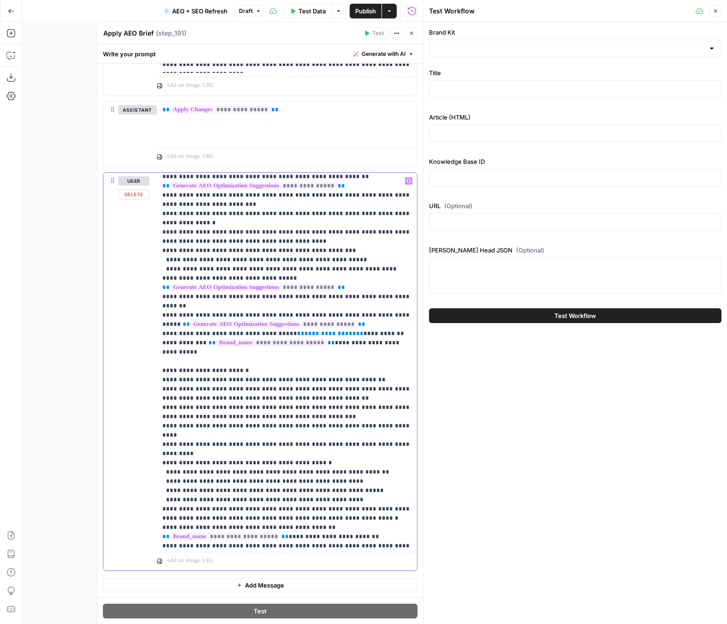
drag, startPoint x: 279, startPoint y: 297, endPoint x: 335, endPoint y: 298, distance: 55.8
click at [335, 298] on p "**********" at bounding box center [286, 237] width 249 height 628
paste div
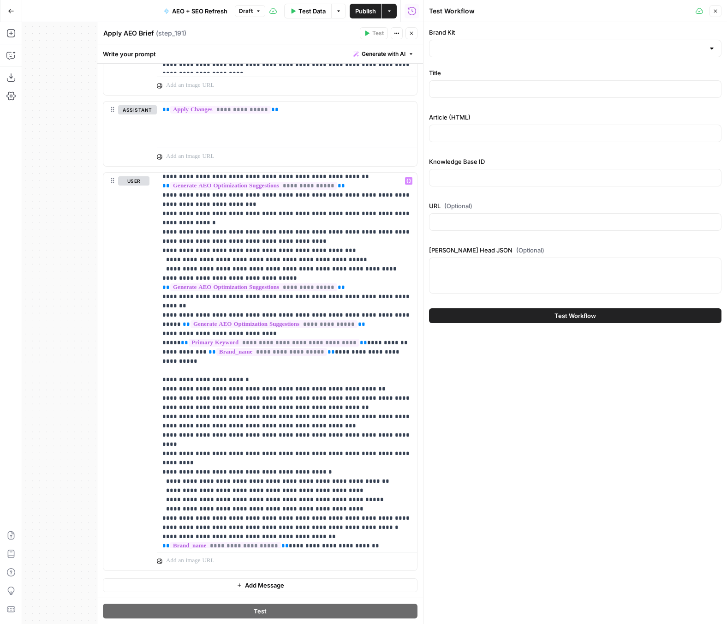
click at [412, 35] on icon "button" at bounding box center [412, 33] width 6 height 6
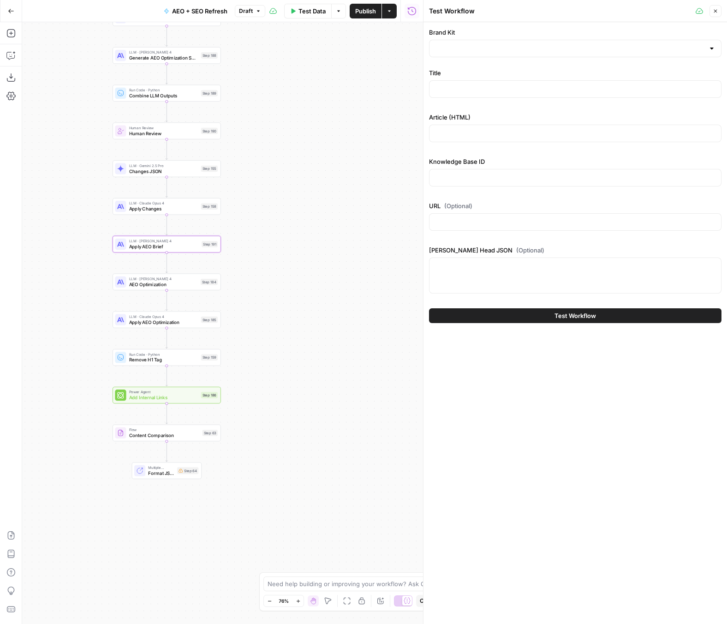
drag, startPoint x: 354, startPoint y: 365, endPoint x: 354, endPoint y: 215, distance: 149.5
click at [354, 215] on div "Workflow Input Settings Inputs Power Agent Identify target keywords Step 148 Go…" at bounding box center [222, 323] width 401 height 602
click at [173, 476] on div "Multiple Outputs Format JSON Summary Step 64 Switch to single output Edit Note …" at bounding box center [167, 470] width 70 height 17
click at [179, 474] on div "Multiple Outputs Format JSON Summary Step 64 Switch to single output Edit Note …" at bounding box center [167, 471] width 64 height 12
click at [179, 473] on div "Step 64" at bounding box center [189, 469] width 21 height 7
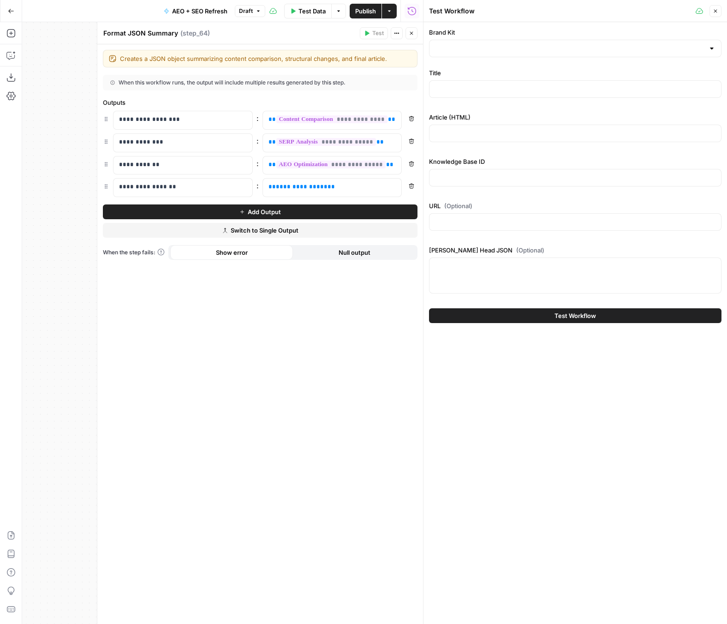
click at [414, 34] on button "Close" at bounding box center [412, 33] width 12 height 12
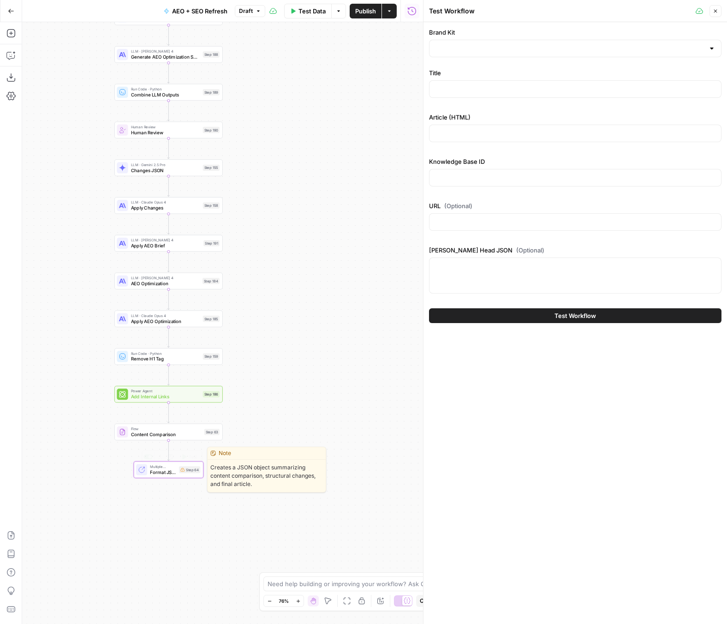
click at [183, 472] on div "Multiple Outputs Format JSON Summary Step 64 Switch to single output Edit Note …" at bounding box center [168, 470] width 64 height 12
click at [184, 468] on icon at bounding box center [182, 469] width 4 height 4
click at [191, 468] on div "Step 64" at bounding box center [189, 468] width 21 height 7
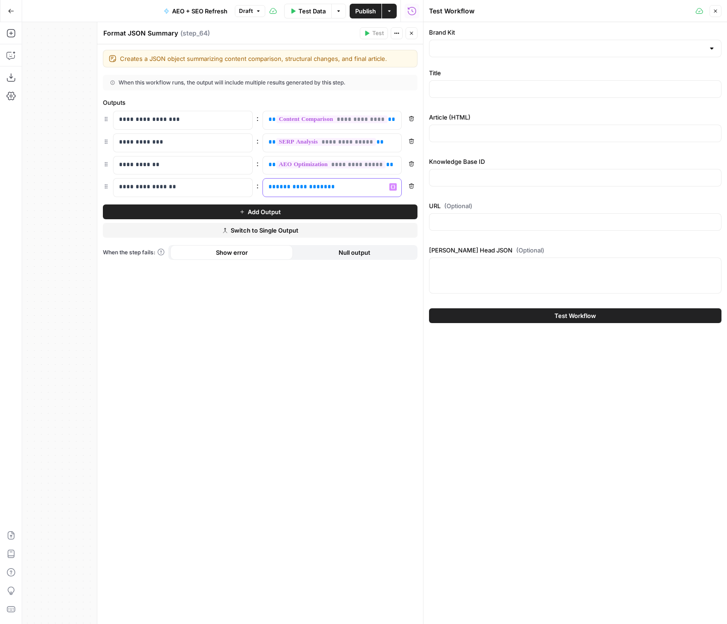
click at [294, 187] on span "**********" at bounding box center [302, 187] width 52 height 6
click at [711, 10] on button "Close" at bounding box center [716, 11] width 12 height 12
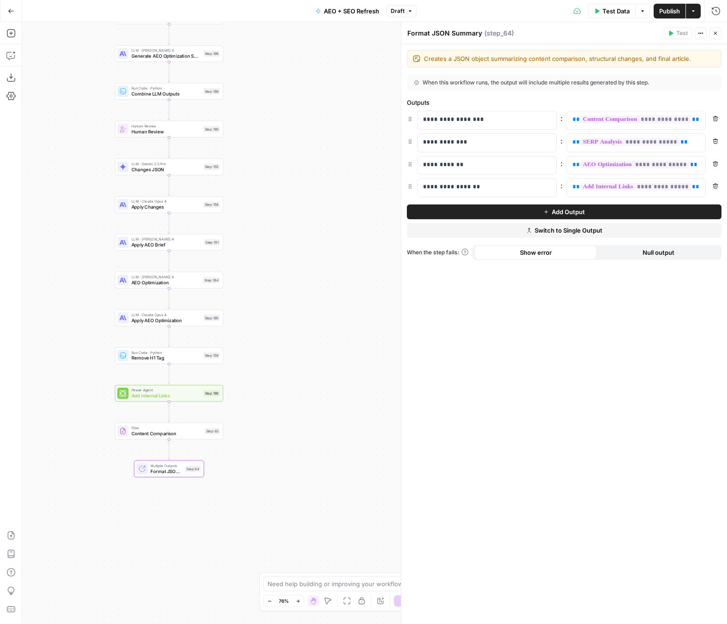
click at [713, 33] on icon "button" at bounding box center [716, 33] width 6 height 6
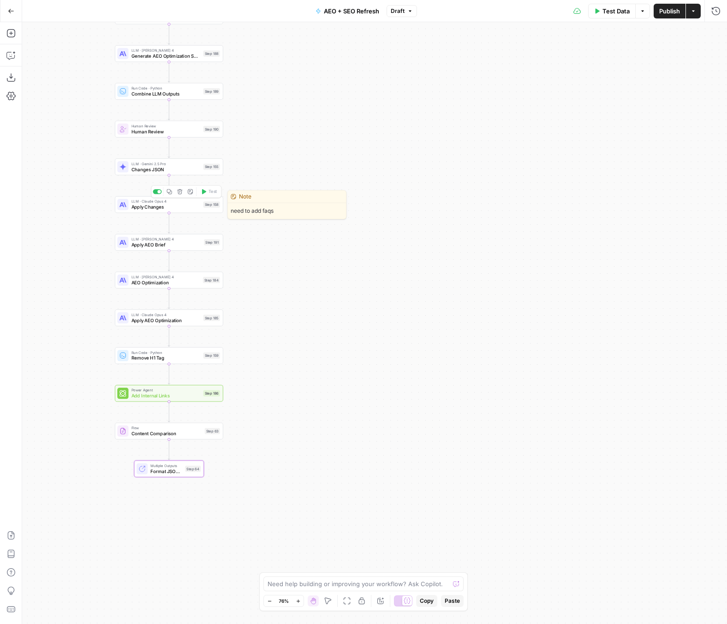
click at [166, 209] on span "Apply Changes" at bounding box center [166, 206] width 69 height 7
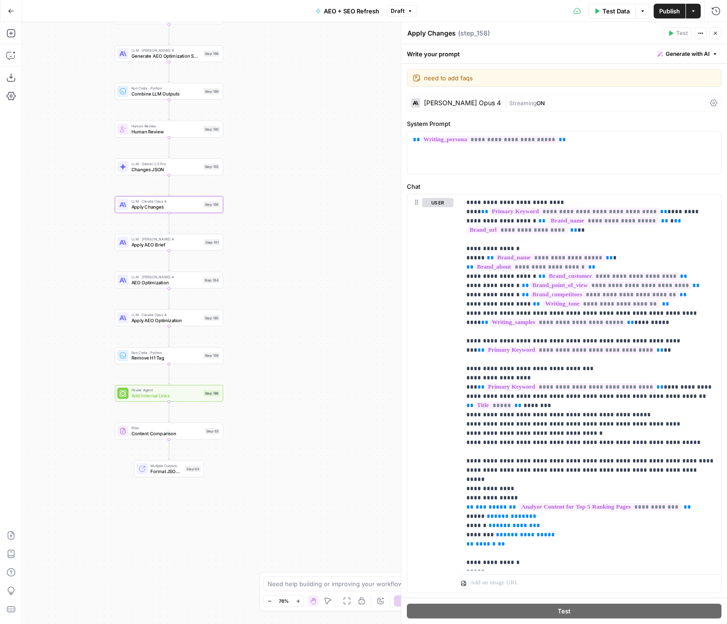
click at [716, 32] on icon "button" at bounding box center [715, 33] width 3 height 3
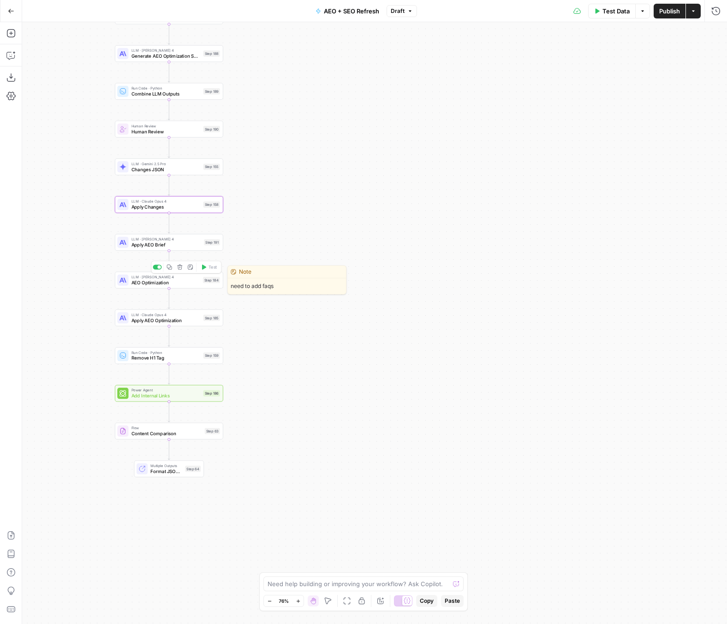
click at [179, 262] on div "Copy step Delete step Edit Note Test" at bounding box center [186, 267] width 70 height 12
click at [179, 264] on icon "button" at bounding box center [180, 267] width 6 height 6
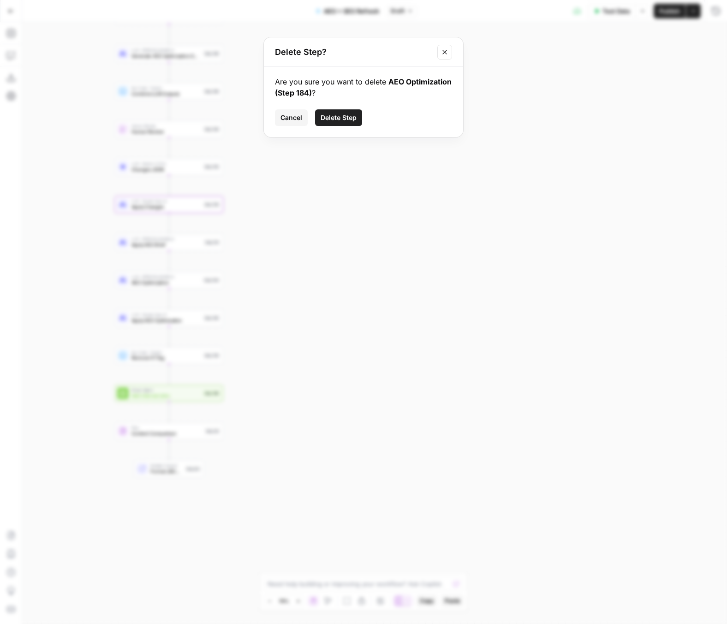
click at [347, 119] on span "Delete Step" at bounding box center [339, 117] width 36 height 9
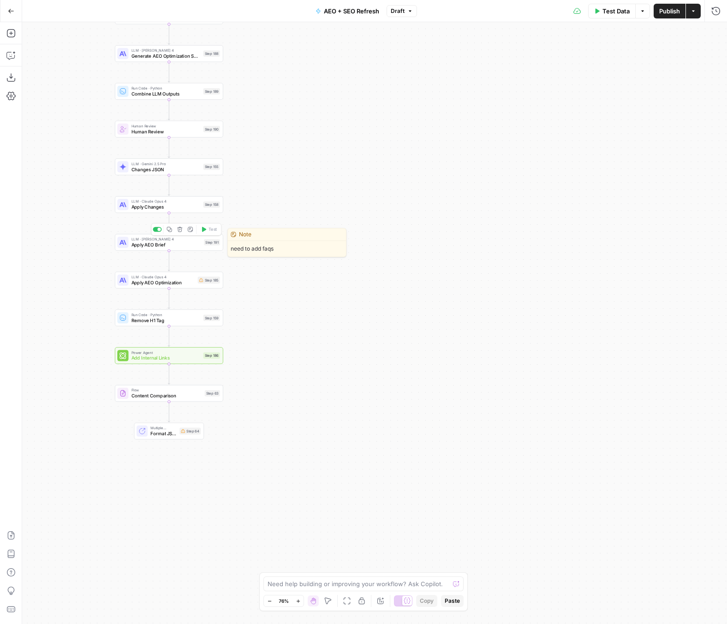
click at [164, 245] on span "Apply AEO Brief" at bounding box center [167, 244] width 70 height 7
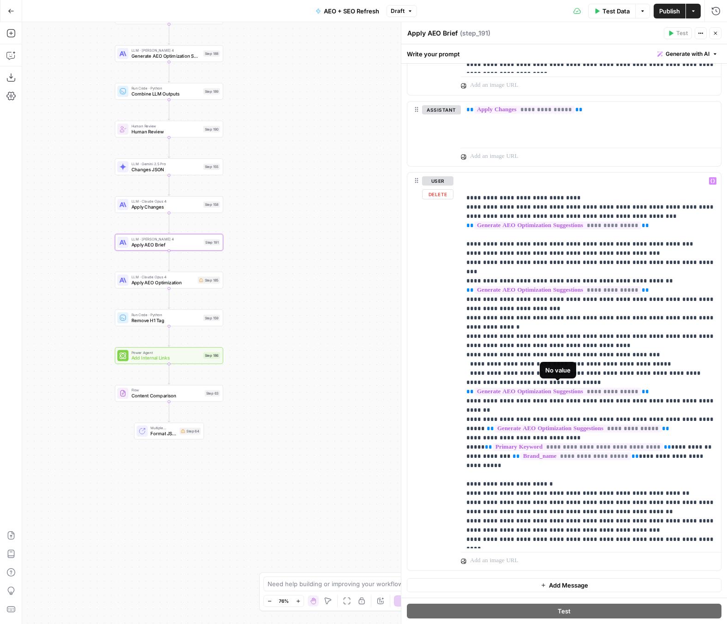
scroll to position [268, 0]
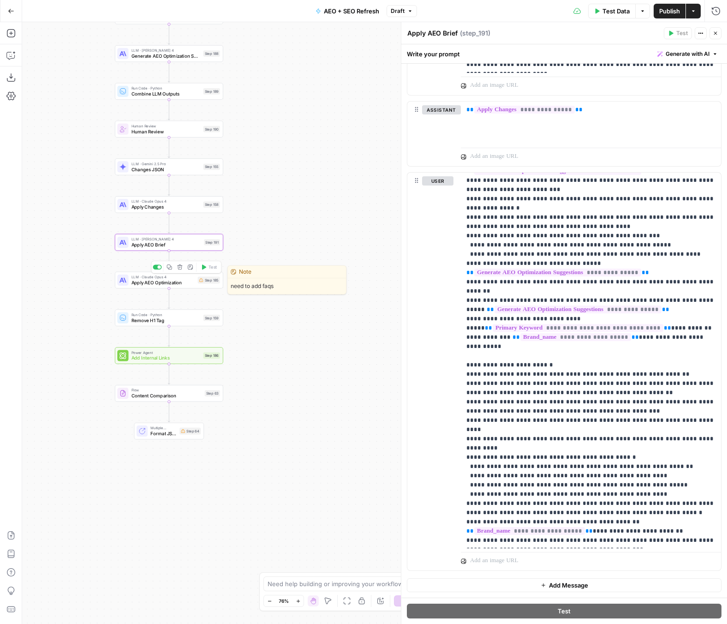
click at [185, 281] on span "Apply AEO Optimization" at bounding box center [164, 282] width 64 height 7
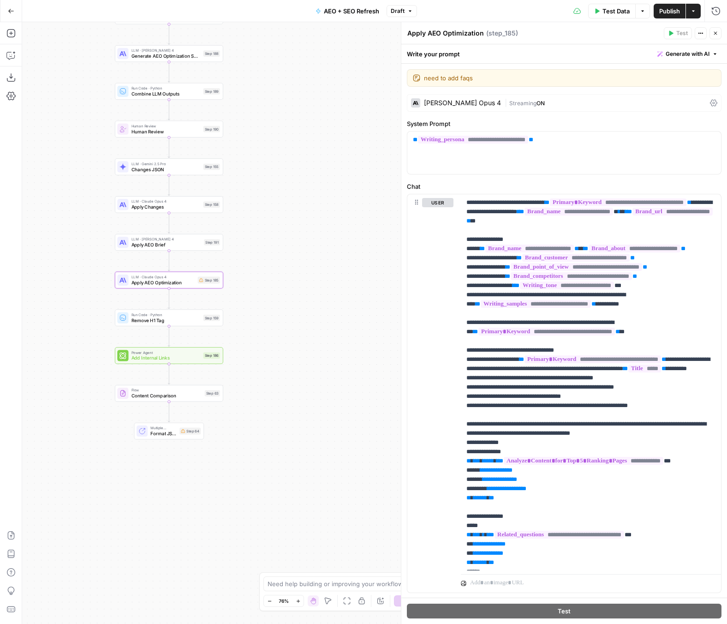
click at [157, 287] on div "LLM · Claude Opus 4 Apply AEO Optimization Step 185 Copy step Delete step Edit …" at bounding box center [169, 280] width 108 height 17
click at [163, 285] on span "Apply AEO Optimization" at bounding box center [164, 282] width 64 height 7
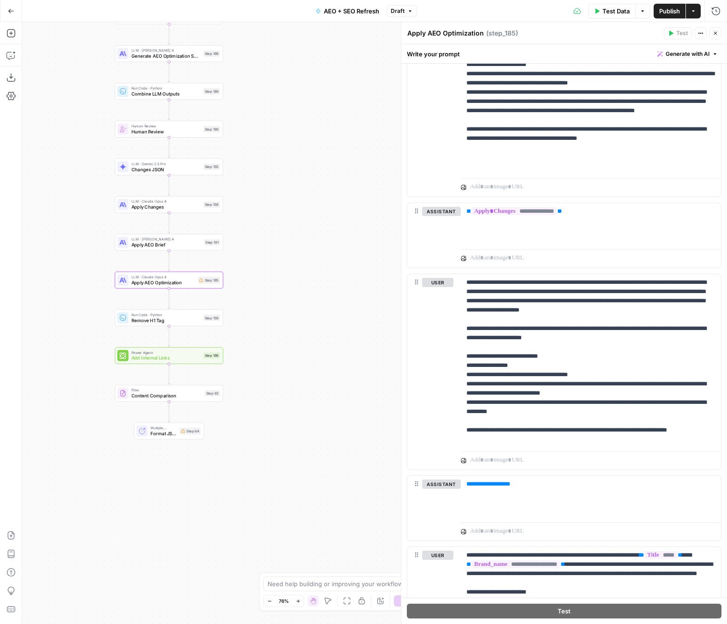
scroll to position [1270, 0]
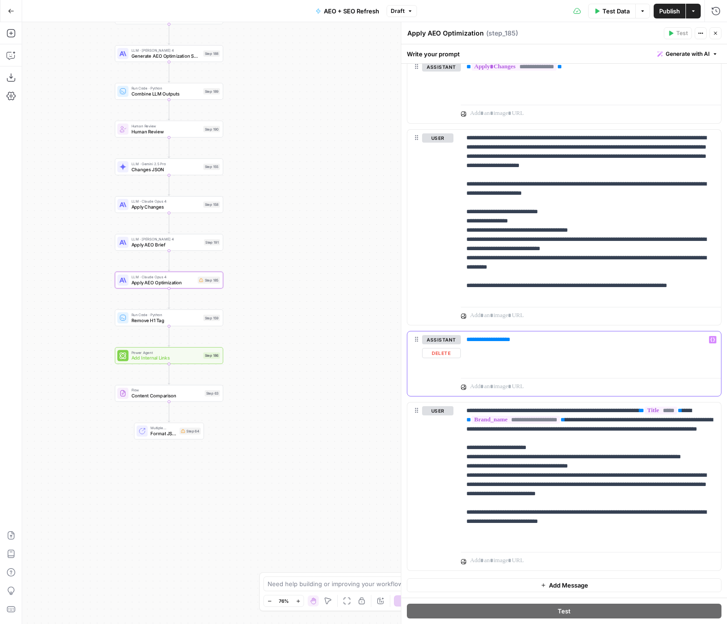
click at [496, 341] on span "**********" at bounding box center [488, 339] width 35 height 6
click at [181, 268] on icon "button" at bounding box center [179, 266] width 5 height 5
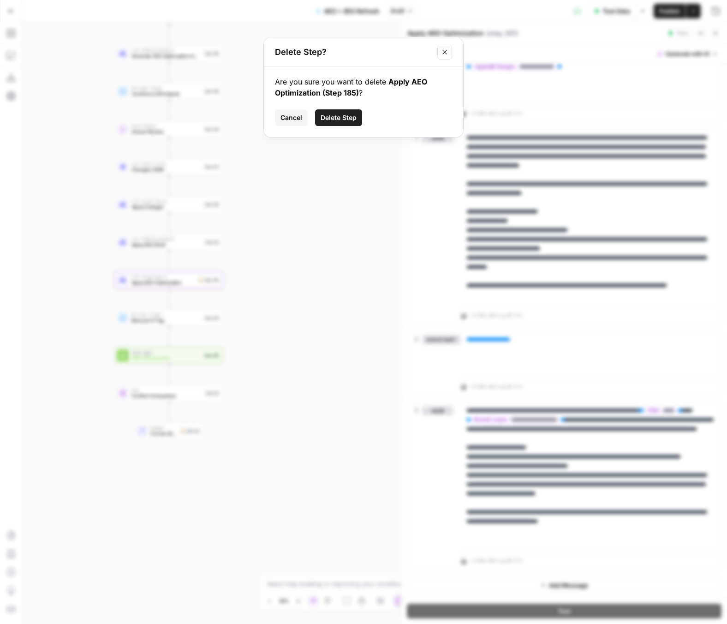
click at [343, 114] on span "Delete Step" at bounding box center [339, 117] width 36 height 9
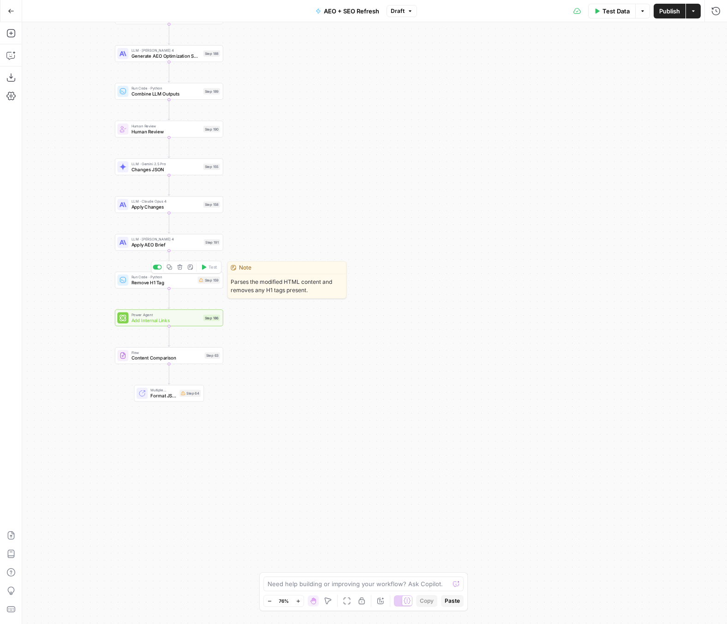
click at [162, 285] on span "Remove H1 Tag" at bounding box center [164, 282] width 64 height 7
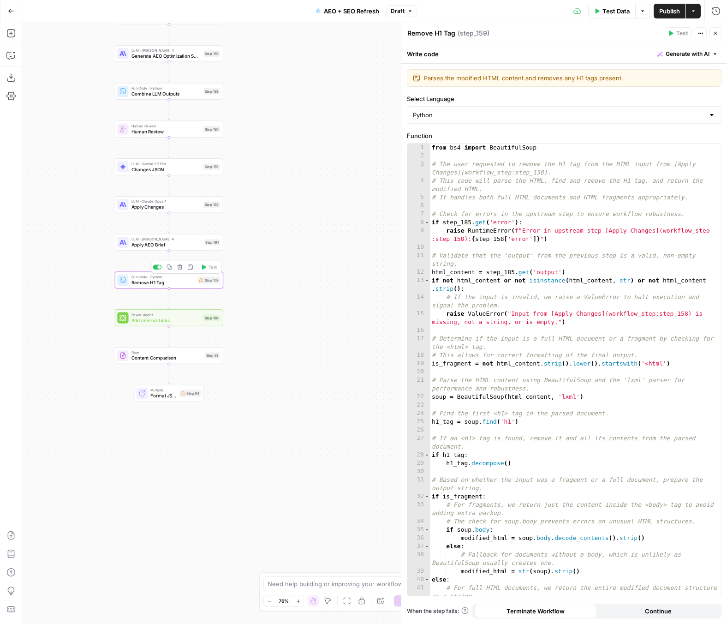
scroll to position [79, 0]
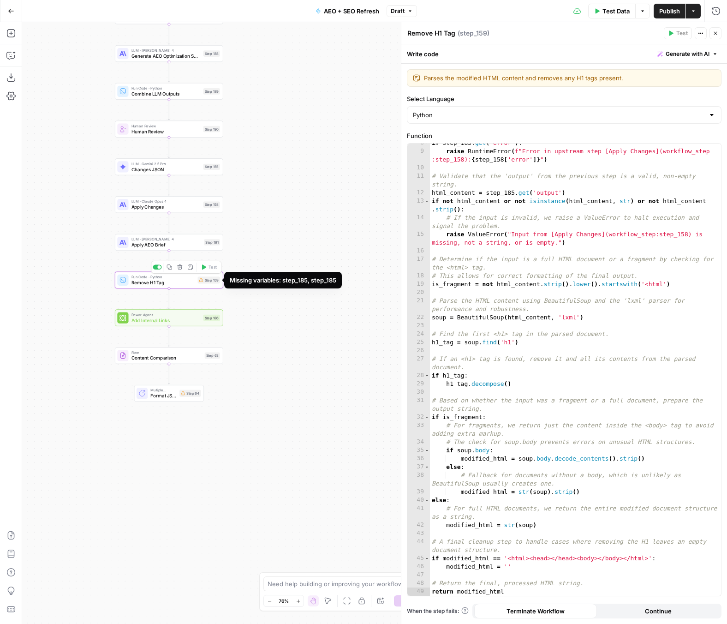
type textarea "**********"
click at [610, 269] on div "if step_185 . get ( 'error' ) : raise RuntimeError ( f"Error in upstream step […" at bounding box center [575, 373] width 291 height 469
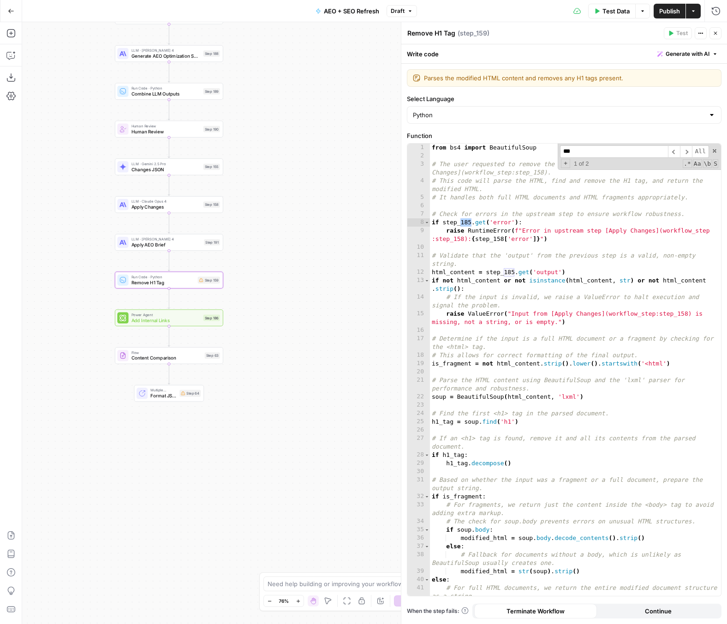
scroll to position [0, 0]
type input "***"
click at [472, 219] on div "from bs4 import BeautifulSoup # The user requested to remove the H1 tag from th…" at bounding box center [575, 377] width 291 height 469
click at [687, 154] on span "​" at bounding box center [686, 151] width 12 height 12
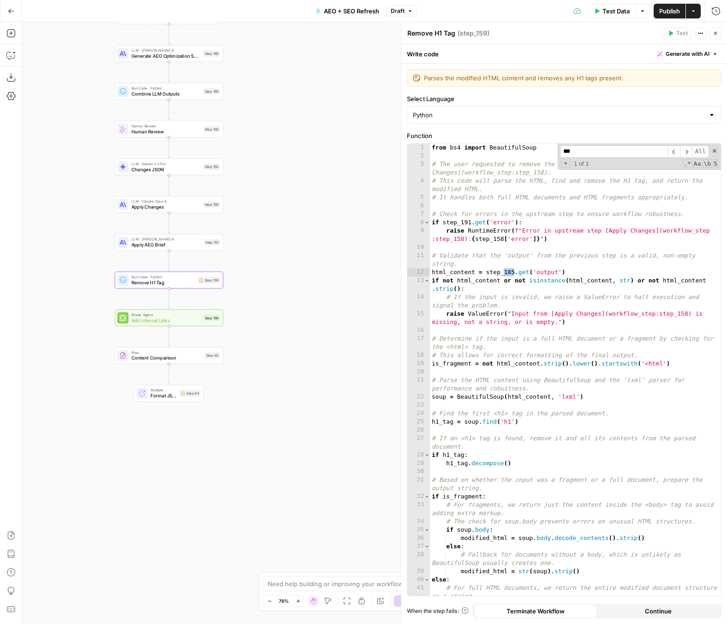
click at [515, 273] on div "from bs4 import BeautifulSoup # The user requested to remove the H1 tag from th…" at bounding box center [575, 377] width 291 height 469
type textarea "**********"
click at [690, 152] on span "​" at bounding box center [686, 151] width 12 height 12
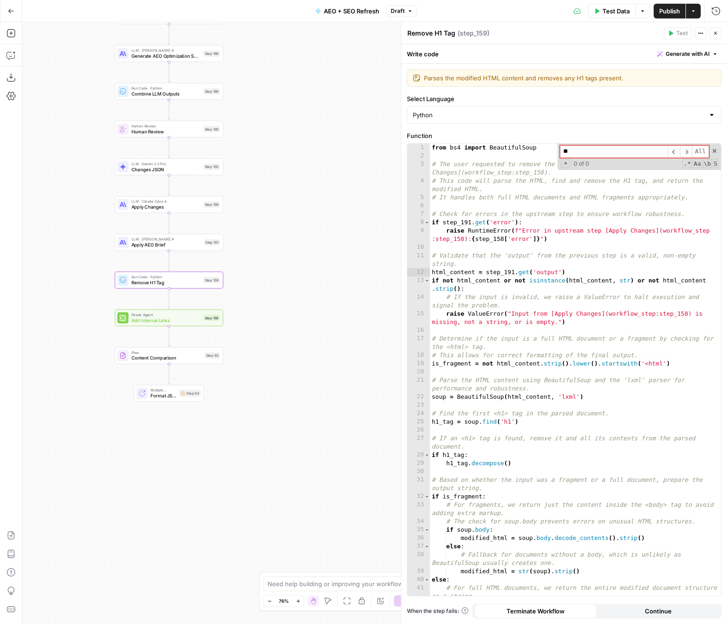
type input "*"
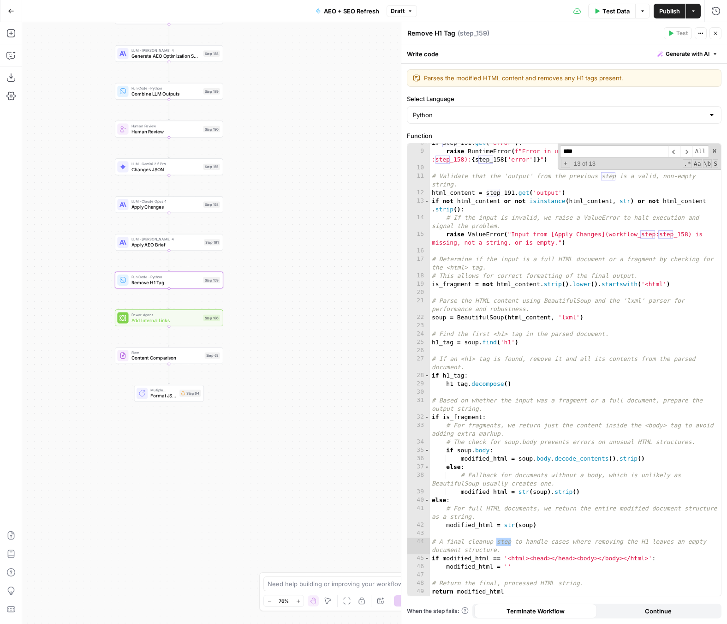
scroll to position [79, 0]
type input "****"
click at [686, 154] on span "​" at bounding box center [686, 151] width 12 height 12
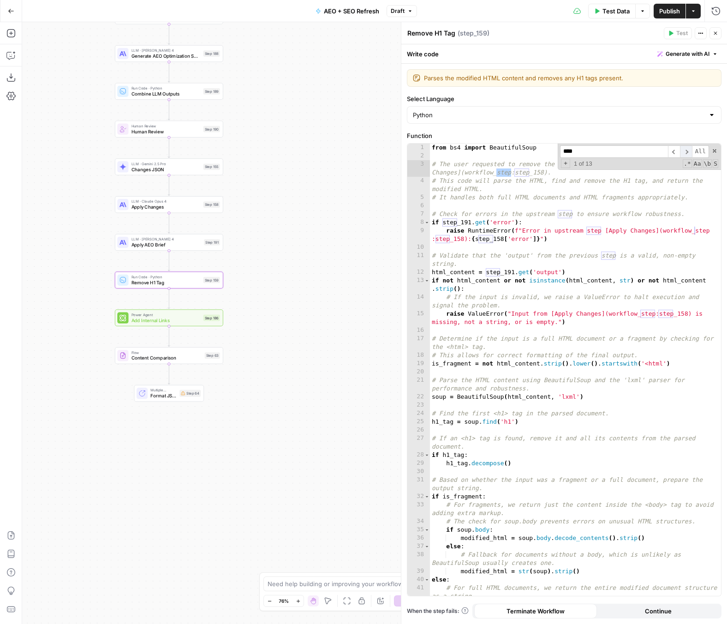
scroll to position [0, 0]
click at [686, 154] on span "​" at bounding box center [686, 151] width 12 height 12
click at [507, 243] on div "from bs4 import BeautifulSoup # The user requested to remove the H1 tag from th…" at bounding box center [575, 377] width 291 height 469
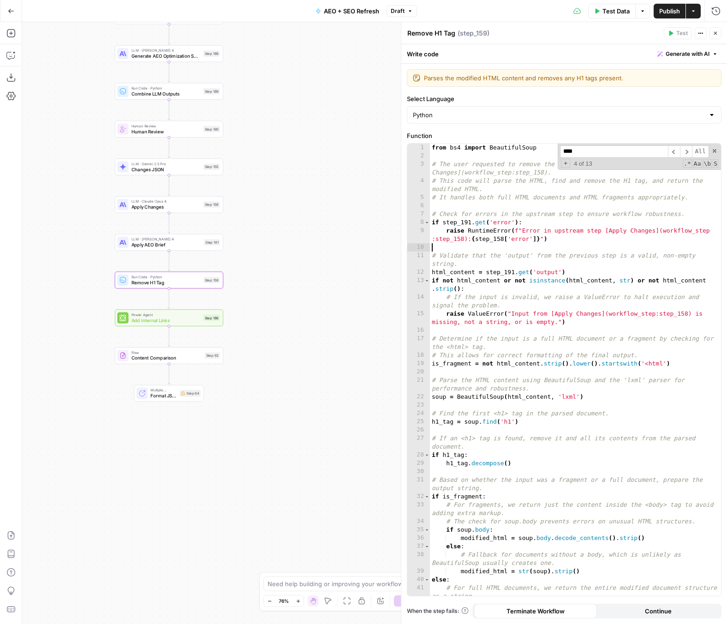
click at [507, 242] on div "from bs4 import BeautifulSoup # The user requested to remove the H1 tag from th…" at bounding box center [575, 377] width 291 height 469
click at [687, 149] on span "​" at bounding box center [686, 151] width 12 height 12
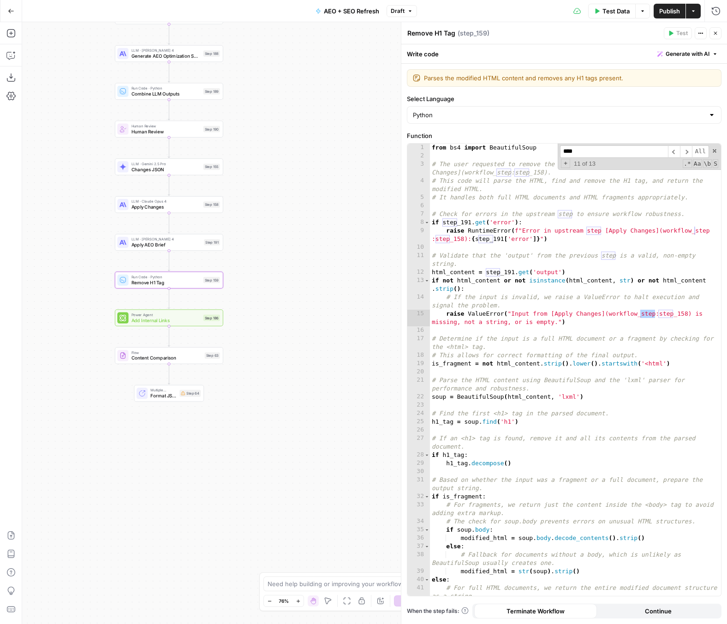
drag, startPoint x: 687, startPoint y: 149, endPoint x: 670, endPoint y: 230, distance: 82.9
click at [673, 228] on div "from bs4 import BeautifulSoup # The user requested to remove the H1 tag from th…" at bounding box center [575, 369] width 291 height 452
click at [641, 229] on div "from bs4 import BeautifulSoup # The user requested to remove the H1 tag from th…" at bounding box center [575, 377] width 291 height 469
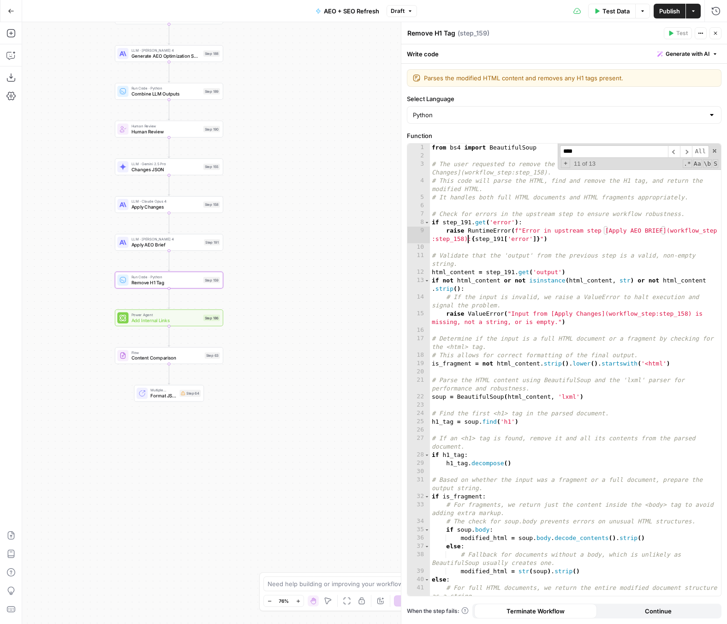
click at [467, 239] on div "from bs4 import BeautifulSoup # The user requested to remove the H1 tag from th…" at bounding box center [575, 377] width 291 height 469
click at [687, 316] on div "from bs4 import BeautifulSoup # The user requested to remove the H1 tag from th…" at bounding box center [575, 377] width 291 height 469
click at [598, 314] on div "from bs4 import BeautifulSoup # The user requested to remove the H1 tag from th…" at bounding box center [575, 377] width 291 height 469
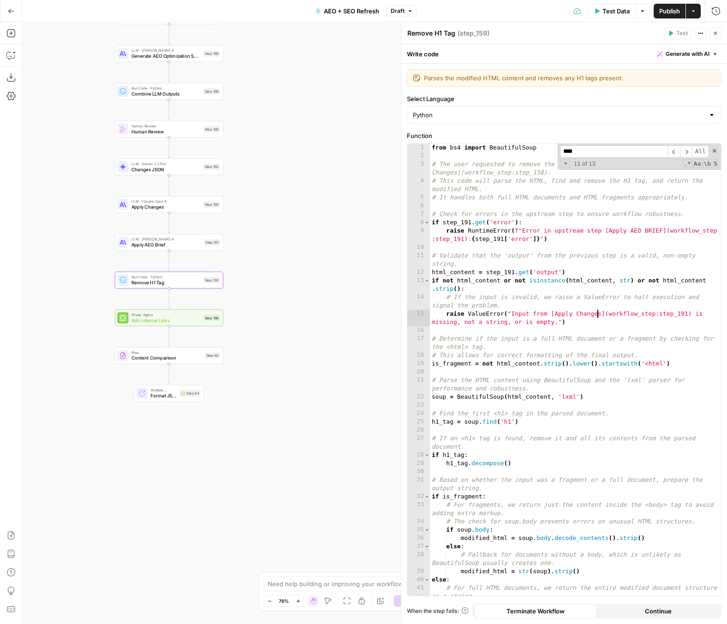
click at [598, 314] on div "from bs4 import BeautifulSoup # The user requested to remove the H1 tag from th…" at bounding box center [575, 377] width 291 height 469
click at [688, 151] on span "​" at bounding box center [686, 151] width 12 height 12
click at [689, 151] on span "​" at bounding box center [686, 151] width 12 height 12
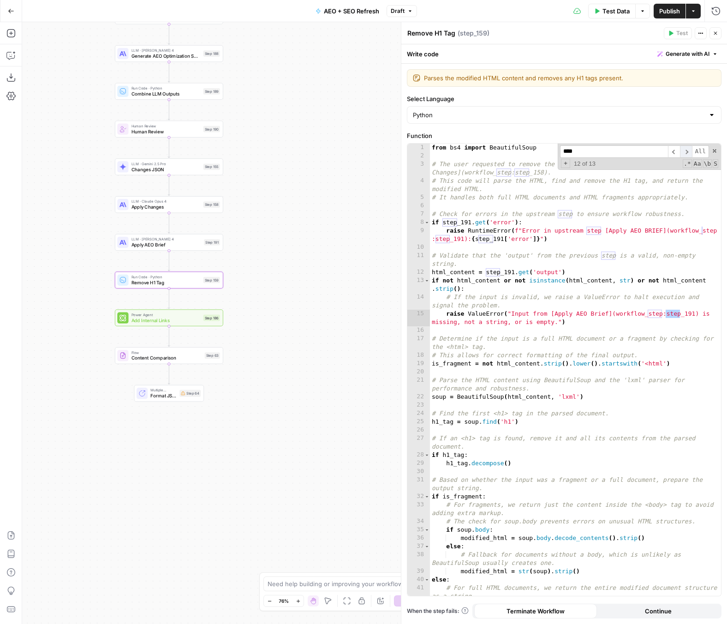
scroll to position [79, 0]
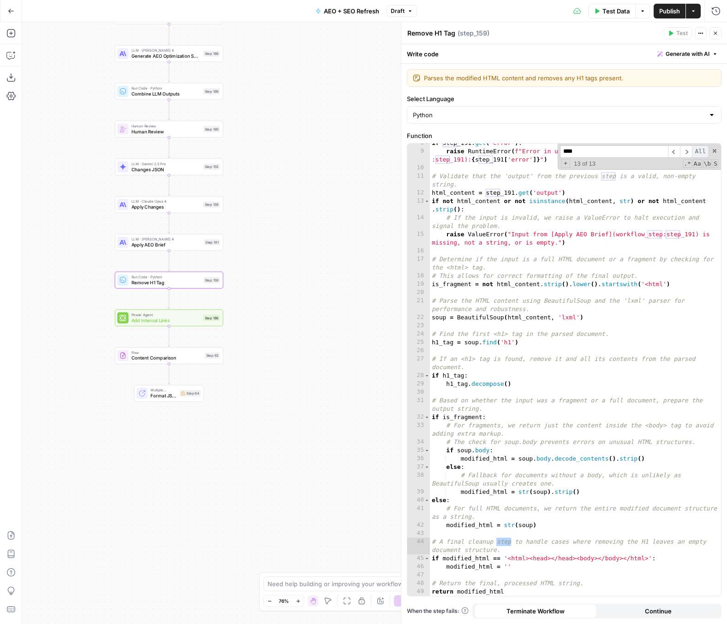
click at [693, 151] on span "All" at bounding box center [700, 151] width 17 height 12
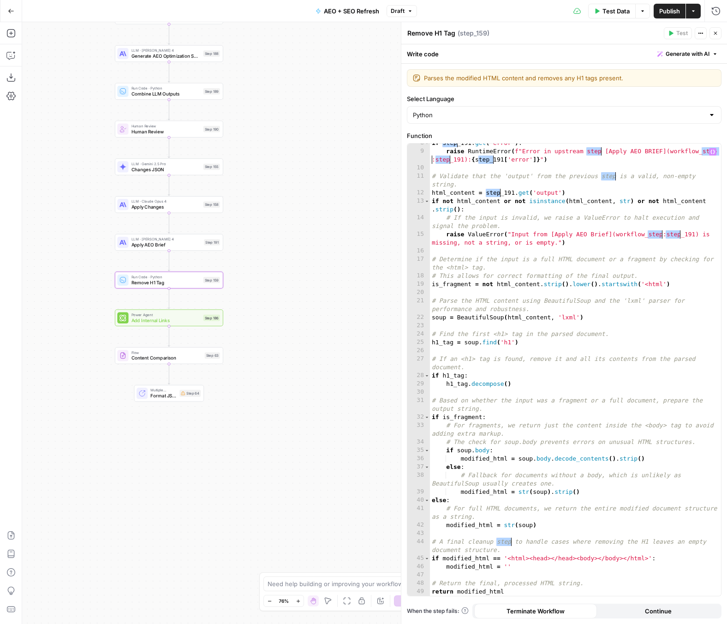
type textarea "**********"
click at [659, 201] on div "if step_191 . get ( 'error' ) : raise RuntimeError ( f"Error in upstream step […" at bounding box center [575, 373] width 291 height 469
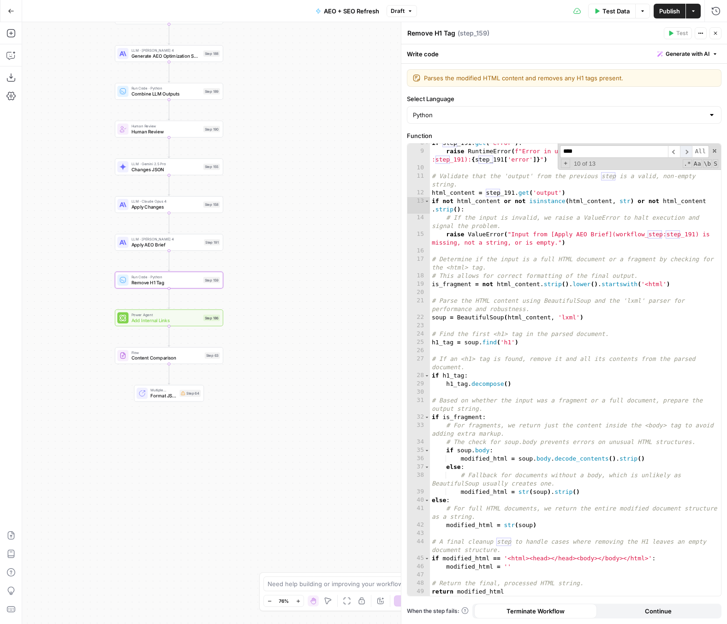
click at [686, 151] on span "​" at bounding box center [686, 151] width 12 height 12
click at [673, 10] on span "Publish" at bounding box center [669, 10] width 21 height 9
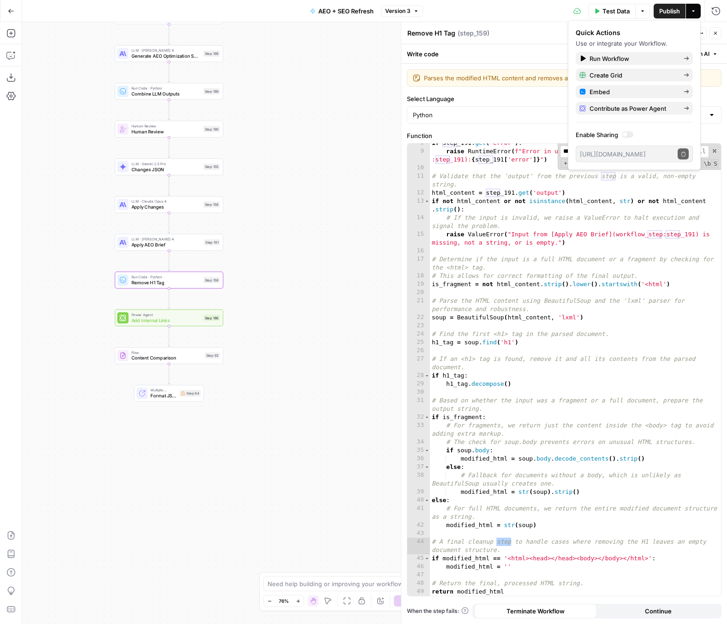
click at [173, 389] on span "Multiple Outputs" at bounding box center [163, 390] width 26 height 6
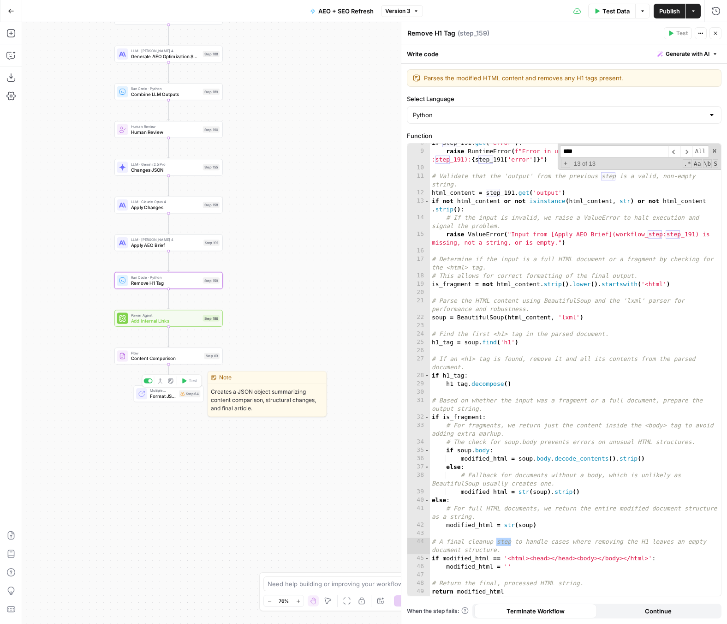
click at [167, 389] on span "Multiple Outputs" at bounding box center [163, 391] width 26 height 6
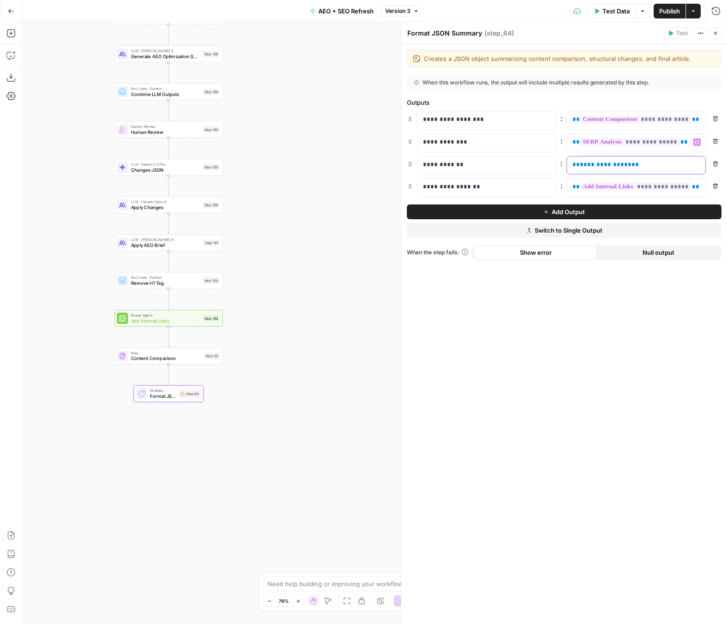
click at [601, 165] on span "**********" at bounding box center [606, 164] width 52 height 6
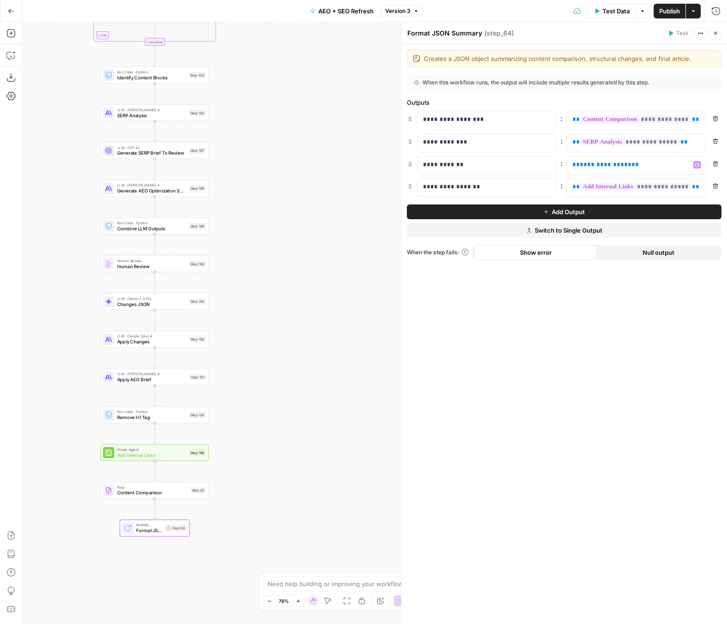
drag, startPoint x: 307, startPoint y: 176, endPoint x: 294, endPoint y: 309, distance: 133.5
click at [294, 309] on div "Workflow Input Settings Inputs Power Agent Identify target keywords Step 148 Go…" at bounding box center [374, 323] width 705 height 602
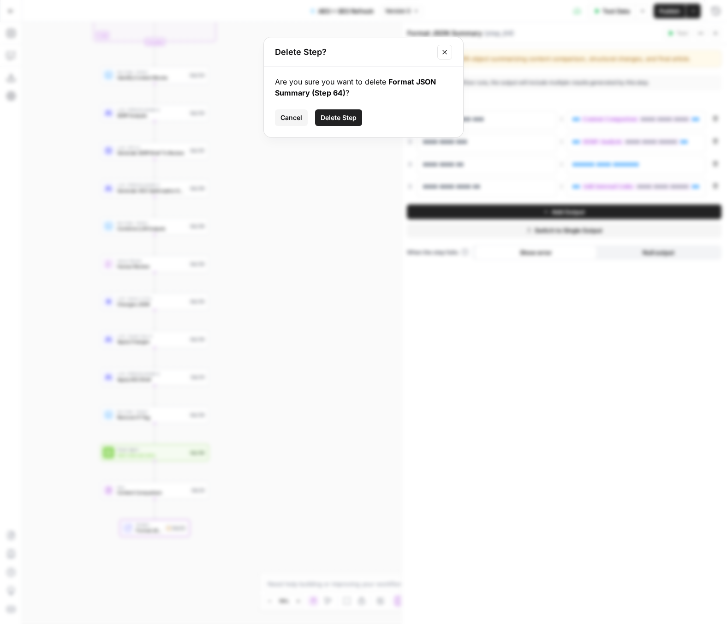
click at [441, 62] on div "Delete Step?" at bounding box center [363, 52] width 199 height 30
click at [446, 54] on icon "Close modal" at bounding box center [444, 51] width 7 height 7
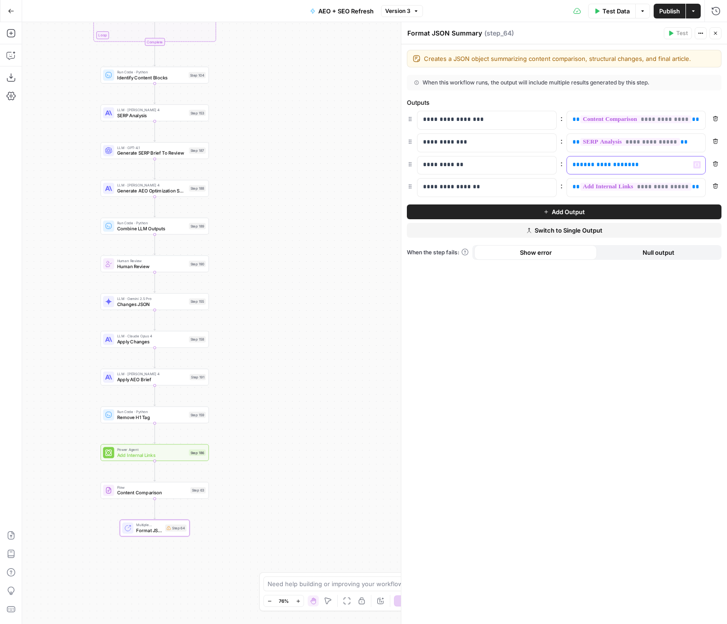
click at [602, 161] on span "**********" at bounding box center [606, 164] width 52 height 6
click at [620, 365] on div "**********" at bounding box center [564, 334] width 326 height 580
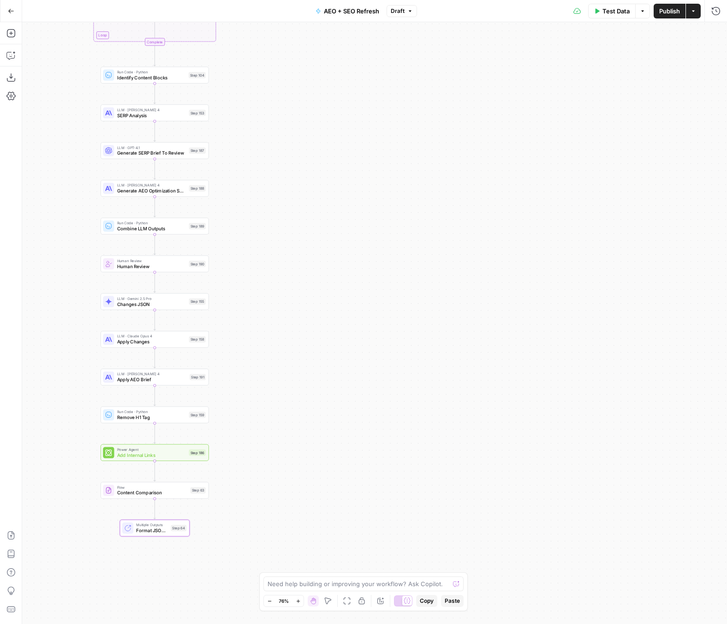
click at [413, 18] on div "Go Back AEO + SEO Refresh Draft Test Data Options Publish Actions Run History" at bounding box center [363, 11] width 727 height 22
click at [402, 12] on span "Draft" at bounding box center [398, 11] width 14 height 8
click at [666, 11] on span "Publish" at bounding box center [669, 10] width 21 height 9
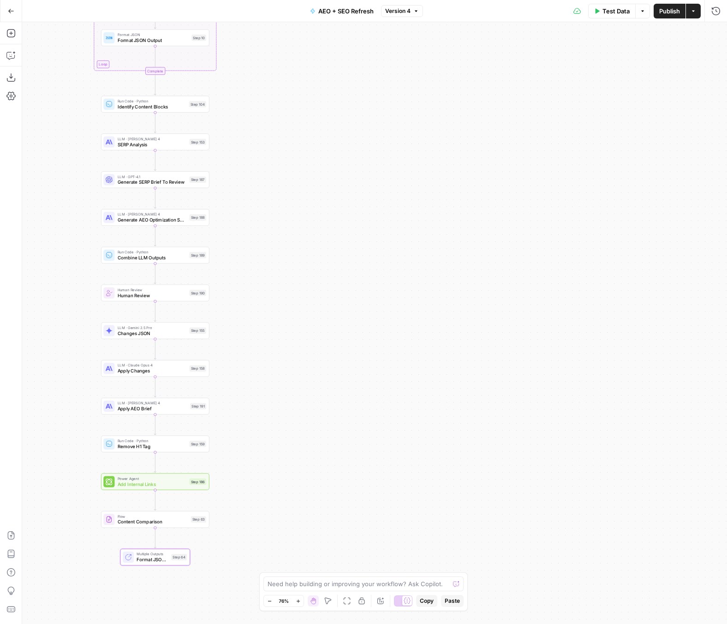
drag, startPoint x: 300, startPoint y: 85, endPoint x: 306, endPoint y: 543, distance: 457.3
click at [306, 543] on div "Workflow Input Settings Inputs Power Agent Identify target keywords Step 148 Go…" at bounding box center [374, 323] width 705 height 602
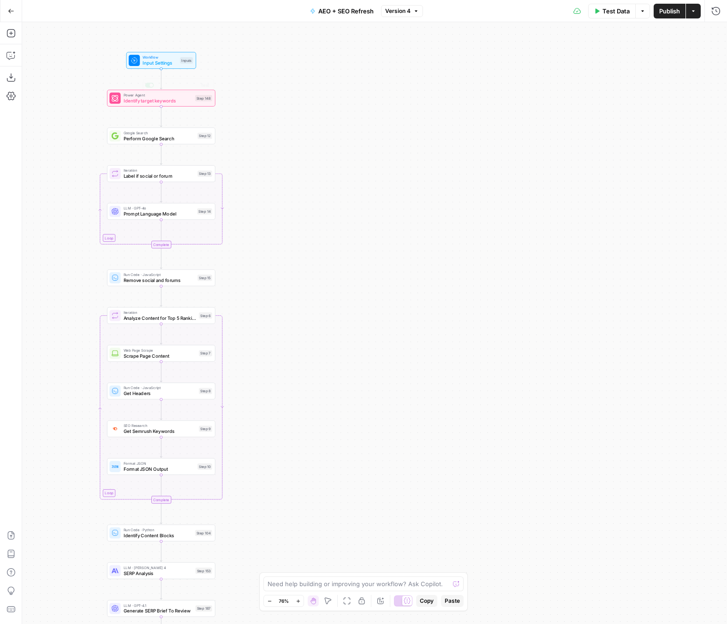
click at [149, 60] on span "Input Settings" at bounding box center [160, 63] width 35 height 7
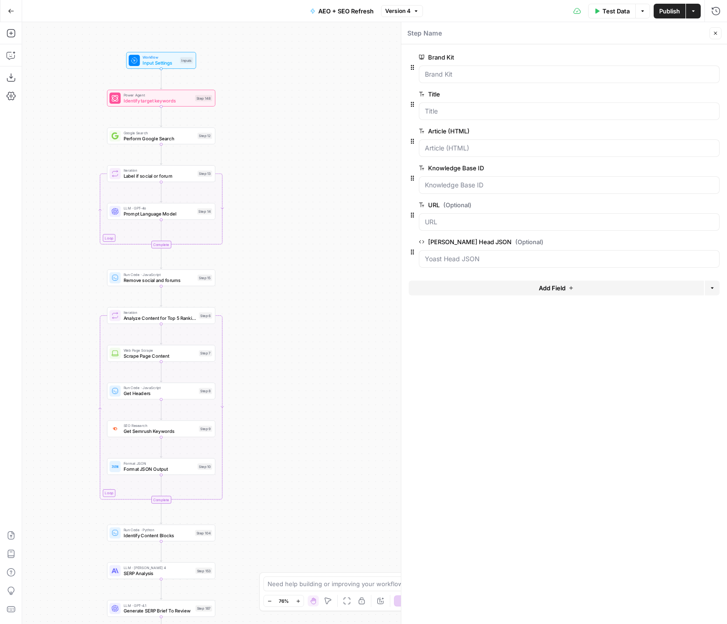
click at [717, 168] on button "Delete group" at bounding box center [714, 167] width 11 height 11
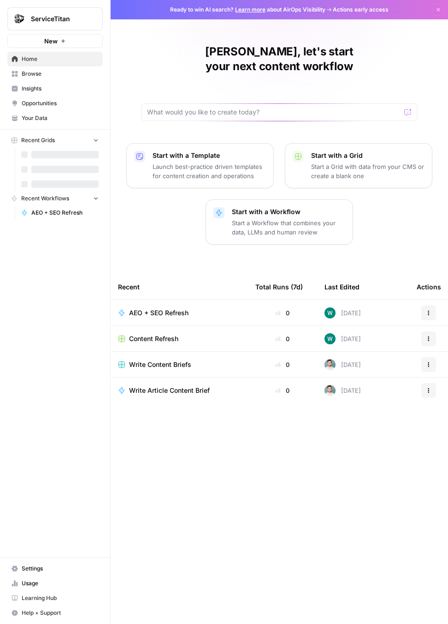
click at [77, 25] on button "ServiceTitan" at bounding box center [55, 18] width 96 height 23
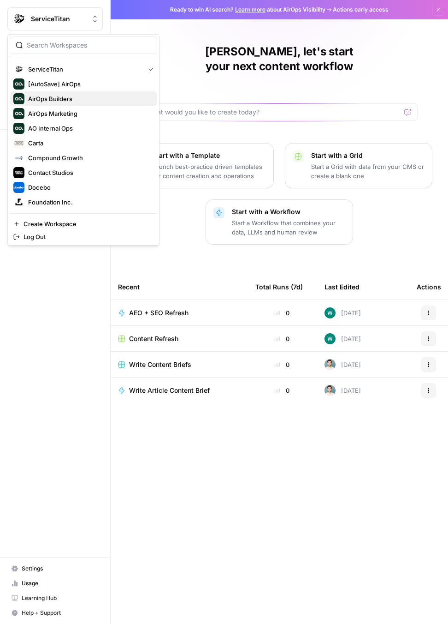
click at [113, 101] on span "AirOps Builders" at bounding box center [89, 98] width 122 height 9
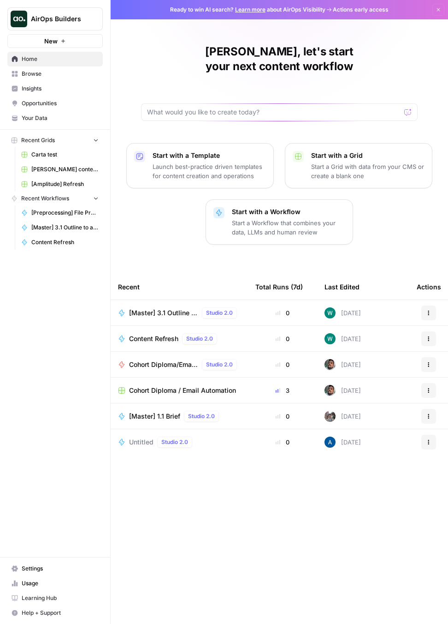
click at [166, 333] on div "Content Refresh Studio 2.0" at bounding box center [175, 338] width 92 height 11
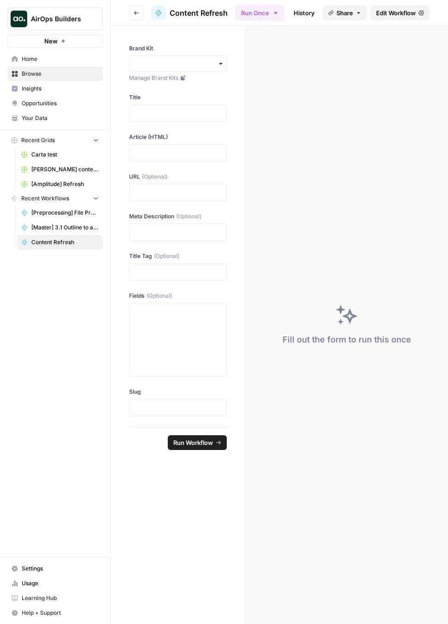
click at [136, 12] on icon "button" at bounding box center [137, 13] width 6 height 6
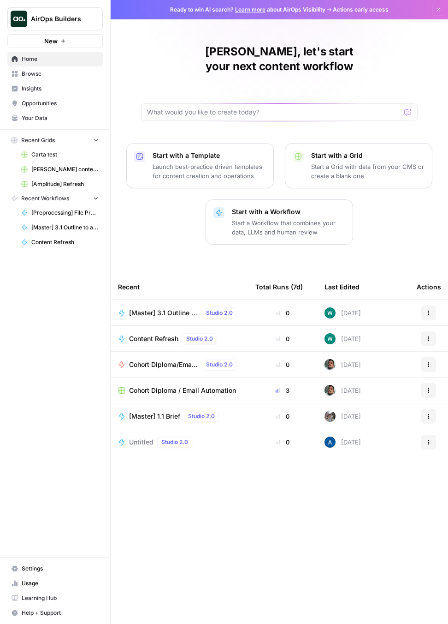
click at [163, 308] on span "[Master] 3.1 Outline to article" at bounding box center [163, 312] width 69 height 9
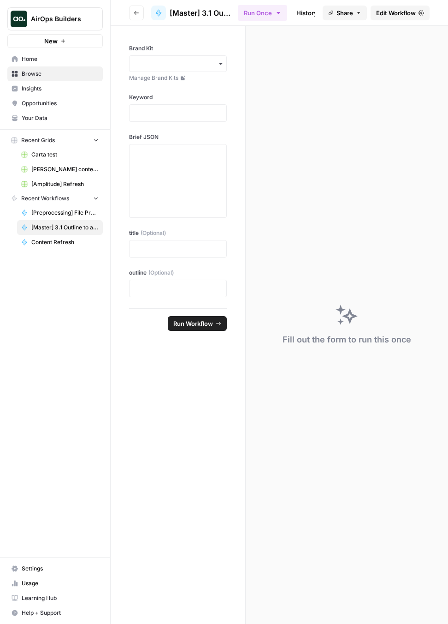
click at [69, 48] on nav "Home Browse Insights Opportunities Your Data" at bounding box center [55, 88] width 110 height 81
click at [46, 75] on span "Browse" at bounding box center [60, 74] width 77 height 8
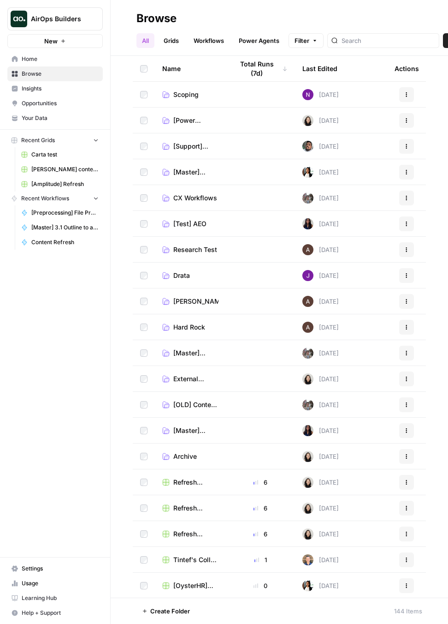
click at [204, 44] on link "Workflows" at bounding box center [209, 40] width 42 height 15
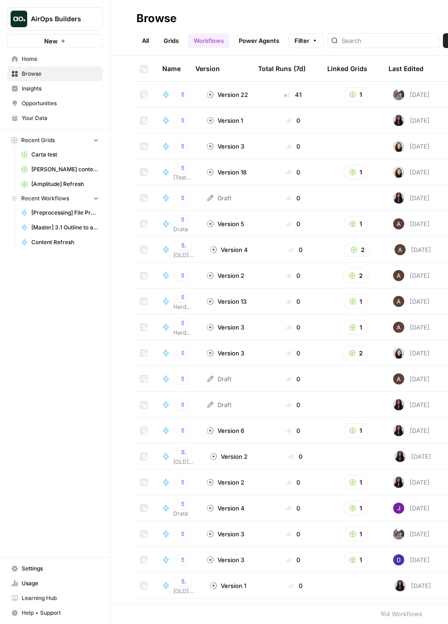
click at [178, 39] on link "Grids" at bounding box center [171, 40] width 26 height 15
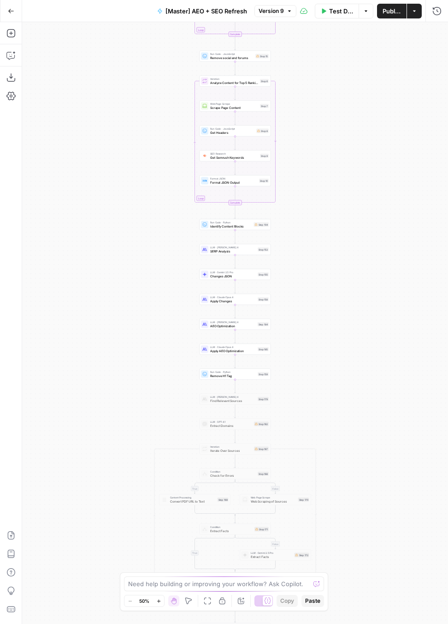
drag, startPoint x: 335, startPoint y: 283, endPoint x: 335, endPoint y: 276, distance: 6.9
click at [335, 276] on div "true false true false true false Workflow Input Settings Inputs Power Agent Ide…" at bounding box center [235, 323] width 426 height 602
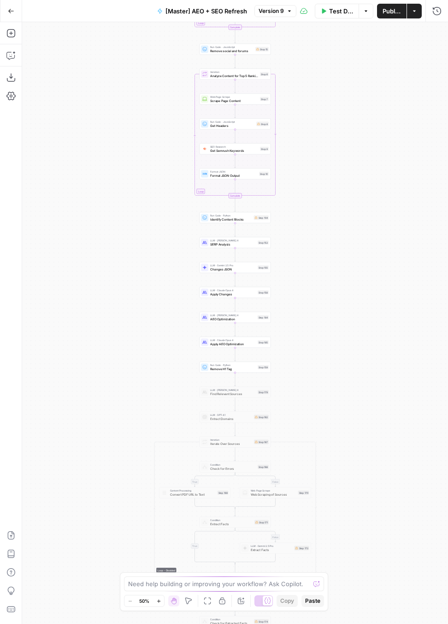
click at [245, 323] on div "true false true false true false Workflow Input Settings Inputs Power Agent Ide…" at bounding box center [235, 323] width 426 height 602
click at [248, 323] on div "true false true false true false Workflow Input Settings Inputs Power Agent Ide…" at bounding box center [235, 323] width 426 height 602
click at [219, 344] on span "Apply AEO Optimization" at bounding box center [233, 343] width 46 height 5
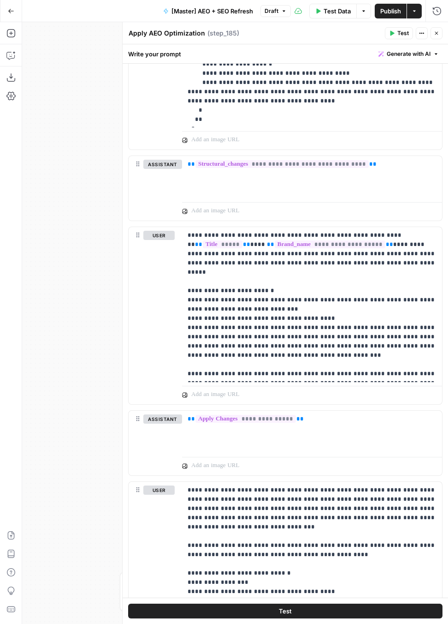
scroll to position [1270, 0]
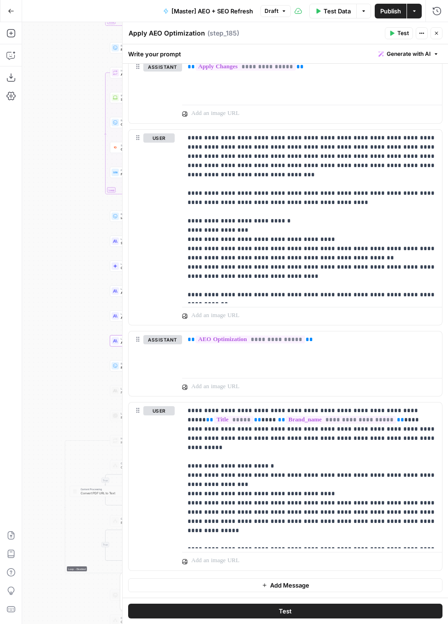
drag, startPoint x: 88, startPoint y: 197, endPoint x: 0, endPoint y: 197, distance: 88.1
click at [0, 197] on div "Add Steps Copilot Download as JSON Settings Import JSON AirOps Academy Help Giv…" at bounding box center [224, 323] width 448 height 602
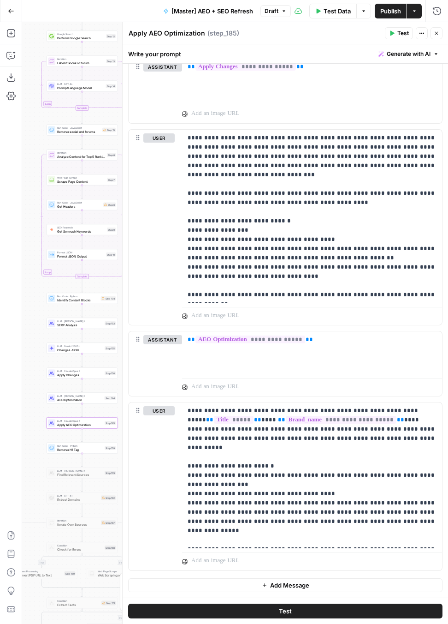
drag, startPoint x: 85, startPoint y: 184, endPoint x: 21, endPoint y: 267, distance: 104.3
click at [21, 267] on div "Add Steps Copilot Download as JSON Settings Import JSON AirOps Academy Help Giv…" at bounding box center [224, 323] width 448 height 602
click at [435, 36] on button "Close" at bounding box center [437, 33] width 12 height 12
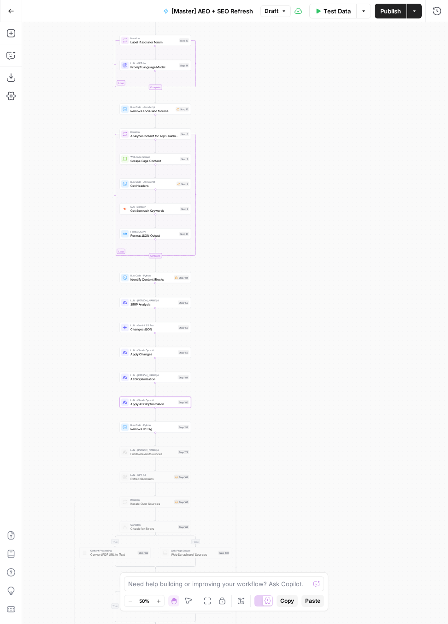
drag, startPoint x: 259, startPoint y: 257, endPoint x: 330, endPoint y: 235, distance: 74.3
click at [332, 236] on div "true false false true false true Workflow Input Settings Inputs Power Agent Ide…" at bounding box center [235, 323] width 426 height 602
click at [278, 12] on button "Draft" at bounding box center [276, 11] width 30 height 12
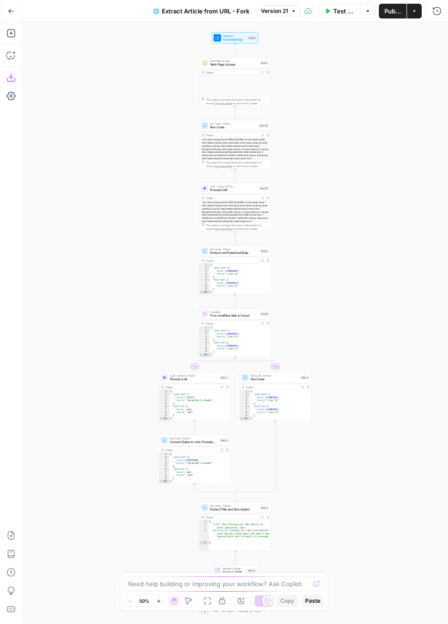
click at [10, 75] on icon "button" at bounding box center [10, 77] width 9 height 9
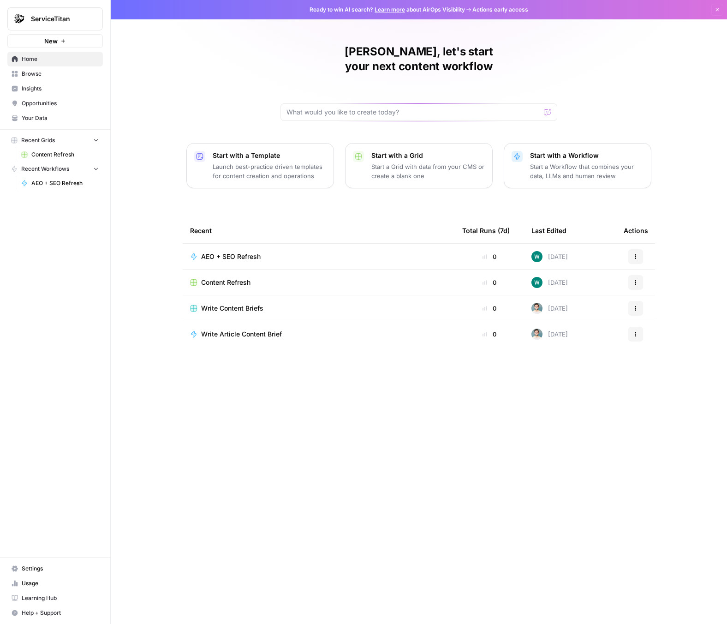
click at [89, 336] on div "ServiceTitan New Home Browse Insights Opportunities Your Data Recent Grids Cont…" at bounding box center [55, 312] width 110 height 624
click at [48, 38] on span "New" at bounding box center [50, 40] width 13 height 9
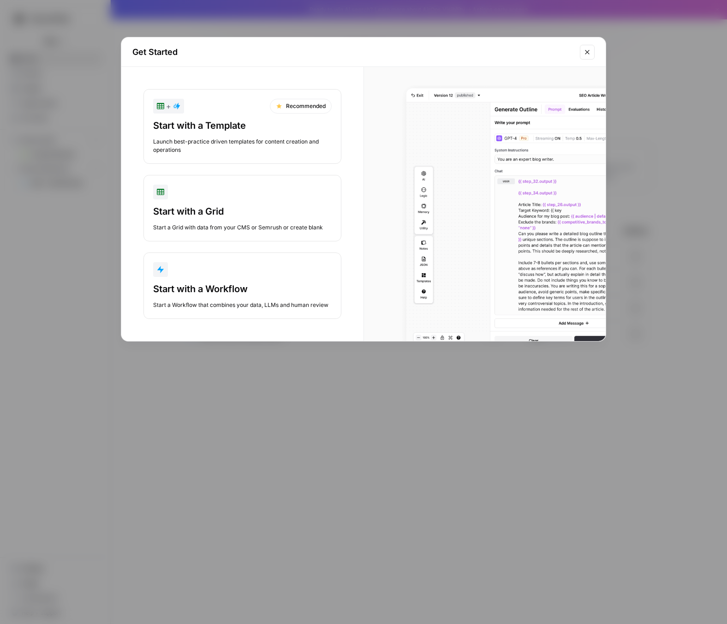
click at [269, 260] on button "Start with a Workflow Start a Workflow that combines your data, LLMs and human …" at bounding box center [242, 285] width 198 height 66
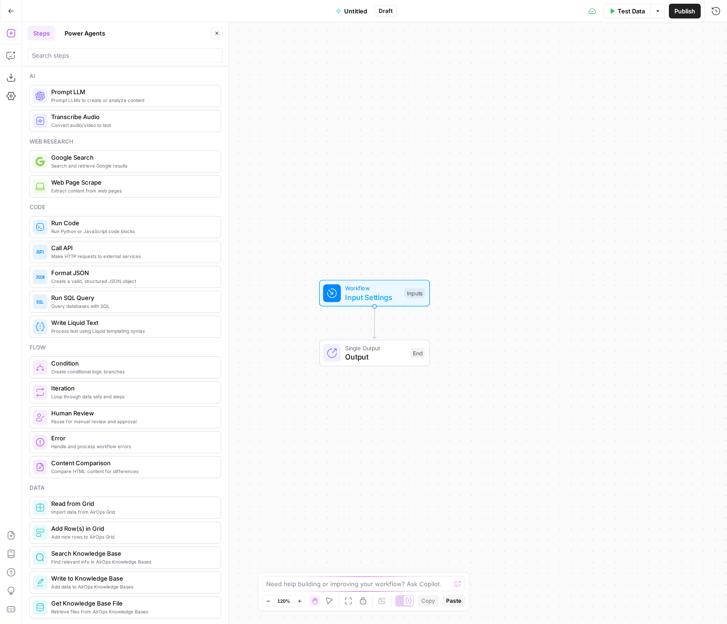
click at [351, 11] on span "Untitled" at bounding box center [355, 10] width 23 height 9
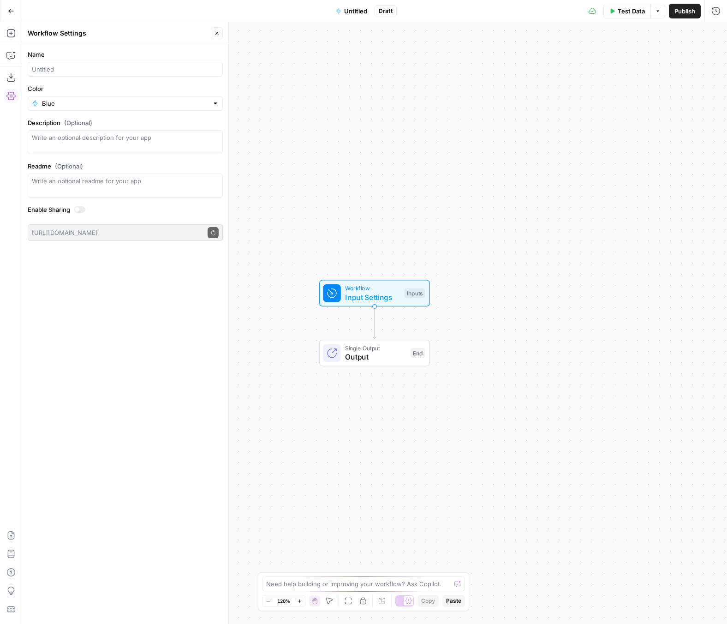
click at [50, 64] on div at bounding box center [125, 69] width 195 height 15
type input "Extract Article from URL"
click at [144, 310] on div "Name Extract Article from URL Color Blue Description (Optional) Readme (Optiona…" at bounding box center [125, 334] width 206 height 580
click at [217, 32] on icon "button" at bounding box center [217, 33] width 6 height 6
click at [14, 534] on icon "button" at bounding box center [10, 535] width 9 height 9
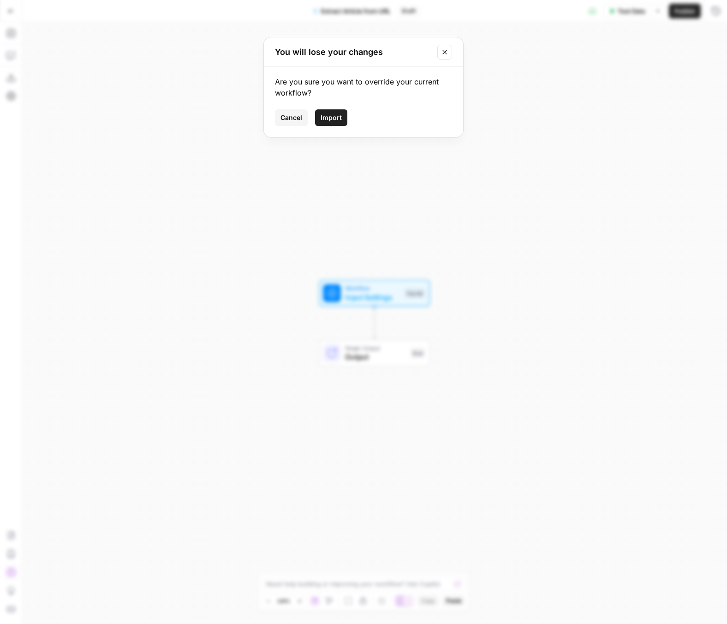
click at [337, 128] on div "Are you sure you want to override your current workflow? Cancel Import" at bounding box center [363, 102] width 199 height 70
click at [335, 114] on span "Import" at bounding box center [331, 117] width 21 height 9
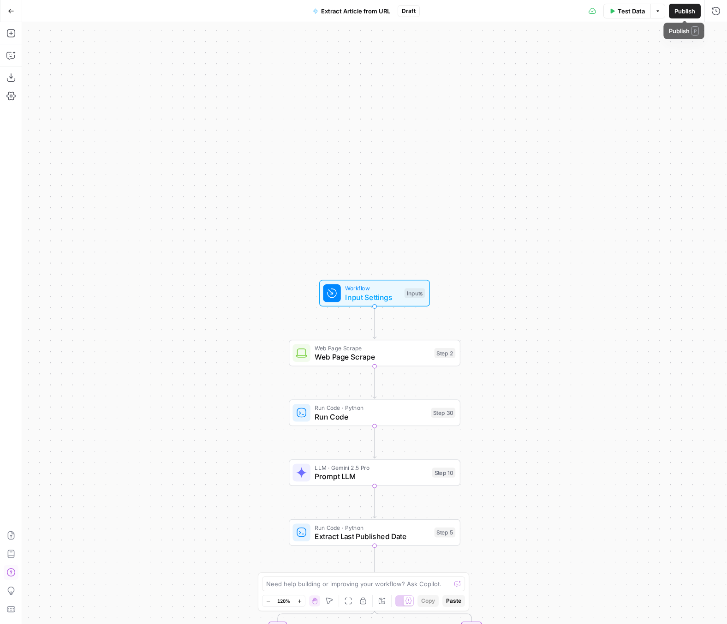
click at [680, 8] on span "Publish" at bounding box center [685, 10] width 21 height 9
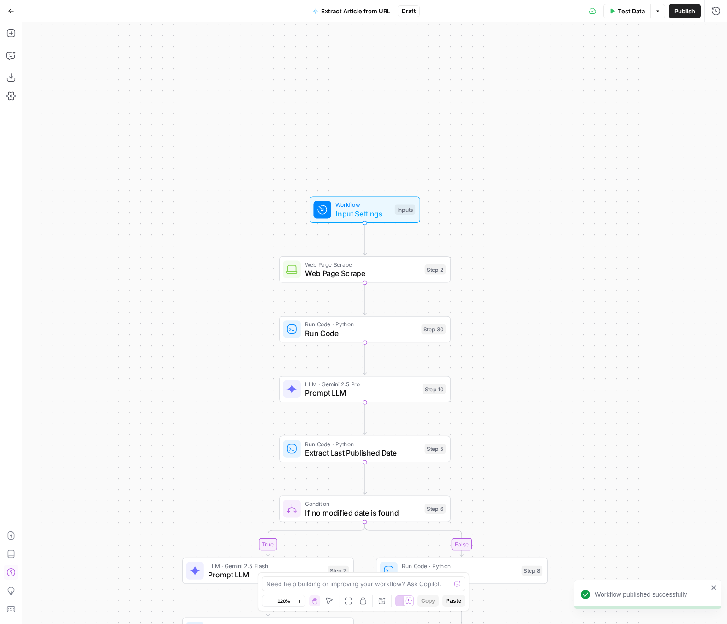
drag, startPoint x: 547, startPoint y: 185, endPoint x: 535, endPoint y: 82, distance: 104.0
click at [535, 82] on div "true false Workflow Input Settings Inputs Web Page Scrape Web Page Scrape Step …" at bounding box center [374, 323] width 705 height 602
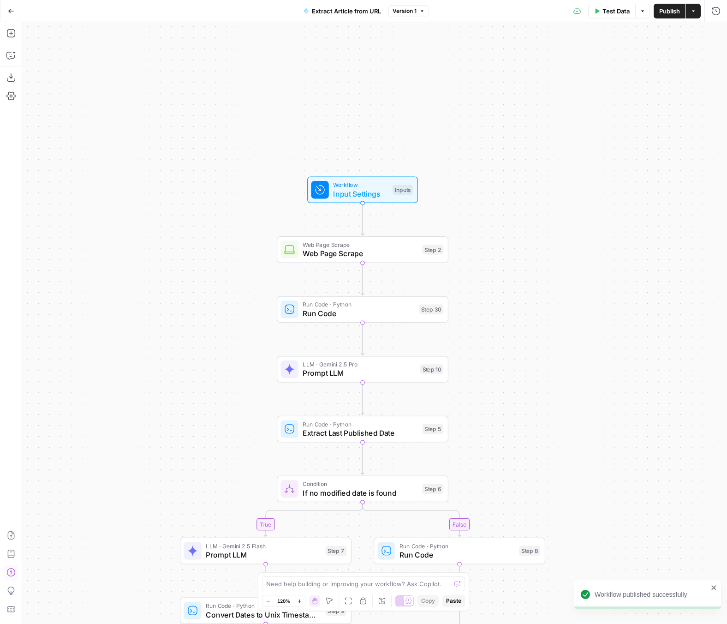
click at [149, 163] on div "true false Workflow Input Settings Inputs Web Page Scrape Web Page Scrape Step …" at bounding box center [374, 323] width 705 height 602
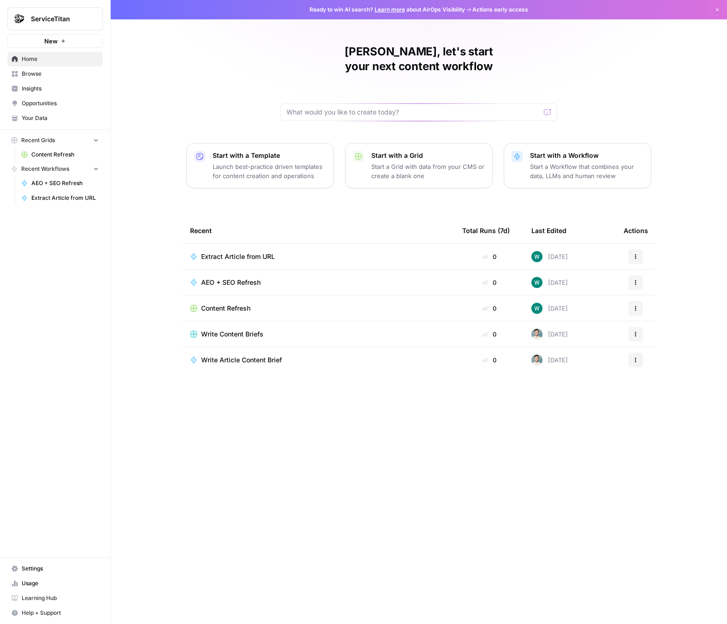
click at [69, 105] on span "Opportunities" at bounding box center [60, 103] width 77 height 8
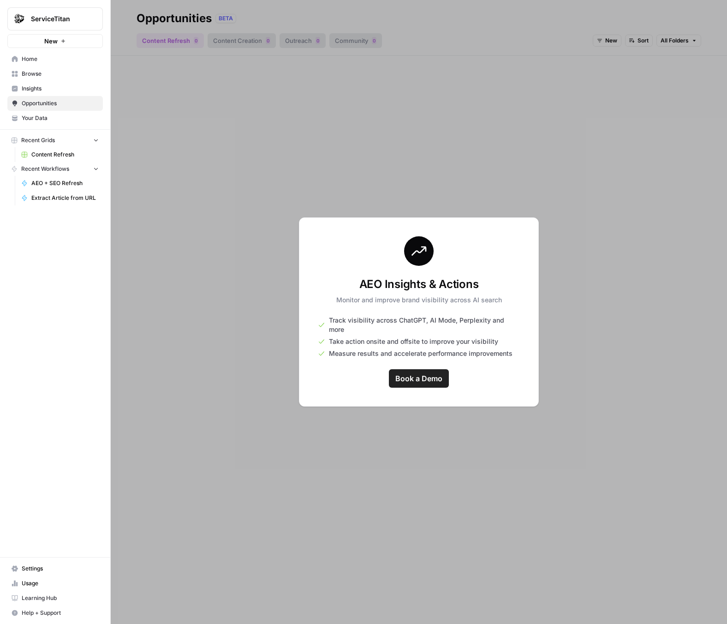
click at [94, 78] on link "Browse" at bounding box center [55, 73] width 96 height 15
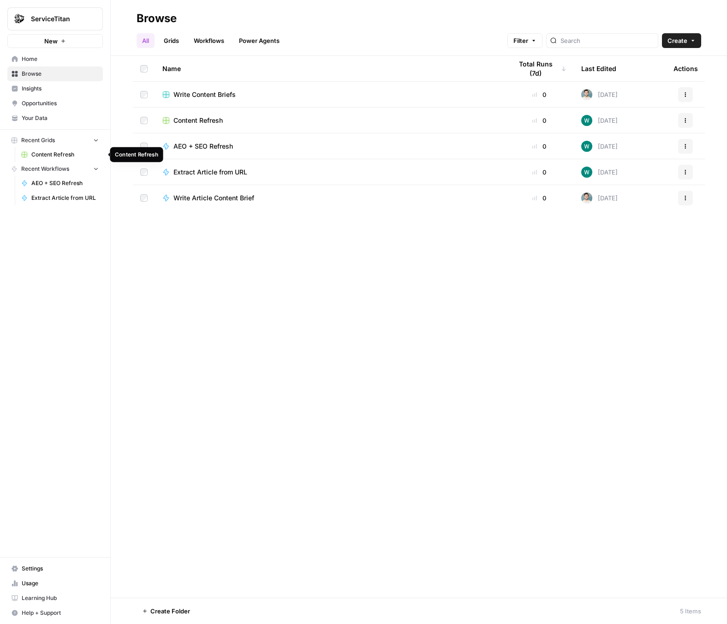
click at [59, 156] on span "Content Refresh" at bounding box center [64, 154] width 67 height 8
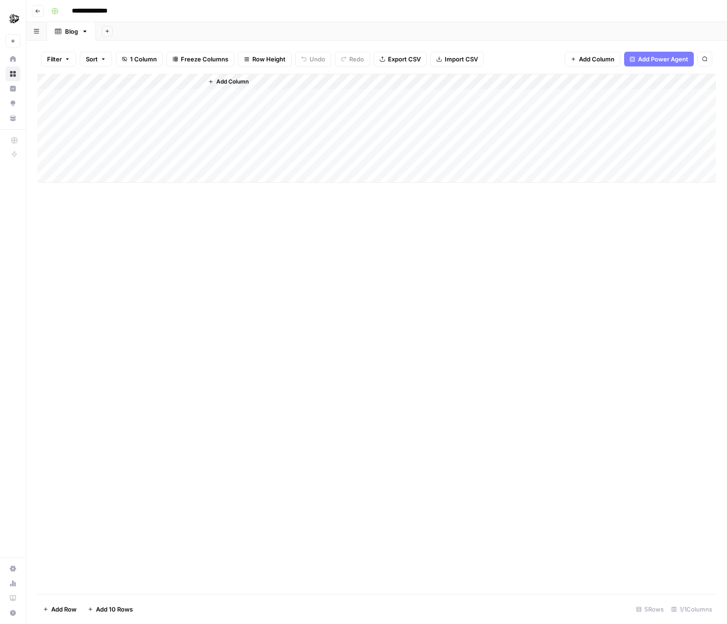
click at [97, 86] on div "Add Column" at bounding box center [376, 128] width 679 height 109
click at [104, 102] on input "Title" at bounding box center [125, 103] width 94 height 9
type input "url"
click at [96, 92] on div "Add Column" at bounding box center [376, 128] width 679 height 109
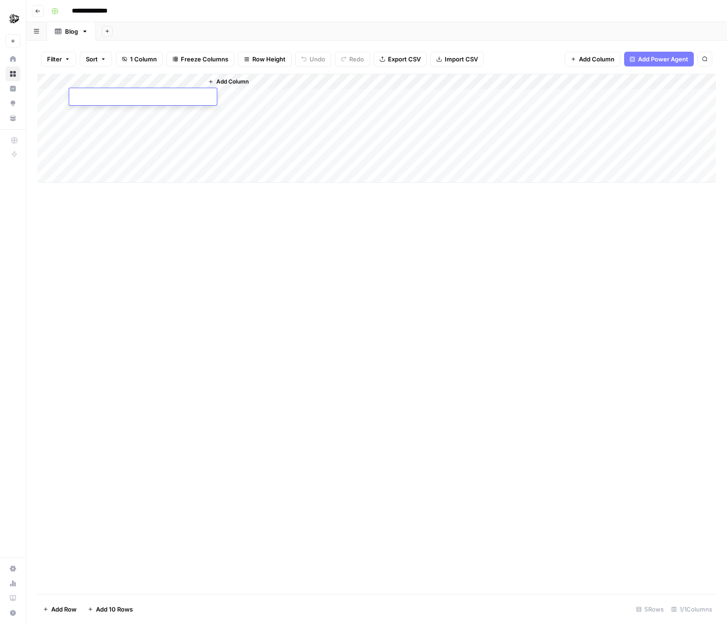
type textarea "**********"
click at [175, 288] on div "Add Column" at bounding box center [376, 334] width 679 height 520
click at [232, 80] on span "Add Column" at bounding box center [232, 82] width 32 height 8
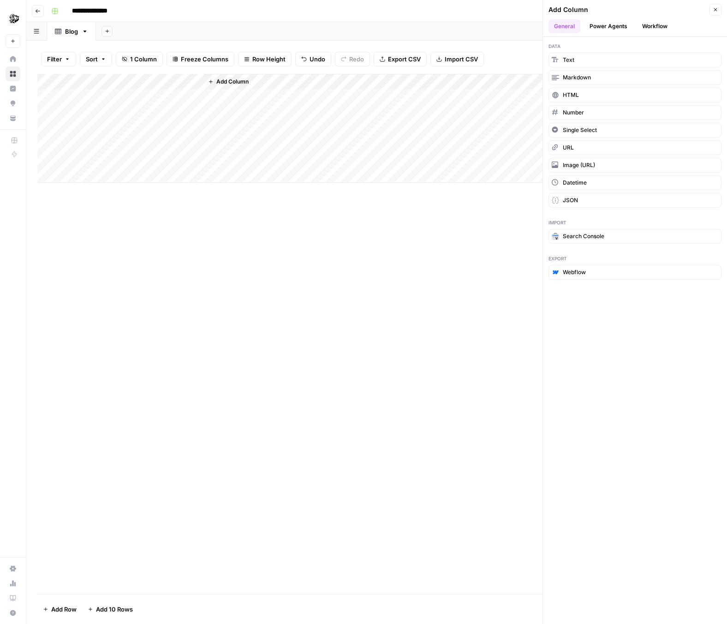
click at [651, 21] on button "Workflow" at bounding box center [655, 26] width 36 height 14
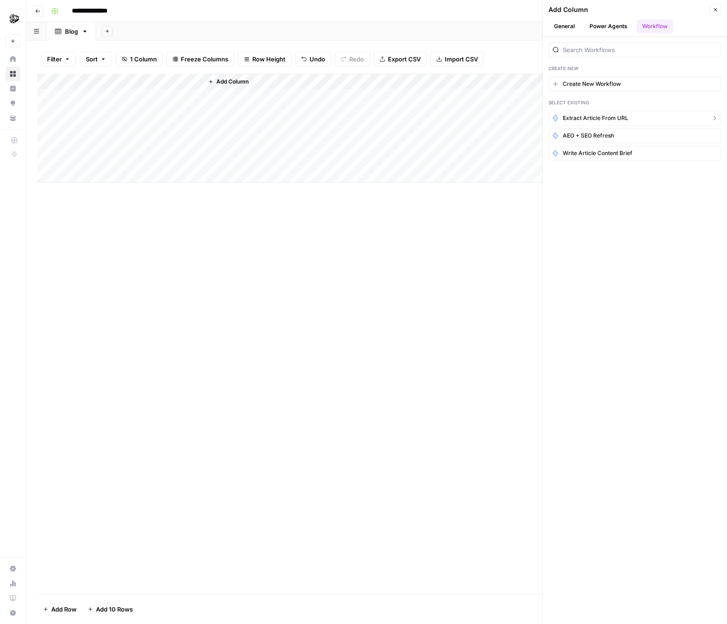
click at [616, 118] on span "Extract Article from URL" at bounding box center [596, 118] width 66 height 8
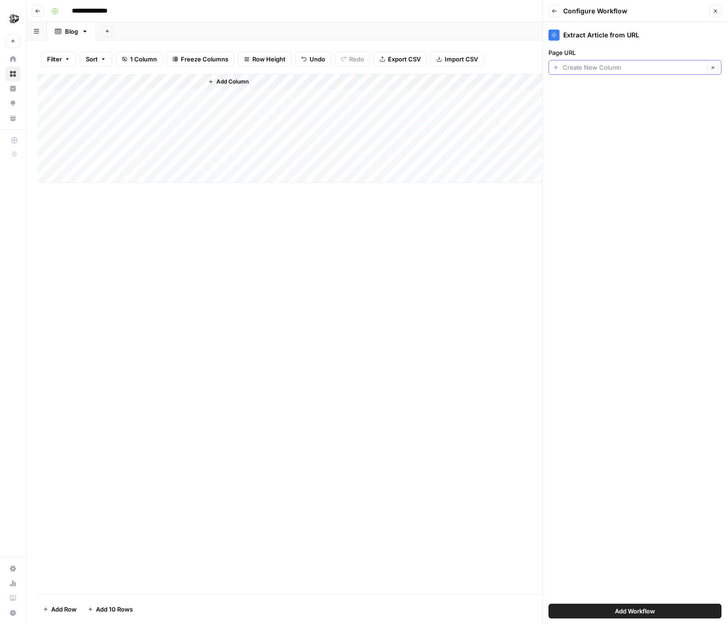
click at [603, 63] on input "Page URL" at bounding box center [634, 67] width 142 height 9
click at [610, 114] on span "url" at bounding box center [627, 118] width 143 height 9
type input "url"
click at [659, 609] on button "Add Workflow" at bounding box center [635, 611] width 173 height 15
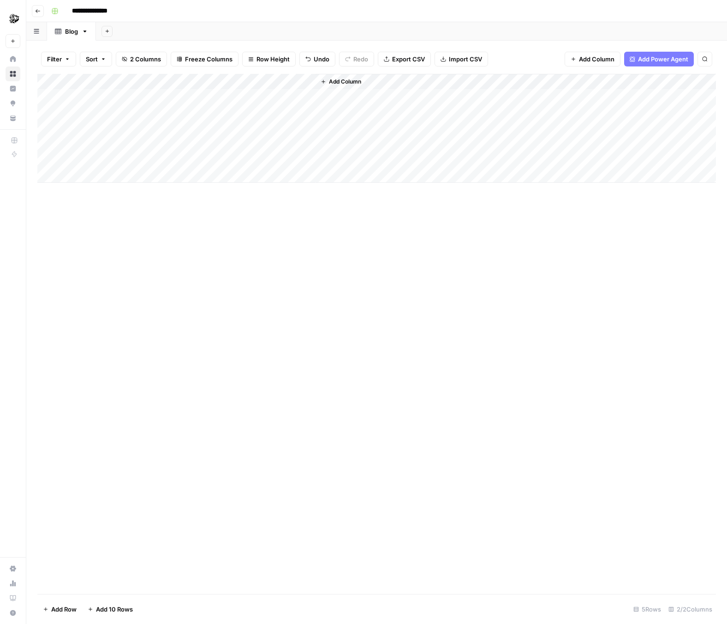
click at [265, 95] on div "Add Column" at bounding box center [376, 128] width 679 height 109
click at [258, 95] on div "Add Column" at bounding box center [376, 128] width 679 height 109
click at [356, 82] on span "Add Column" at bounding box center [345, 82] width 32 height 8
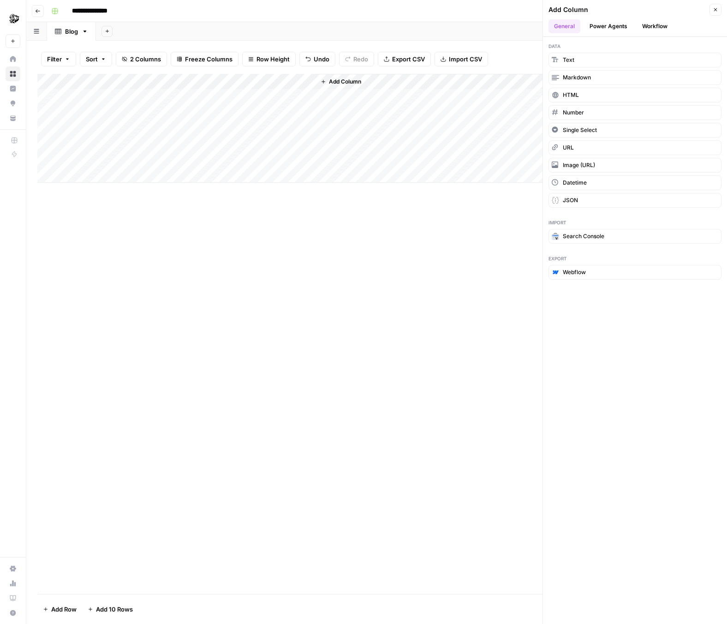
click at [637, 23] on button "Workflow" at bounding box center [655, 26] width 36 height 14
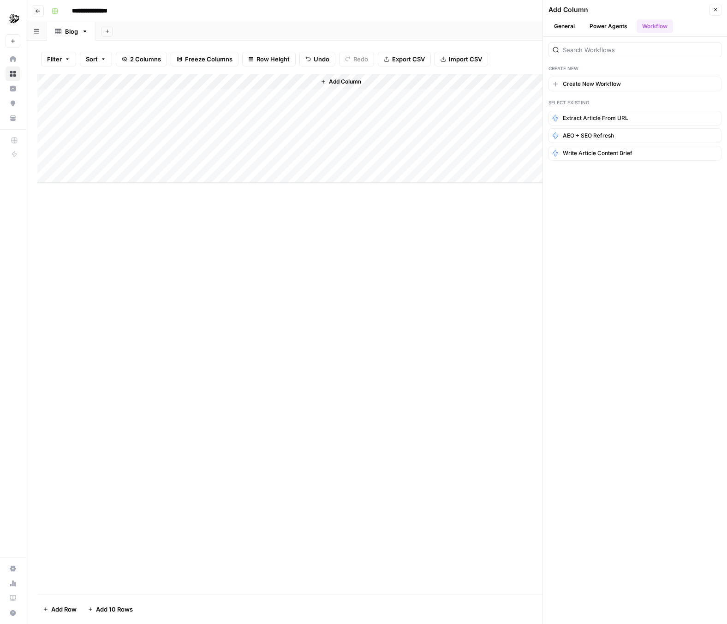
click at [351, 274] on div "Add Column" at bounding box center [376, 334] width 679 height 520
click at [717, 13] on button "Close" at bounding box center [716, 10] width 12 height 12
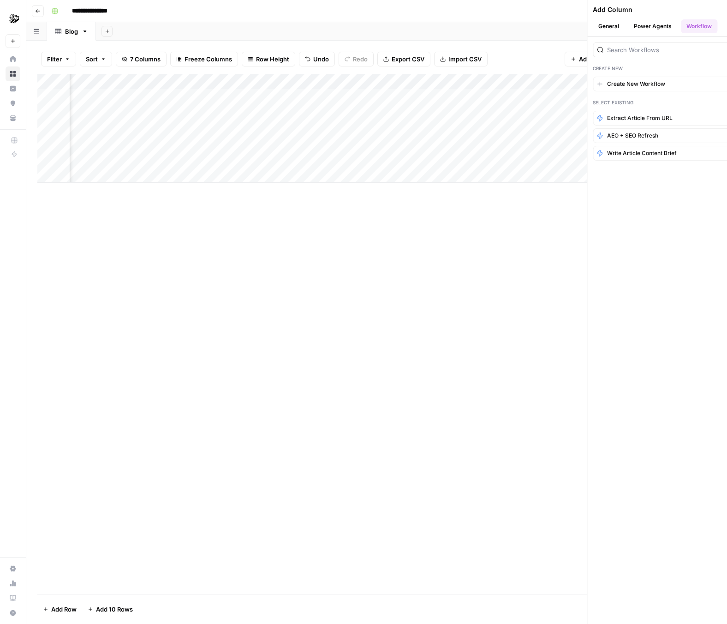
scroll to position [0, 66]
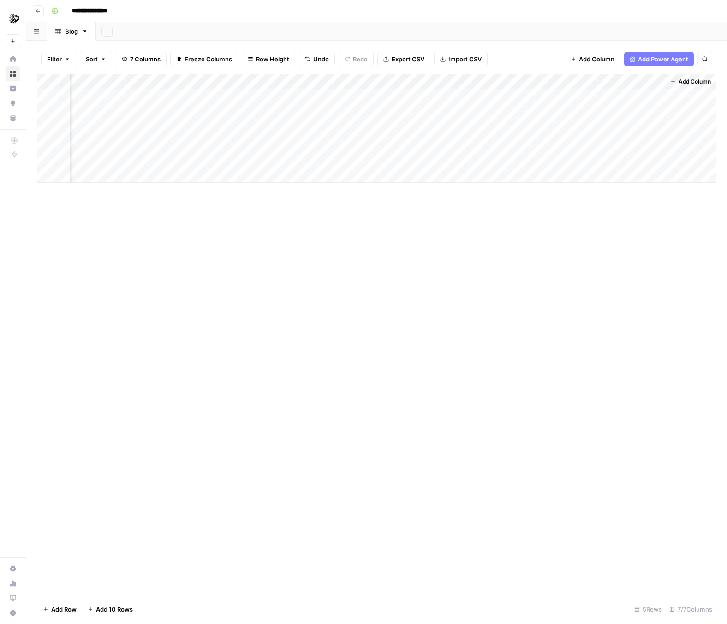
click at [691, 85] on span "Add Column" at bounding box center [695, 82] width 32 height 8
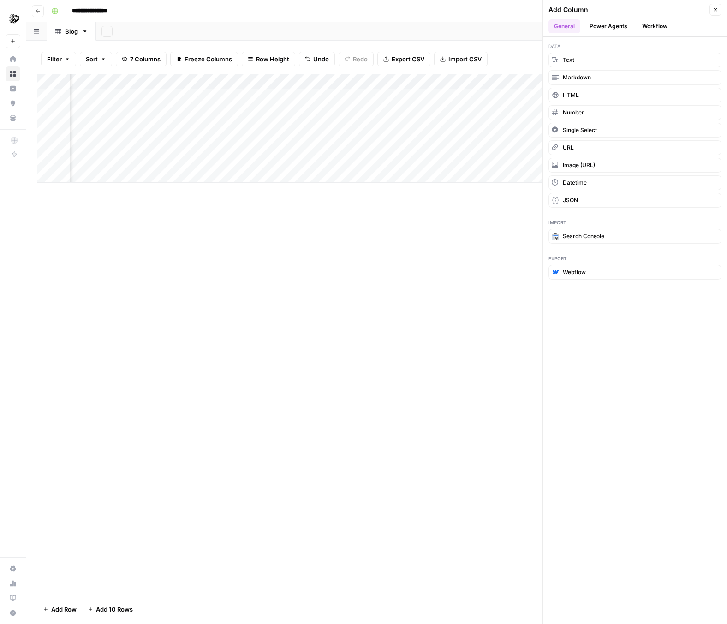
click at [645, 28] on button "Workflow" at bounding box center [655, 26] width 36 height 14
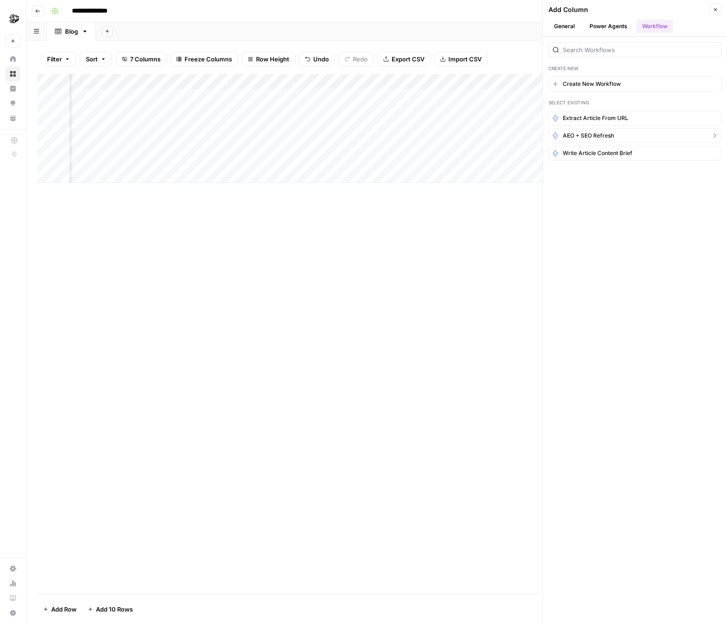
click at [619, 133] on button "AEO + SEO Refresh" at bounding box center [635, 135] width 173 height 15
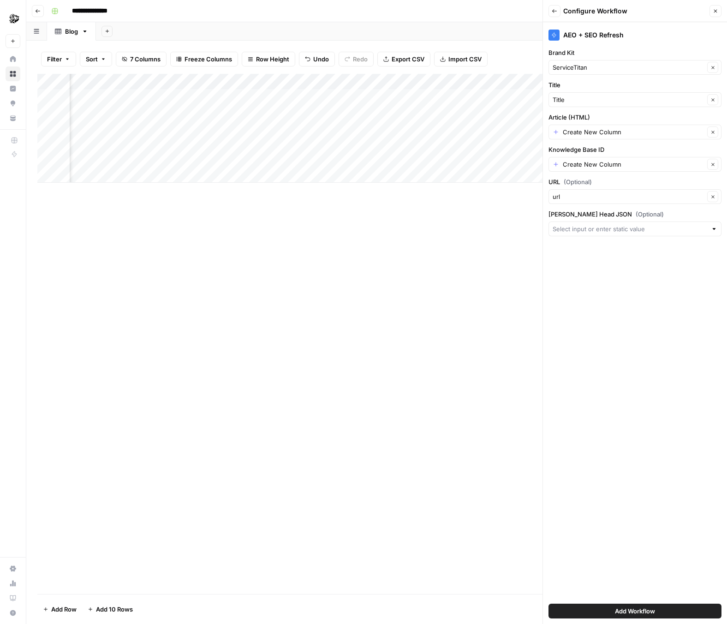
click at [596, 234] on div at bounding box center [635, 228] width 173 height 15
click at [599, 227] on input "[PERSON_NAME] Head JSON (Optional)" at bounding box center [630, 228] width 155 height 9
click at [589, 212] on label "[PERSON_NAME] Head JSON (Optional)" at bounding box center [635, 213] width 173 height 9
click at [589, 224] on input "[PERSON_NAME] Head JSON (Optional)" at bounding box center [630, 228] width 155 height 9
click at [631, 613] on span "Add Workflow" at bounding box center [635, 610] width 40 height 9
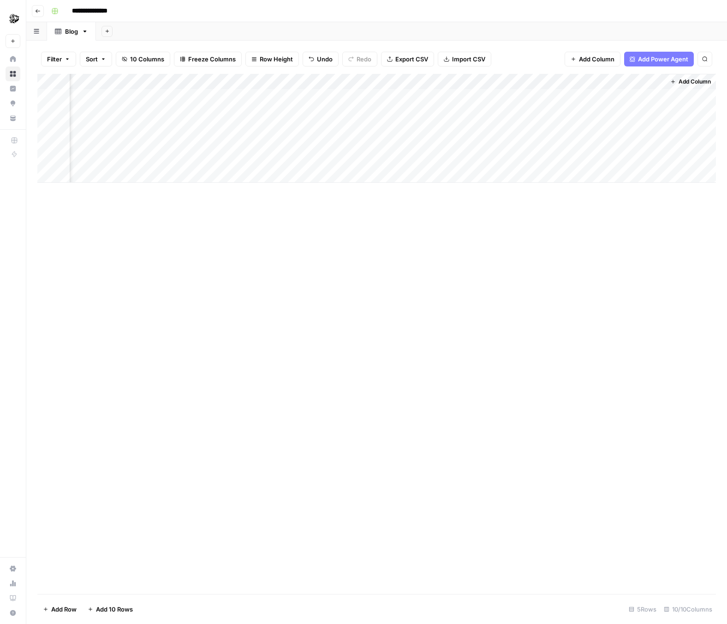
scroll to position [0, 431]
click at [620, 94] on div "Add Column" at bounding box center [376, 128] width 679 height 109
click at [633, 97] on div "Add Column" at bounding box center [376, 128] width 679 height 109
click at [142, 67] on div "Filter Sort 10 Columns Freeze Columns Row Height Undo Redo Export CSV Import CS…" at bounding box center [376, 59] width 679 height 30
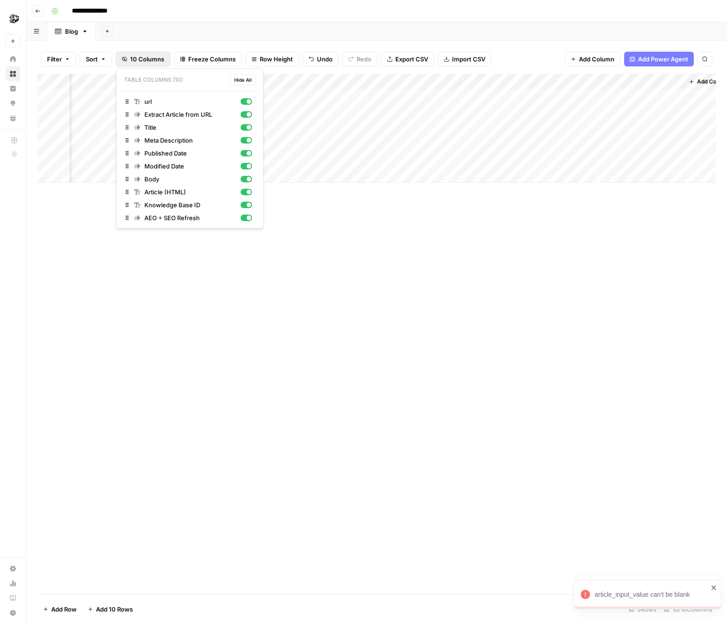
click at [142, 64] on button "10 Columns" at bounding box center [143, 59] width 54 height 15
click at [247, 144] on div "Meta Description" at bounding box center [193, 140] width 118 height 9
click at [243, 152] on div "button" at bounding box center [246, 153] width 12 height 6
click at [244, 161] on div "Modified Date" at bounding box center [193, 165] width 118 height 9
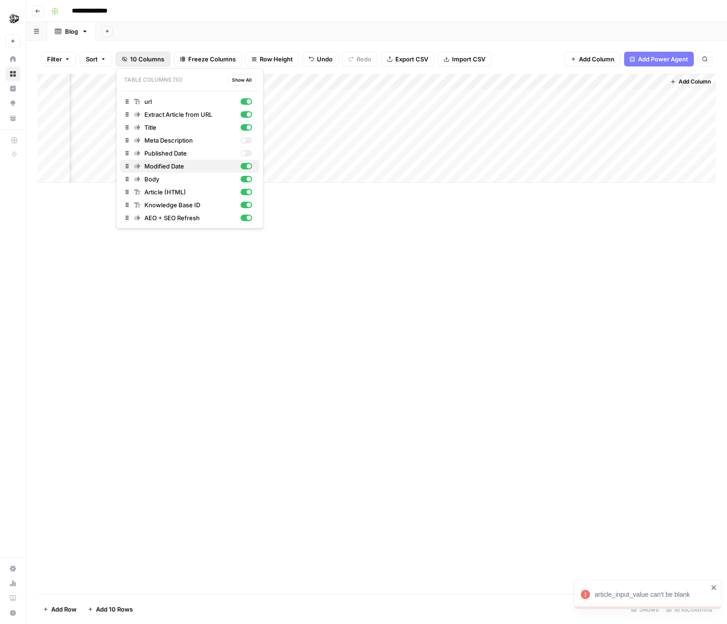
scroll to position [0, 182]
click at [248, 203] on div "button" at bounding box center [249, 205] width 5 height 5
click at [249, 194] on div "button" at bounding box center [249, 192] width 5 height 5
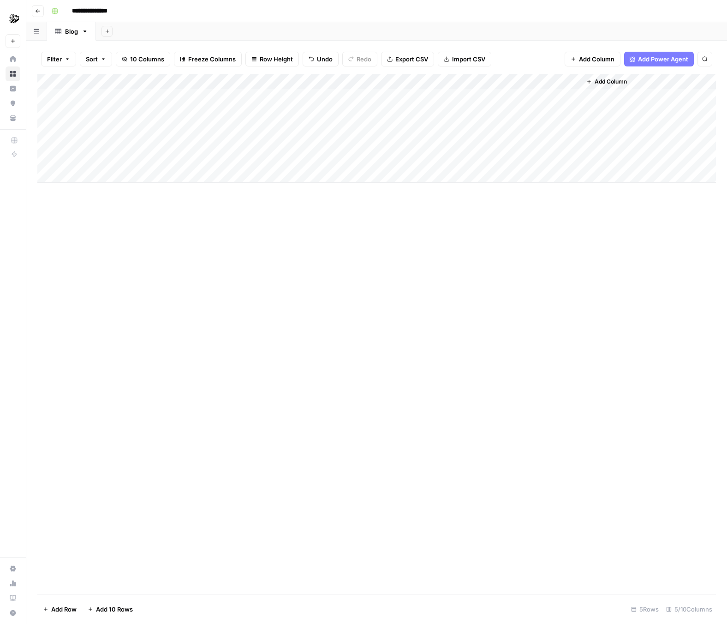
click at [561, 83] on div "Add Column" at bounding box center [376, 128] width 679 height 109
click at [530, 163] on span "Configure Inputs" at bounding box center [539, 159] width 81 height 9
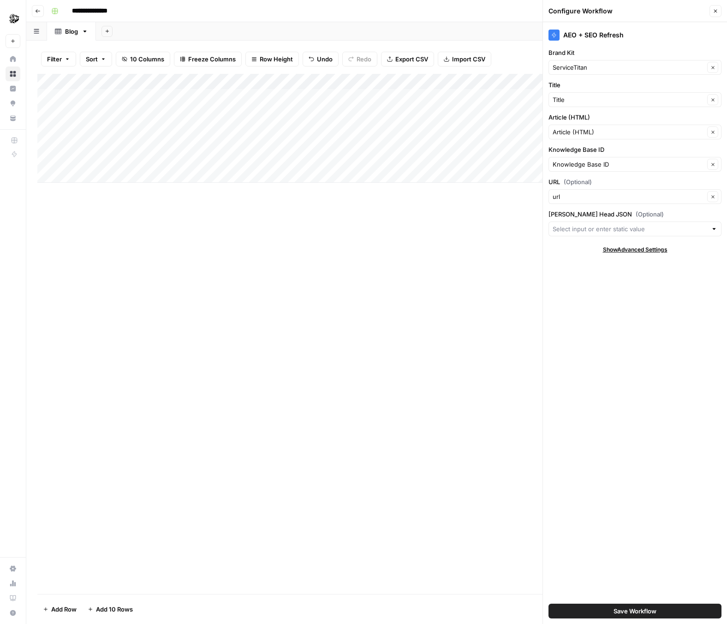
click at [575, 605] on button "Save Workflow" at bounding box center [635, 611] width 173 height 15
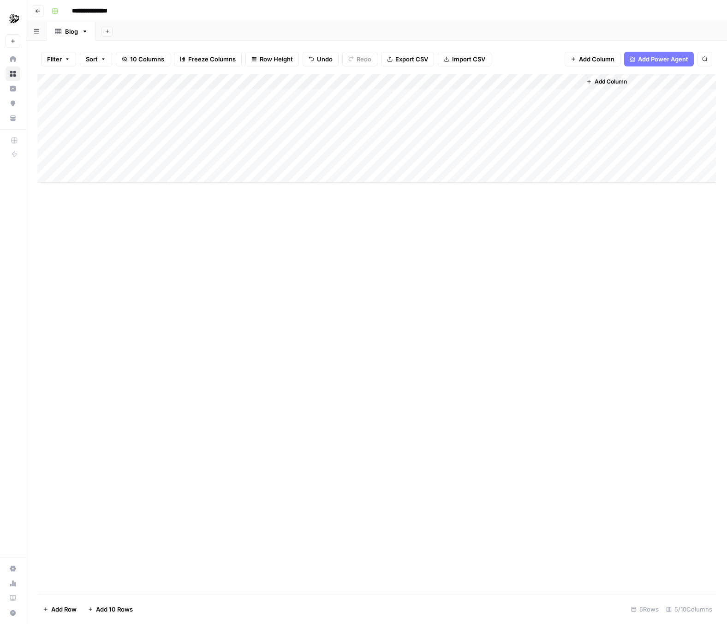
click at [534, 96] on div "Add Column" at bounding box center [376, 128] width 679 height 109
click at [557, 81] on div "Add Column" at bounding box center [376, 128] width 679 height 109
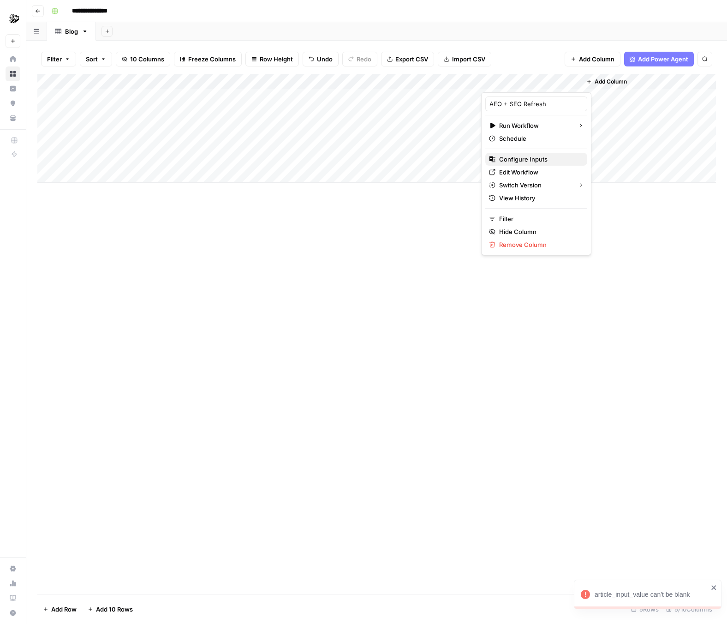
click at [532, 161] on span "Configure Inputs" at bounding box center [539, 159] width 81 height 9
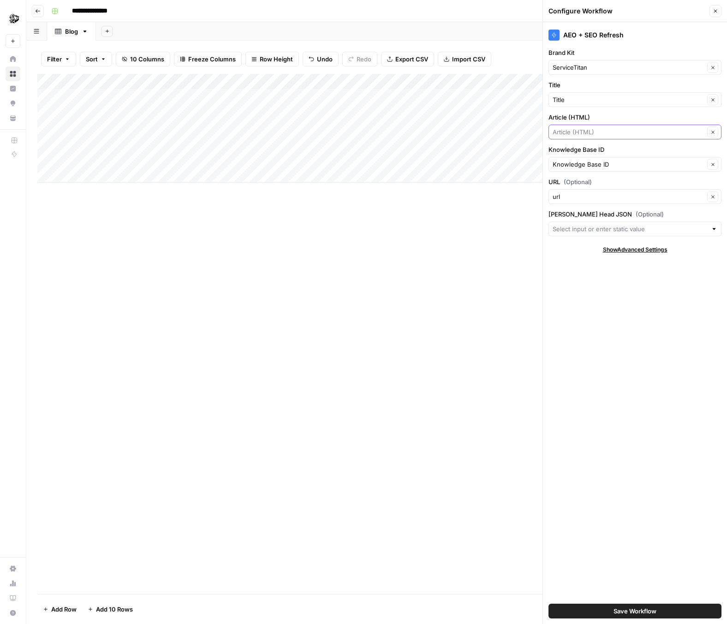
click at [591, 133] on input "Article (HTML)" at bounding box center [629, 131] width 152 height 9
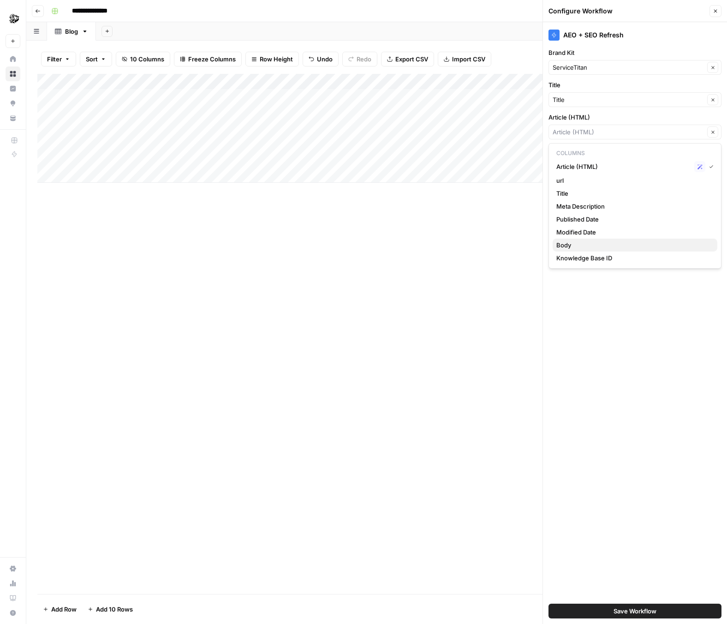
click at [599, 243] on span "Body" at bounding box center [633, 244] width 154 height 9
type input "Body"
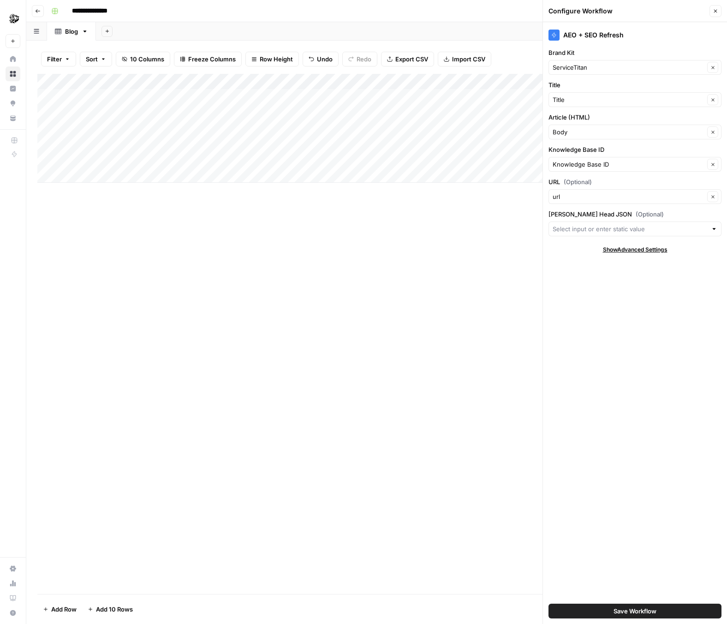
click at [587, 608] on button "Save Workflow" at bounding box center [635, 611] width 173 height 15
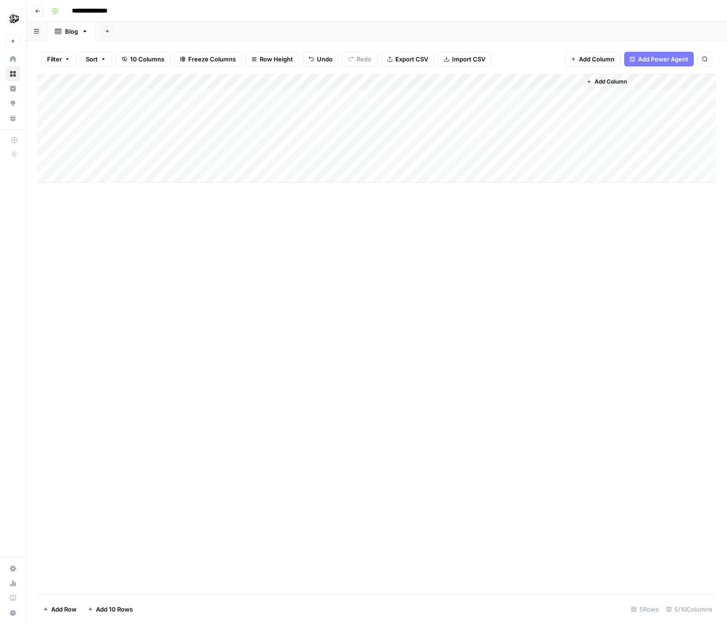
click at [534, 91] on div "Add Column" at bounding box center [376, 128] width 679 height 109
click at [560, 82] on div "Add Column" at bounding box center [376, 128] width 679 height 109
click at [616, 260] on div "Add Column" at bounding box center [376, 334] width 679 height 520
click at [538, 96] on div "Add Column" at bounding box center [376, 128] width 679 height 109
click at [566, 103] on div "Add Column" at bounding box center [376, 128] width 679 height 109
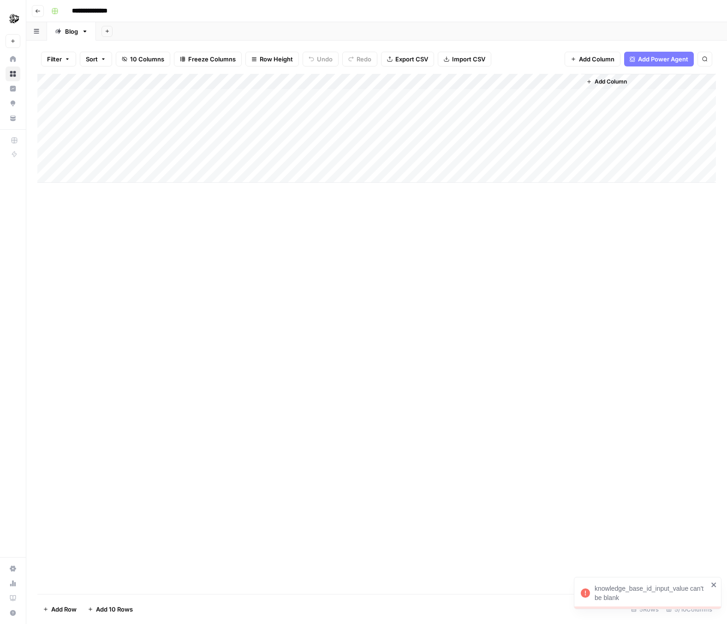
click at [535, 96] on div "Add Column" at bounding box center [376, 128] width 679 height 109
click at [560, 79] on div "Add Column" at bounding box center [376, 128] width 679 height 109
click at [514, 175] on span "Edit Workflow" at bounding box center [539, 171] width 81 height 9
click at [567, 84] on div "Add Column" at bounding box center [376, 128] width 679 height 109
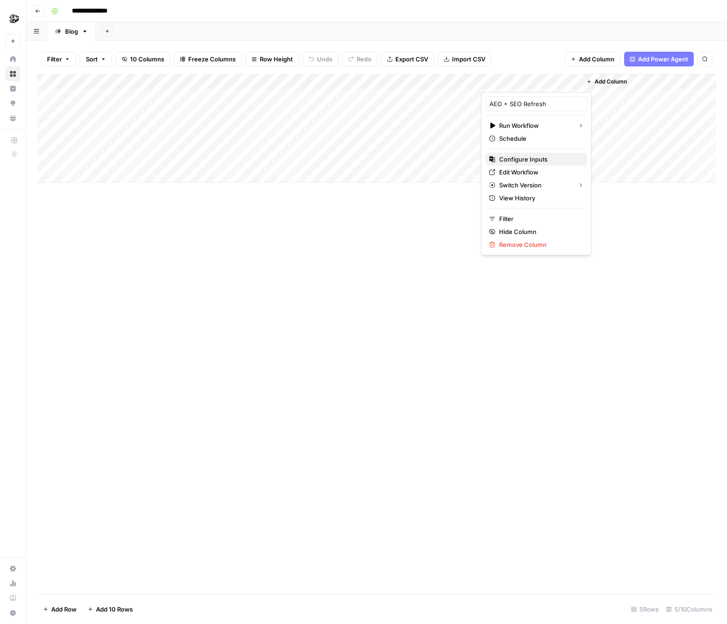
click at [526, 157] on span "Configure Inputs" at bounding box center [539, 159] width 81 height 9
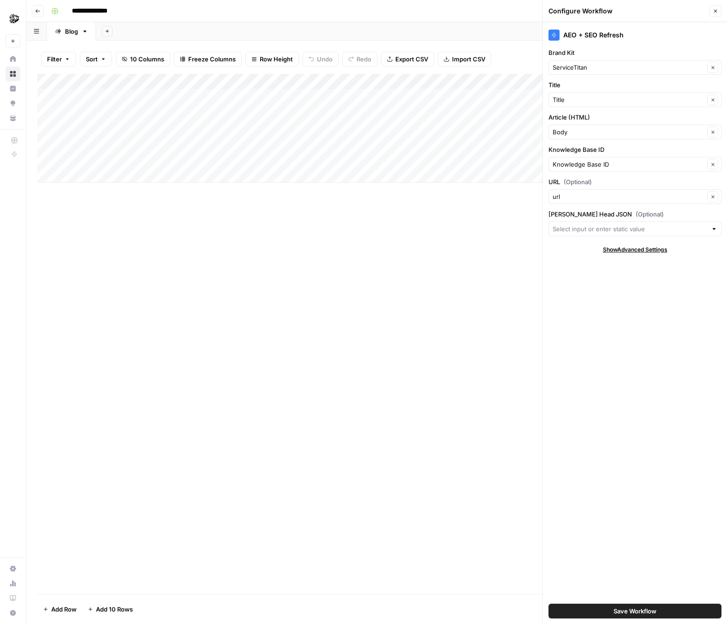
click at [643, 616] on button "Save Workflow" at bounding box center [635, 611] width 173 height 15
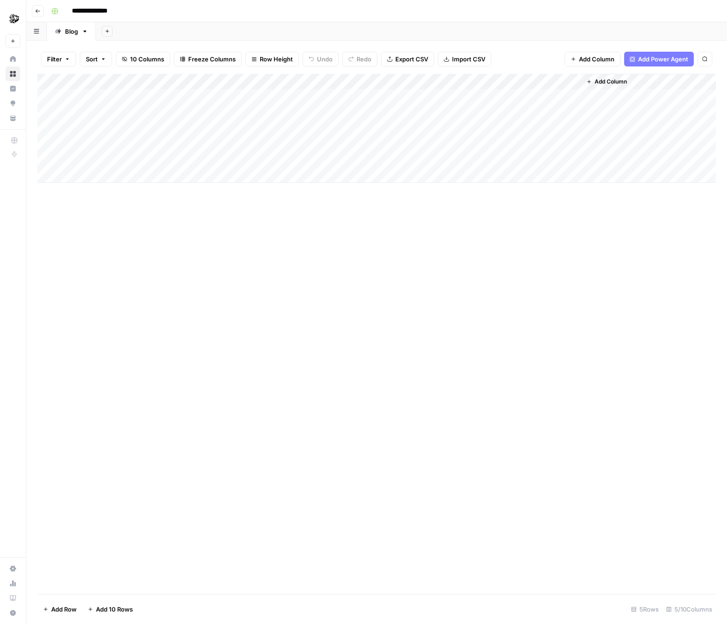
click at [563, 78] on div "Add Column" at bounding box center [376, 128] width 679 height 109
click at [522, 161] on span "Configure Inputs" at bounding box center [539, 159] width 81 height 9
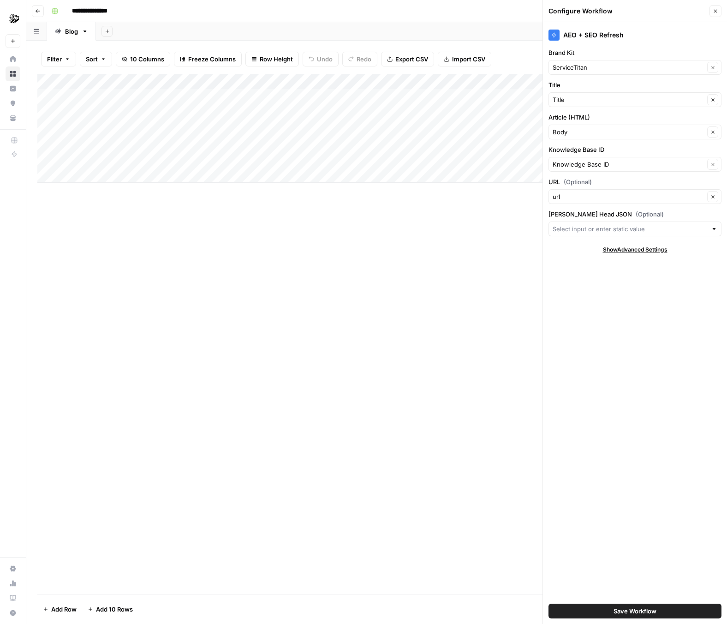
click at [621, 170] on div "Knowledge Base ID Clear" at bounding box center [635, 164] width 173 height 15
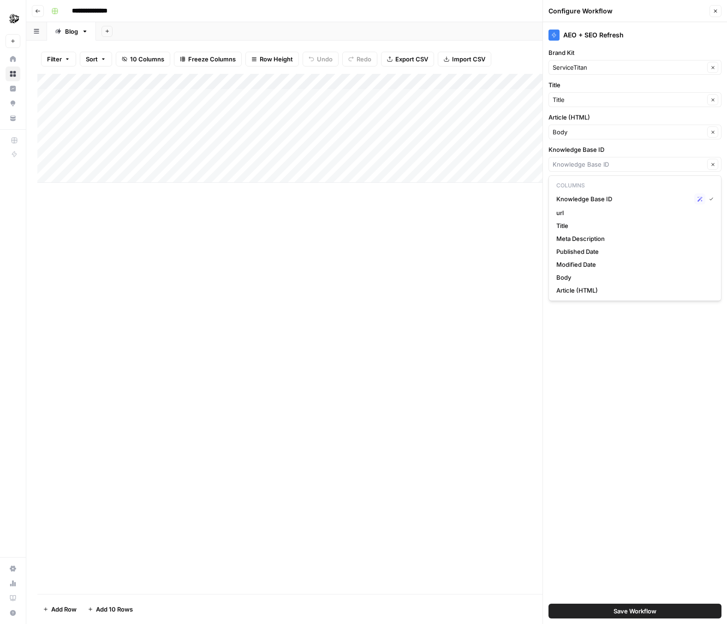
type input "Knowledge Base ID"
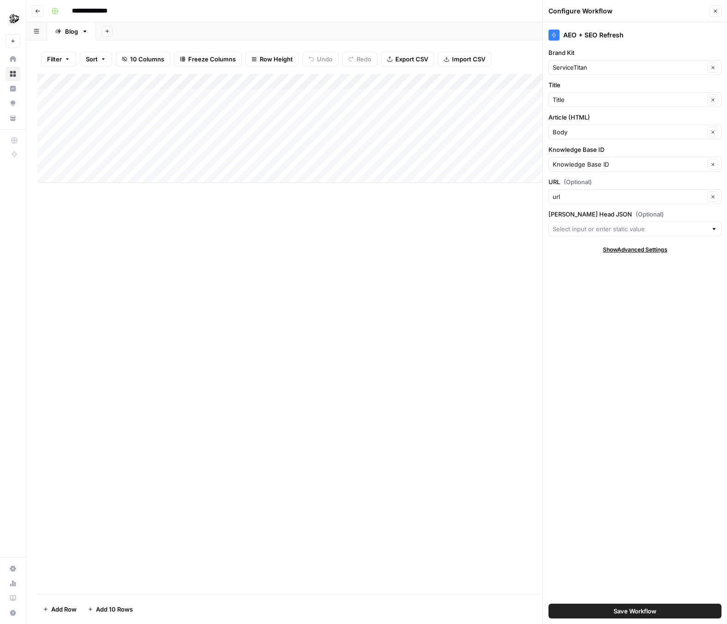
click at [618, 146] on label "Knowledge Base ID" at bounding box center [635, 149] width 173 height 9
click at [618, 160] on input "Knowledge Base ID" at bounding box center [629, 164] width 152 height 9
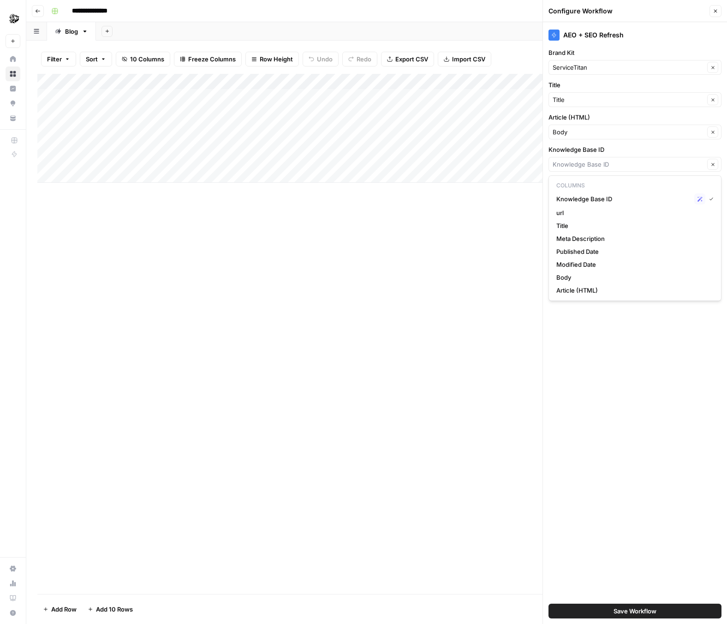
type input "Knowledge Base ID"
click at [472, 307] on div "Add Column" at bounding box center [376, 334] width 679 height 520
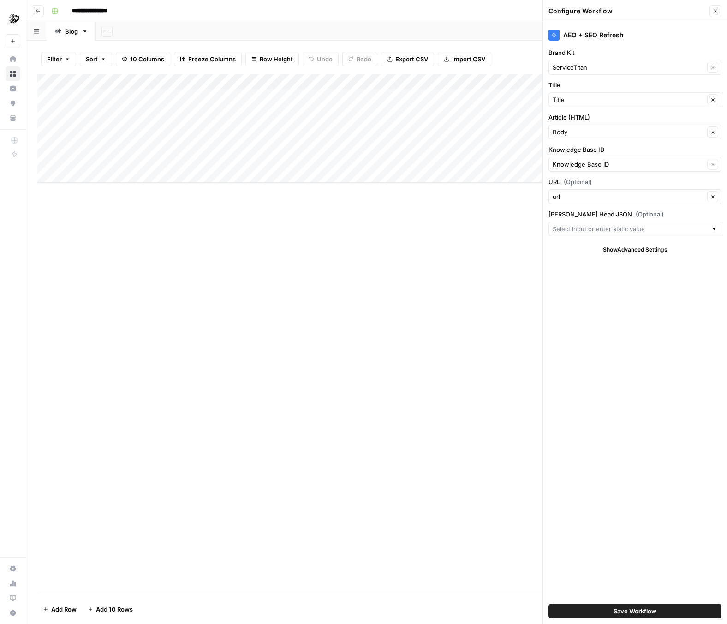
scroll to position [0, 50]
click at [514, 83] on div "Add Column" at bounding box center [376, 128] width 679 height 109
click at [465, 170] on span "Edit Workflow" at bounding box center [489, 171] width 81 height 9
click at [604, 608] on button "Save Workflow" at bounding box center [635, 611] width 173 height 15
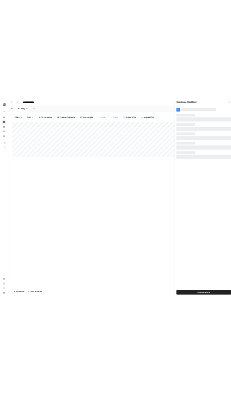
scroll to position [0, 0]
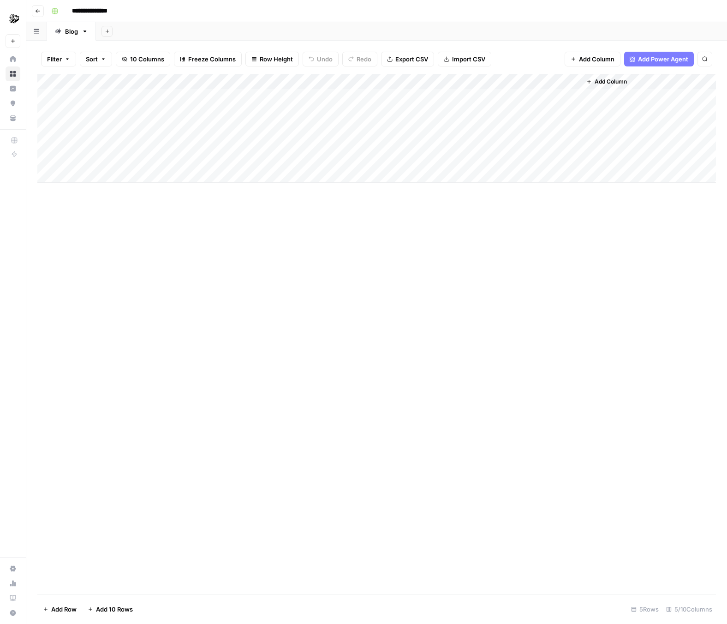
click at [562, 92] on div "Add Column" at bounding box center [376, 128] width 679 height 109
click at [541, 96] on div "Add Column" at bounding box center [376, 128] width 679 height 109
click at [568, 94] on div at bounding box center [531, 96] width 101 height 17
click at [574, 97] on div at bounding box center [531, 96] width 101 height 17
click at [571, 90] on div at bounding box center [531, 96] width 101 height 17
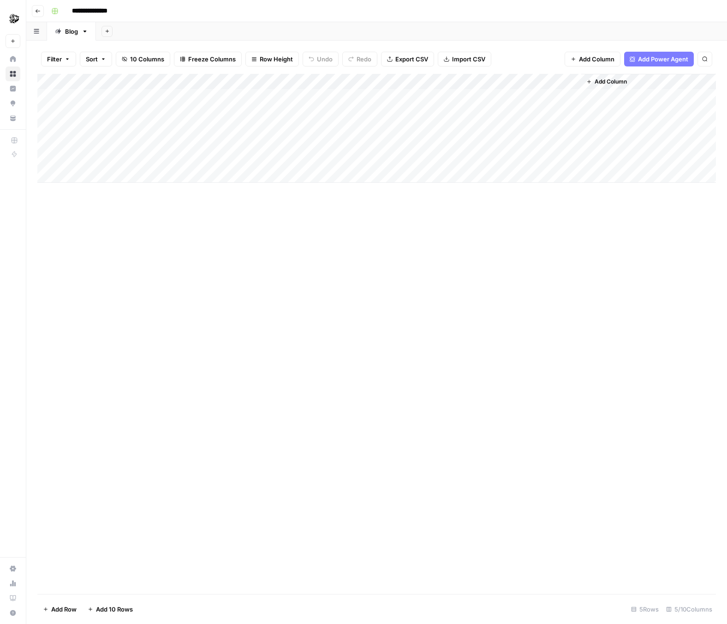
click at [569, 96] on div at bounding box center [531, 96] width 101 height 17
click at [572, 96] on div at bounding box center [531, 96] width 101 height 17
click at [573, 100] on div at bounding box center [531, 96] width 101 height 17
click at [571, 96] on div at bounding box center [531, 96] width 101 height 17
click at [590, 95] on div "Add Column" at bounding box center [648, 128] width 135 height 109
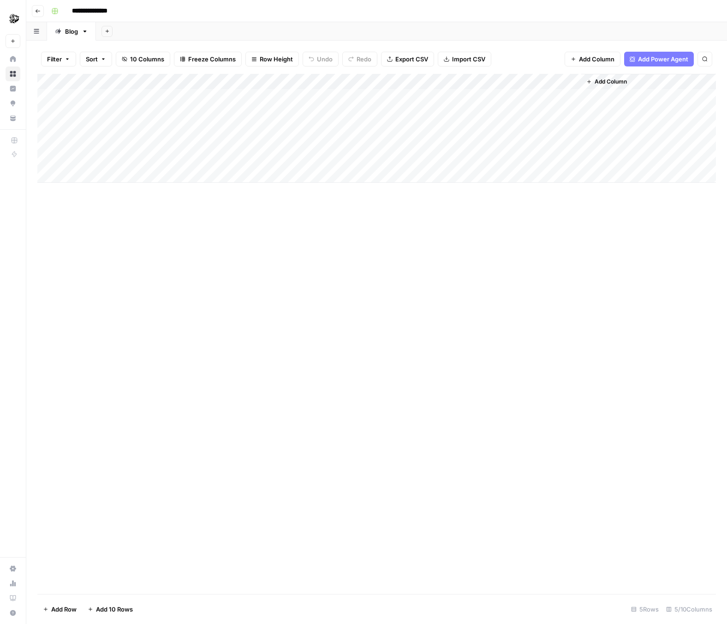
click at [572, 102] on div "Add Column" at bounding box center [376, 128] width 679 height 109
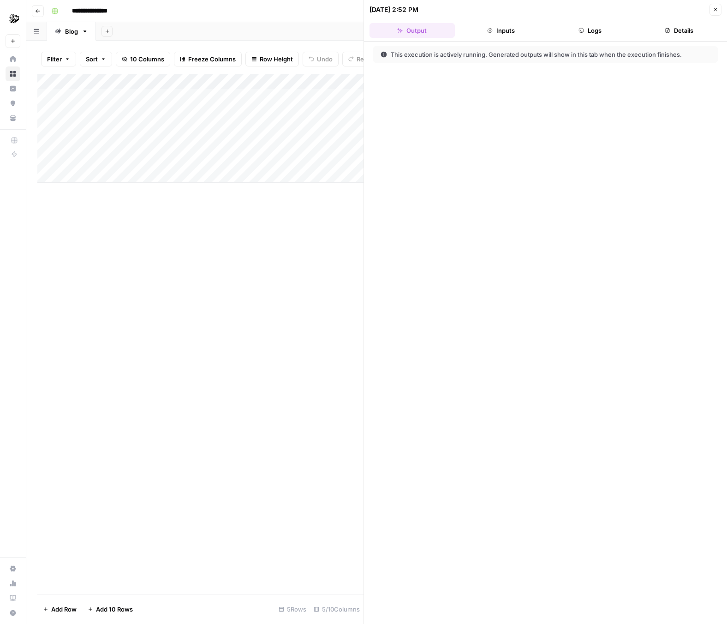
click at [715, 19] on header "10/02/25 at 2:52 PM Close Output Inputs Logs Details" at bounding box center [545, 21] width 363 height 42
click at [715, 6] on button "Close" at bounding box center [716, 10] width 12 height 12
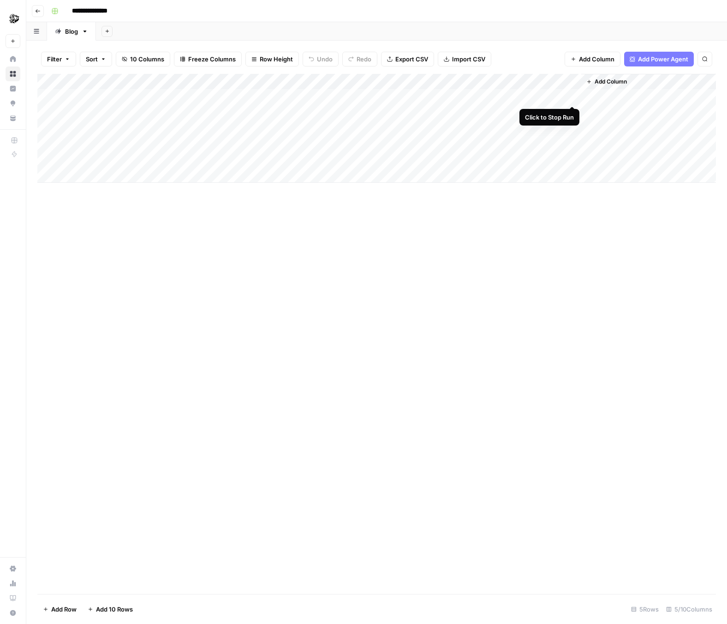
click at [573, 96] on div "Add Column" at bounding box center [376, 128] width 679 height 109
click at [570, 96] on div "Add Column" at bounding box center [376, 128] width 679 height 109
click at [487, 275] on div "Add Column" at bounding box center [376, 334] width 679 height 520
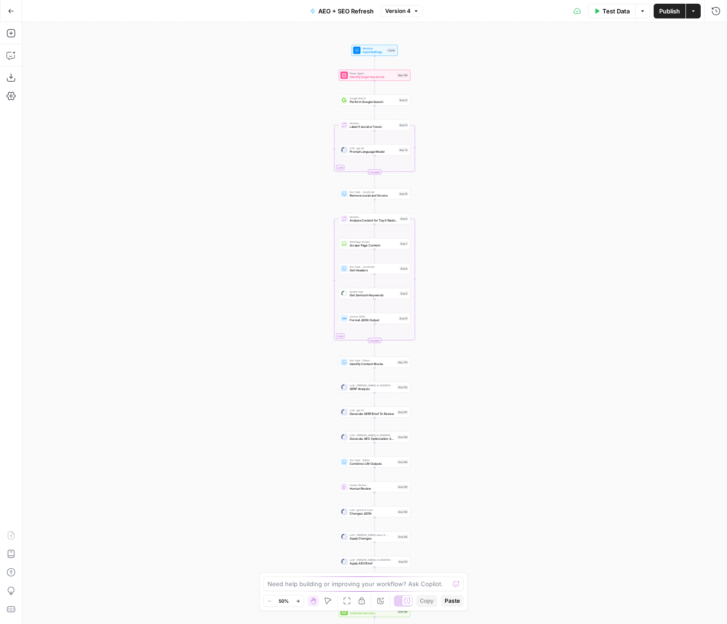
drag, startPoint x: 509, startPoint y: 126, endPoint x: 510, endPoint y: 524, distance: 398.2
click at [510, 525] on div "Workflow Input Settings Inputs Power Agent Identify target keywords Step 148 Go…" at bounding box center [374, 323] width 705 height 602
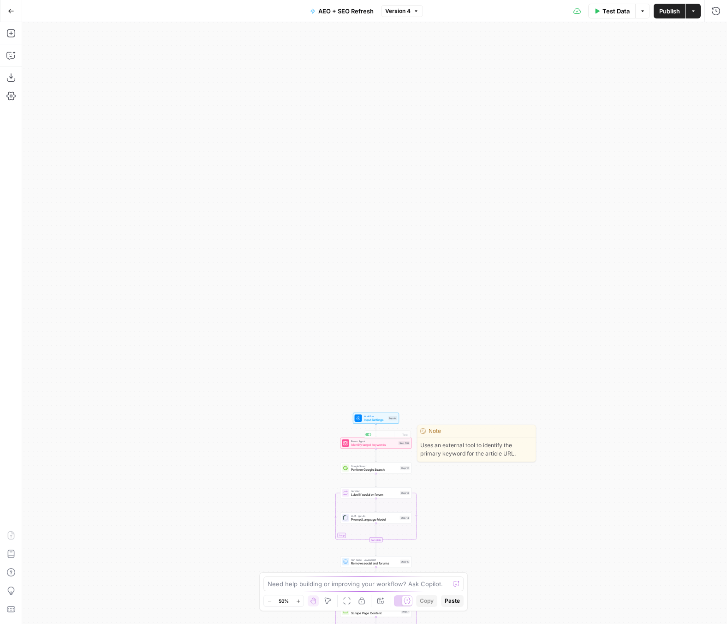
click at [362, 419] on div "Workflow Input Settings Inputs" at bounding box center [376, 418] width 42 height 8
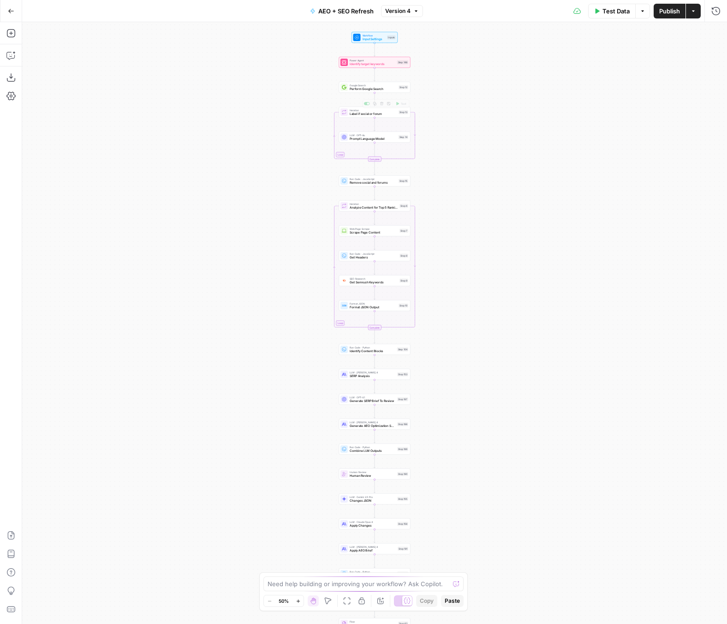
drag, startPoint x: 504, startPoint y: 103, endPoint x: 521, endPoint y: 275, distance: 172.5
click at [521, 277] on div "Workflow Input Settings Inputs Power Agent Identify target keywords Step 148 Go…" at bounding box center [374, 323] width 705 height 602
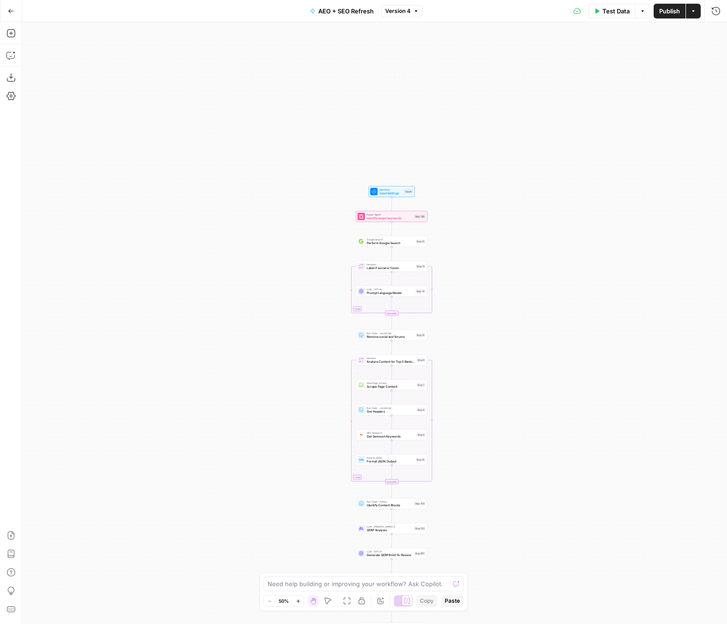
click at [672, 17] on button "Publish" at bounding box center [670, 11] width 32 height 15
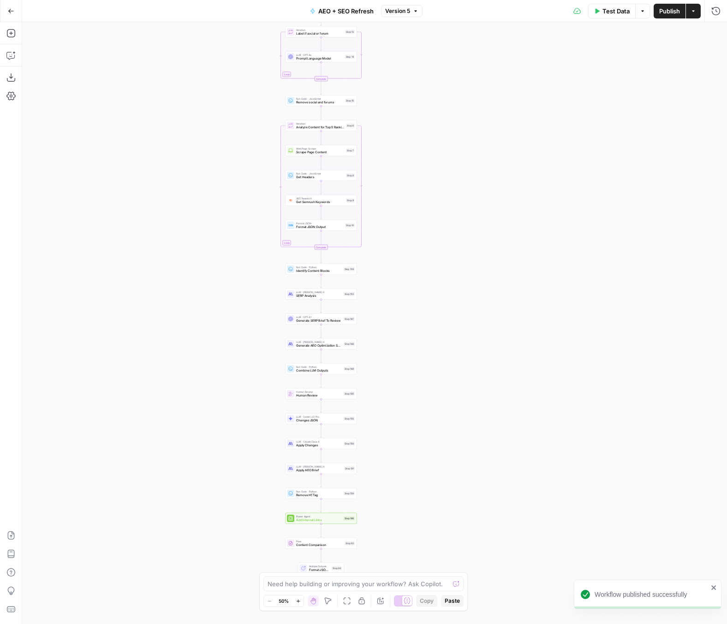
drag, startPoint x: 488, startPoint y: 486, endPoint x: 403, endPoint y: 222, distance: 277.2
click at [403, 222] on div "Workflow Input Settings Inputs Power Agent Identify target keywords Step 148 Go…" at bounding box center [374, 323] width 705 height 602
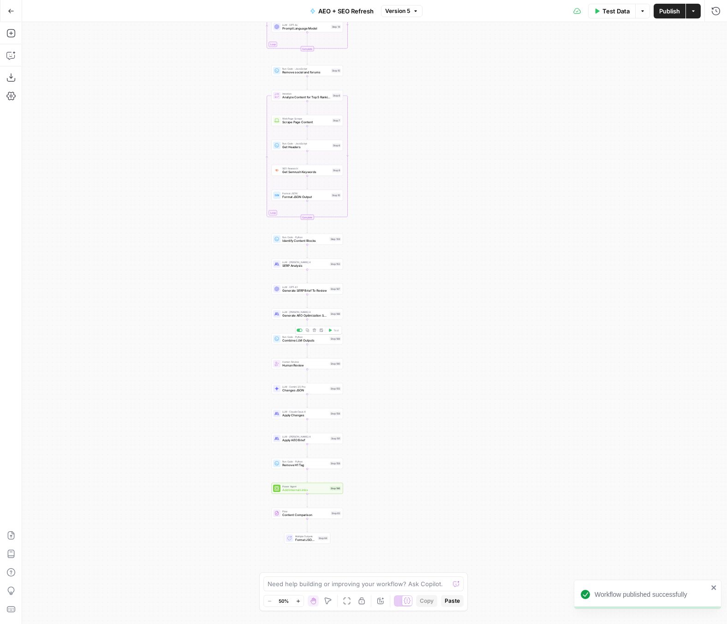
click at [301, 364] on span "Human Review" at bounding box center [305, 365] width 46 height 5
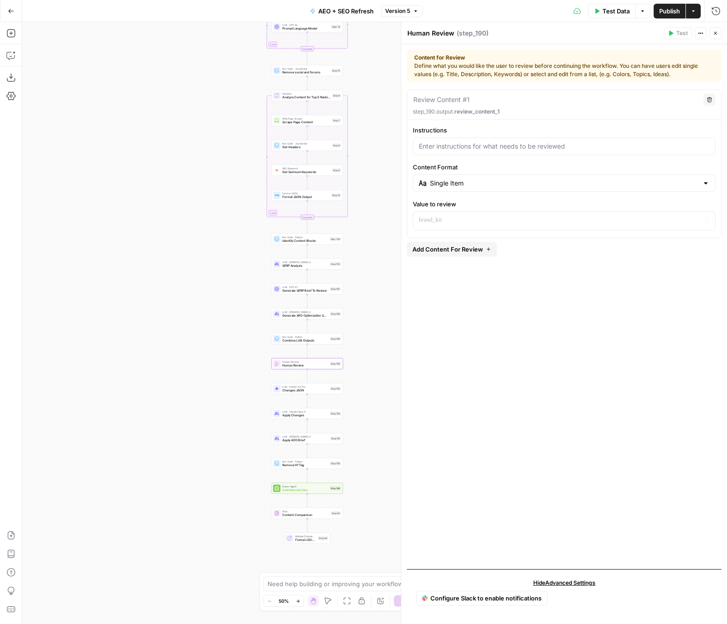
click at [450, 151] on div at bounding box center [564, 146] width 303 height 18
type input "Review the SERP Analysis and AEO Enhancement Brief Below"
click at [511, 215] on p at bounding box center [564, 219] width 291 height 9
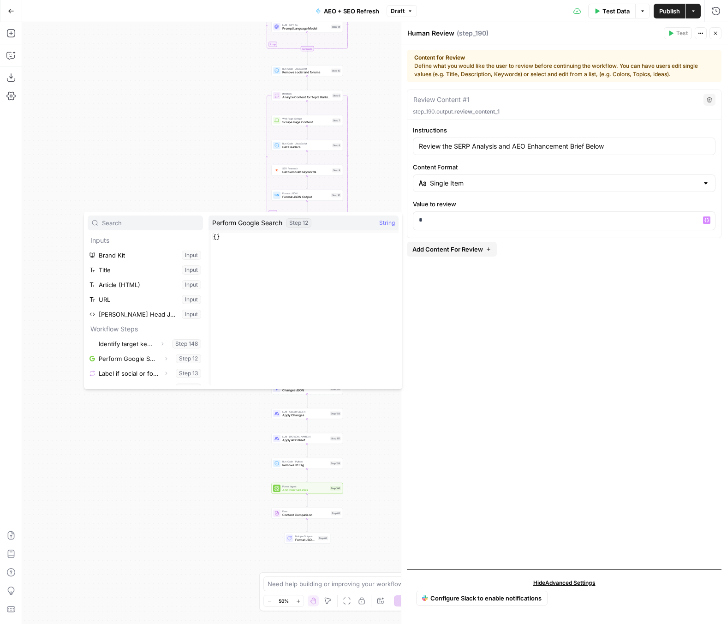
scroll to position [99, 0]
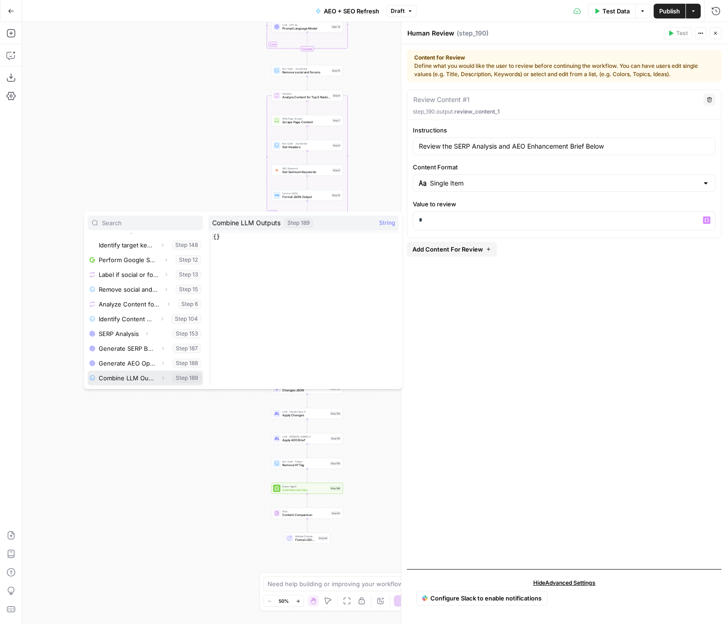
click at [165, 379] on span "button" at bounding box center [163, 378] width 6 height 6
click at [165, 377] on button "Select variable Output" at bounding box center [150, 378] width 106 height 15
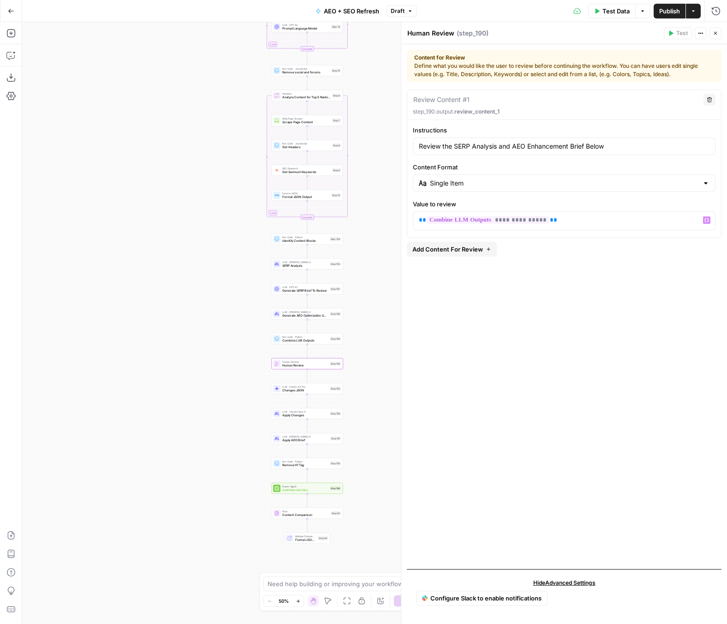
click at [599, 298] on div "**********" at bounding box center [564, 326] width 315 height 472
click at [719, 35] on button "Close" at bounding box center [716, 33] width 12 height 12
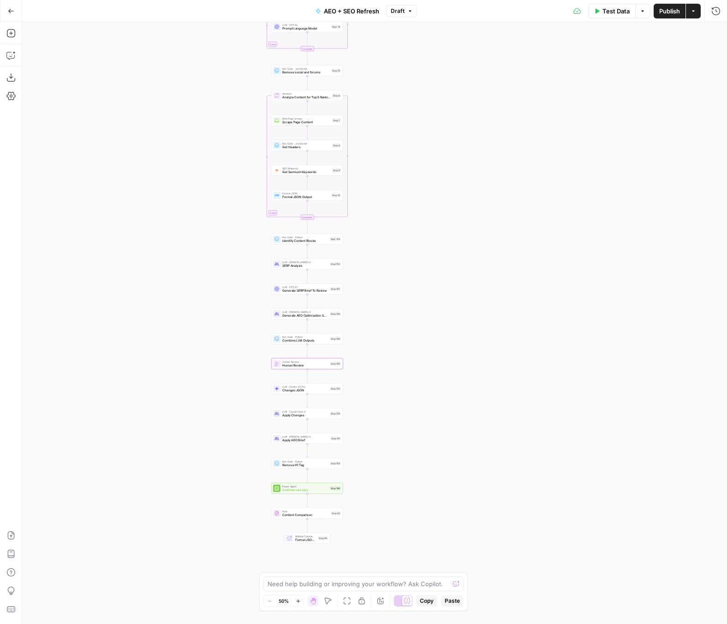
click at [670, 10] on span "Publish" at bounding box center [669, 10] width 21 height 9
